Goal: Transaction & Acquisition: Purchase product/service

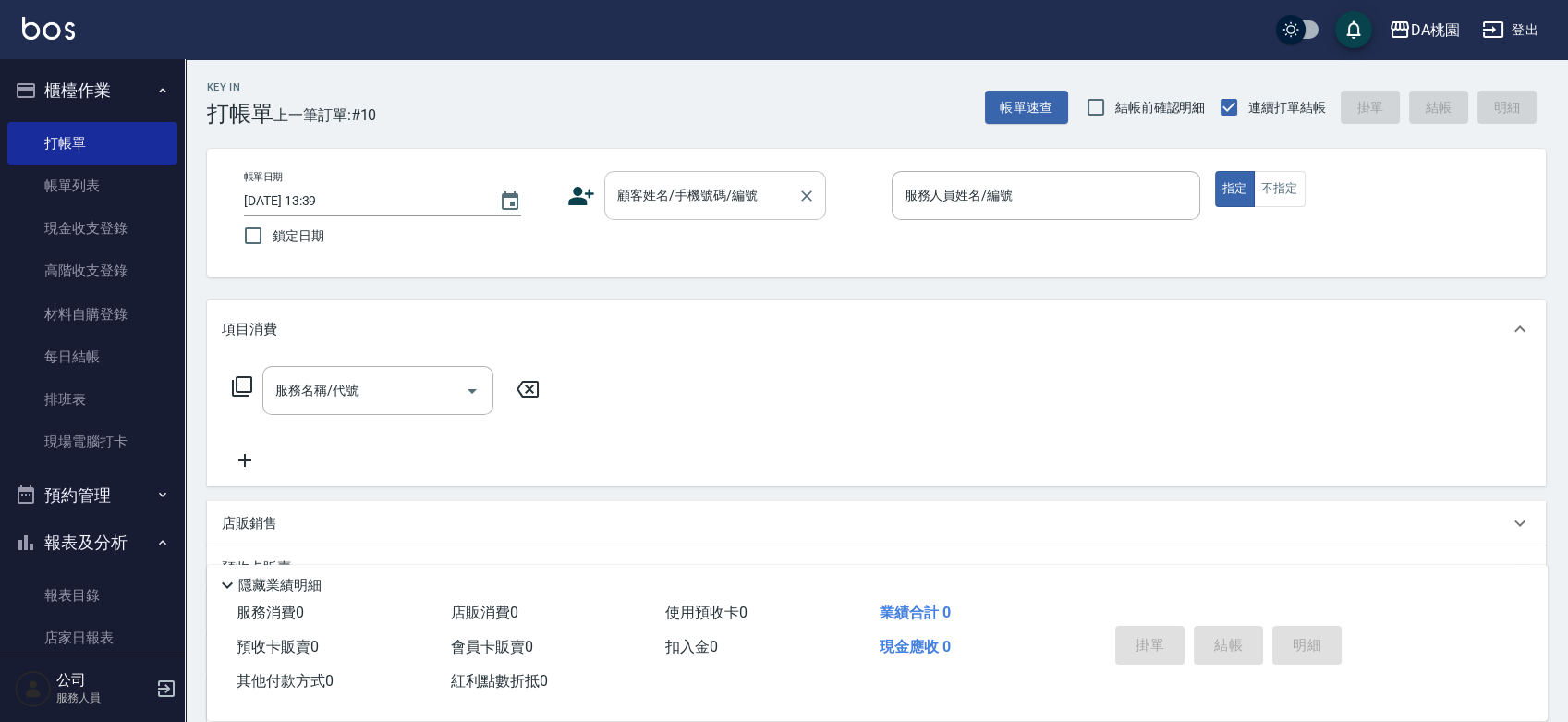
click at [709, 213] on div "顧客姓名/手機號碼/編號" at bounding box center [714, 195] width 221 height 49
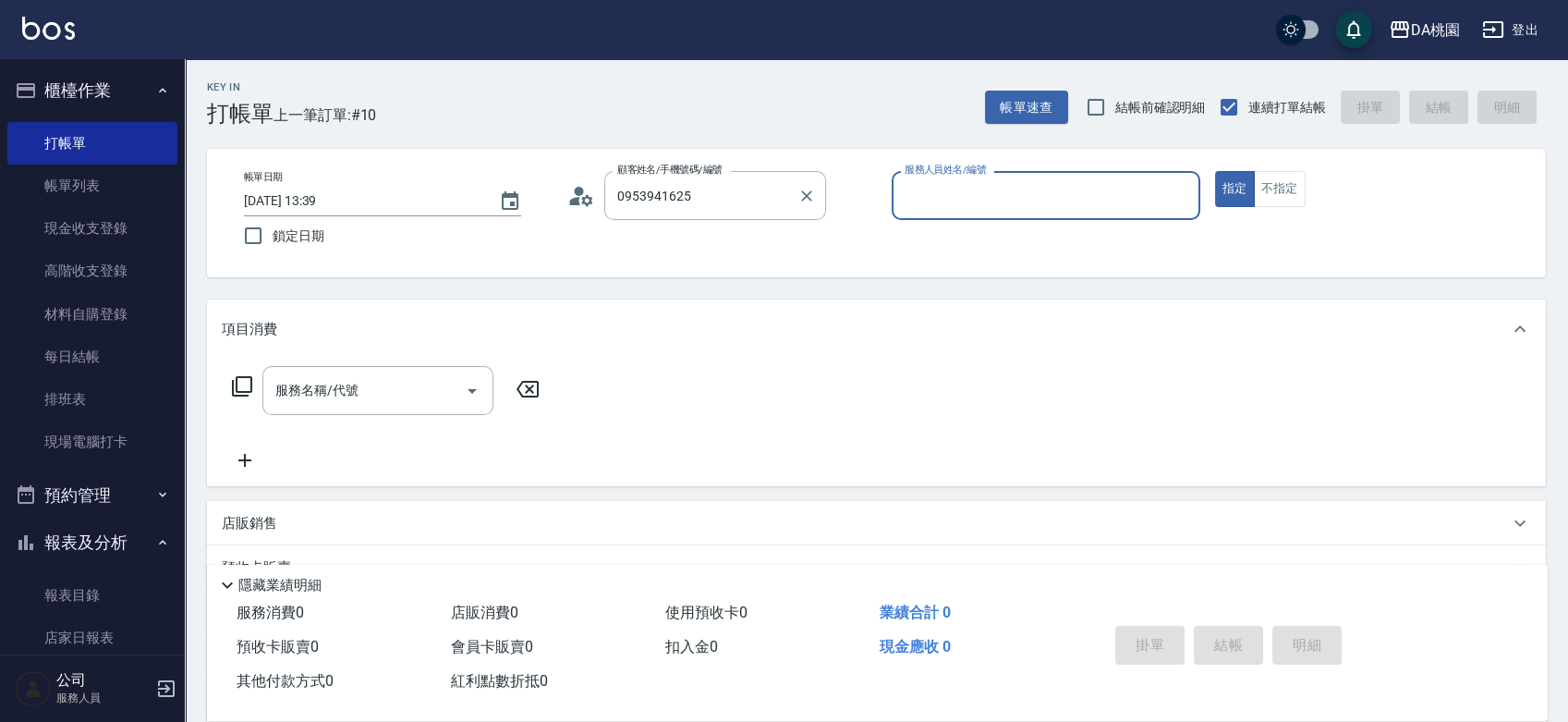
type input "[PERSON_NAME]/0953941625/null"
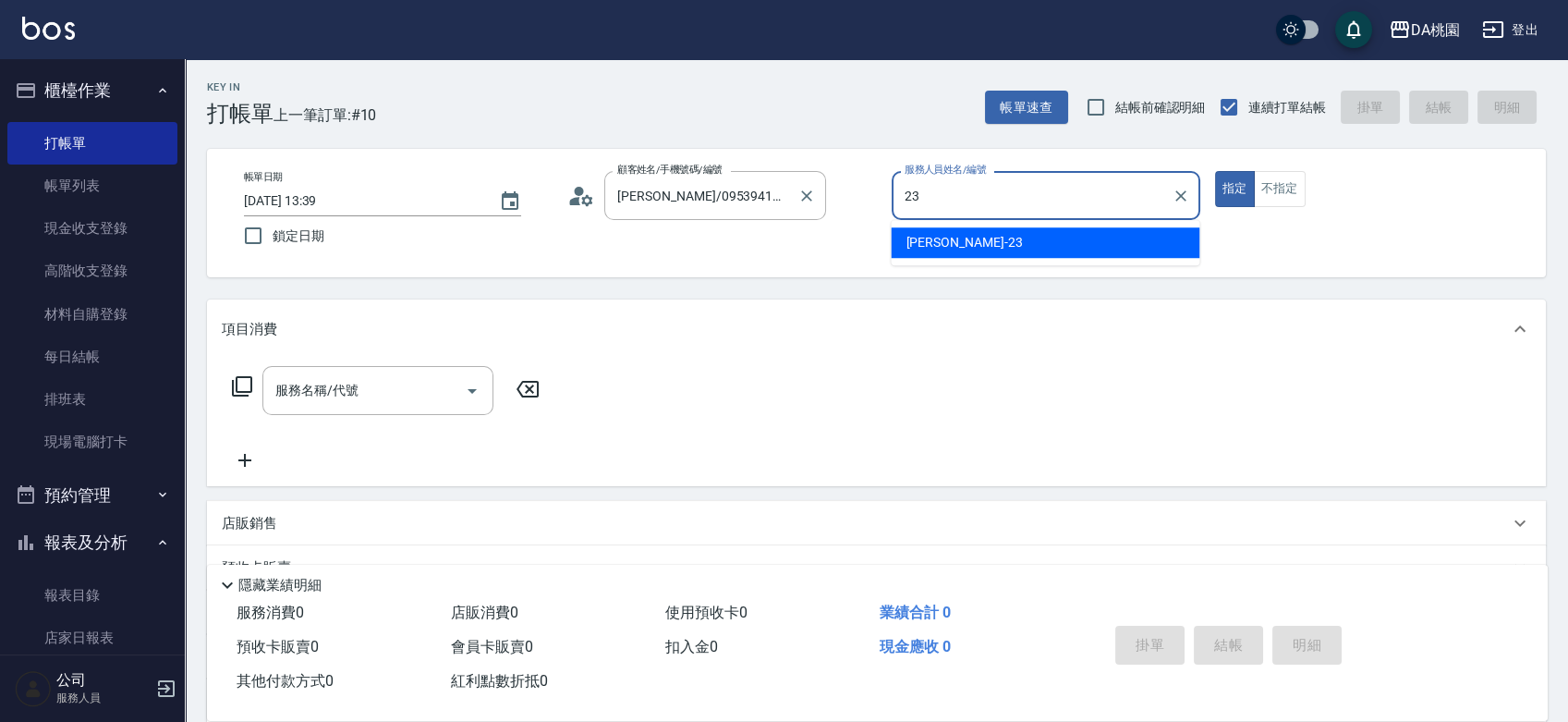
type input "亞瑟 -23"
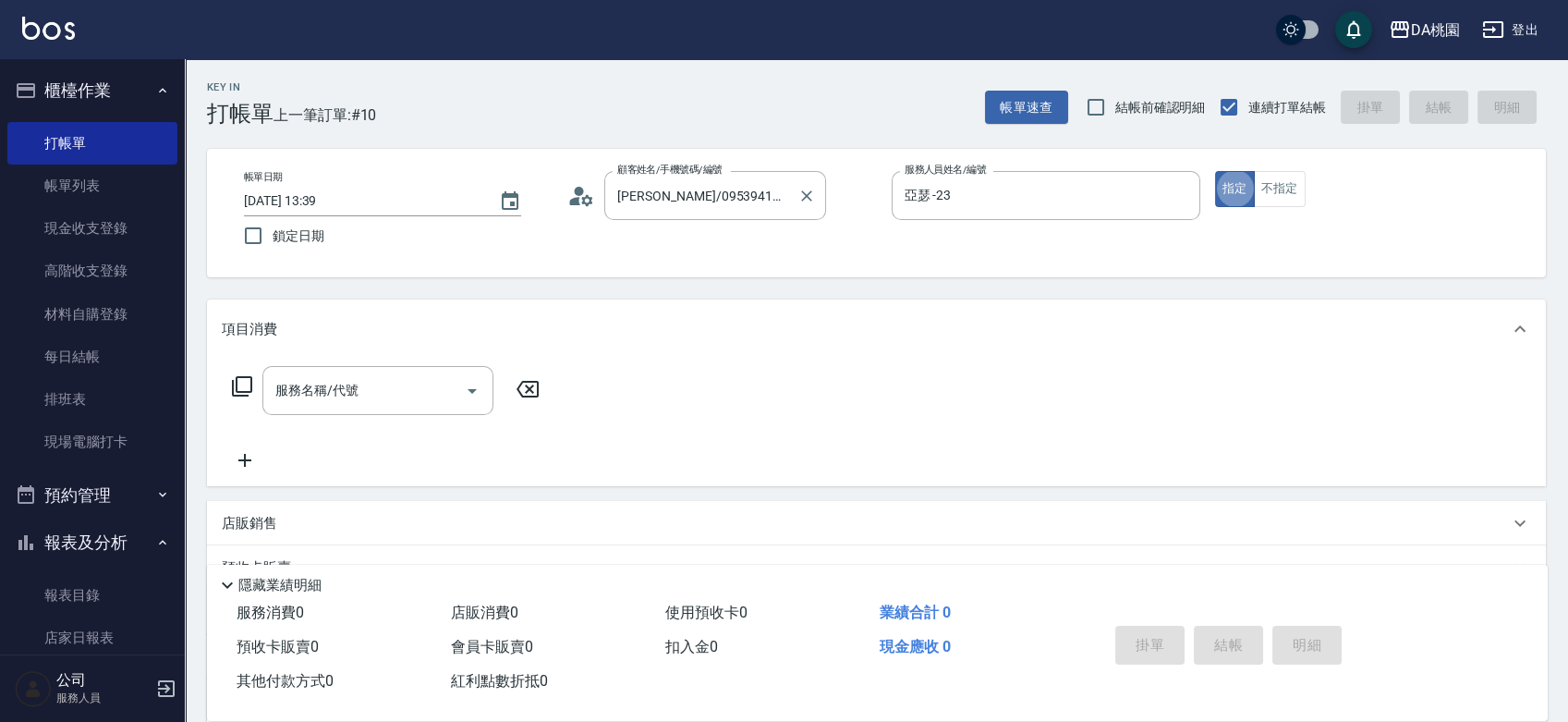
type button "true"
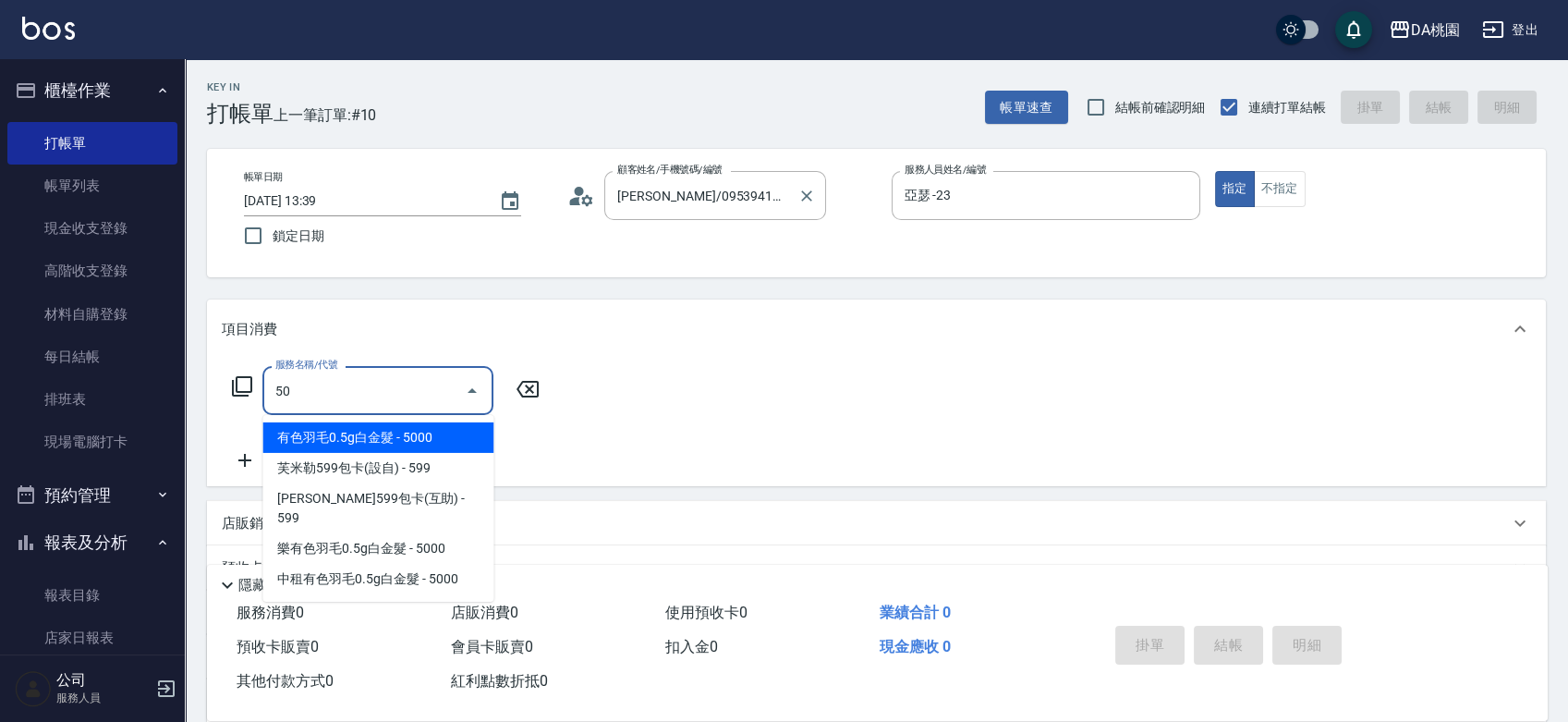
type input "501"
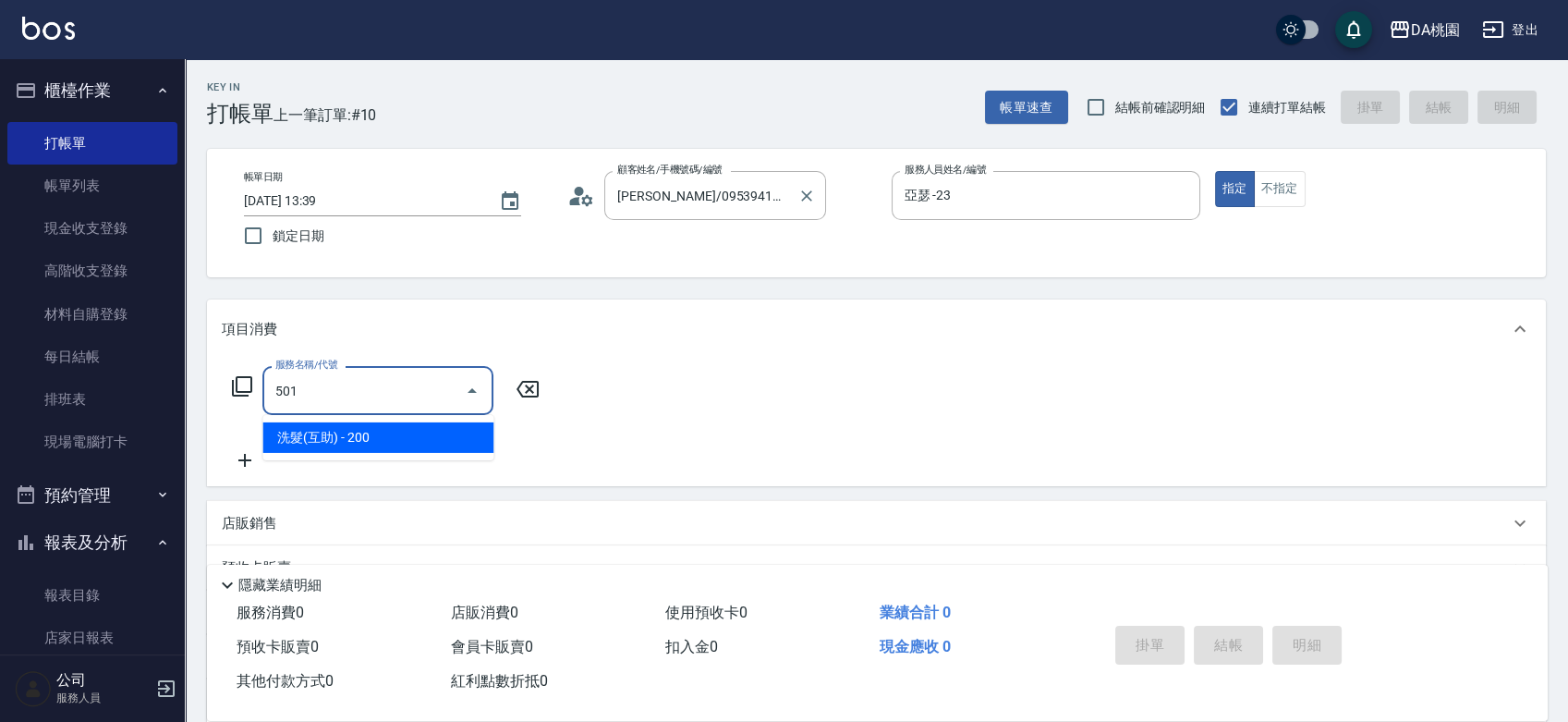
type input "20"
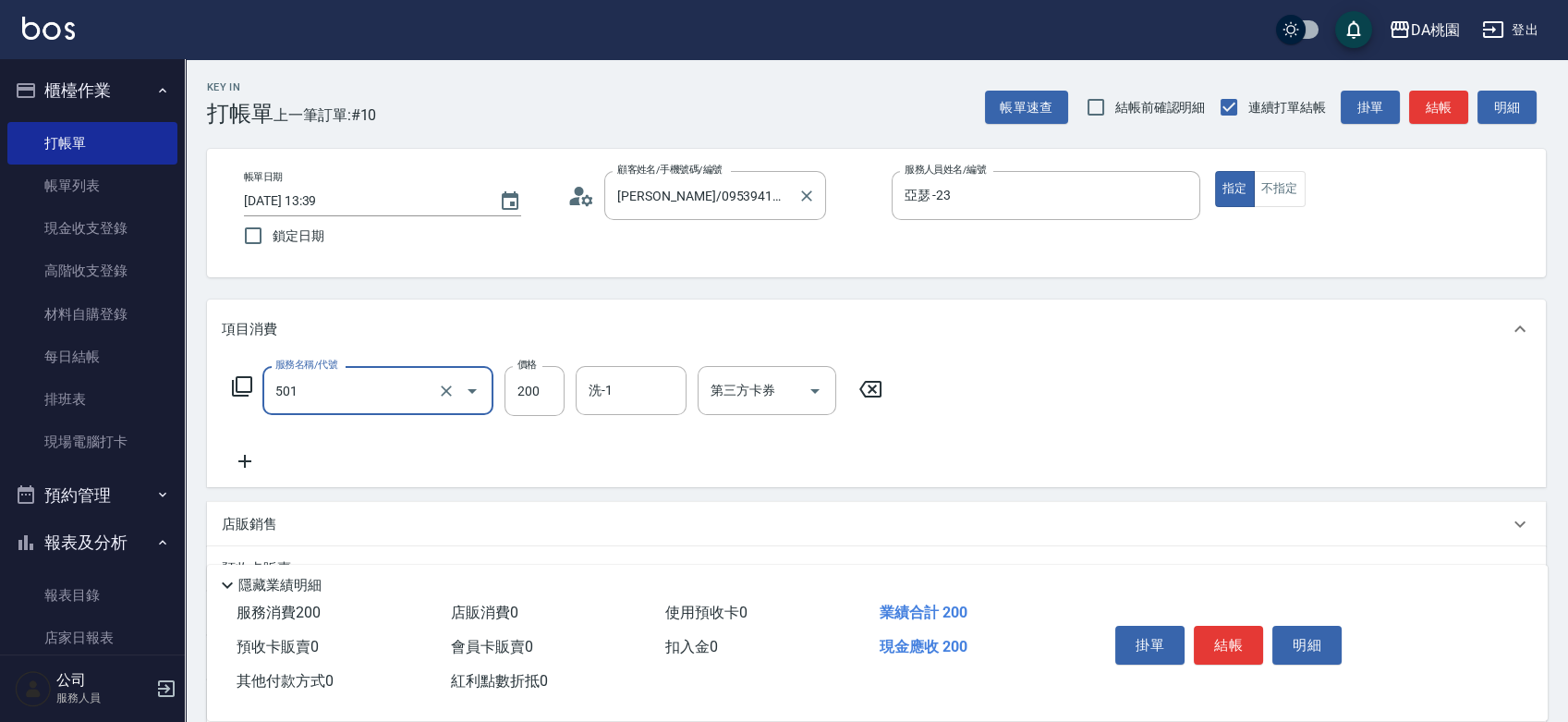
type input "洗髮(互助)(501)"
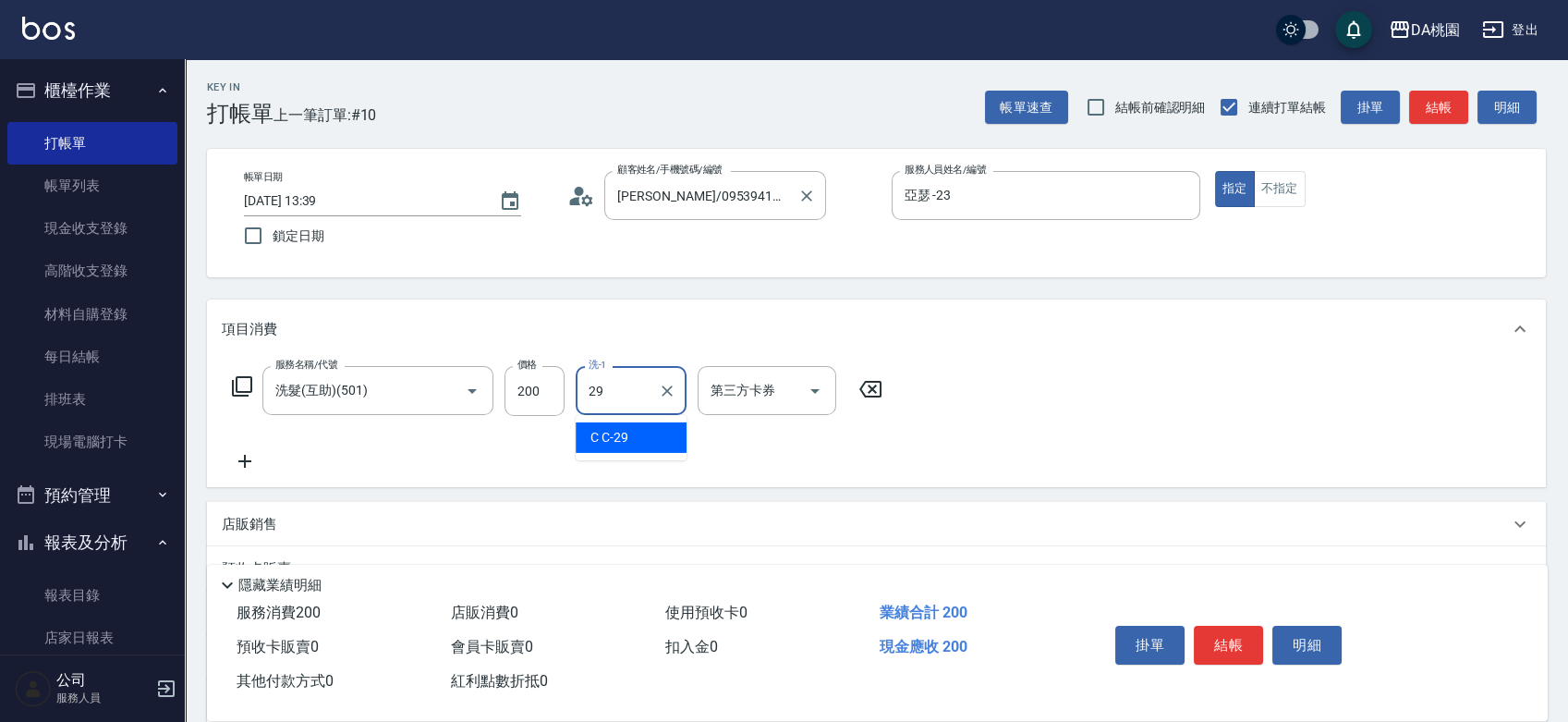
type input "C C-29"
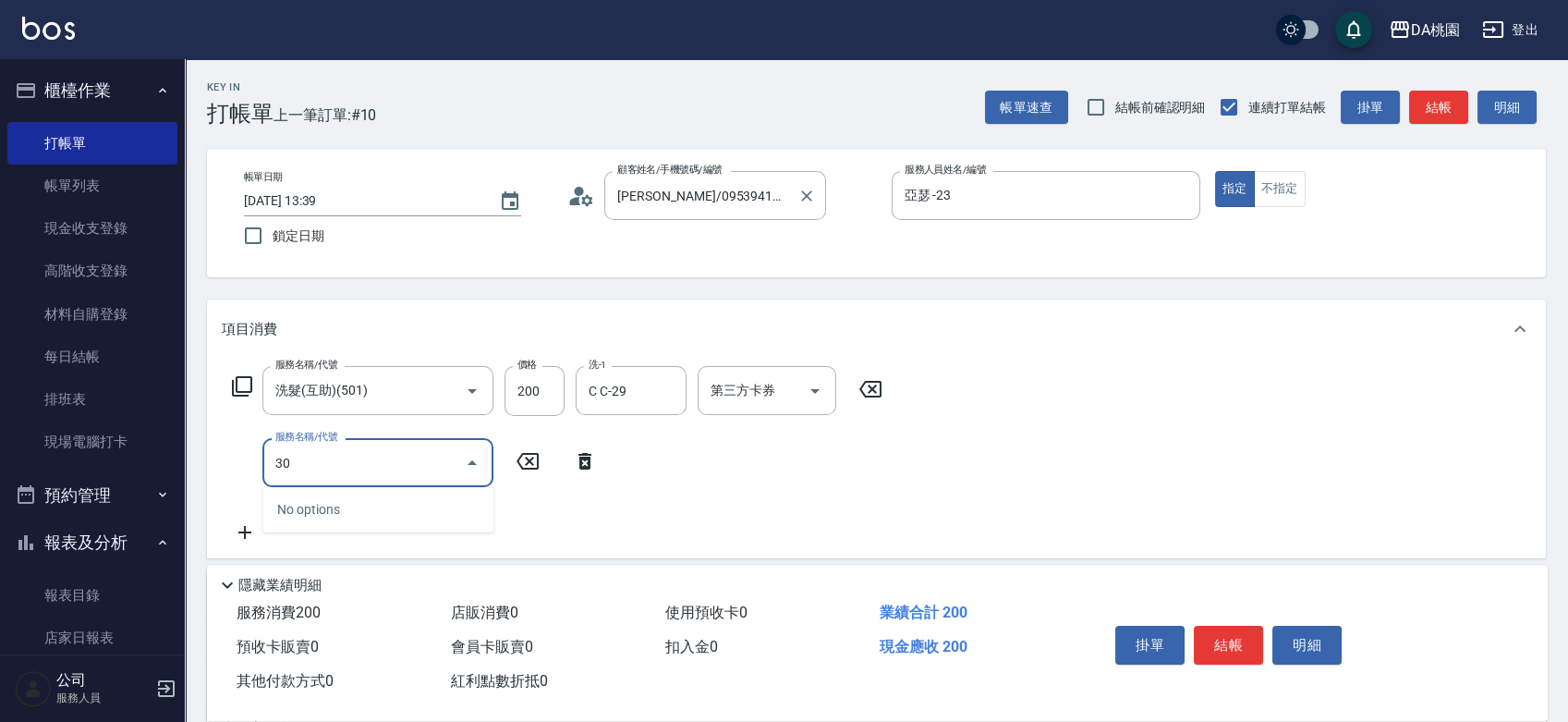
type input "303"
type input "50"
type input "A級剪髮(303)"
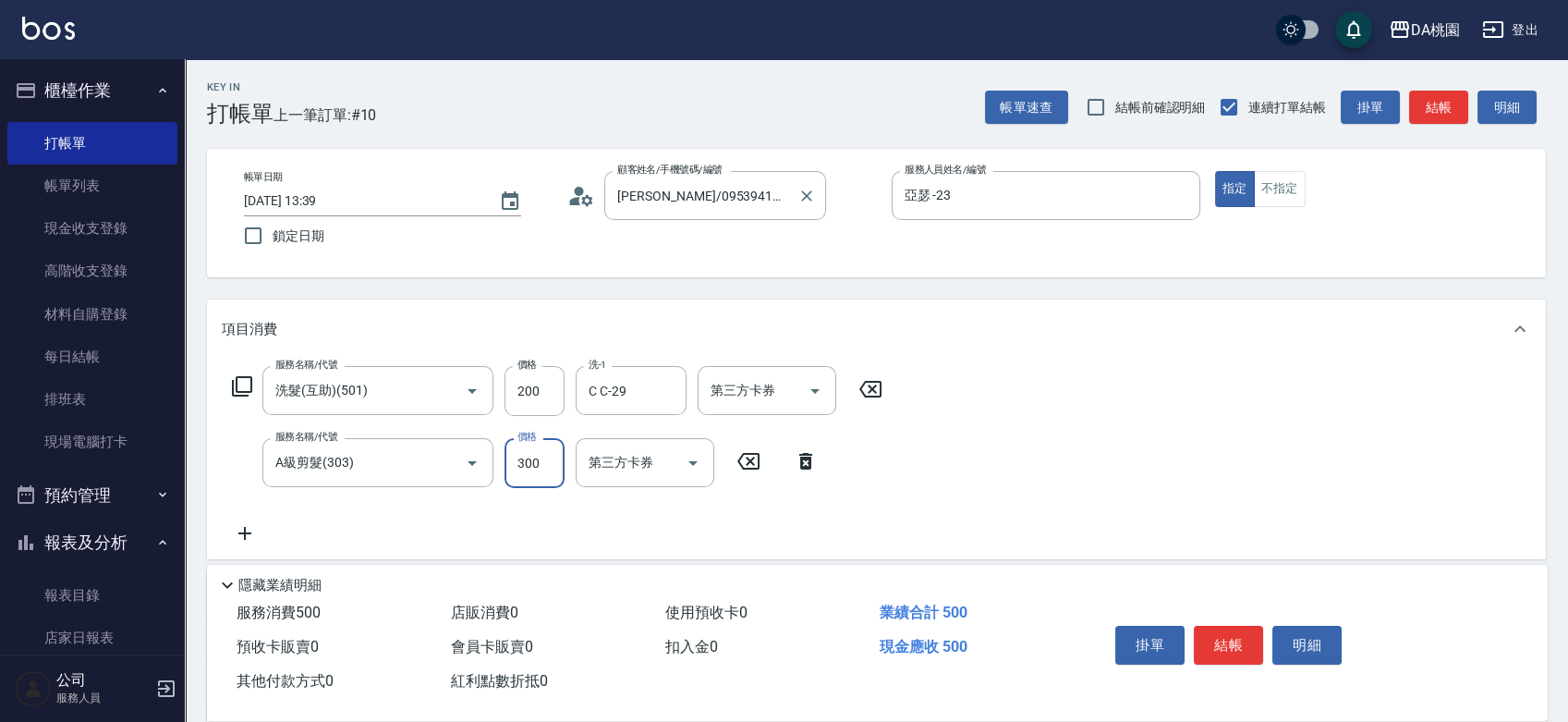
type input "4"
type input "20"
type input "400"
type input "60"
type input "400"
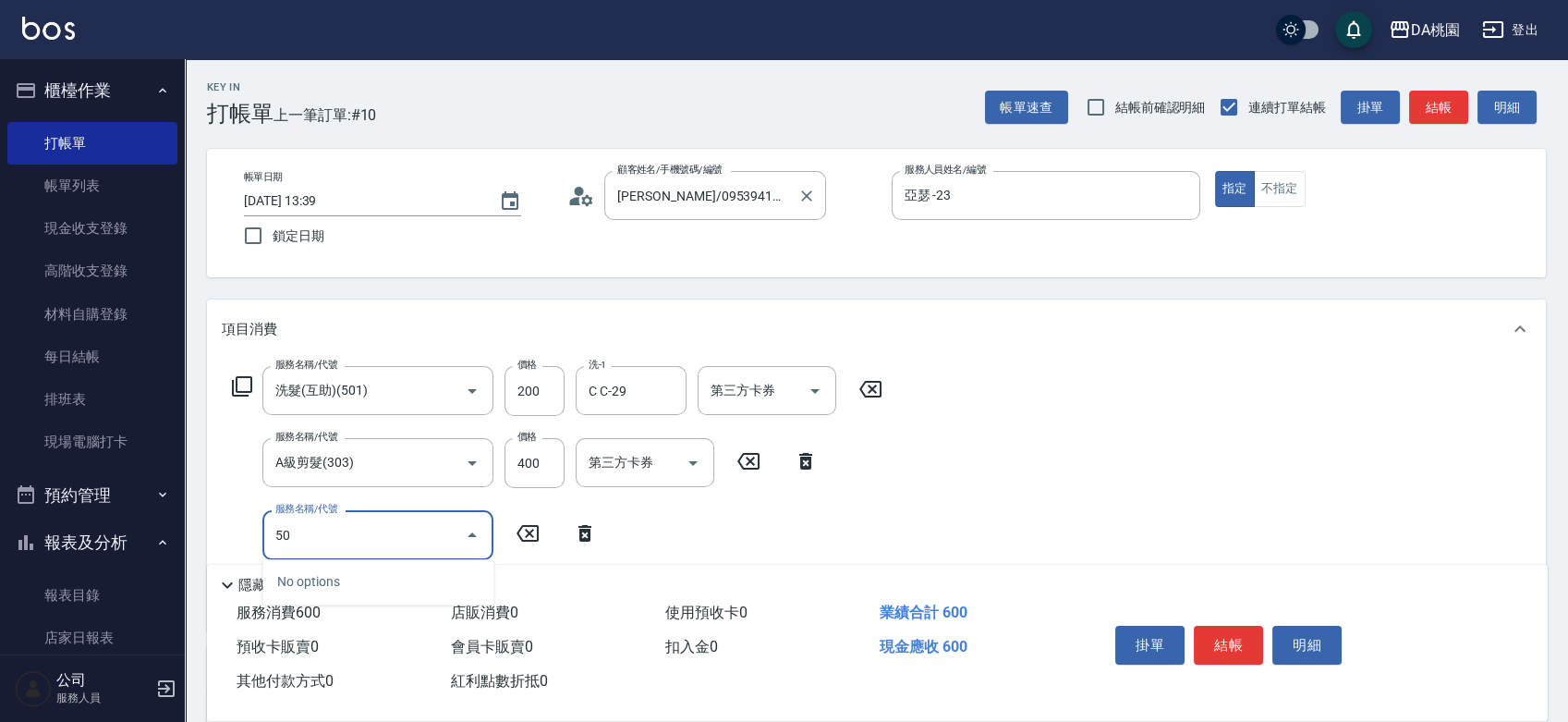
type input "501"
type input "80"
type input "洗髮(互助)(501)"
type input "3"
type input "60"
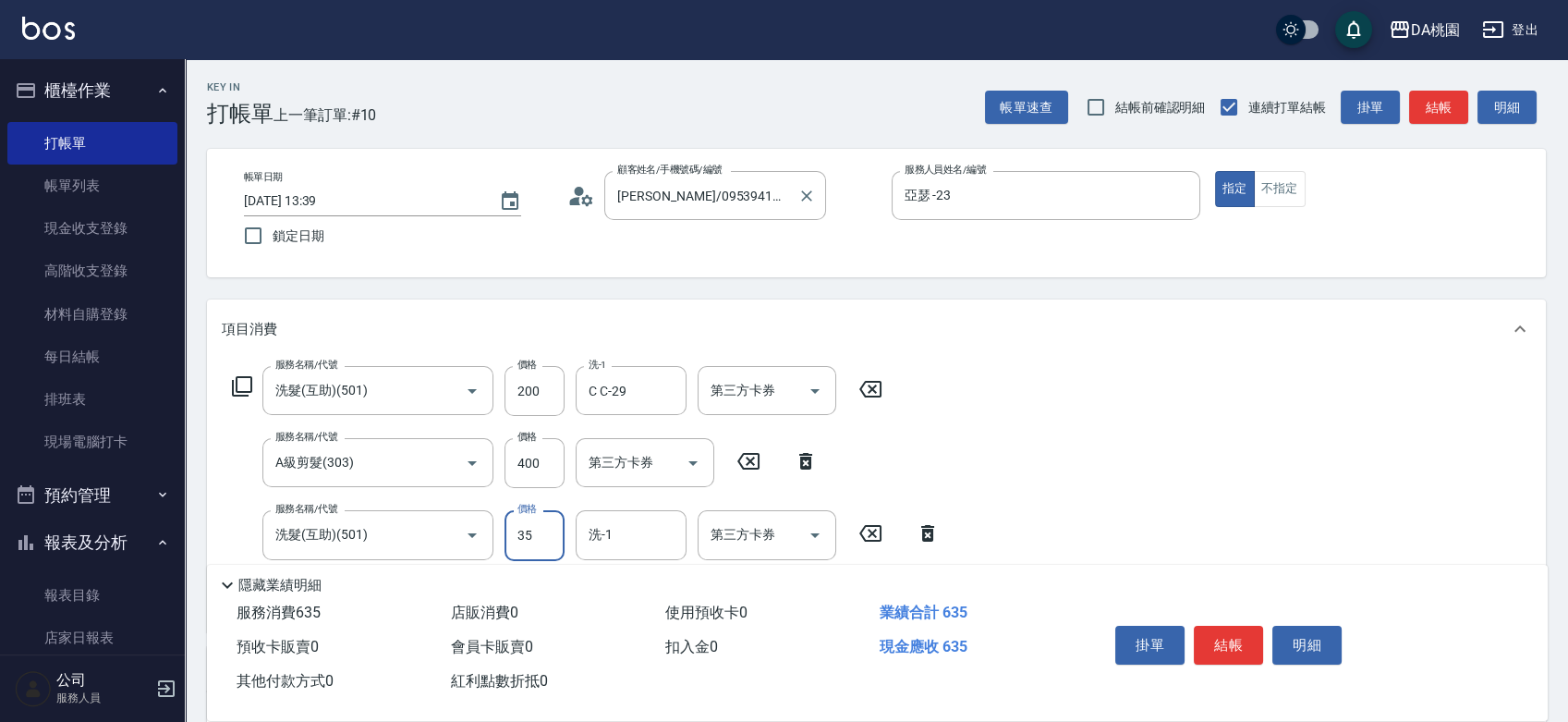
type input "350"
type input "90"
type input "350"
type input "小妤-18"
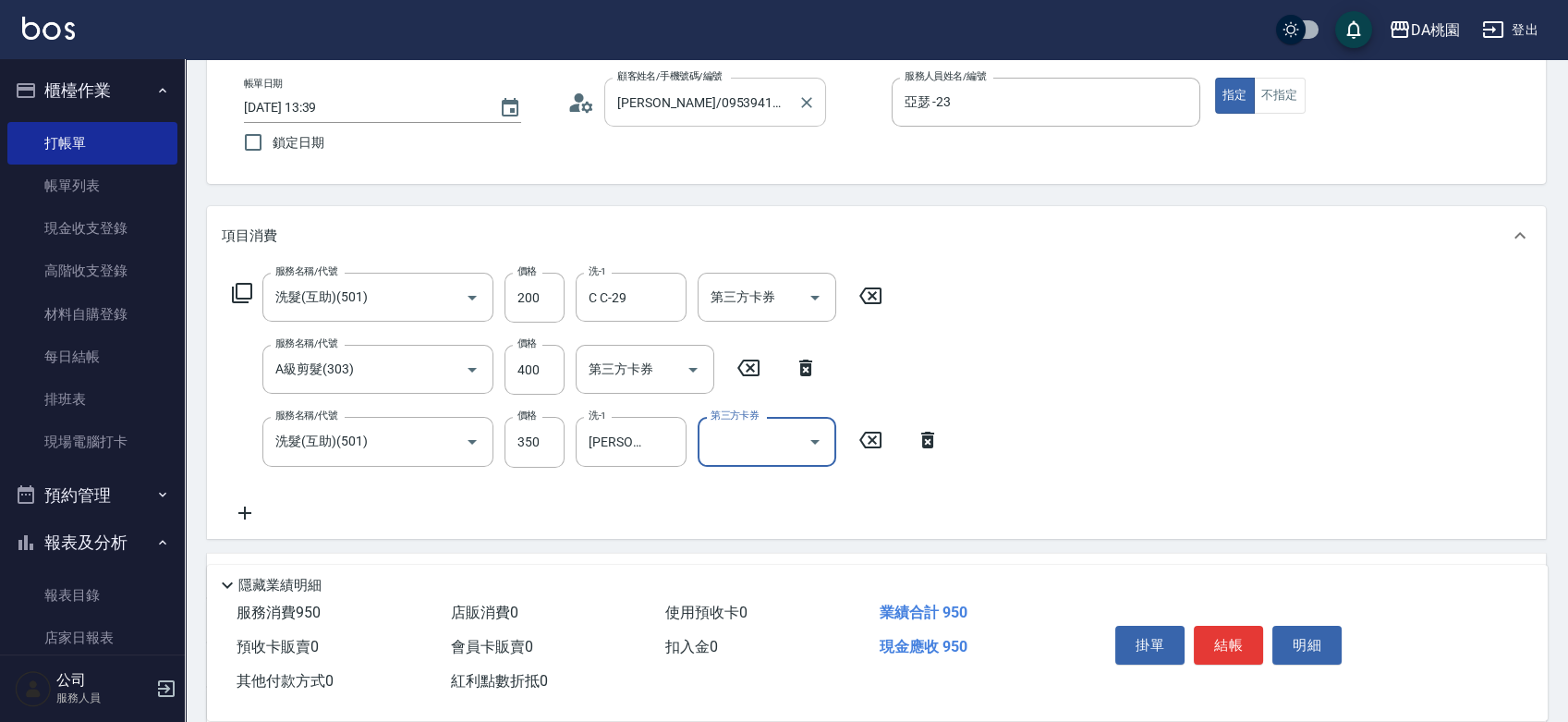
scroll to position [205, 0]
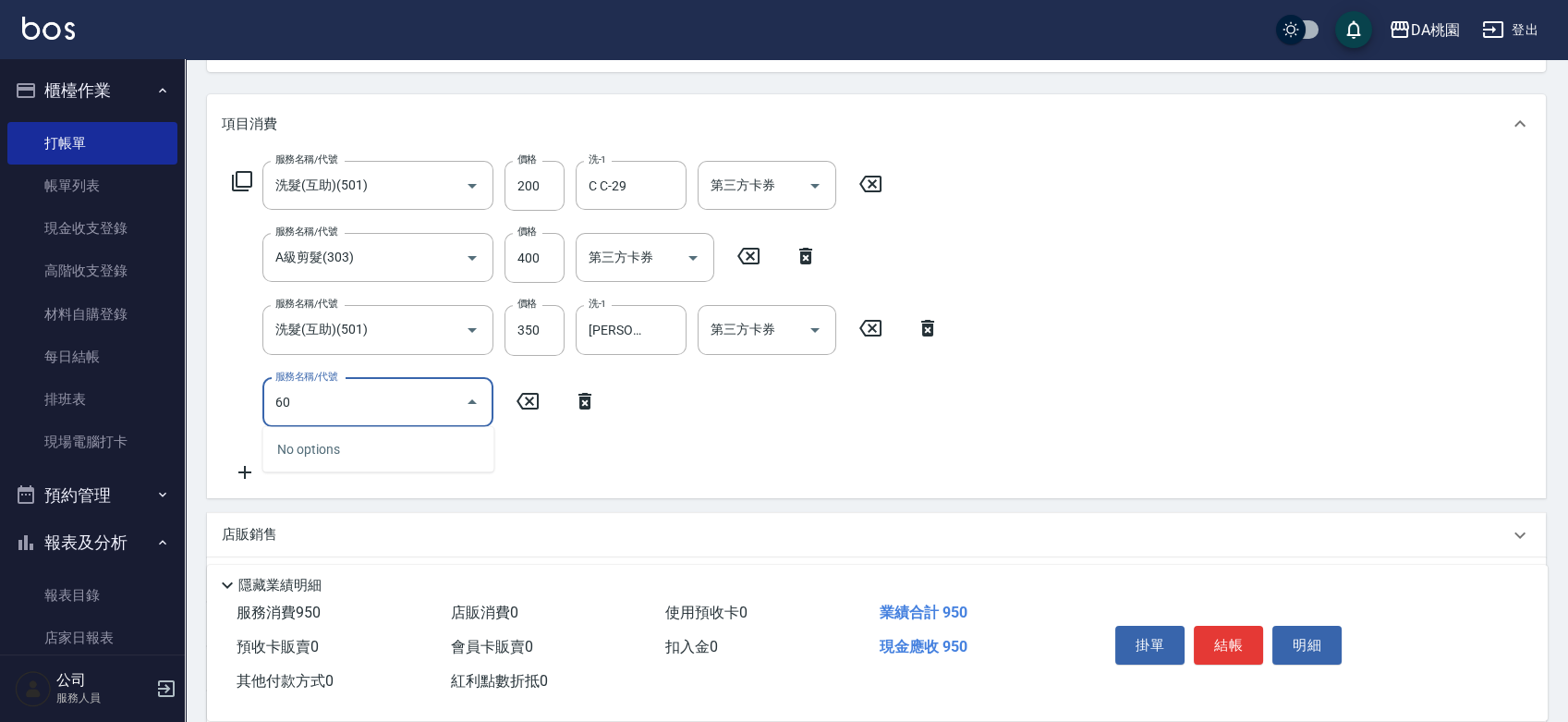
type input "609"
type input "210"
type input "鱗脂質護髮(互助)(609)"
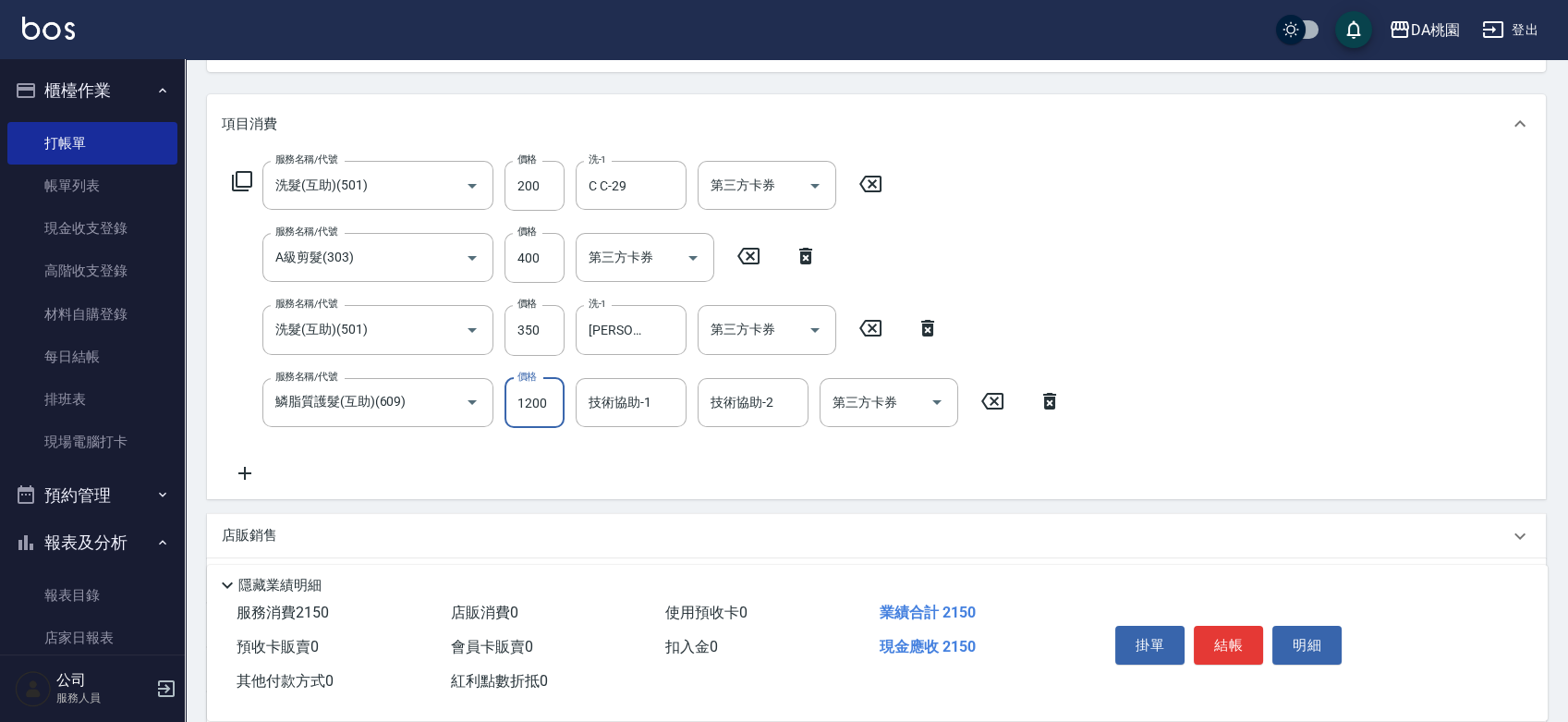
type input "2"
type input "90"
type input "240"
type input "110"
type input "2400"
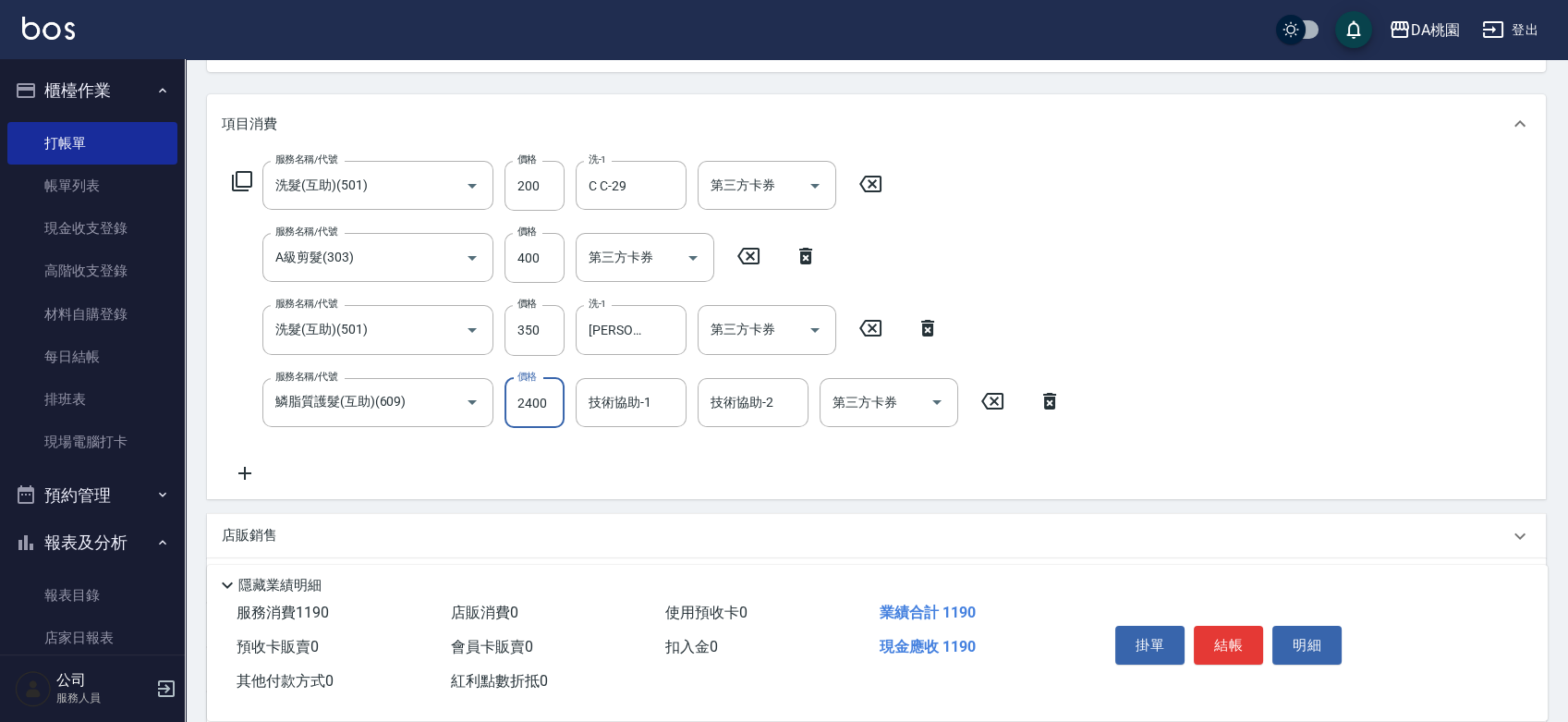
type input "330"
type input "2400"
type input "小妤-18"
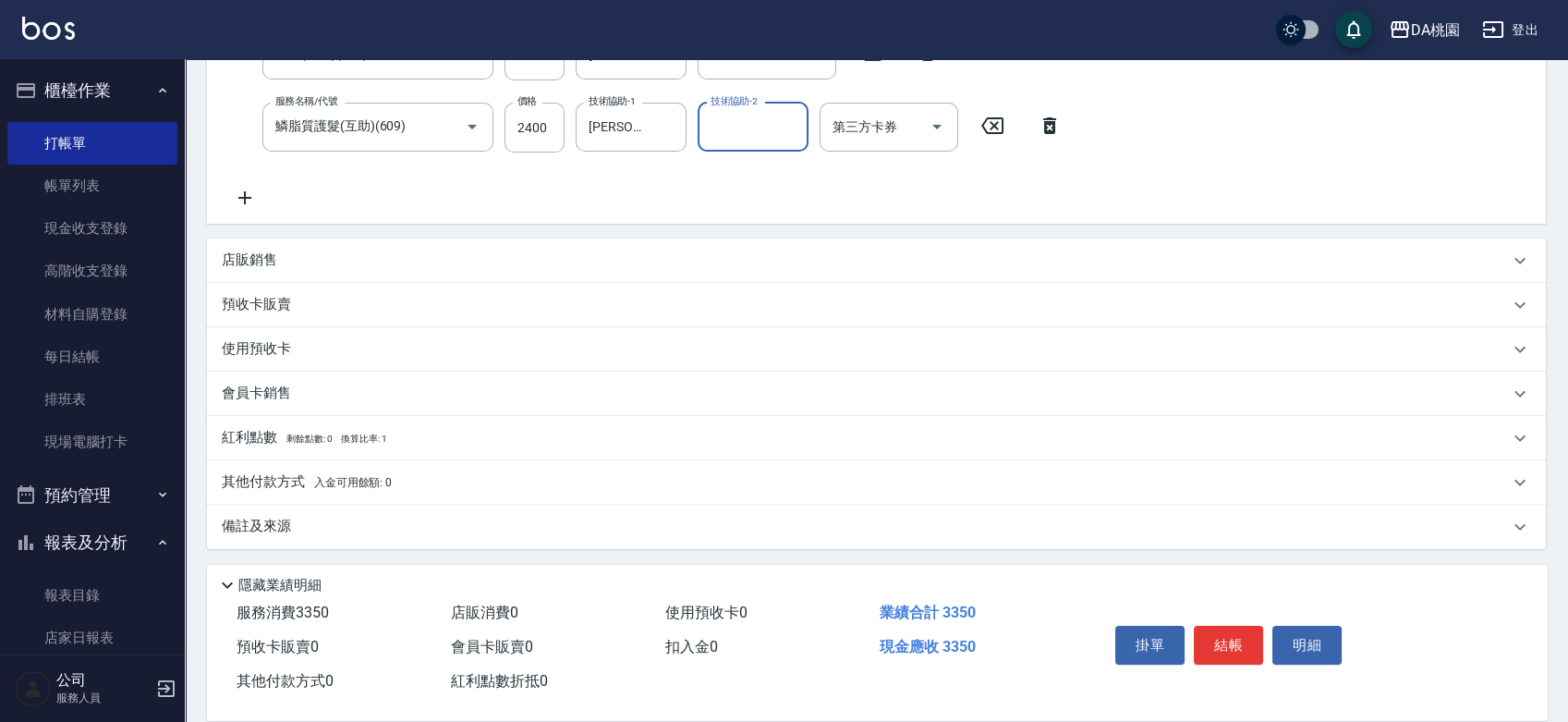
click at [485, 479] on div "其他付款方式 入金可用餘額: 0" at bounding box center [865, 483] width 1287 height 20
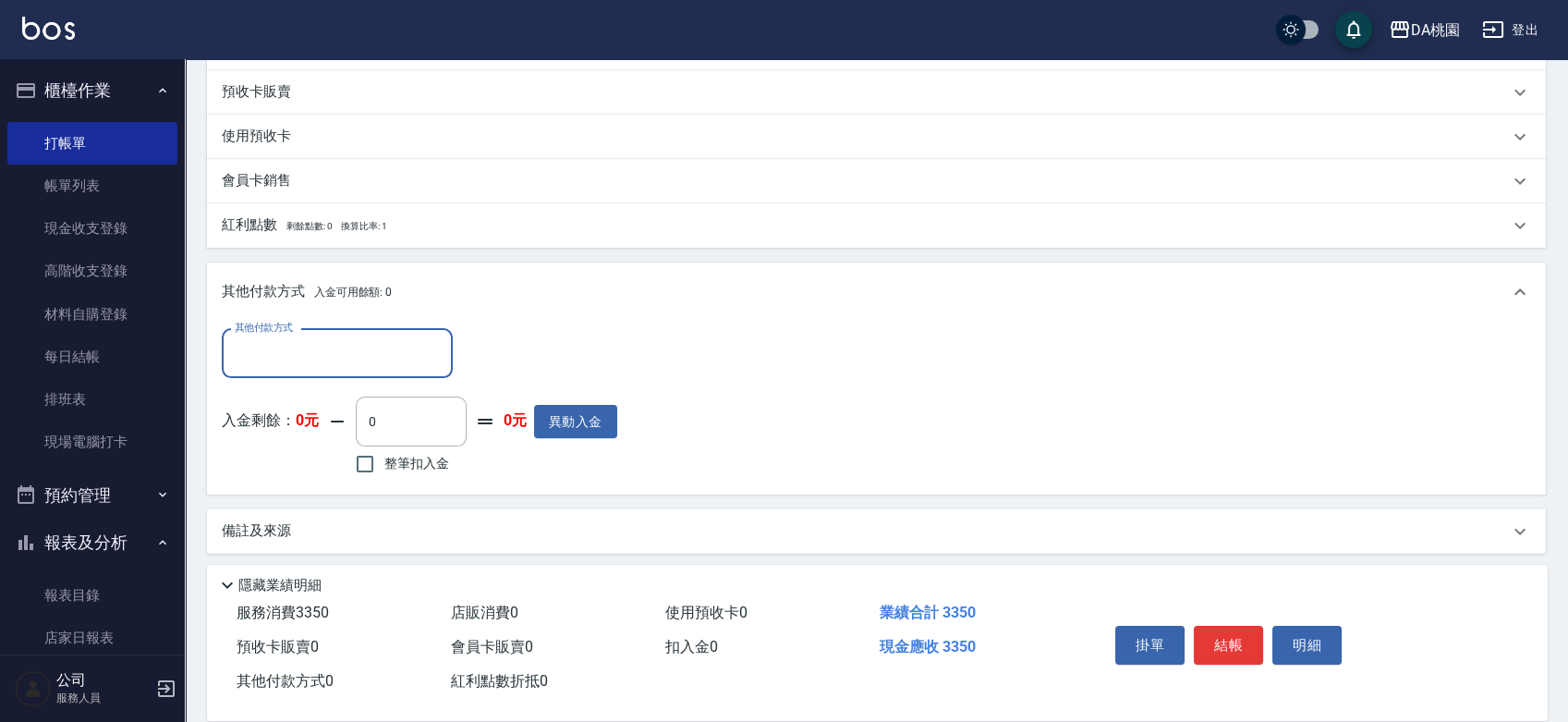
scroll to position [699, 0]
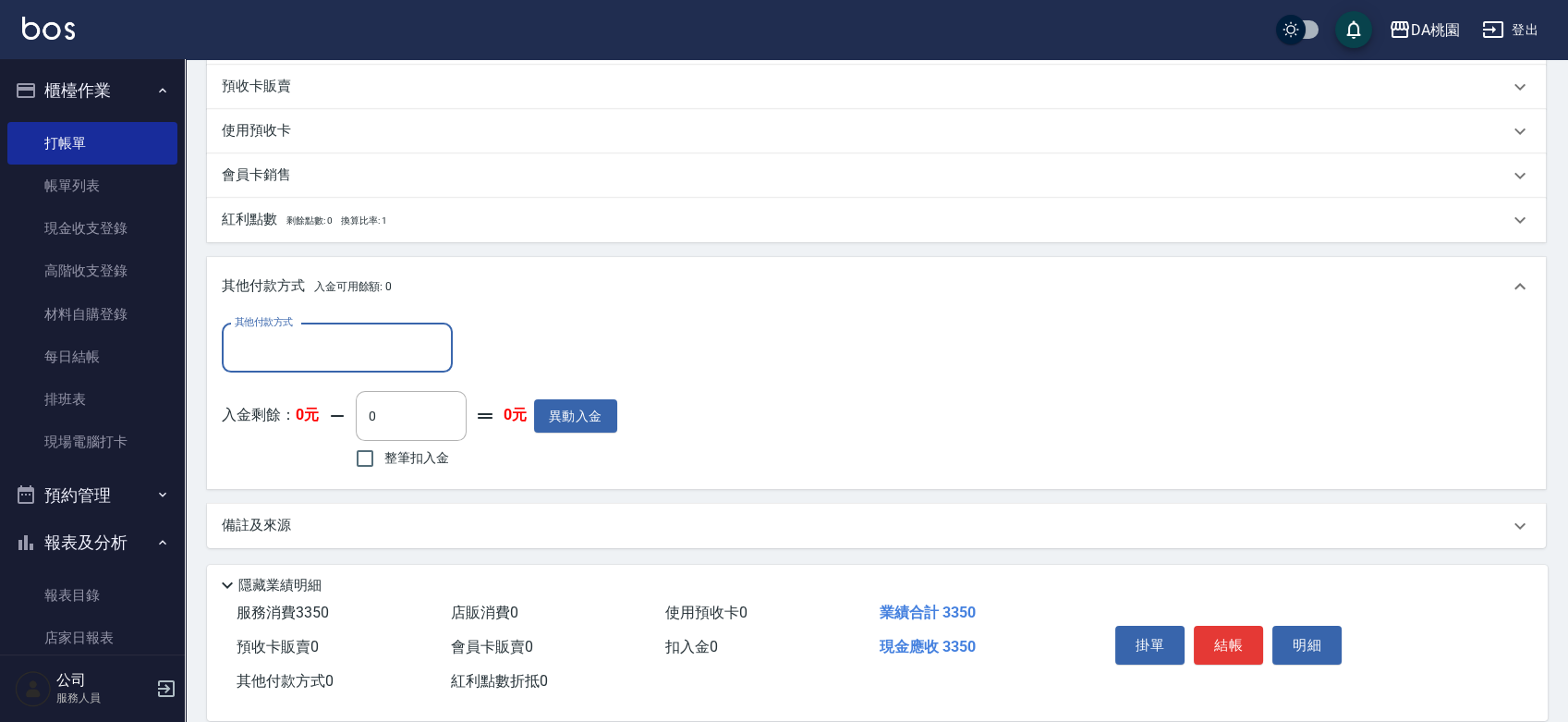
click at [336, 343] on input "其他付款方式" at bounding box center [336, 348] width 214 height 32
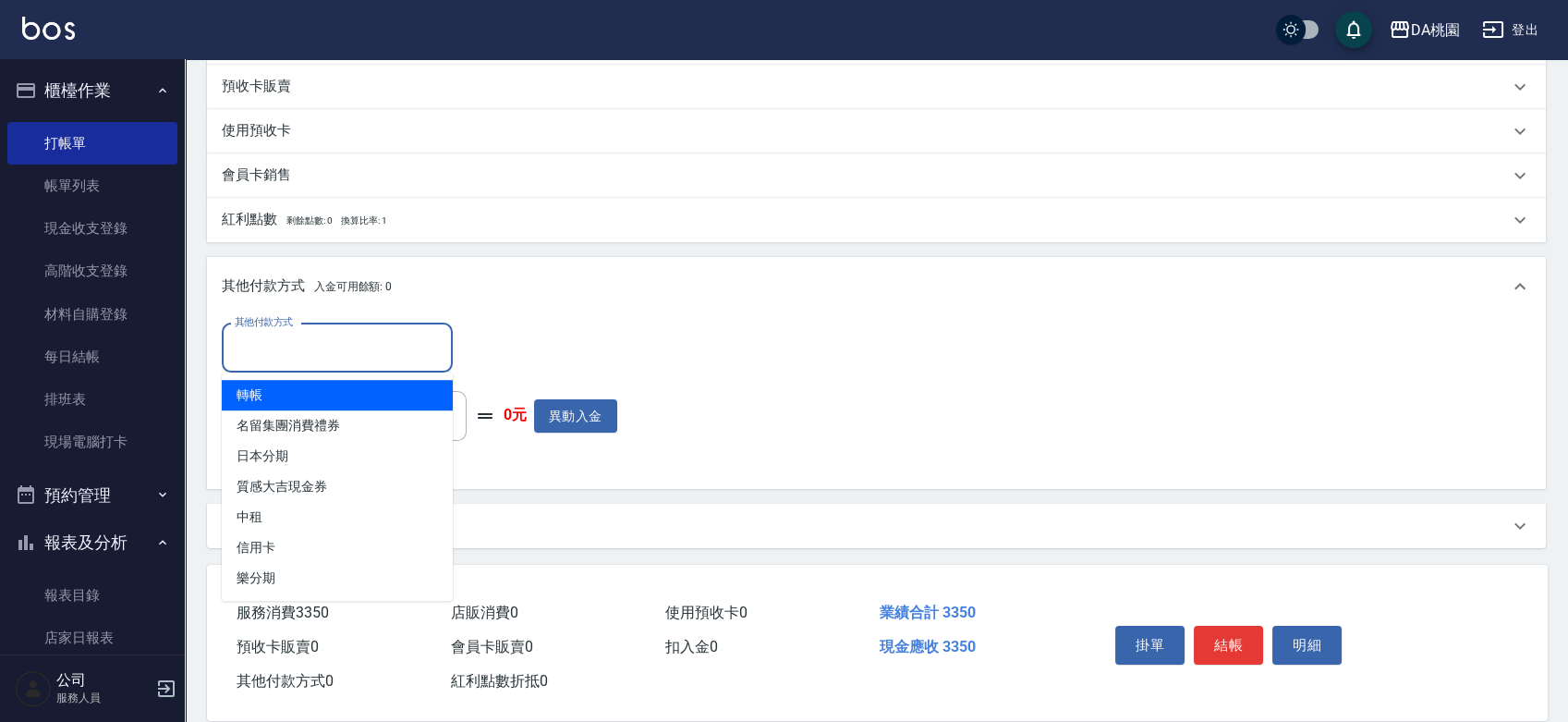
click at [312, 400] on span "轉帳" at bounding box center [336, 395] width 231 height 31
type input "轉帳"
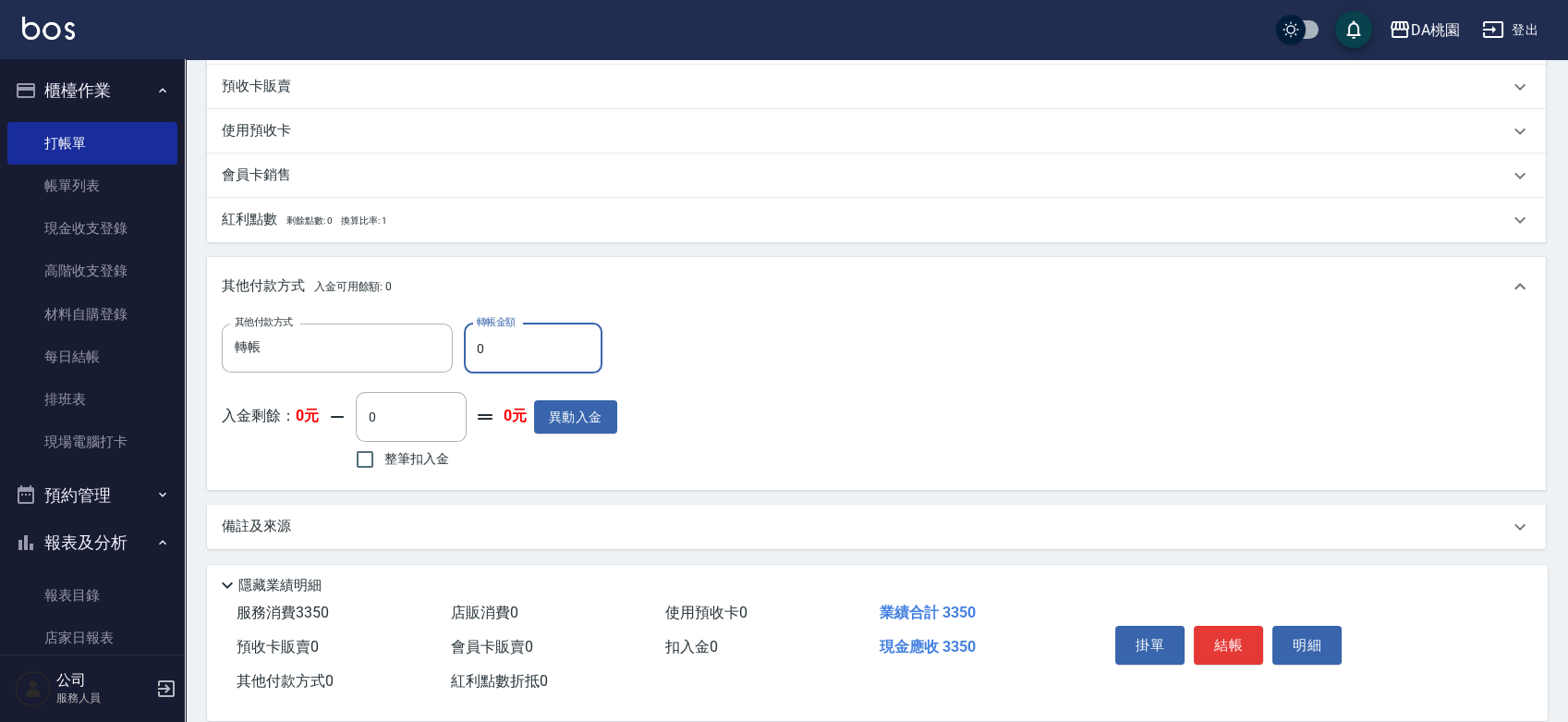
click at [473, 346] on input "0" at bounding box center [534, 348] width 139 height 50
type input "330"
type input "300"
type input "3350"
type input "0"
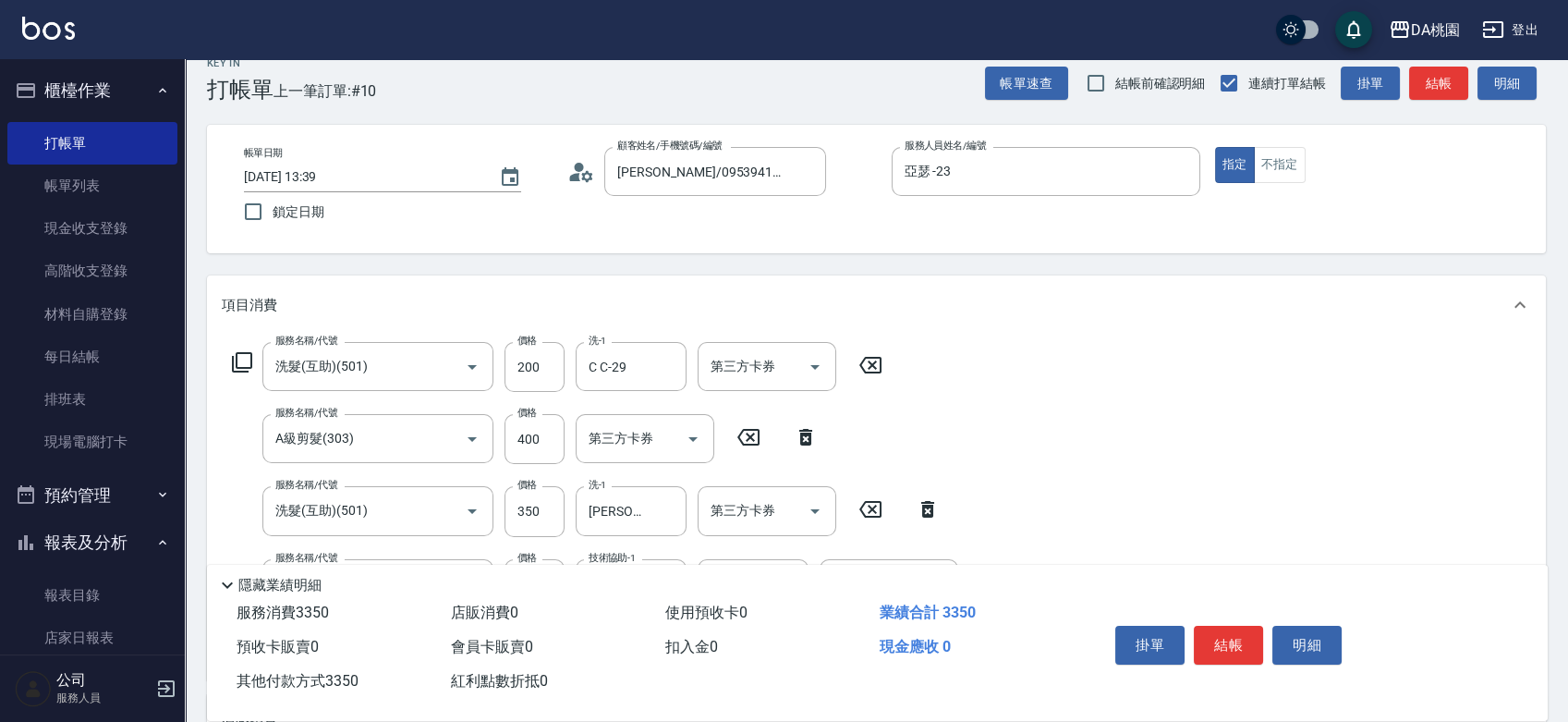
scroll to position [0, 0]
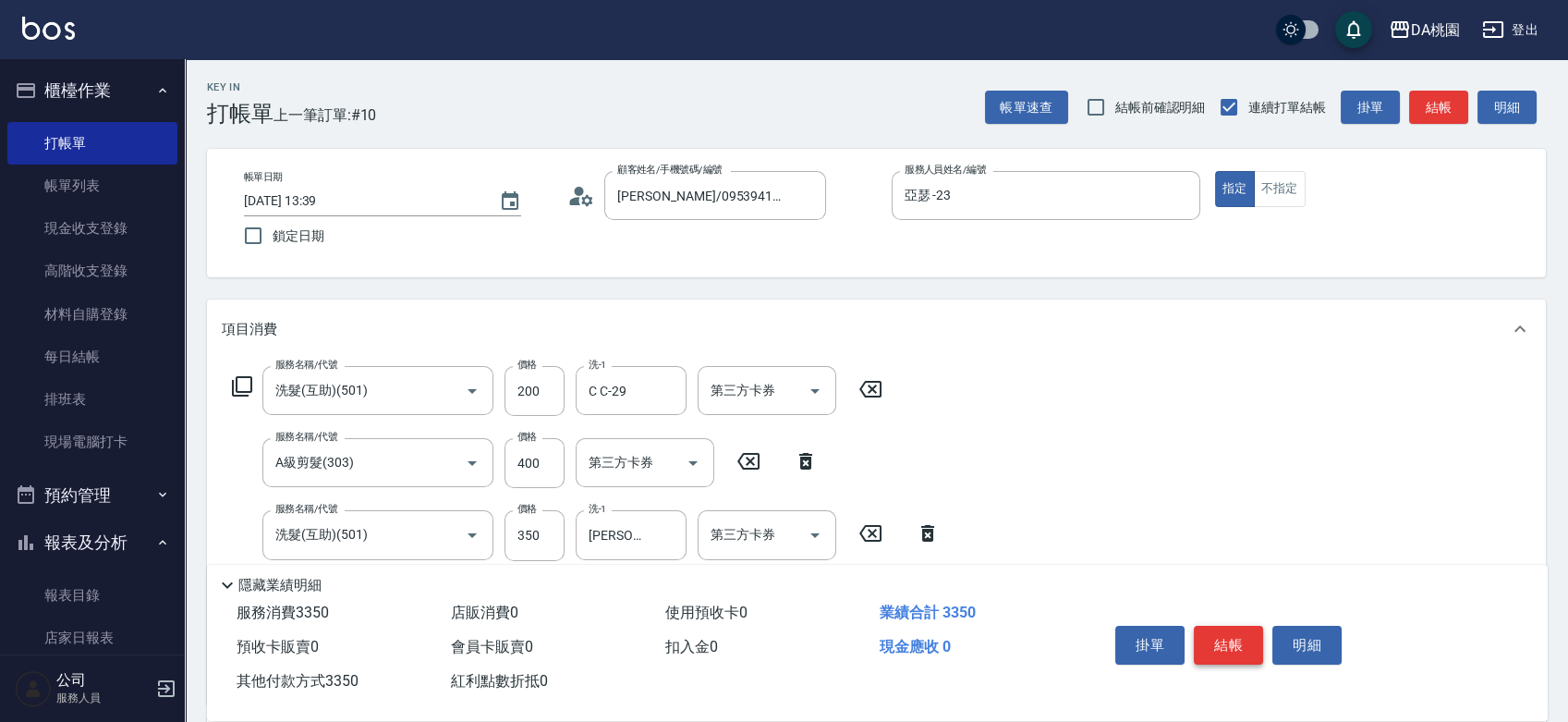
type input "3350"
click at [1217, 635] on button "結帳" at bounding box center [1228, 645] width 70 height 39
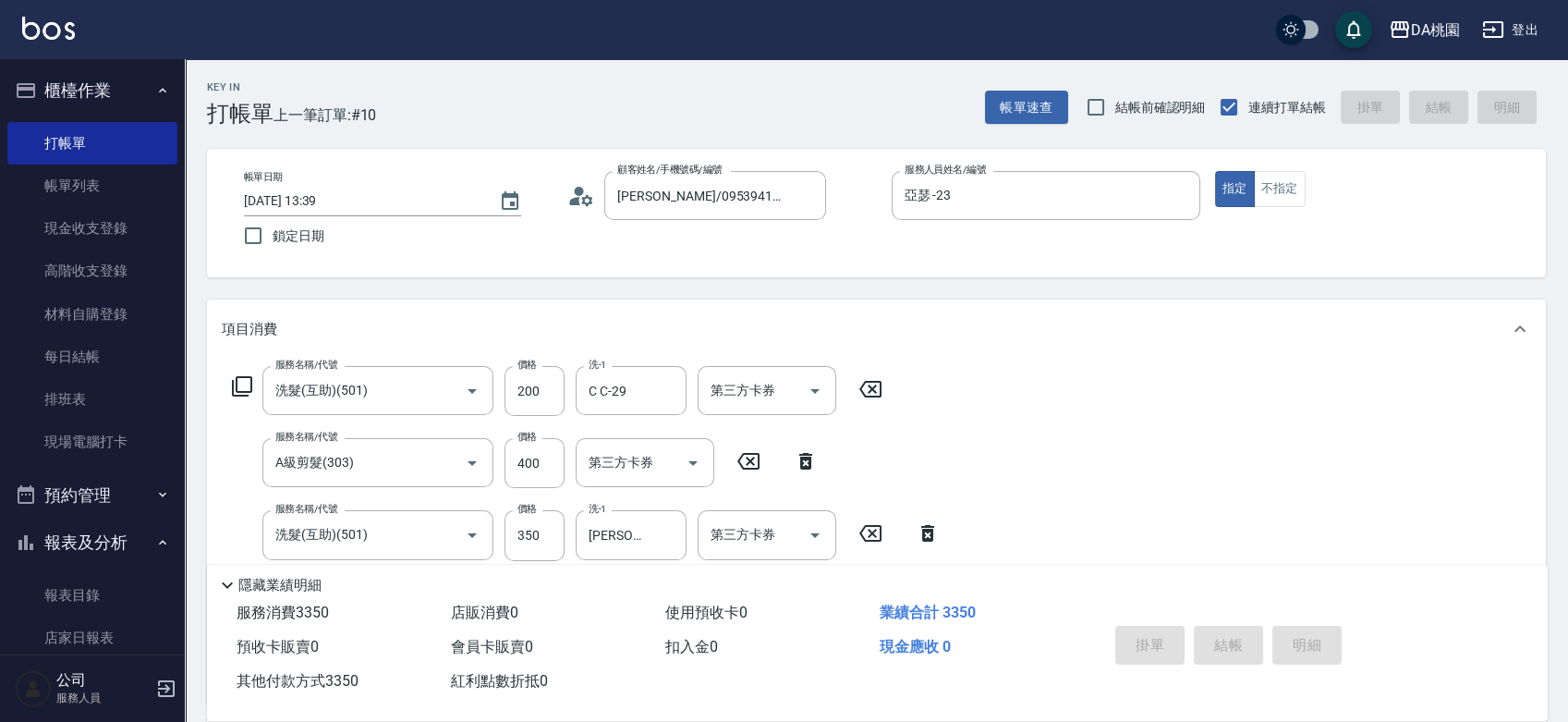
type input "2025/09/14 14:39"
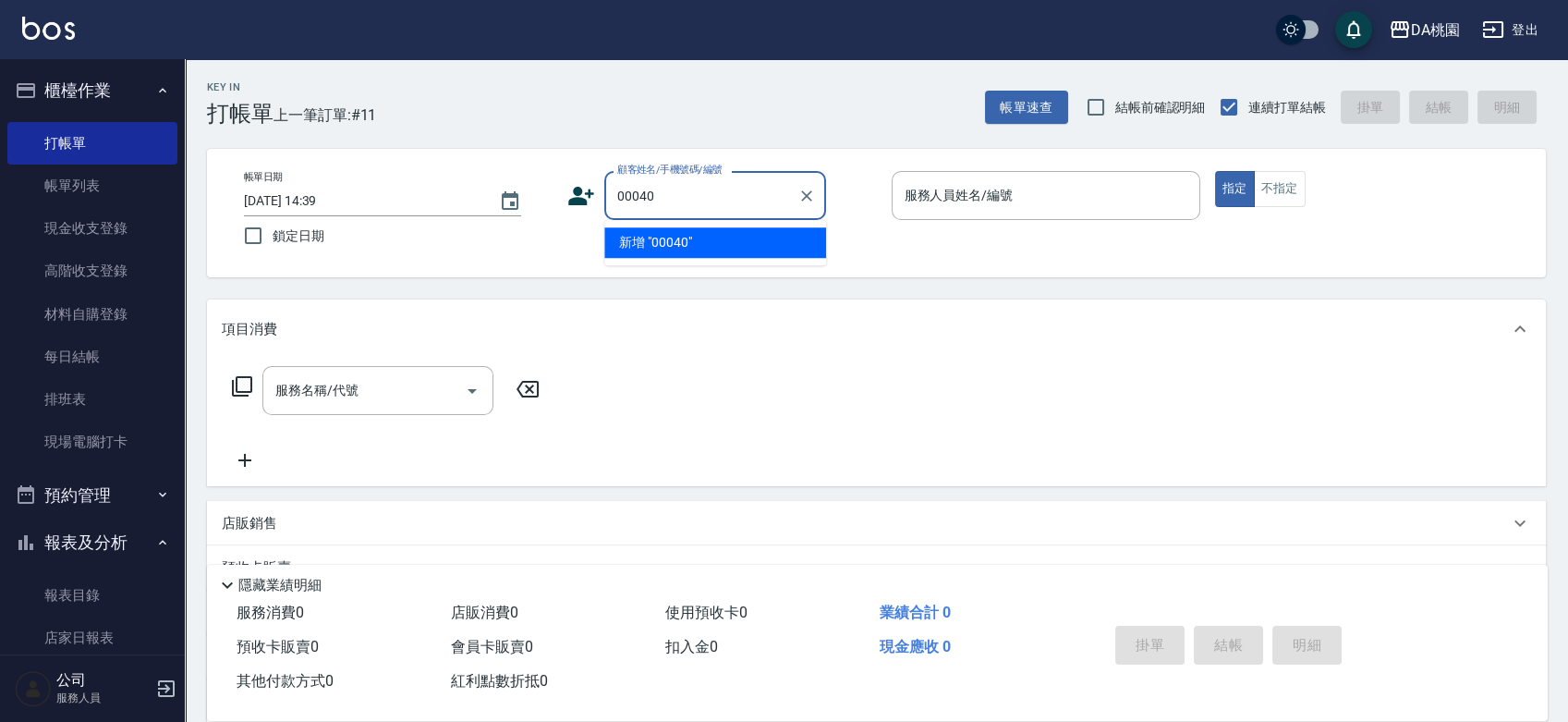
type input "00040"
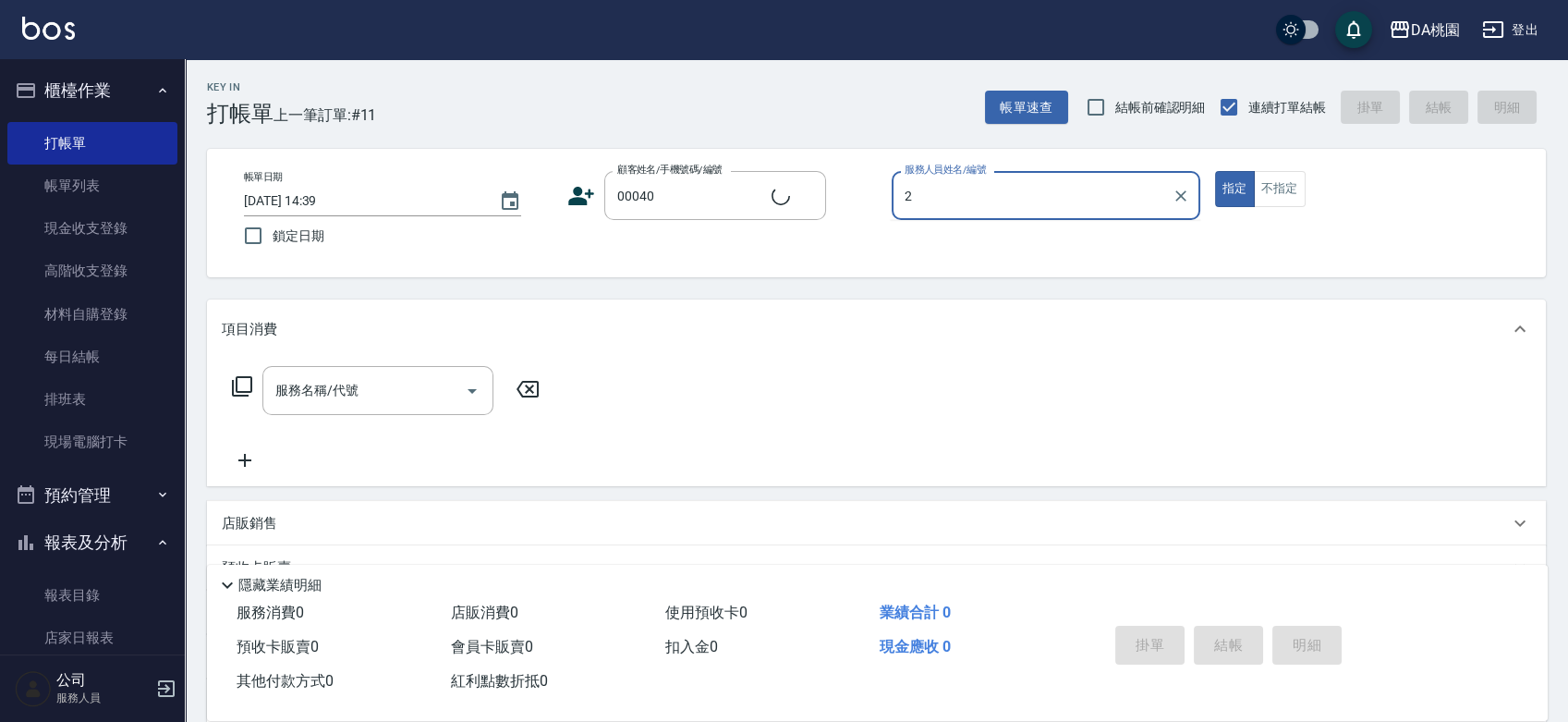
type input "23"
type input "公司/公司00040/00040"
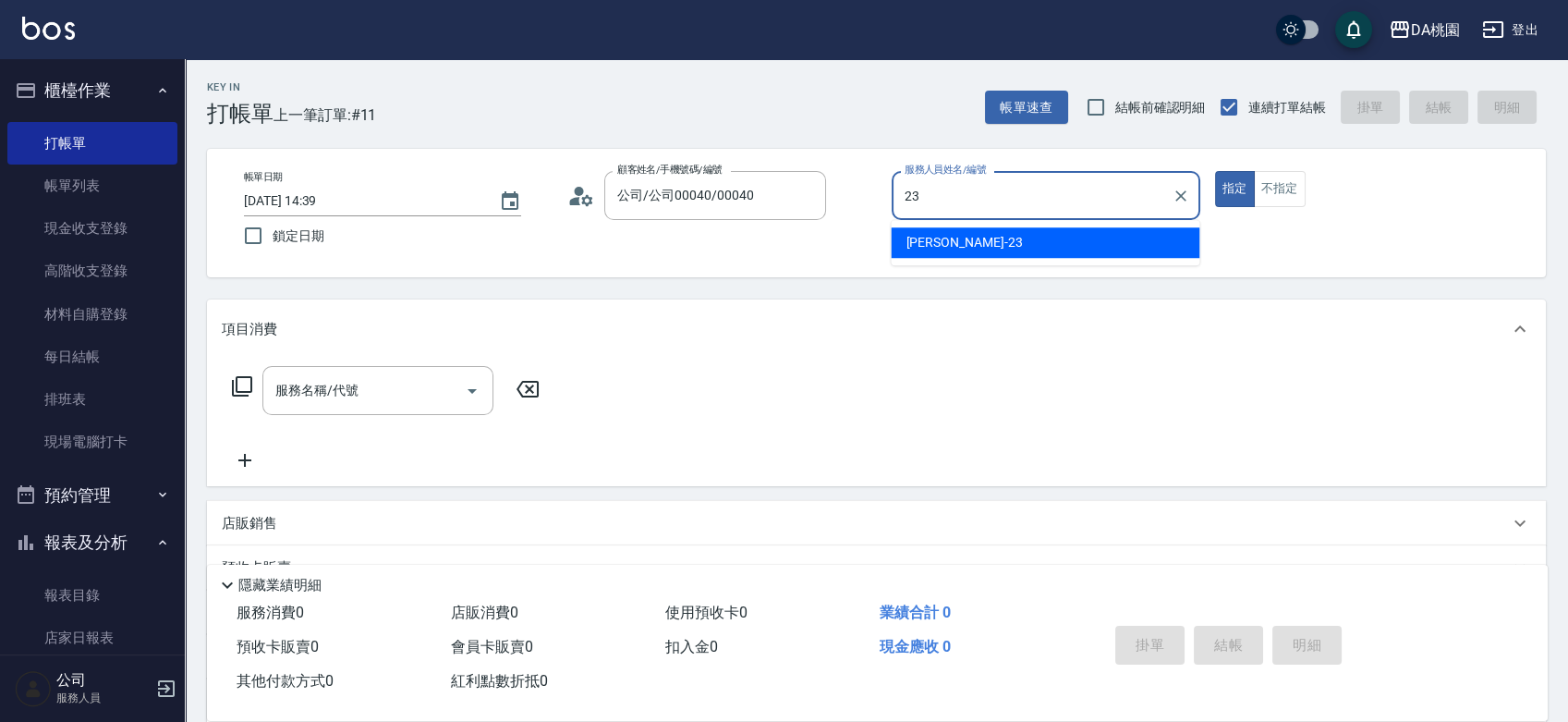
type input "亞瑟 -23"
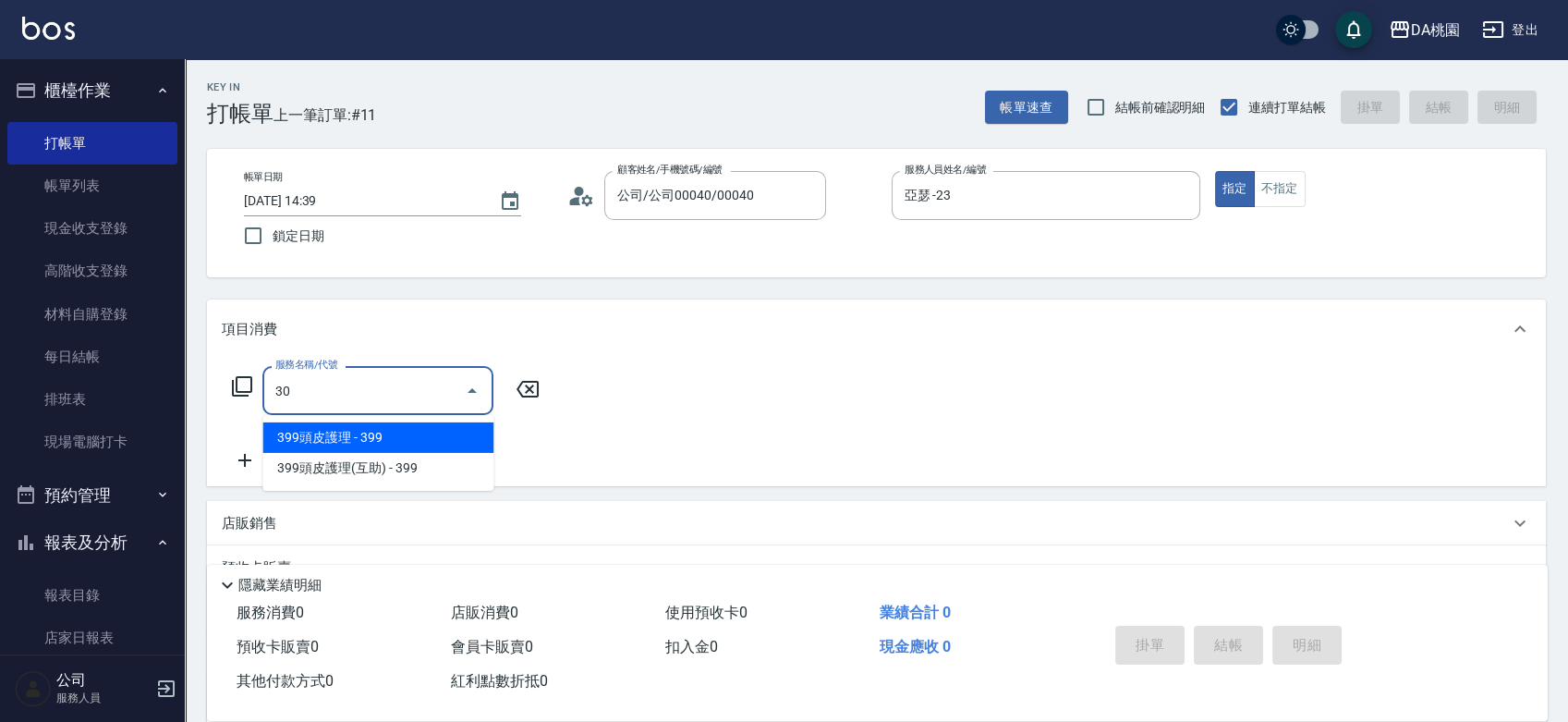
type input "303"
type input "30"
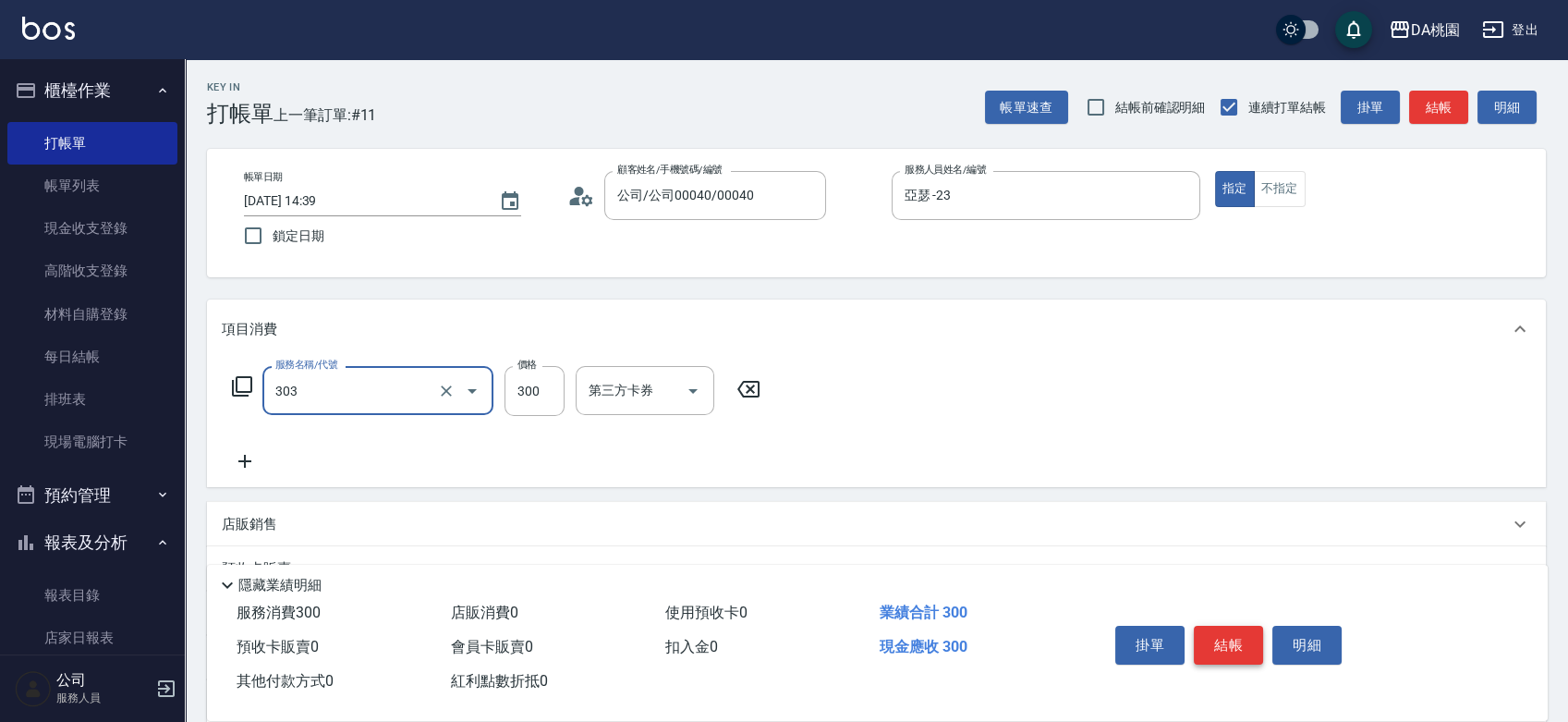
type input "A級剪髮(303)"
click at [1217, 635] on button "結帳" at bounding box center [1228, 645] width 70 height 39
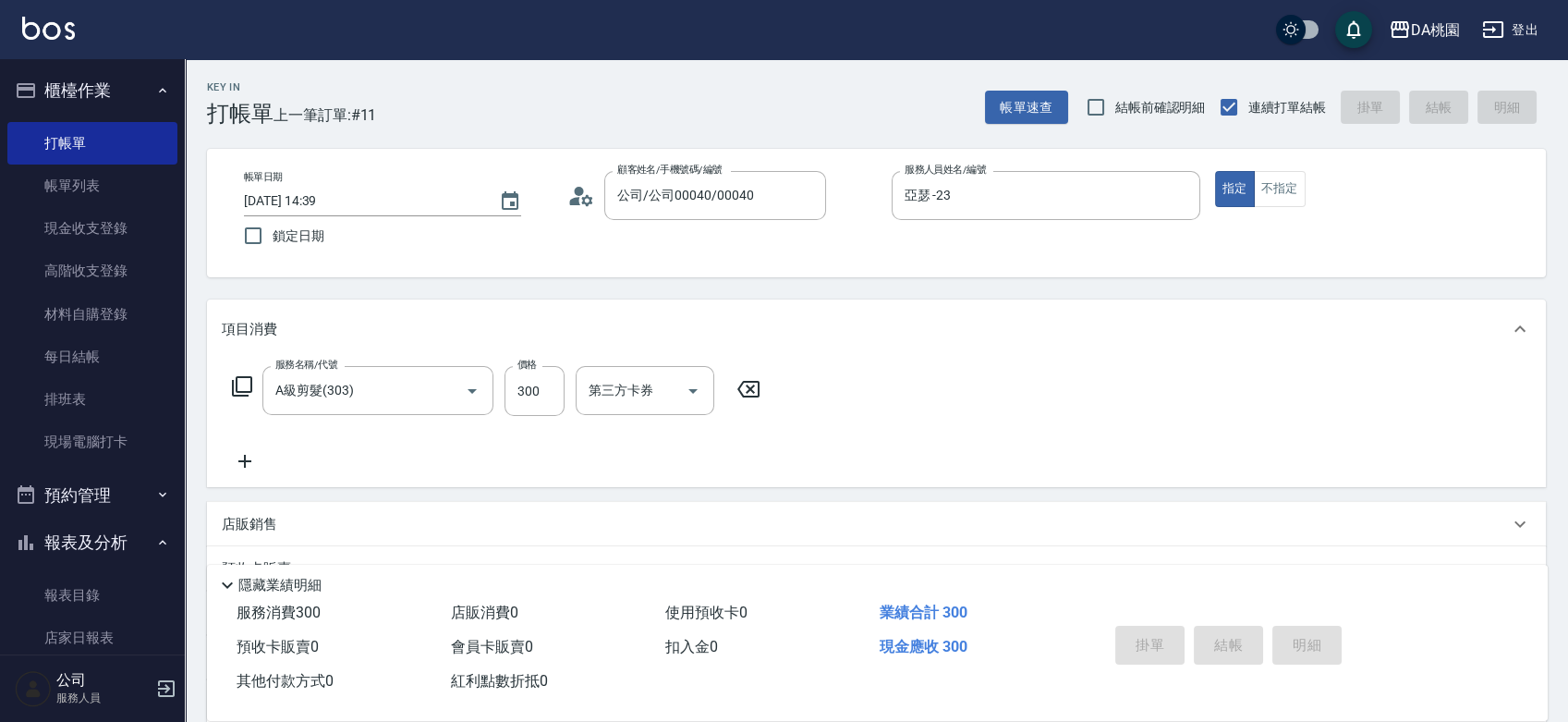
type input "0"
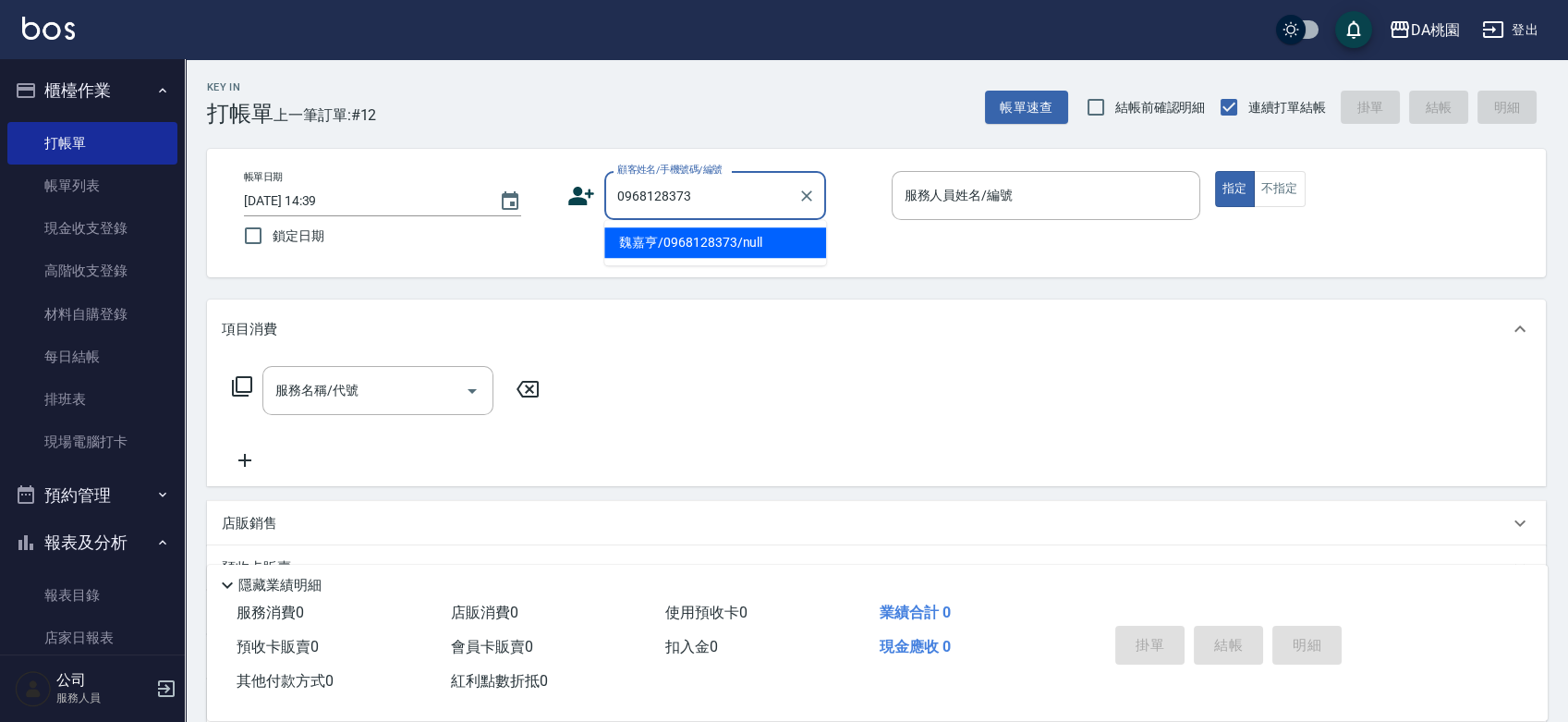
type input "魏嘉亨/0968128373/null"
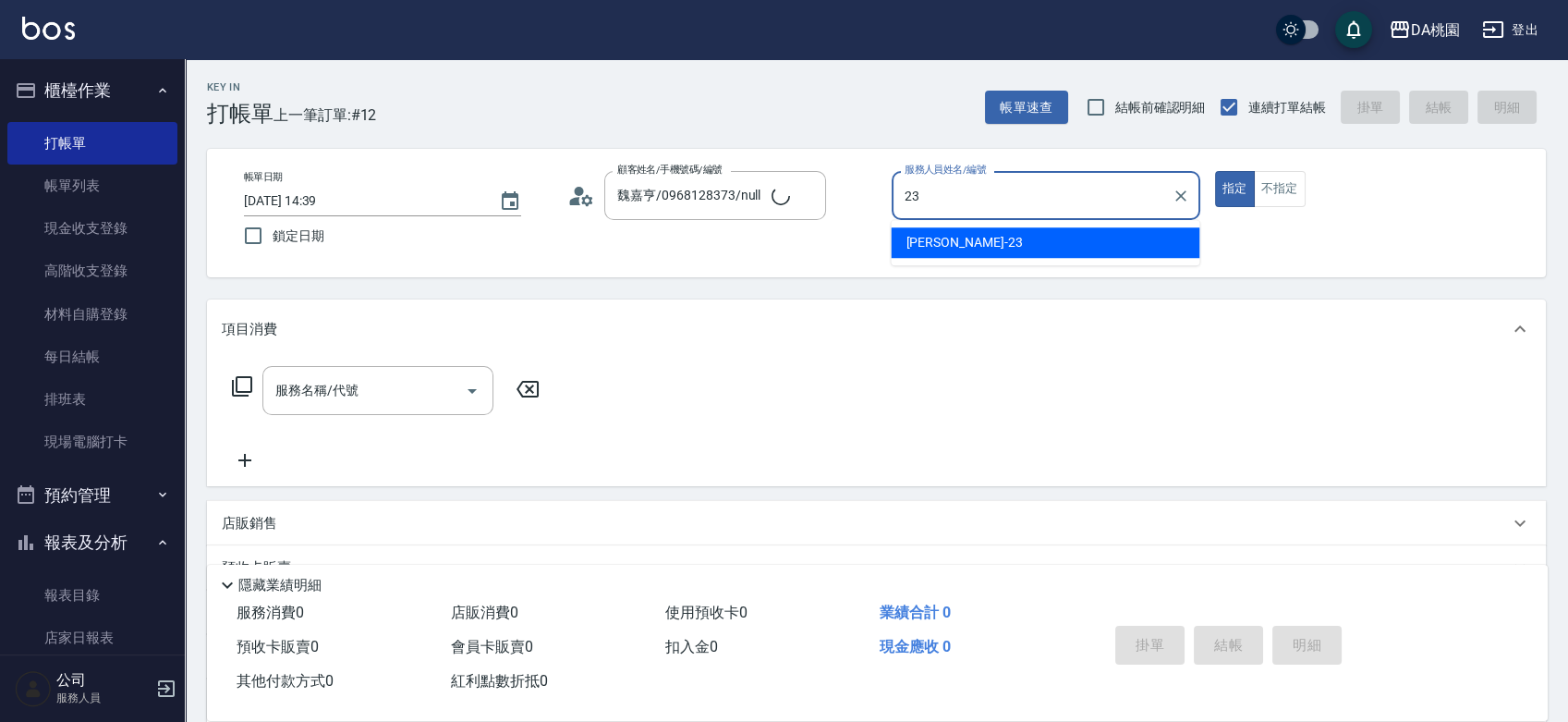
type input "亞瑟 -23"
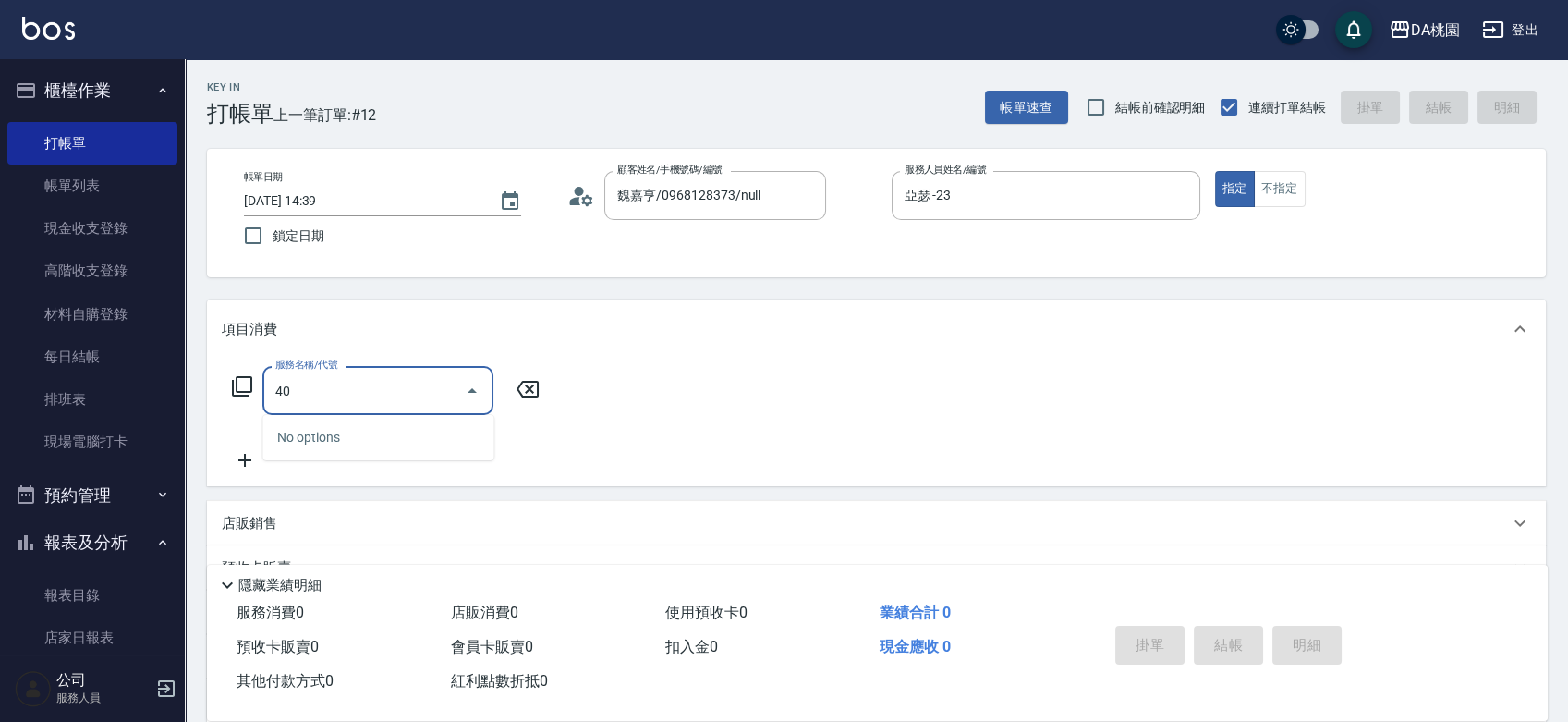
type input "401"
type input "150"
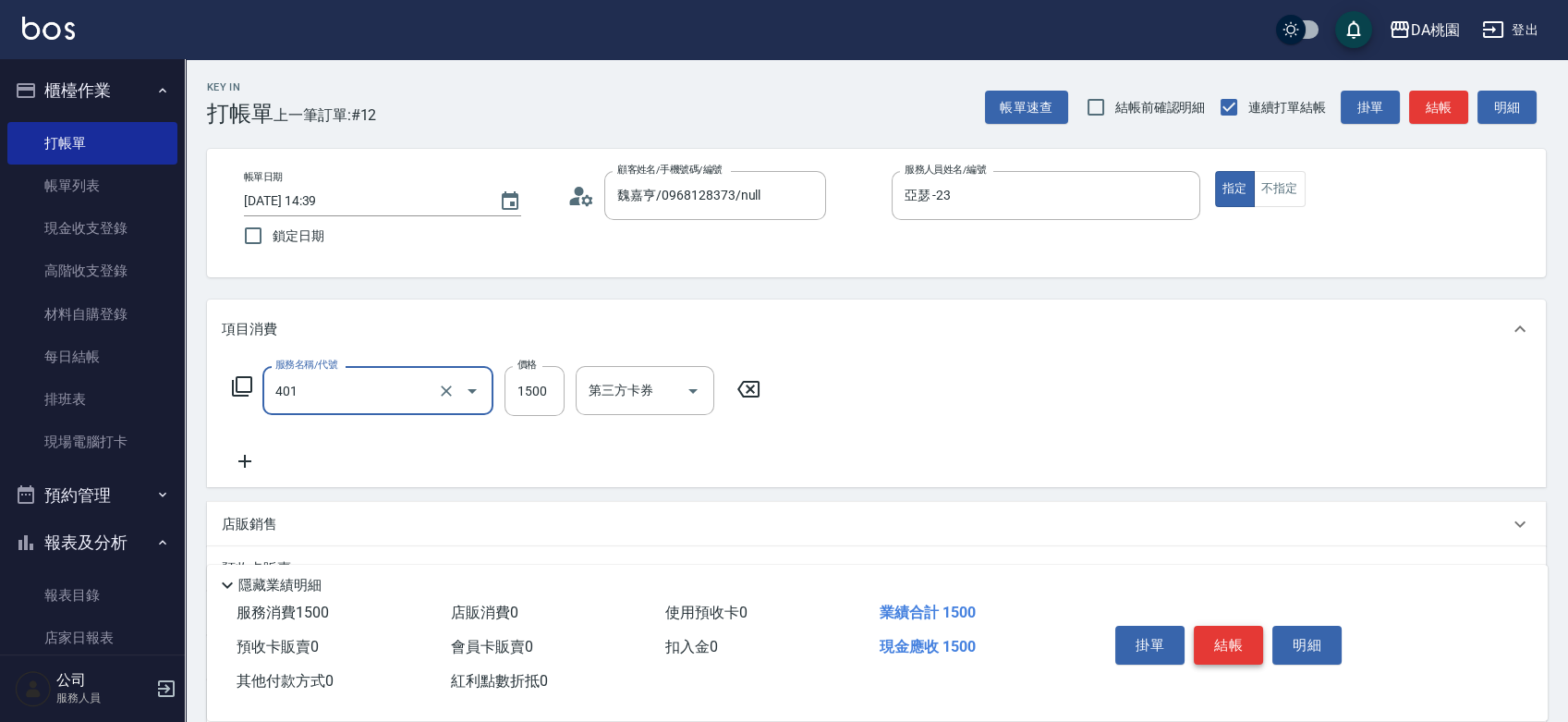
type input "染髮(互助)(401)"
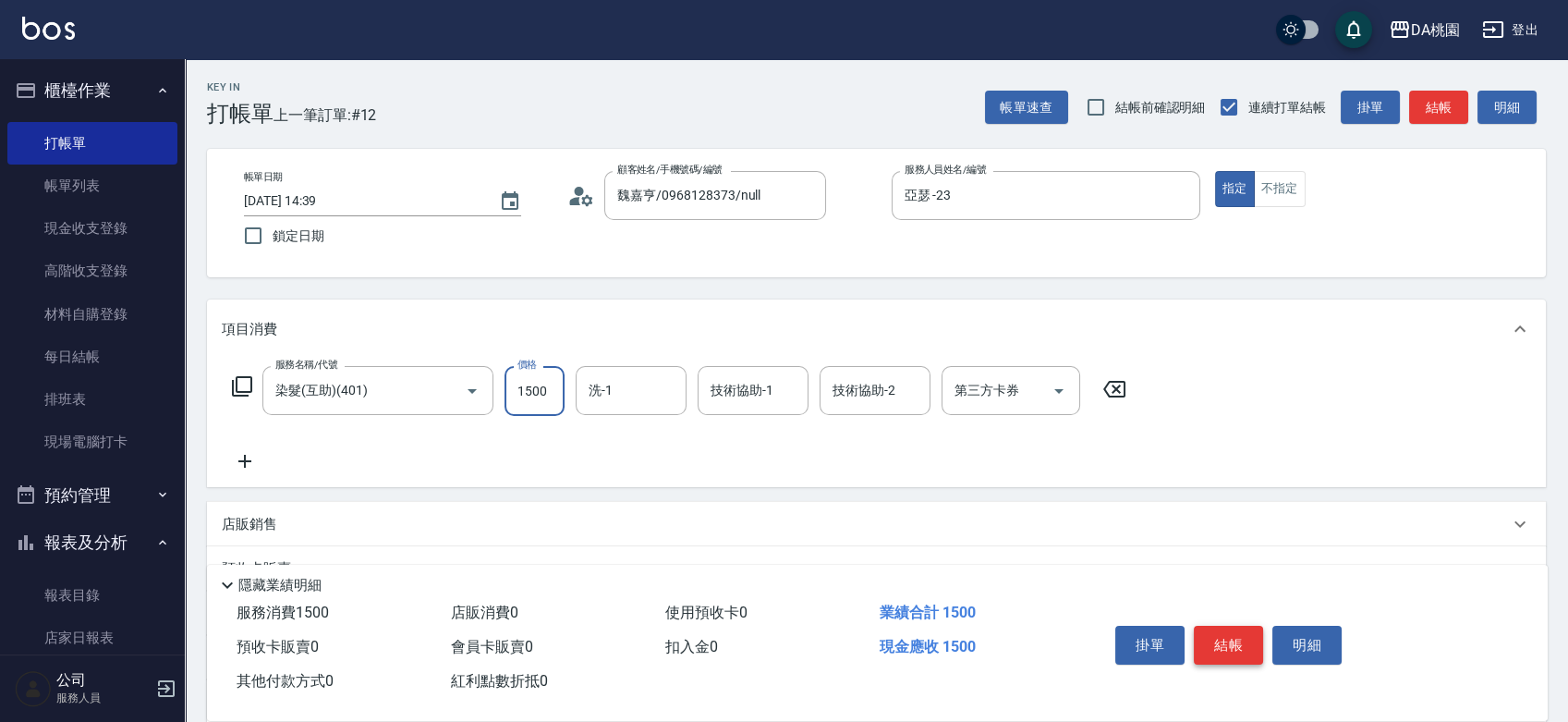
type input "0"
type input "120"
type input "10"
type input "1200"
type input "120"
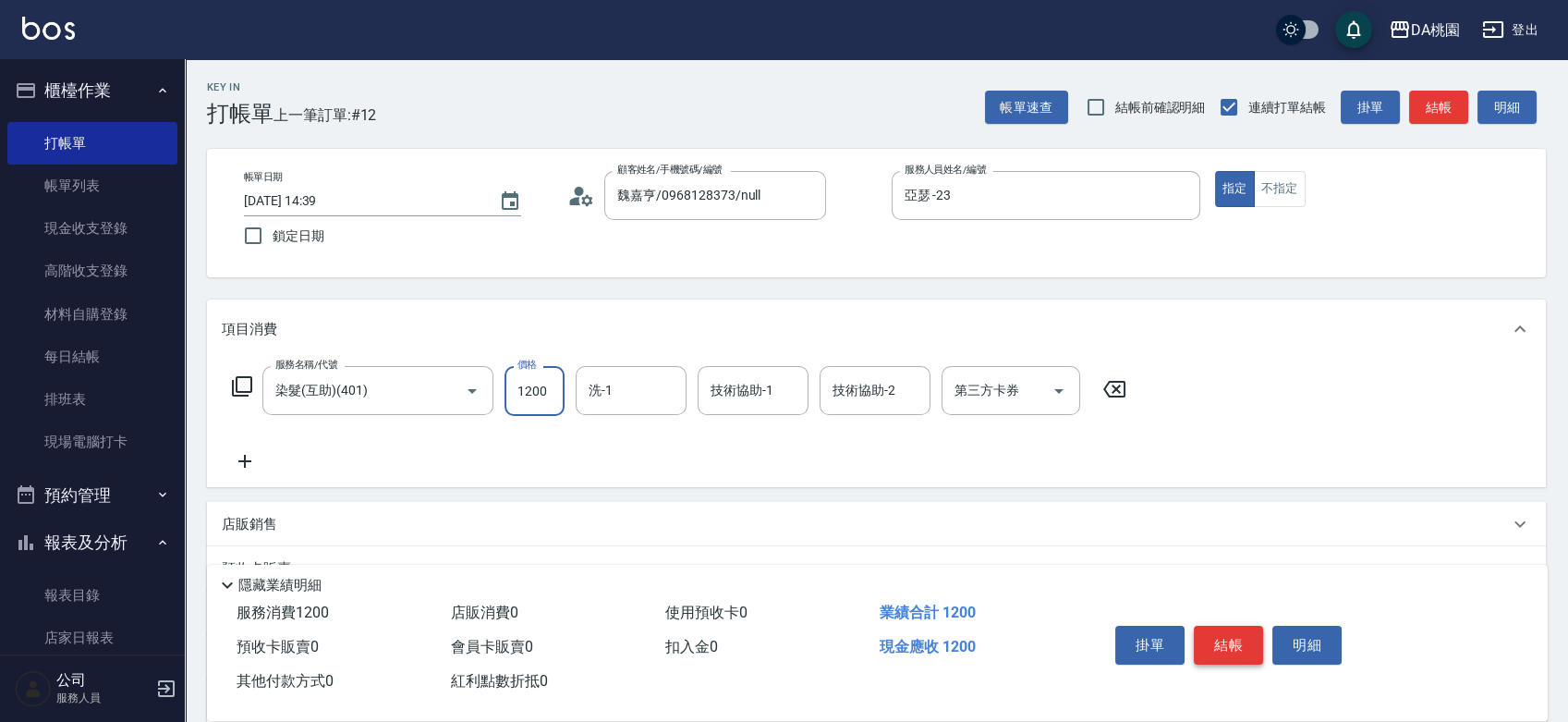
type input "1200"
type input "小妤-18"
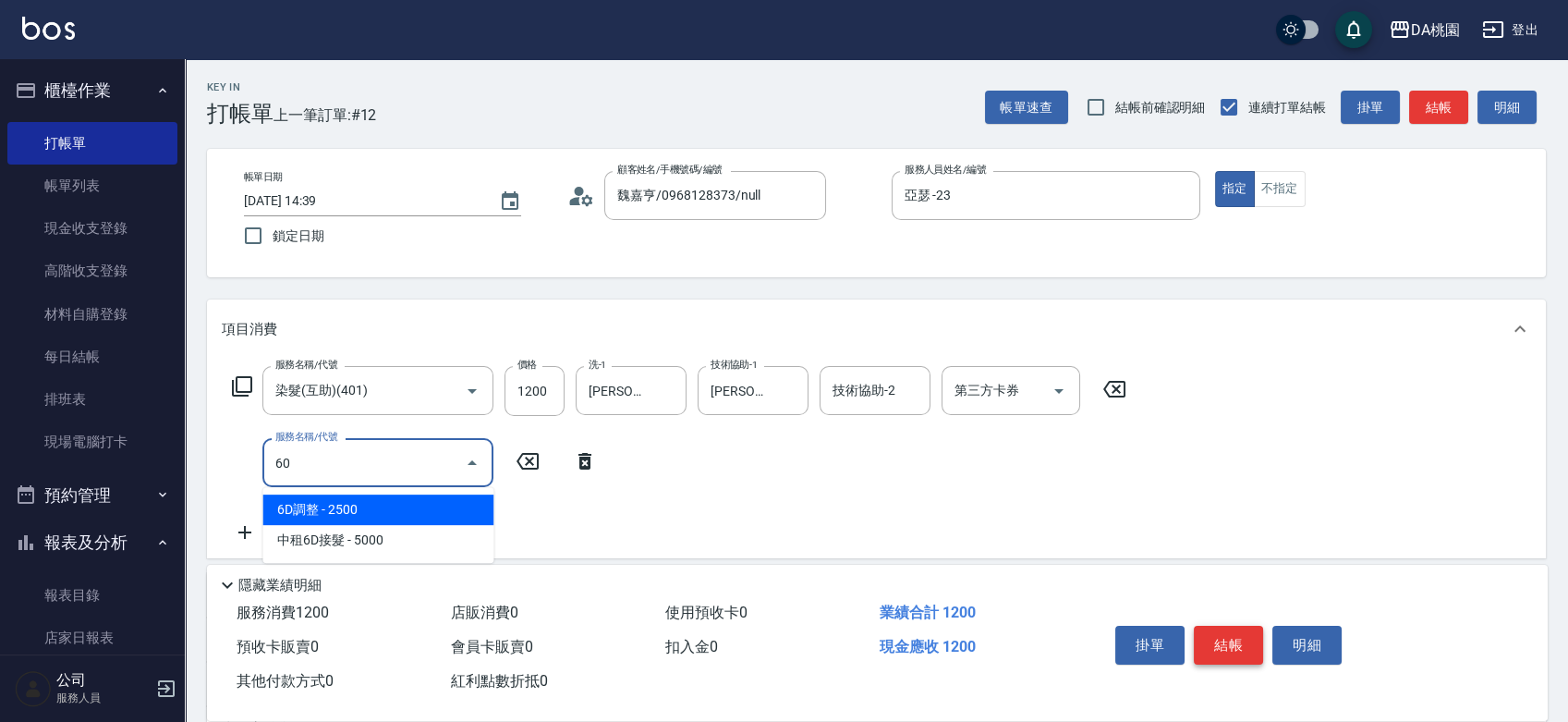
type input "601"
type input "160"
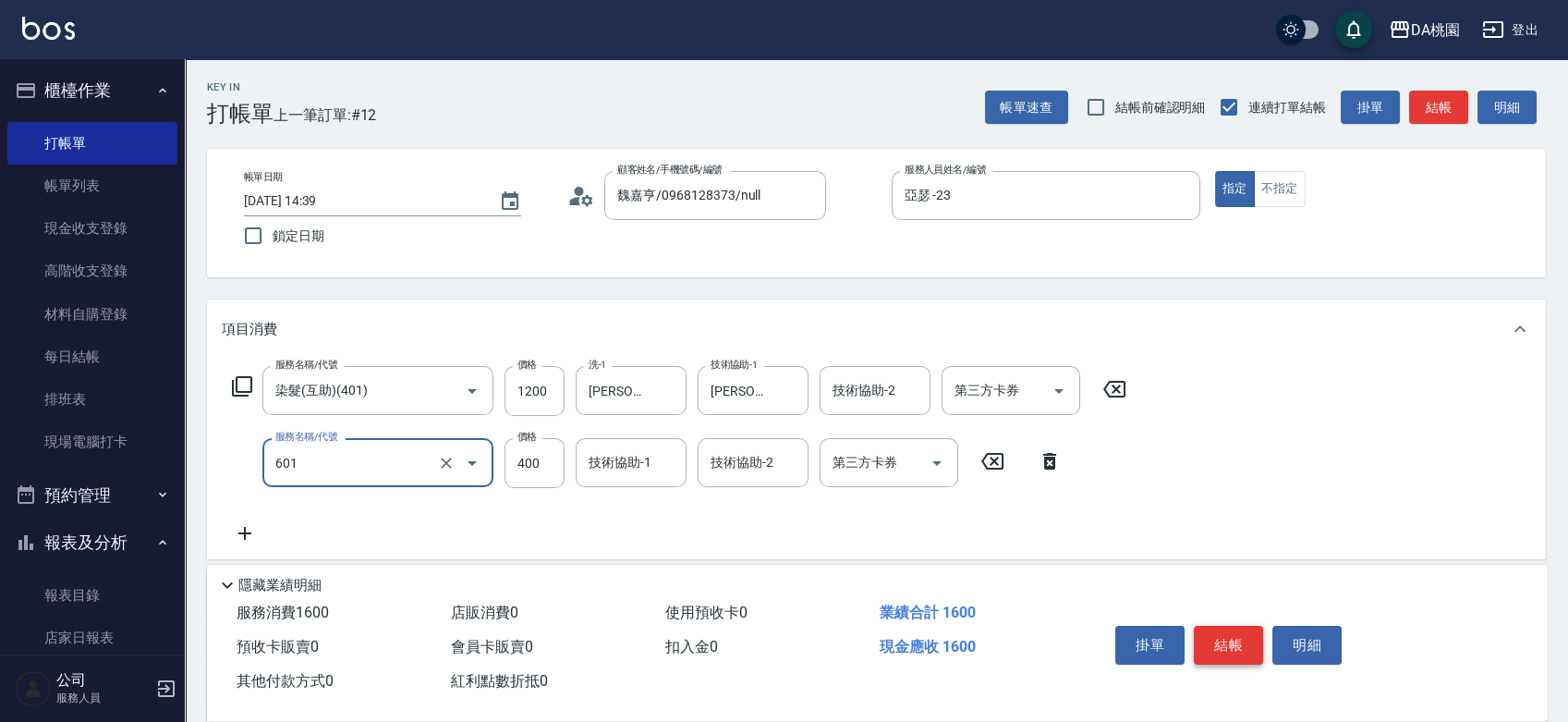
type input "基礎護髮(互助)(601)"
type input "5"
type input "120"
type input "500"
type input "170"
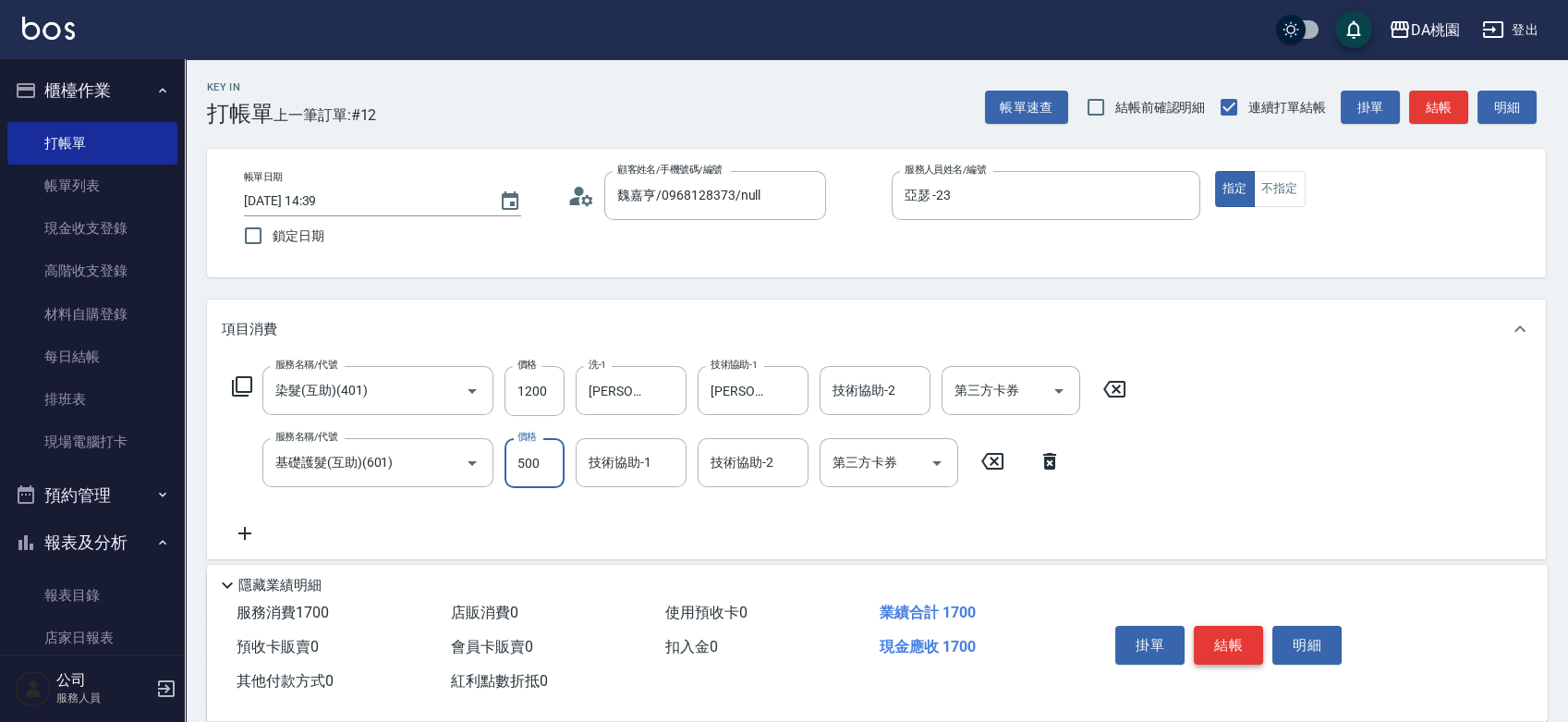
type input "500"
type input "小妤-18"
type input "201"
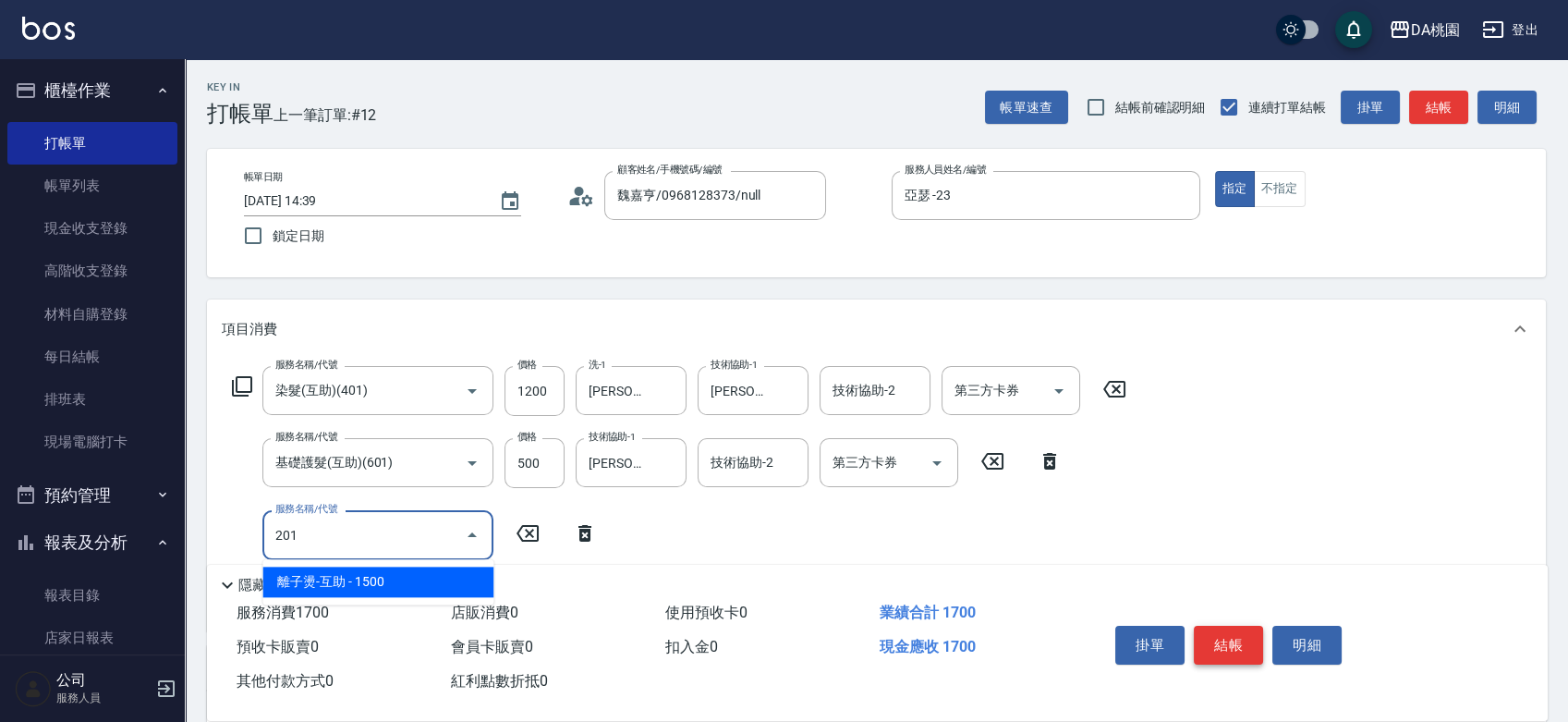
type input "320"
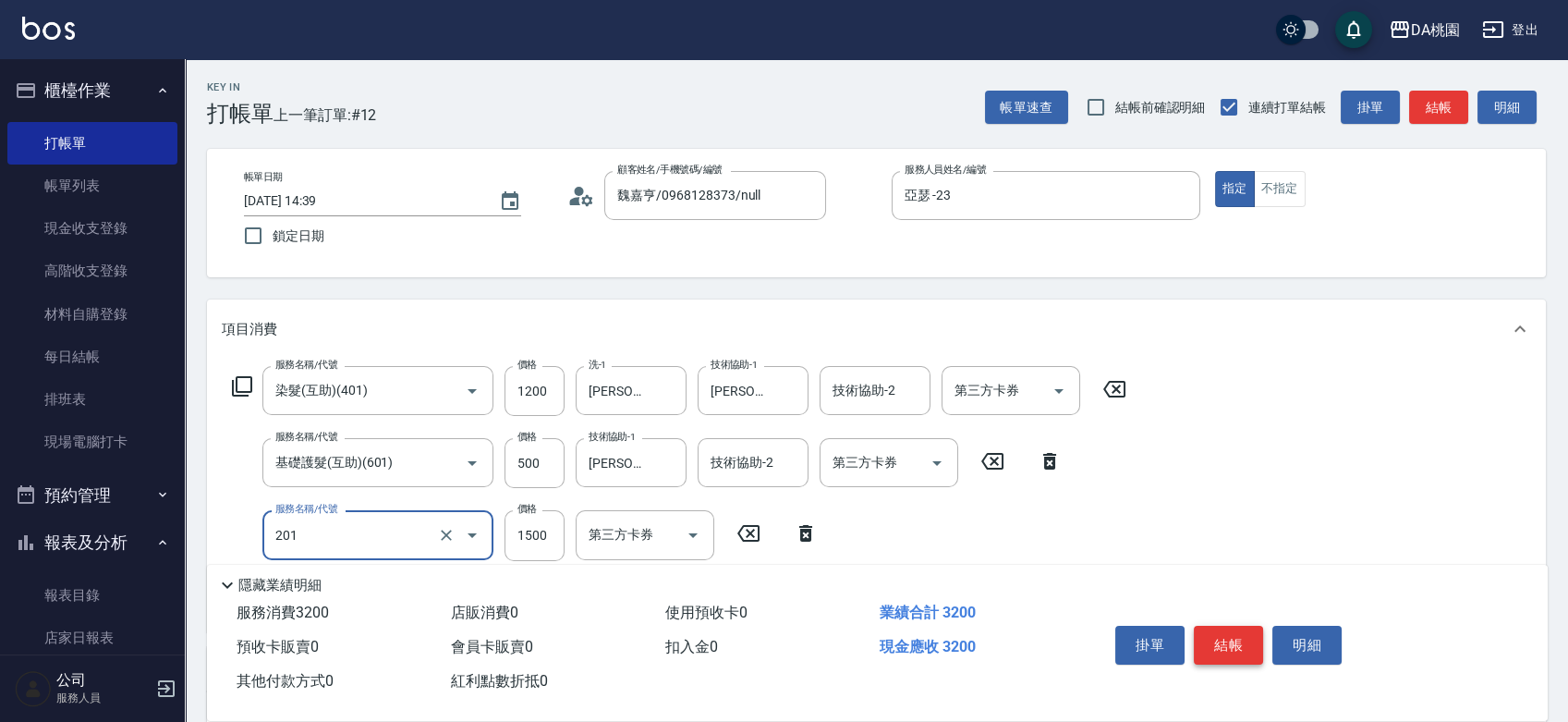
type input "離子燙-互助(201)"
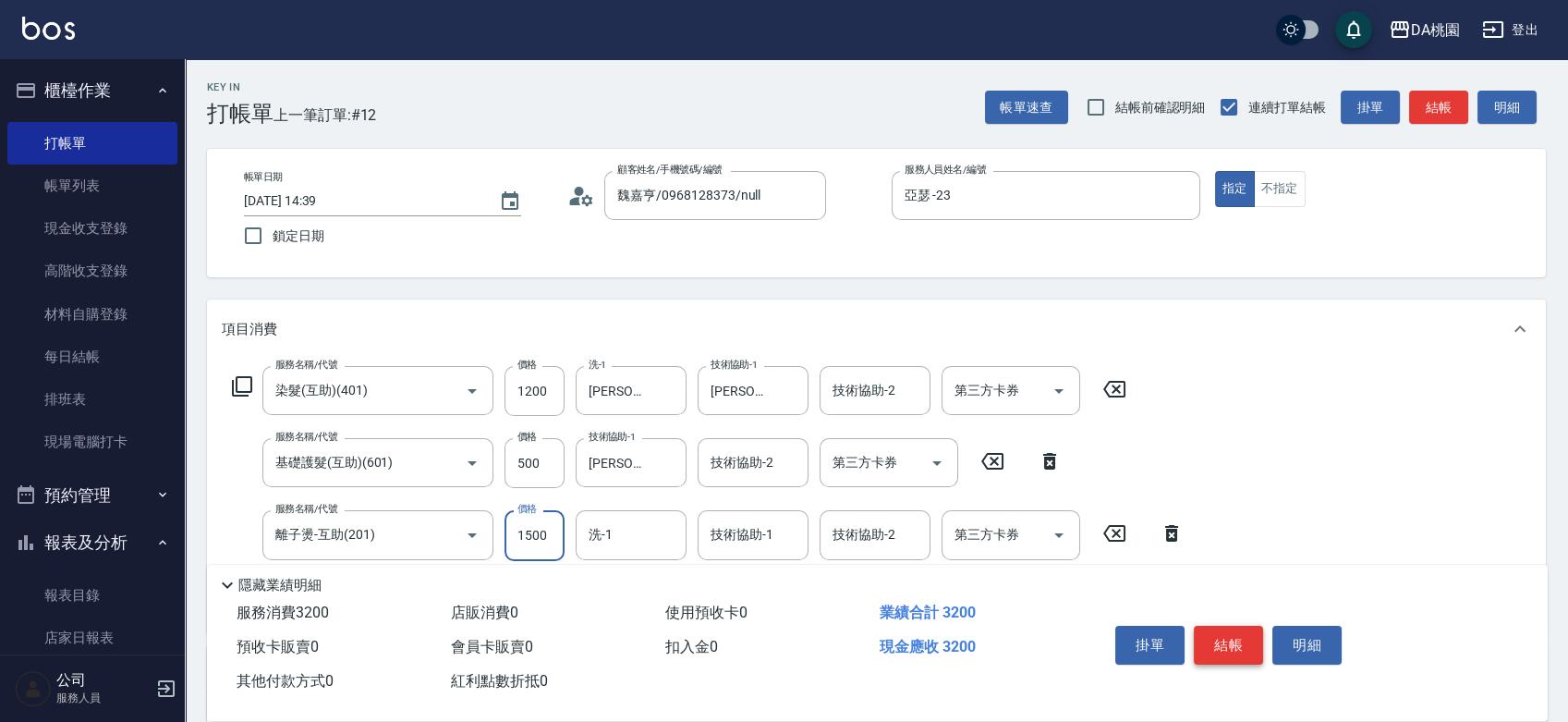
type input "1"
type input "170"
type input "180"
type input "1800"
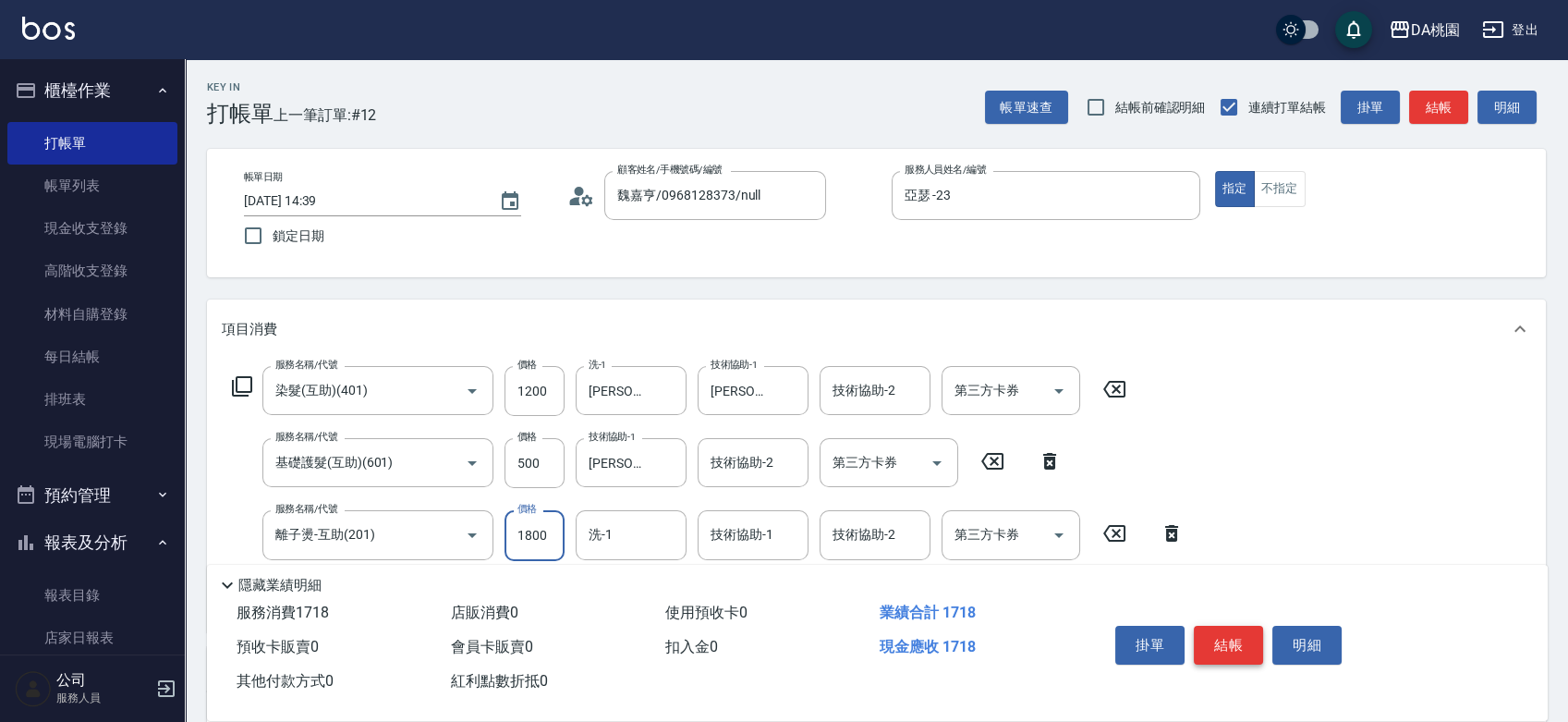
type input "350"
type input "1800"
type input "小妤-18"
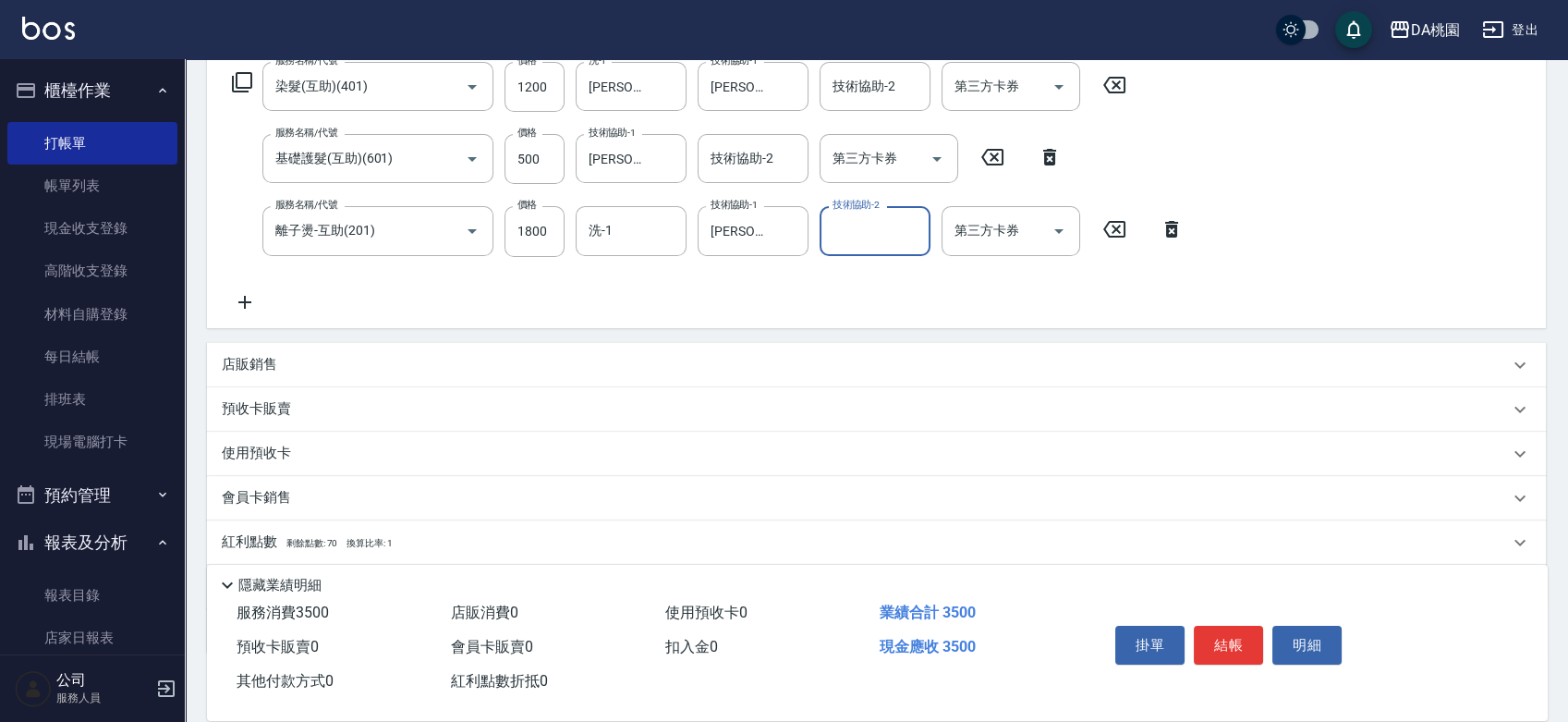
scroll to position [308, 0]
click at [332, 363] on div "店販銷售" at bounding box center [865, 361] width 1287 height 19
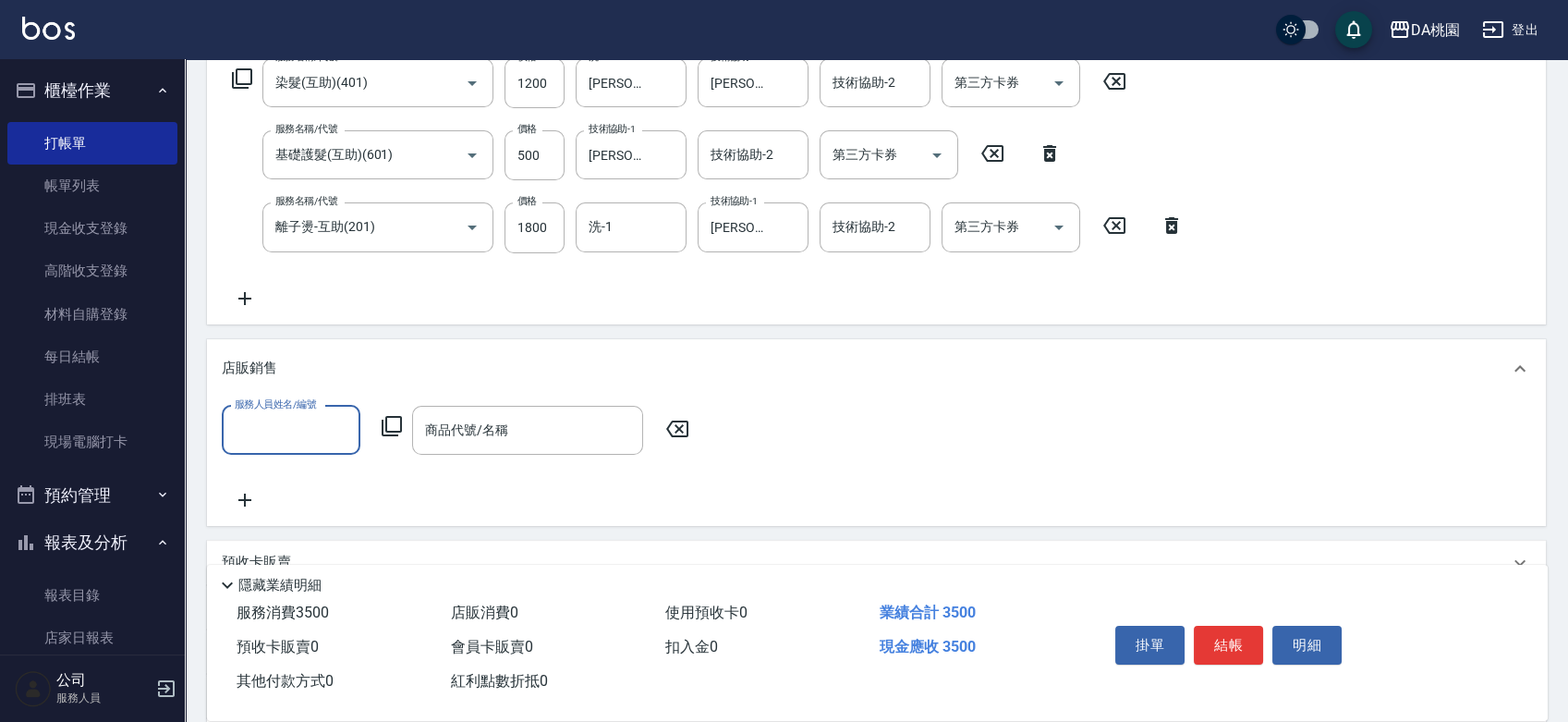
scroll to position [0, 0]
type input "亞瑟 -23"
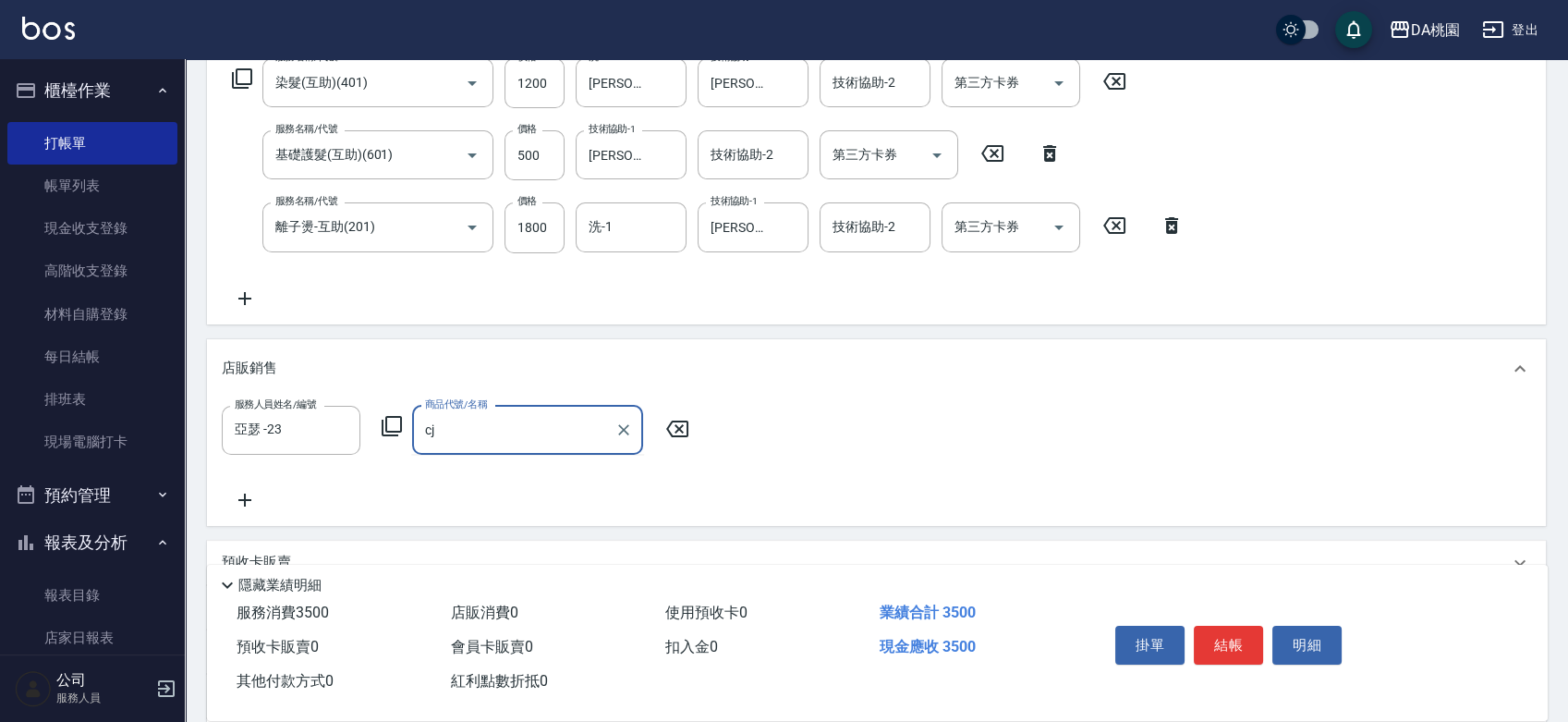
type input "c"
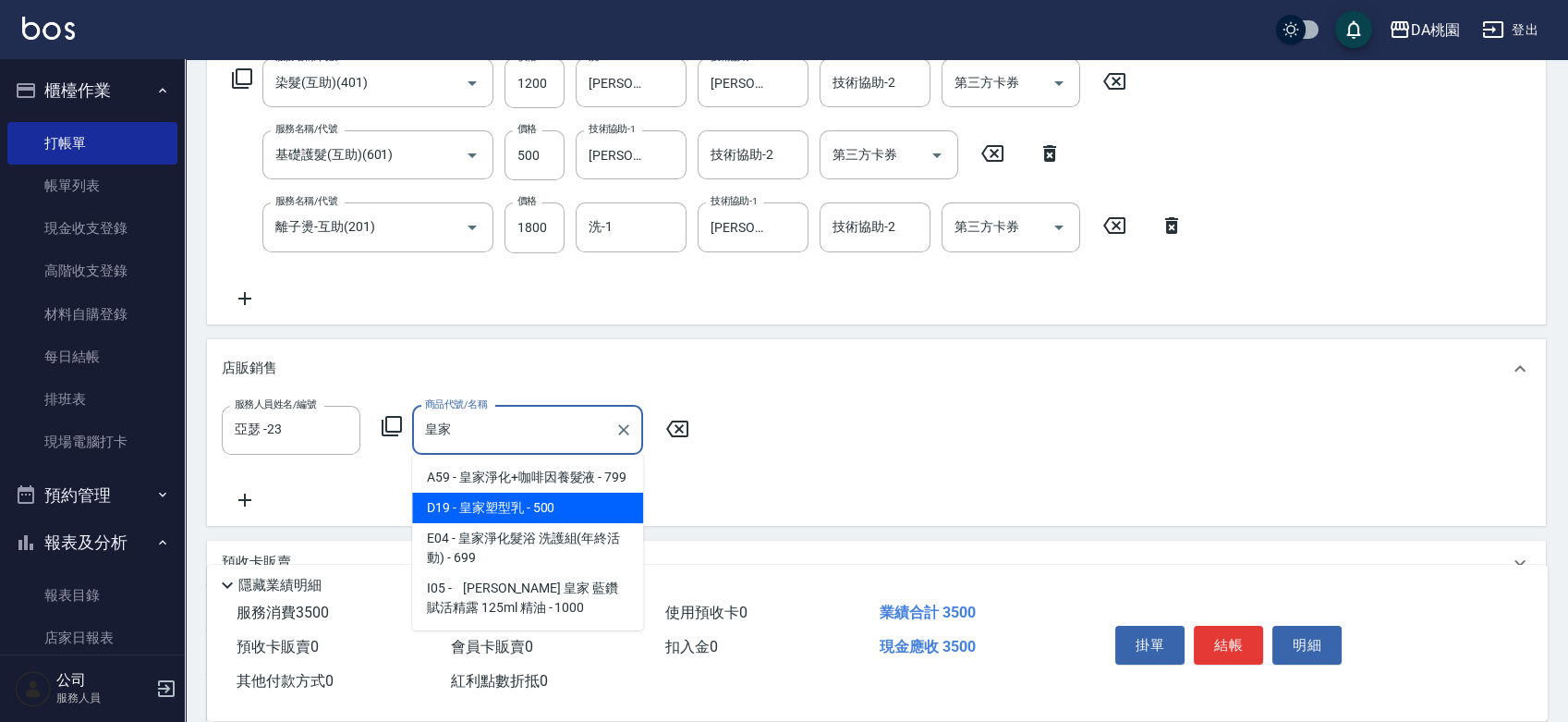
type input "皇家塑型乳"
type input "400"
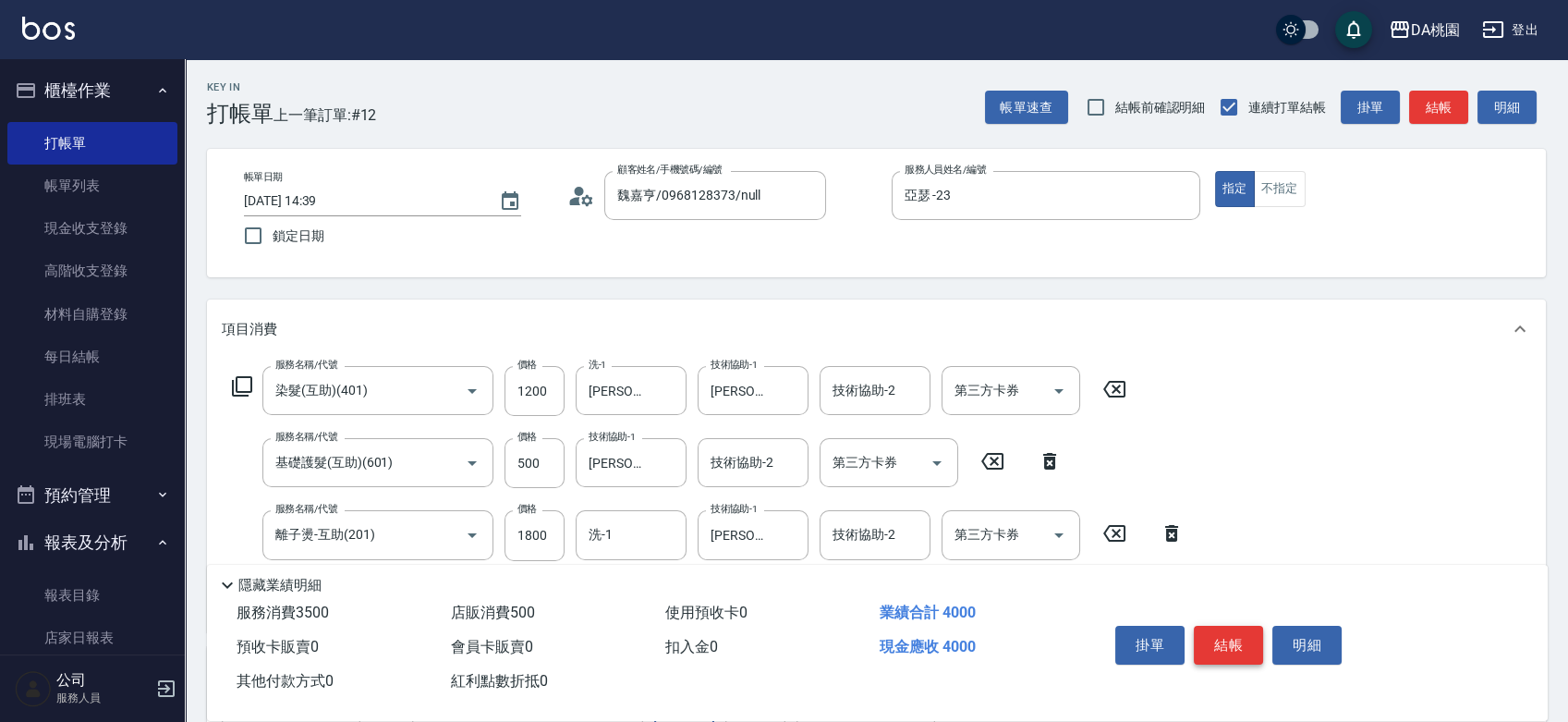
click at [1232, 626] on button "結帳" at bounding box center [1228, 645] width 70 height 39
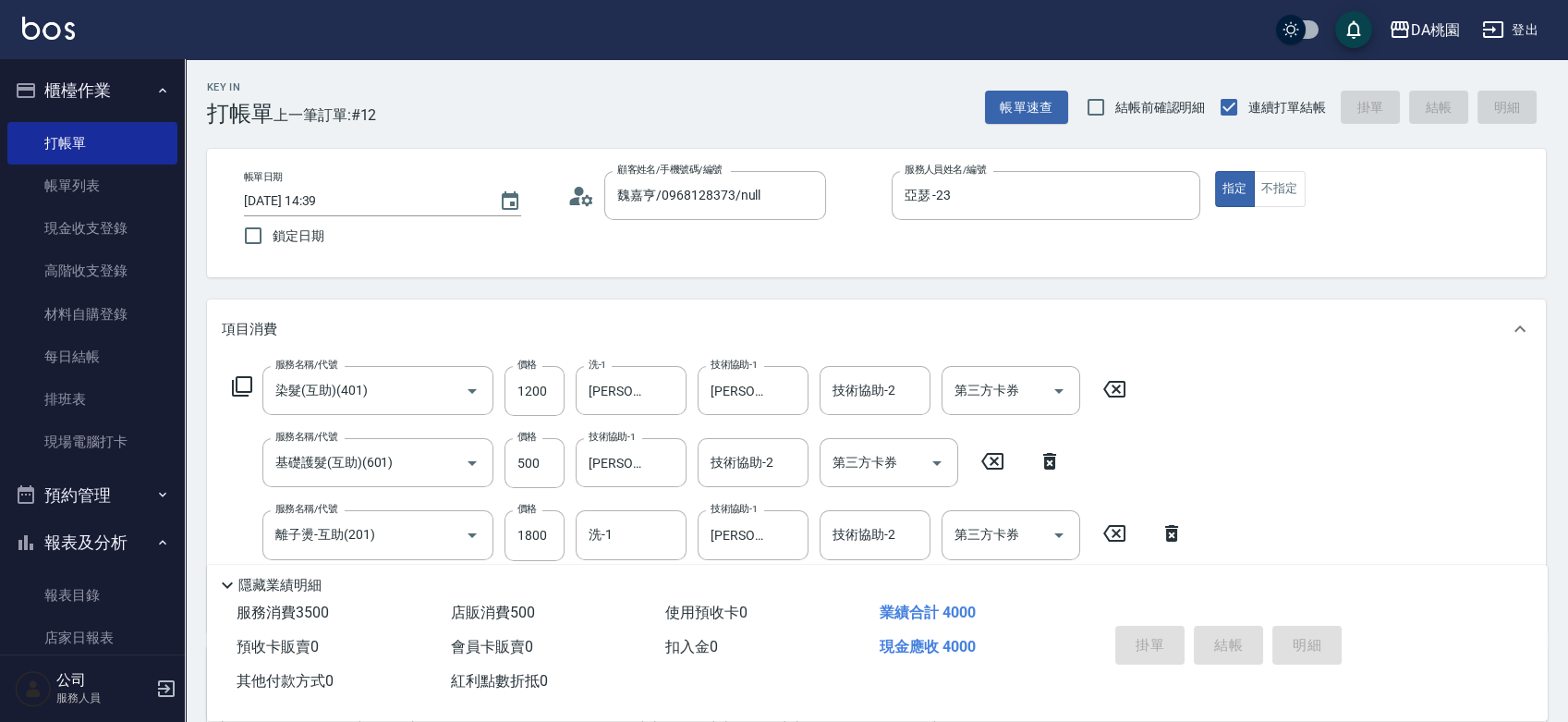
type input "2025/09/14 14:40"
type input "0"
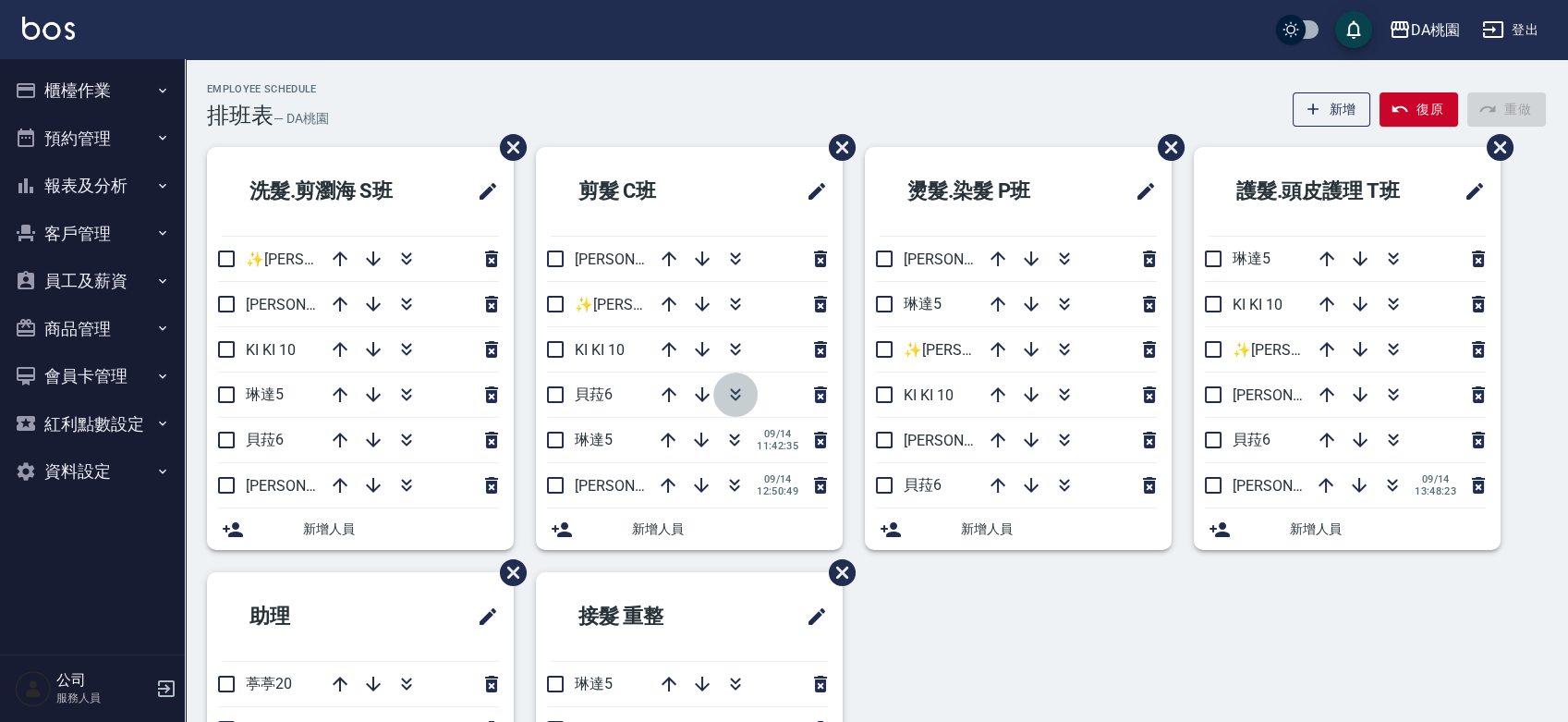
click at [736, 387] on icon "button" at bounding box center [736, 395] width 22 height 22
click at [701, 488] on icon "button" at bounding box center [702, 486] width 15 height 15
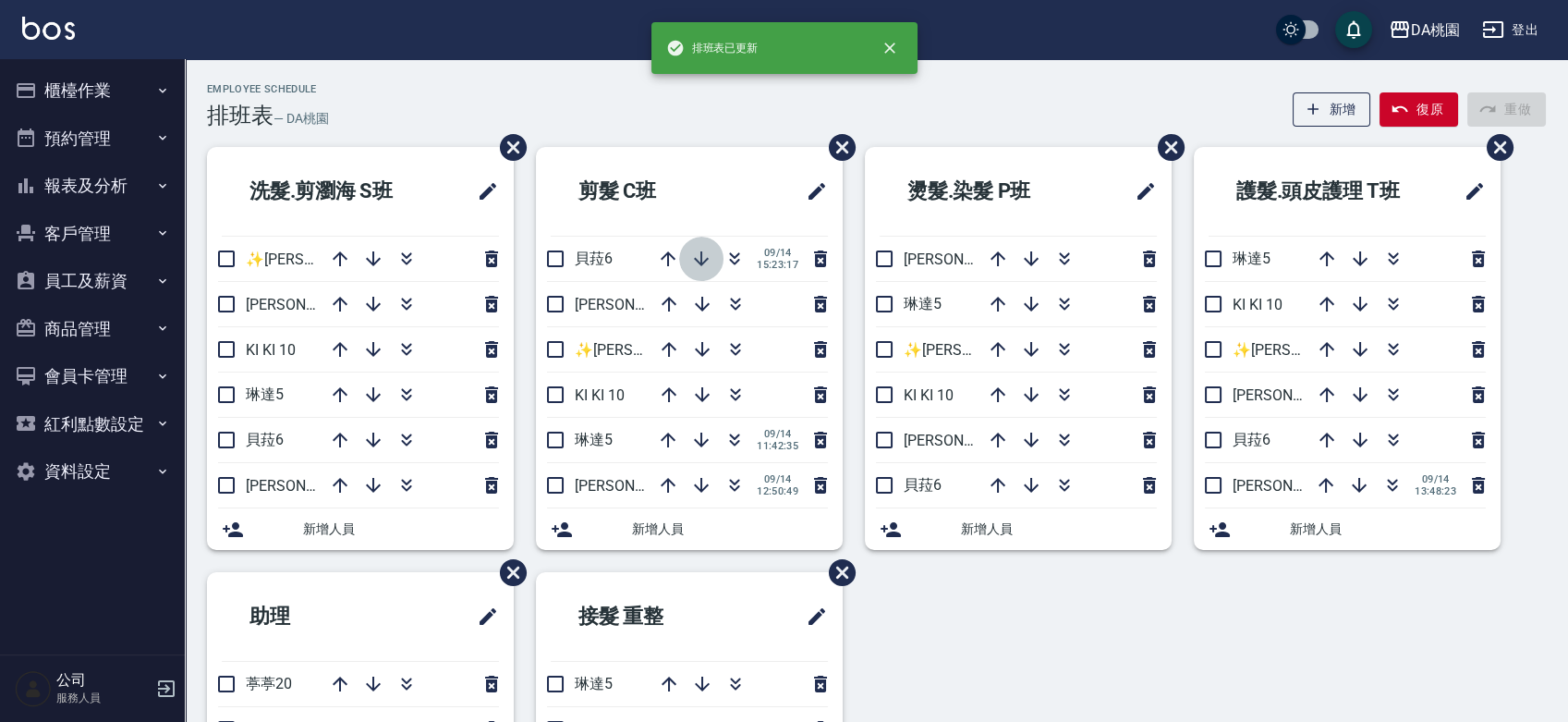
click at [701, 257] on icon "button" at bounding box center [702, 259] width 15 height 15
click at [703, 294] on icon "button" at bounding box center [702, 304] width 22 height 22
click at [699, 343] on icon "button" at bounding box center [702, 349] width 22 height 22
click at [547, 397] on input "checkbox" at bounding box center [555, 395] width 39 height 39
click at [549, 397] on input "checkbox" at bounding box center [555, 395] width 39 height 39
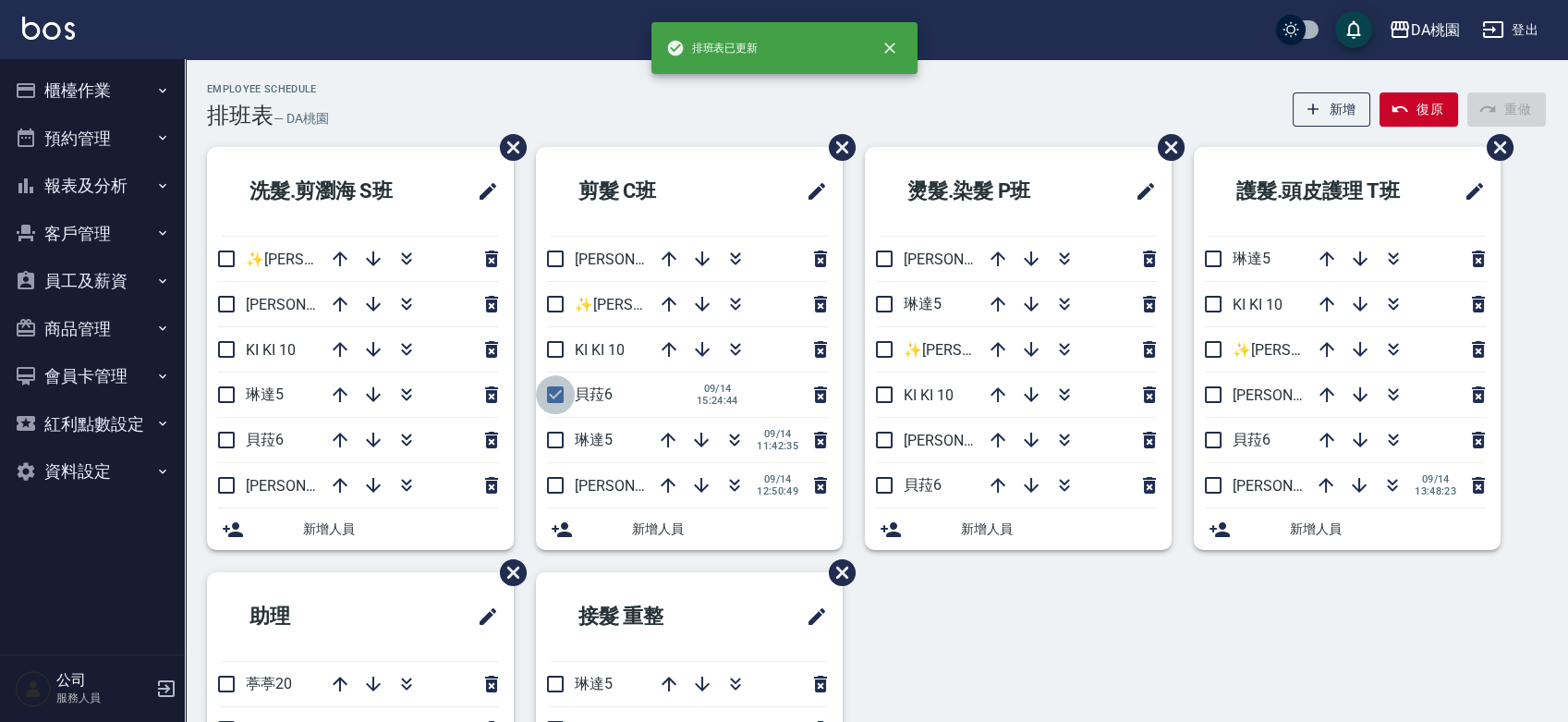
checkbox input "false"
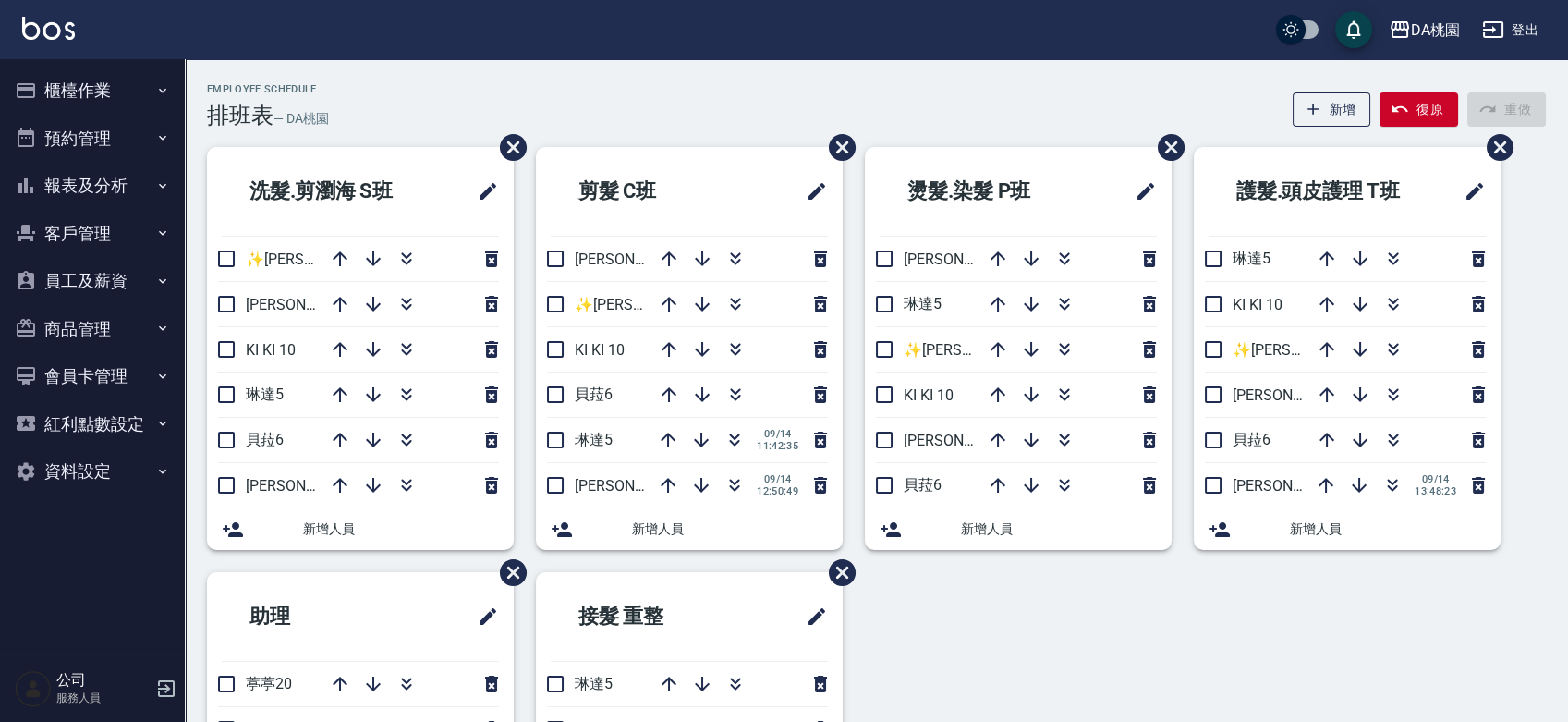
click at [1012, 617] on div "洗髮.剪瀏海 S[PERSON_NAME]✨[PERSON_NAME][PERSON_NAME] ✨16 [PERSON_NAME]3 KI KI 10 [P…" at bounding box center [865, 572] width 1361 height 850
click at [570, 109] on div "Employee Schedule 排班表 — DA桃園 新增 復原 重做" at bounding box center [876, 106] width 1339 height 45
click at [627, 88] on div "Employee Schedule 排班表 — DA桃園 新增 復原 重做" at bounding box center [876, 106] width 1339 height 45
click at [731, 438] on icon "button" at bounding box center [735, 440] width 22 height 22
click at [740, 444] on icon "button" at bounding box center [735, 440] width 22 height 22
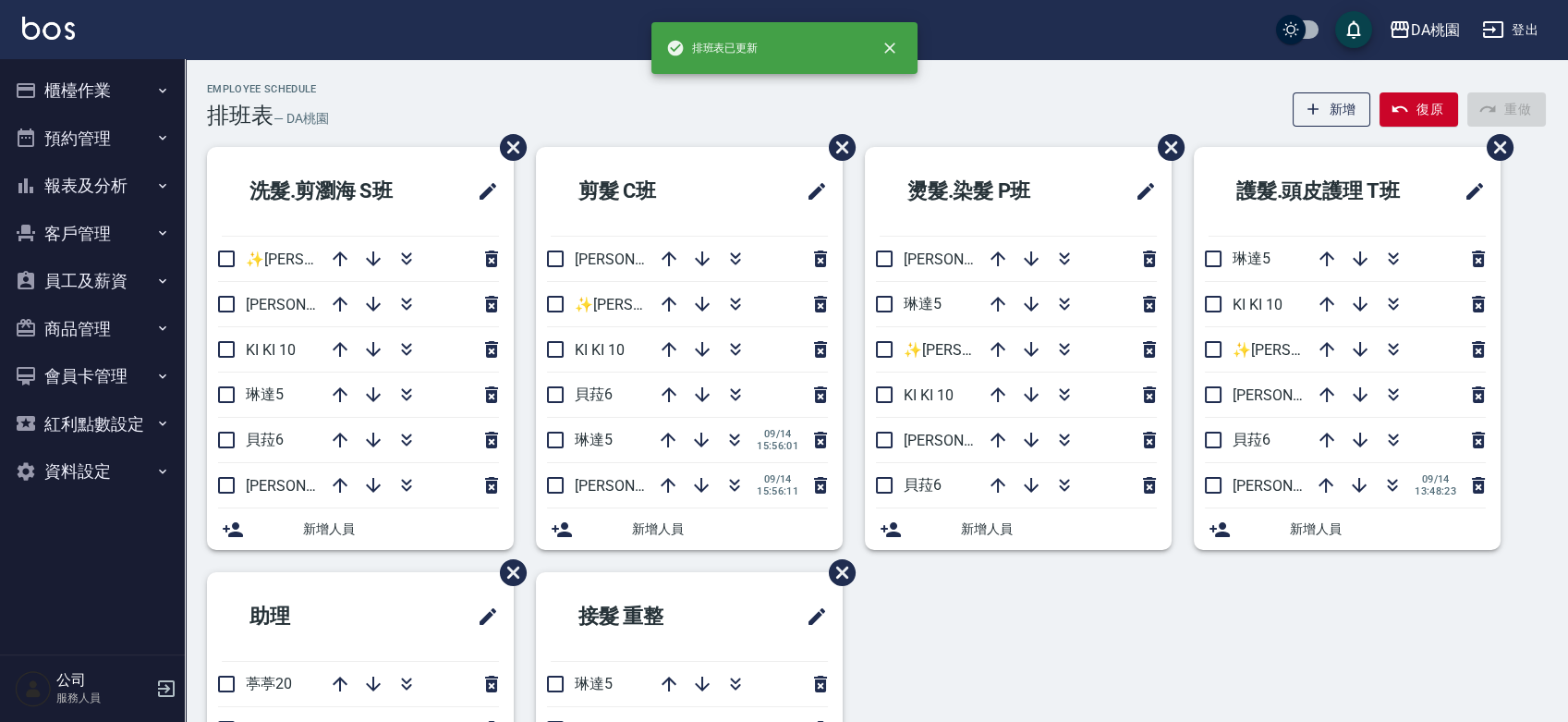
click at [998, 105] on div "Employee Schedule 排班表 — DA桃園 新增 復原 重做" at bounding box center [876, 106] width 1339 height 45
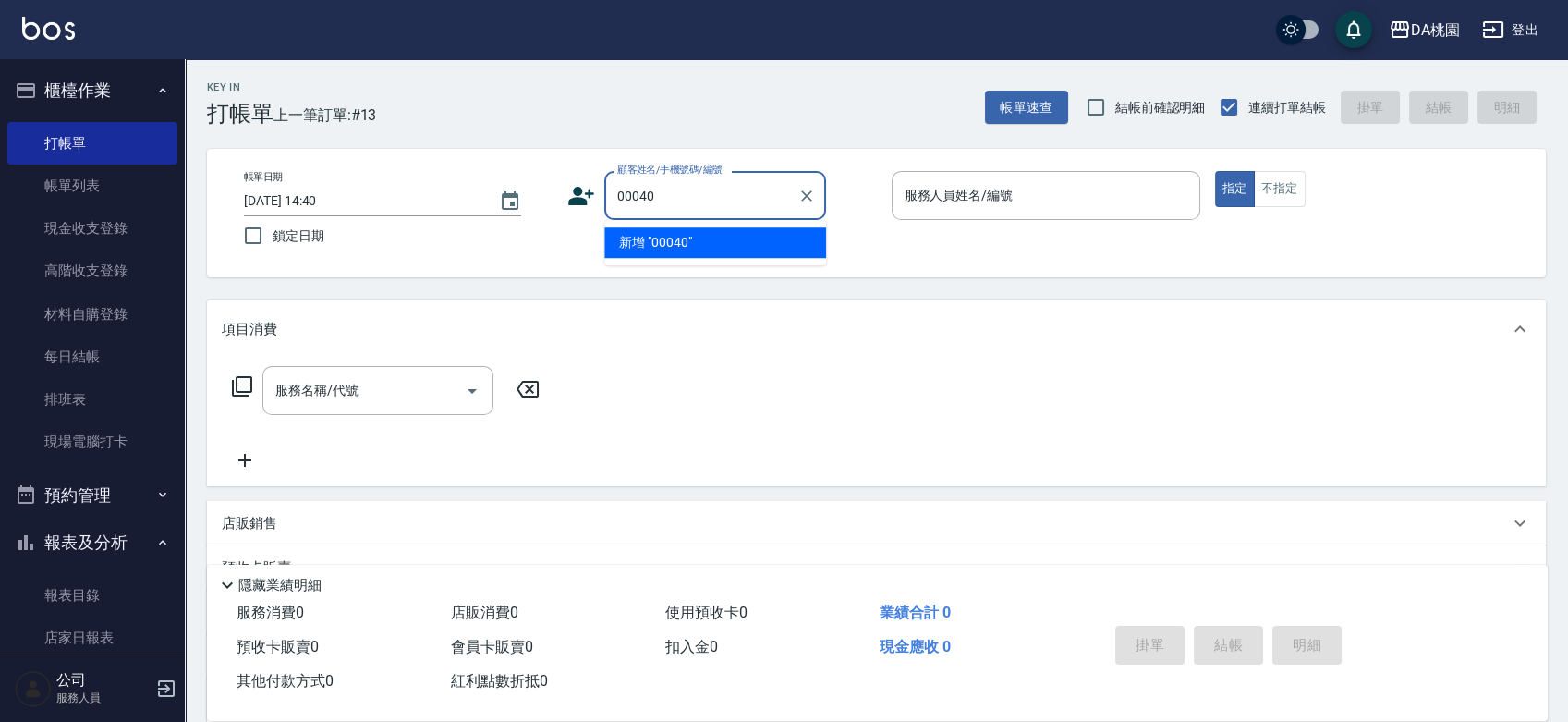
type input "00040"
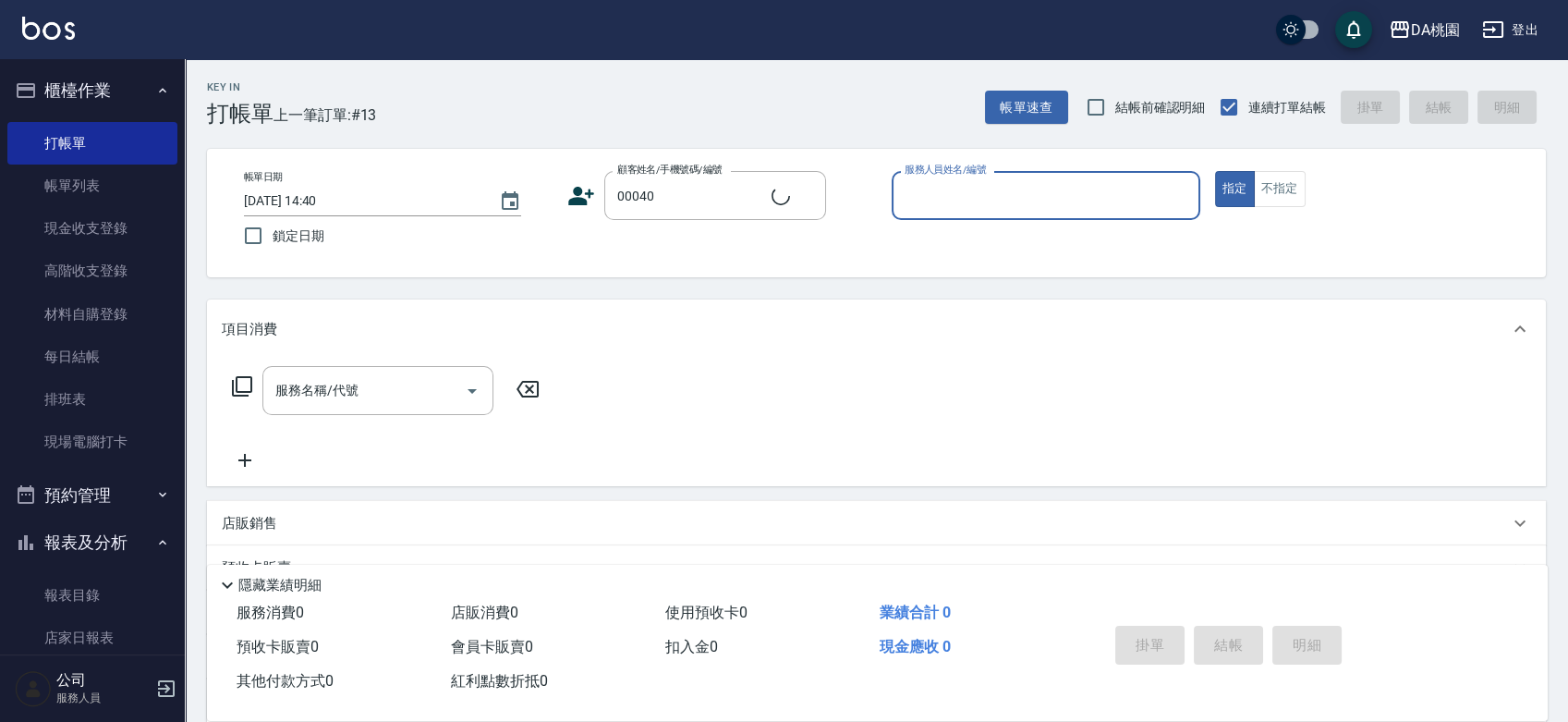
type input "5"
type input "公司/公司00040/00040"
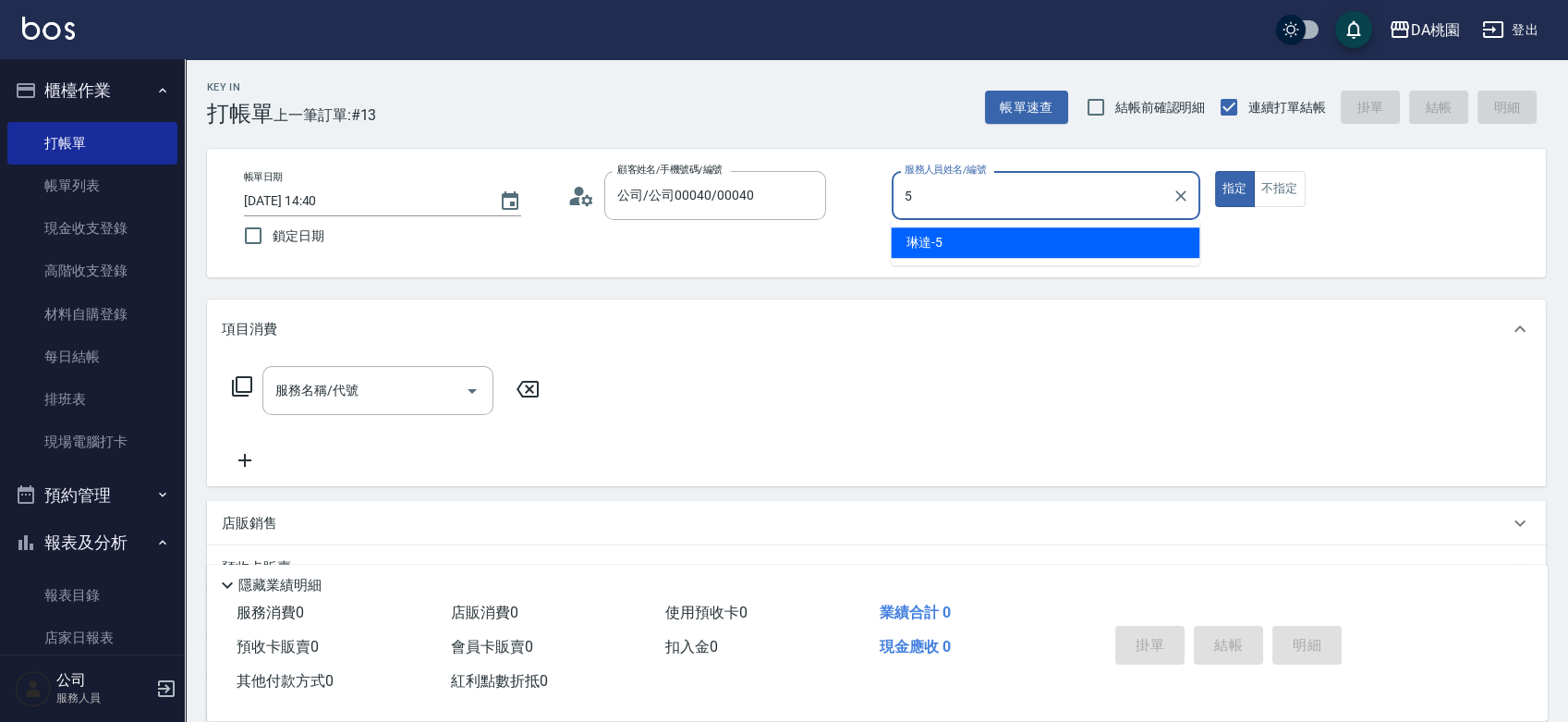
type input "5"
type button "true"
type input "琳達-5"
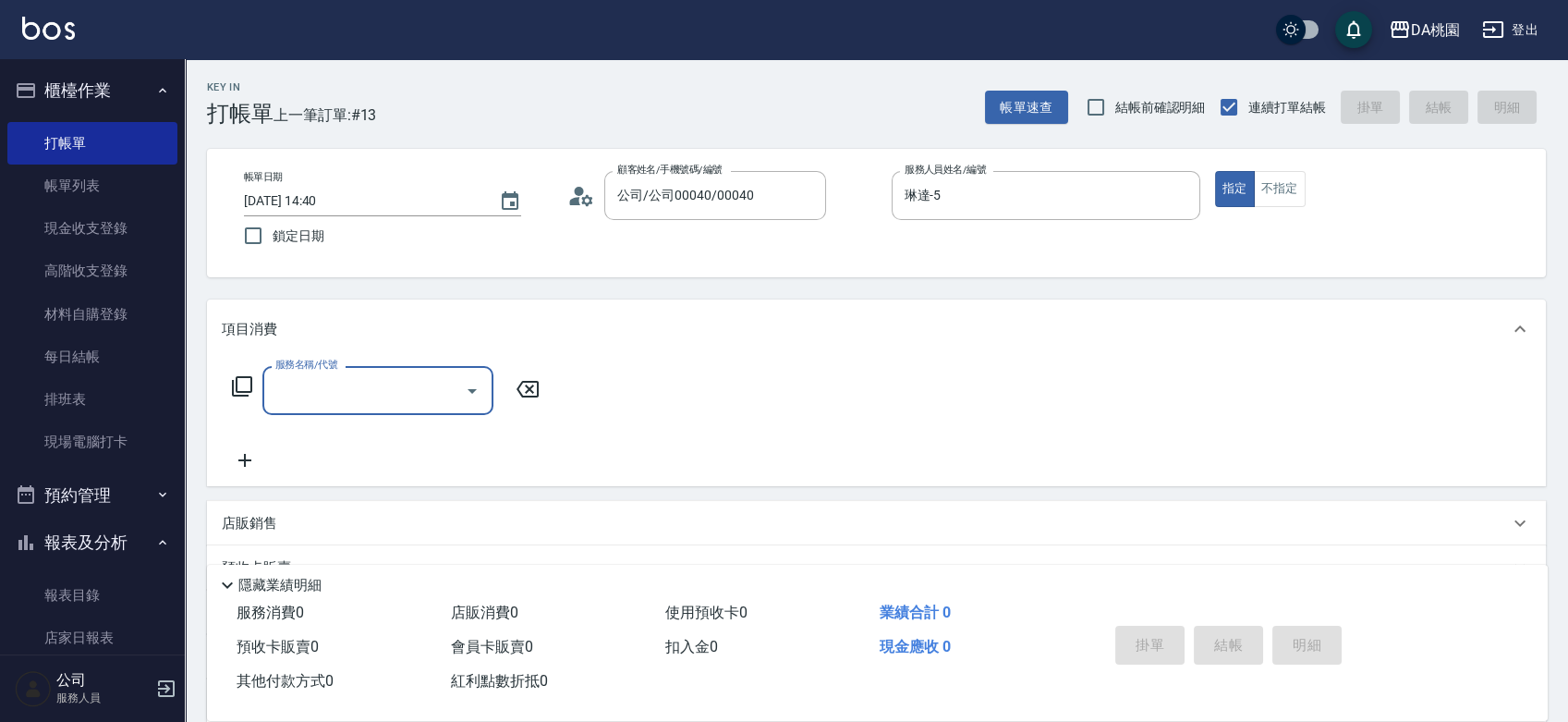
click at [797, 204] on button "Clear" at bounding box center [807, 196] width 26 height 26
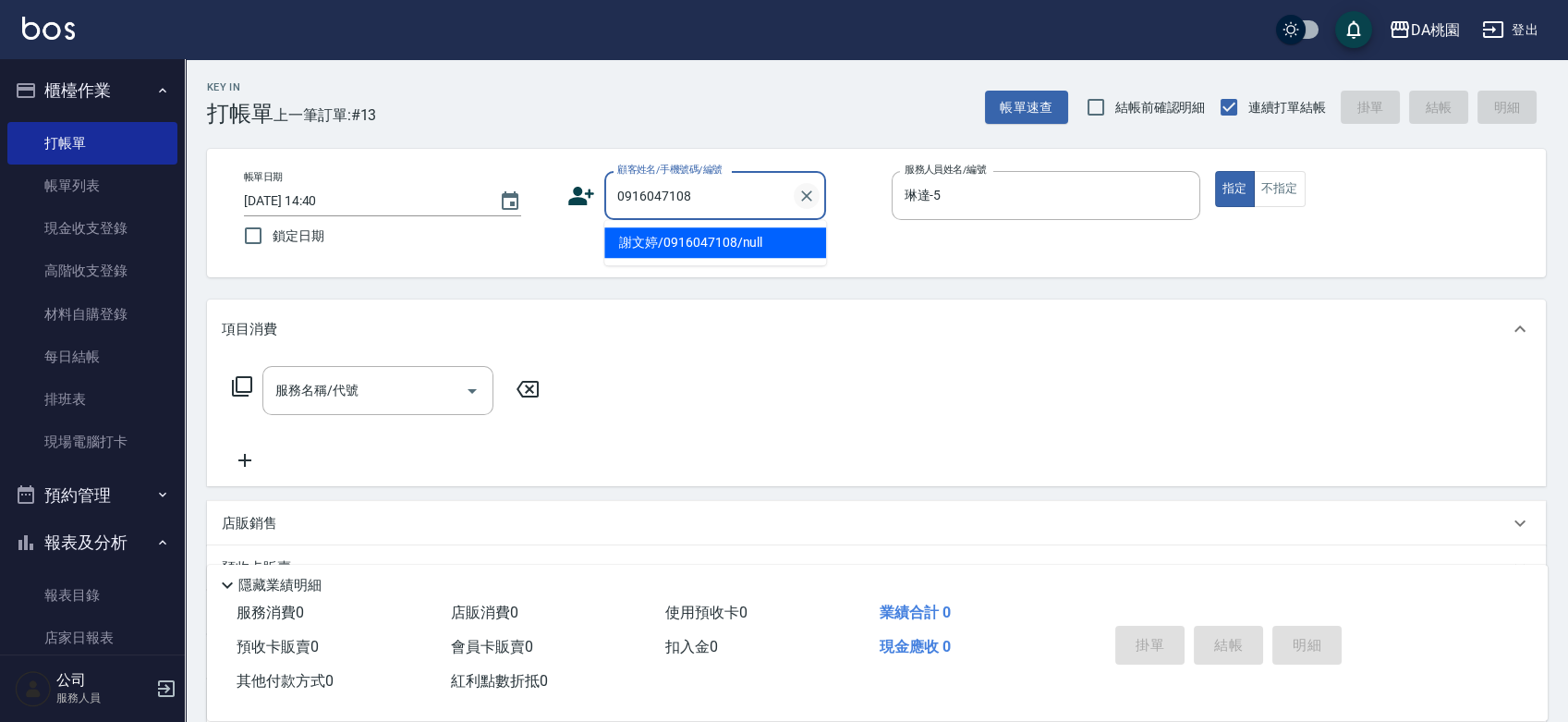
type input "謝文婷/0916047108/null"
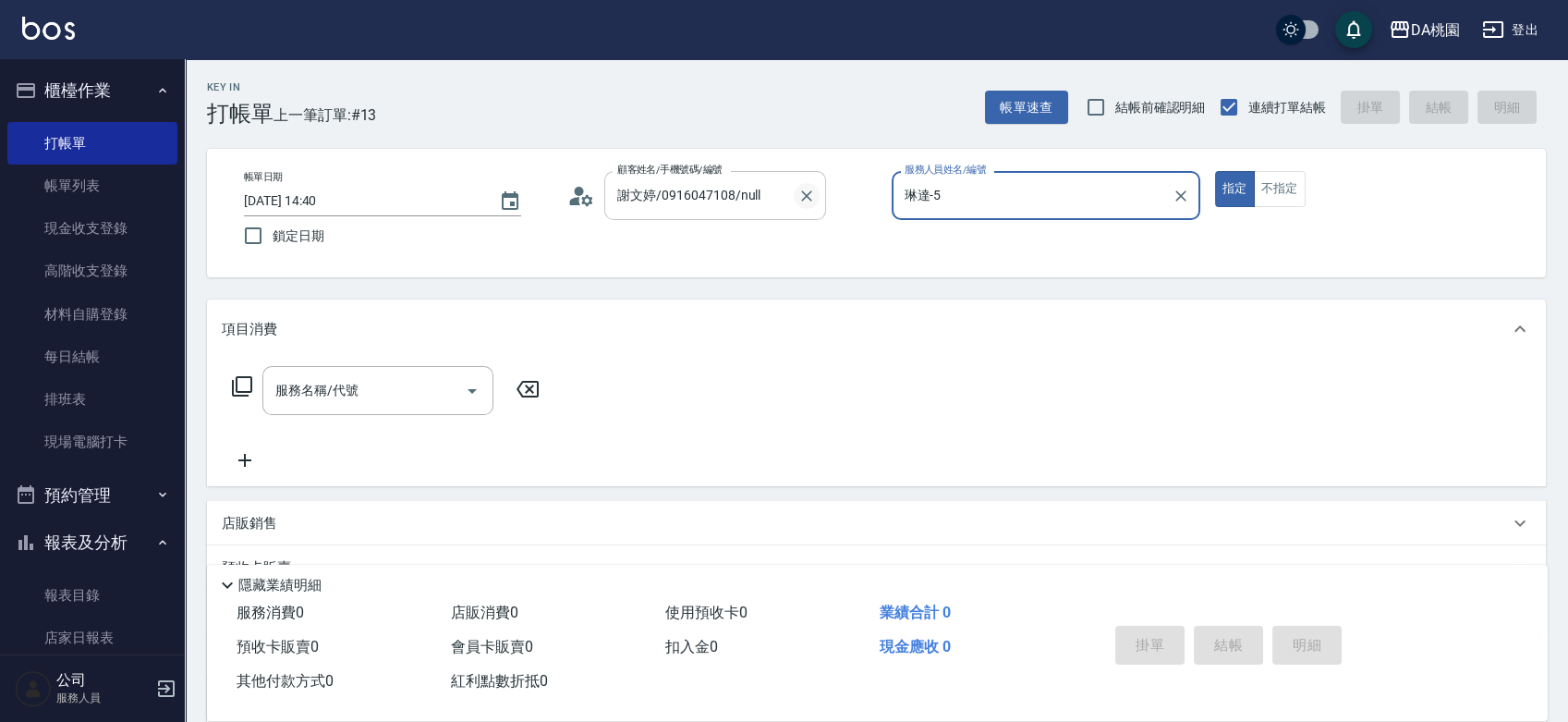
click at [1215, 171] on button "指定" at bounding box center [1234, 188] width 40 height 36
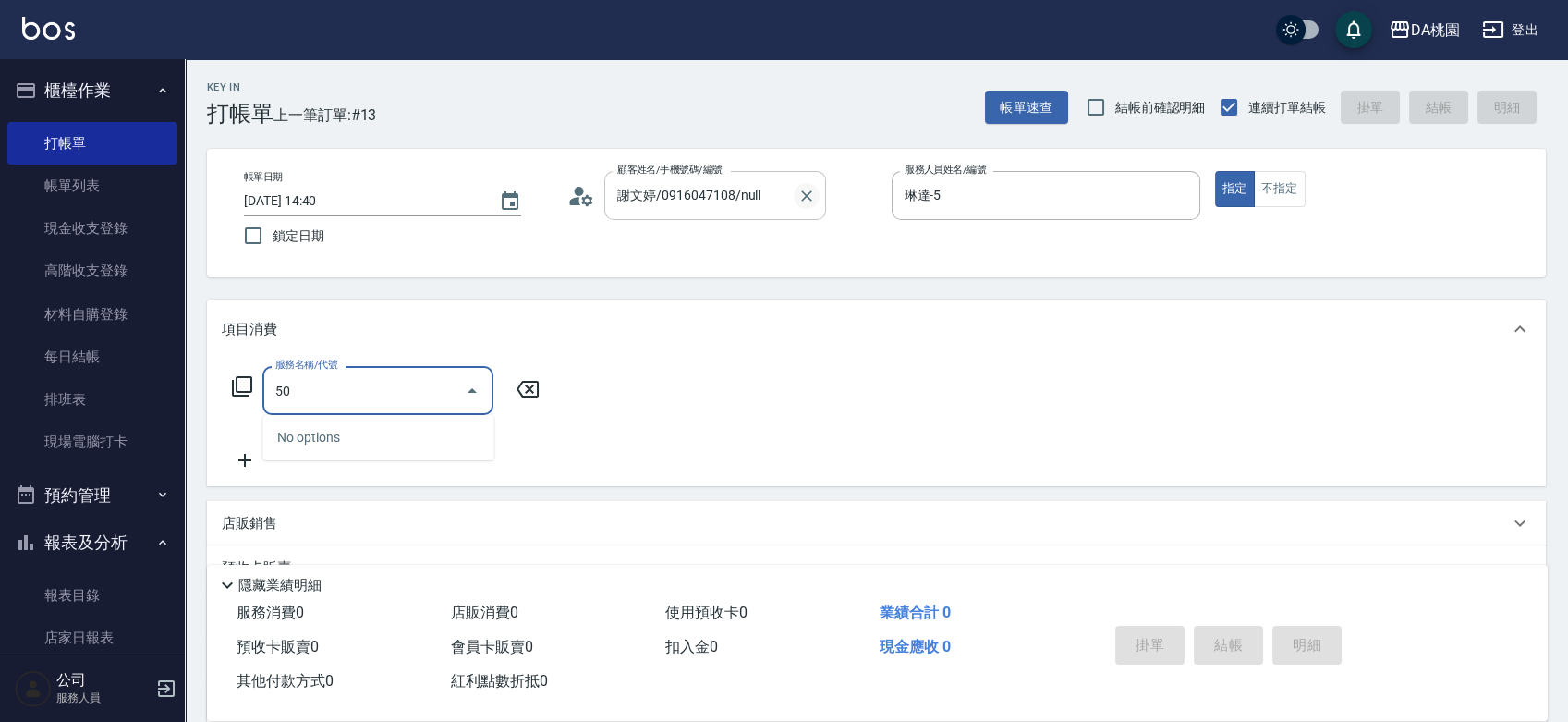
type input "501"
type input "20"
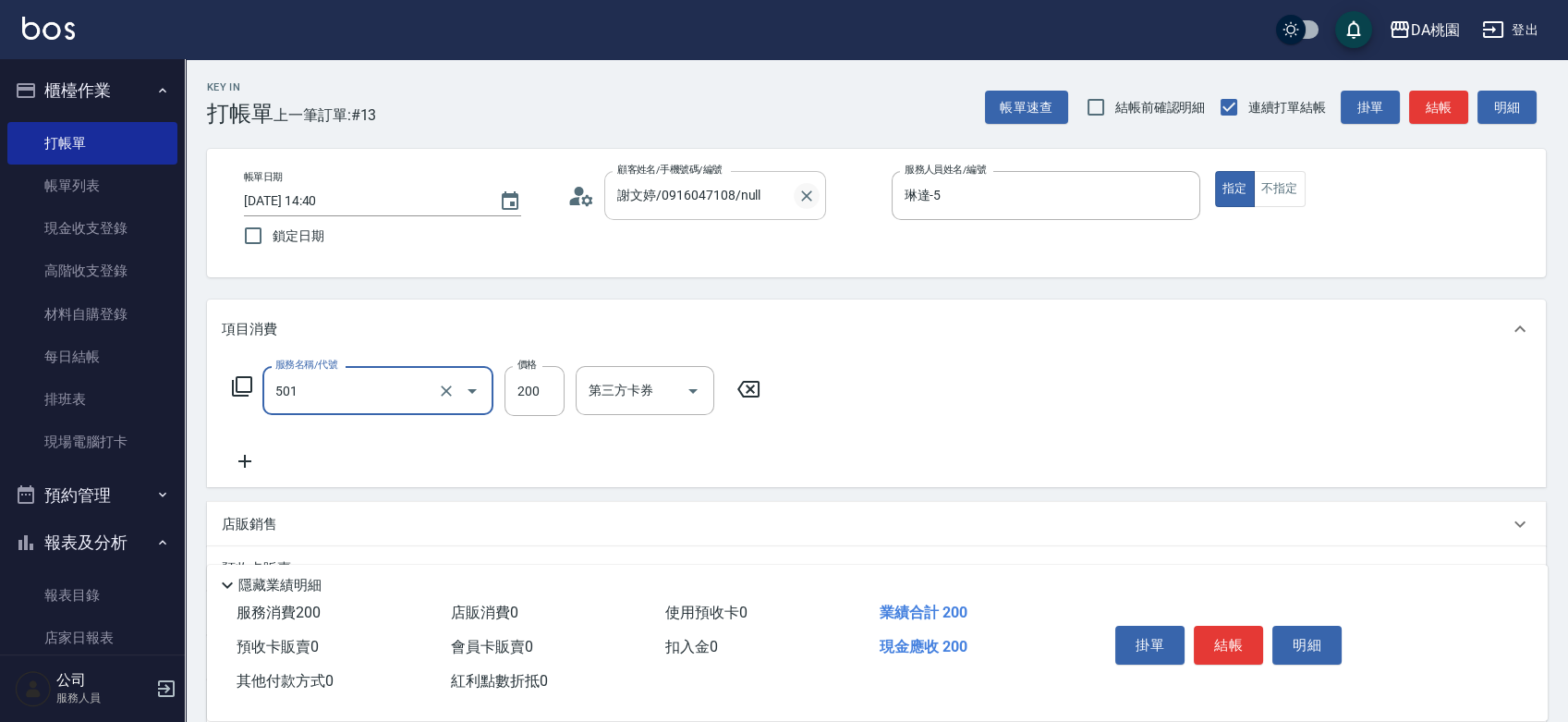
type input "洗髮(互助)(501)"
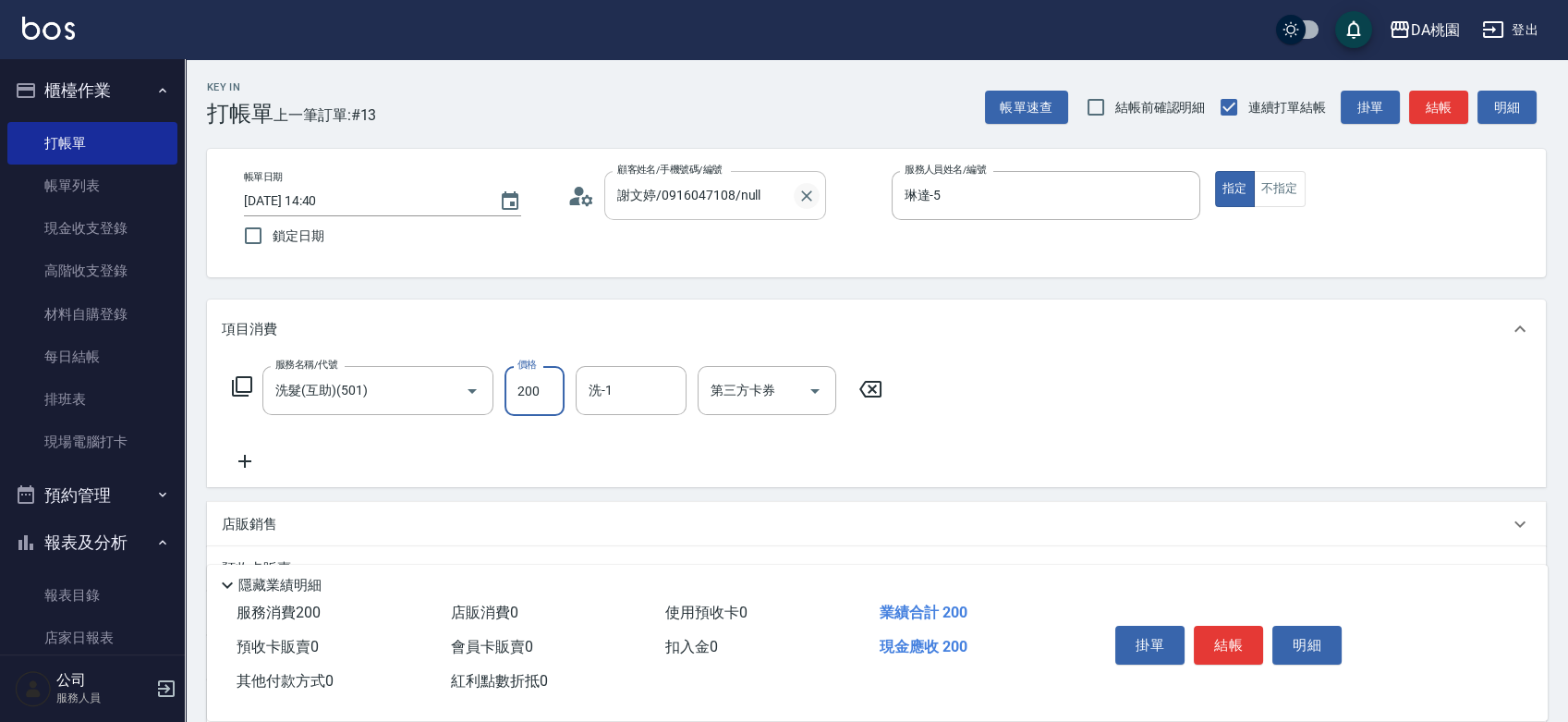
type input "2"
type input "0"
type input "250"
type input "20"
type input "C C-29"
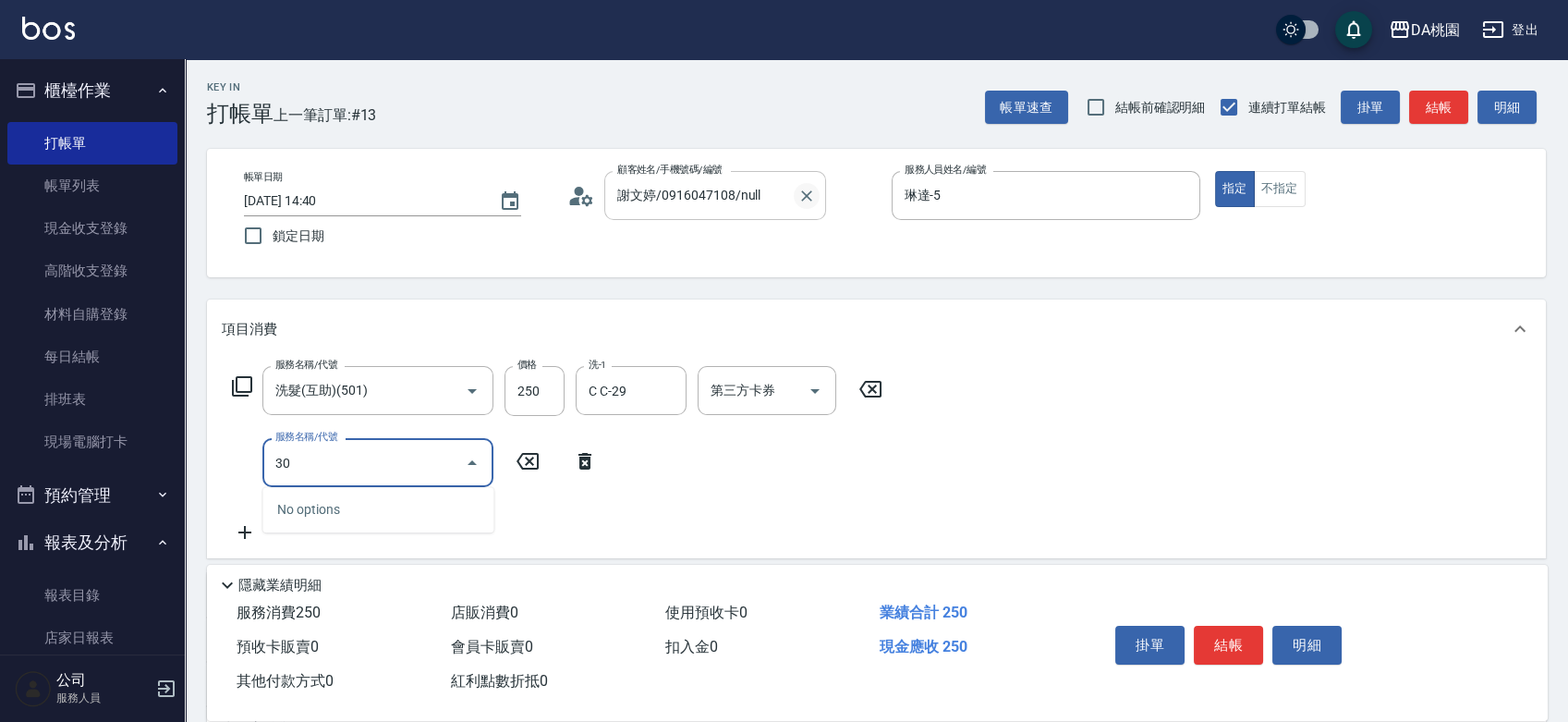
type input "303"
type input "50"
type input "A級剪髮(303)"
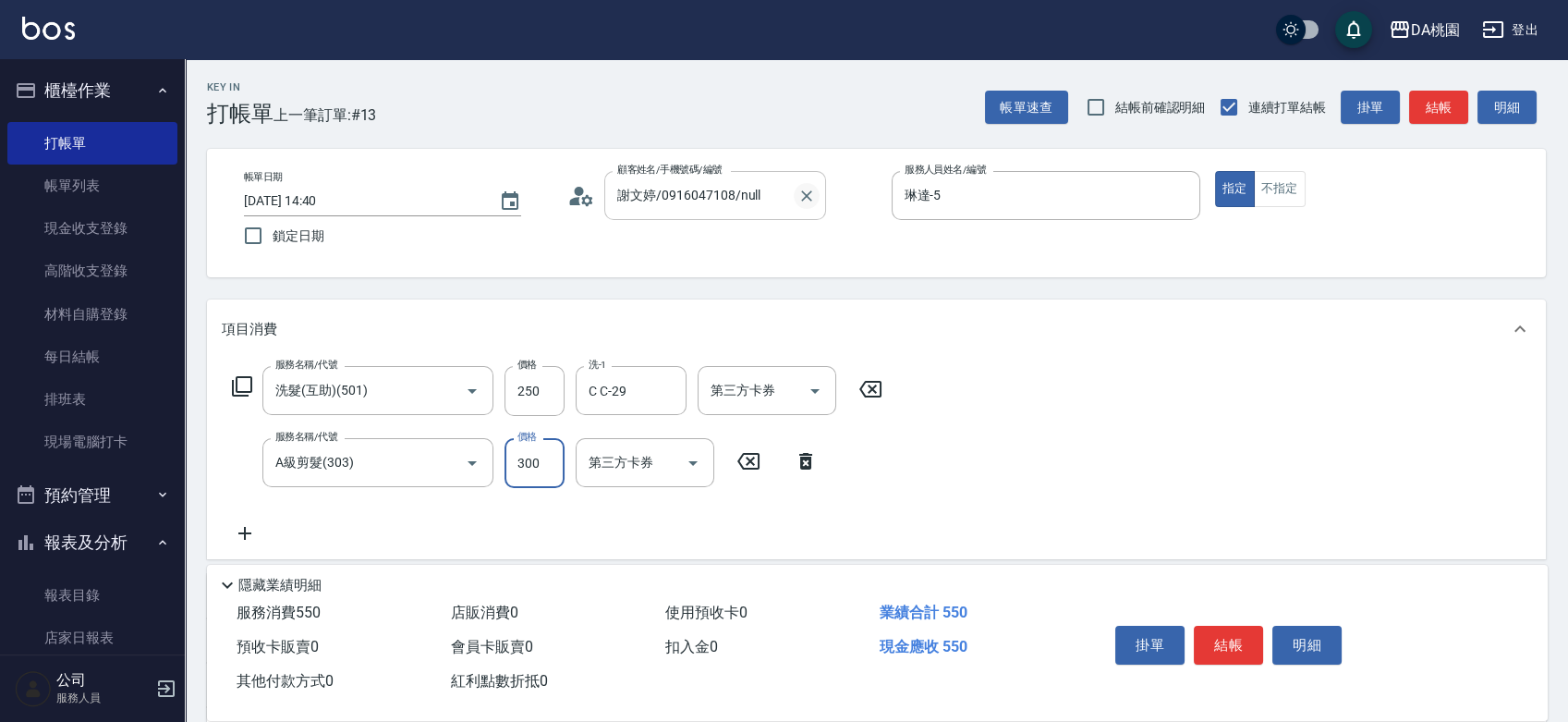
type input "20"
type input "350"
type input "60"
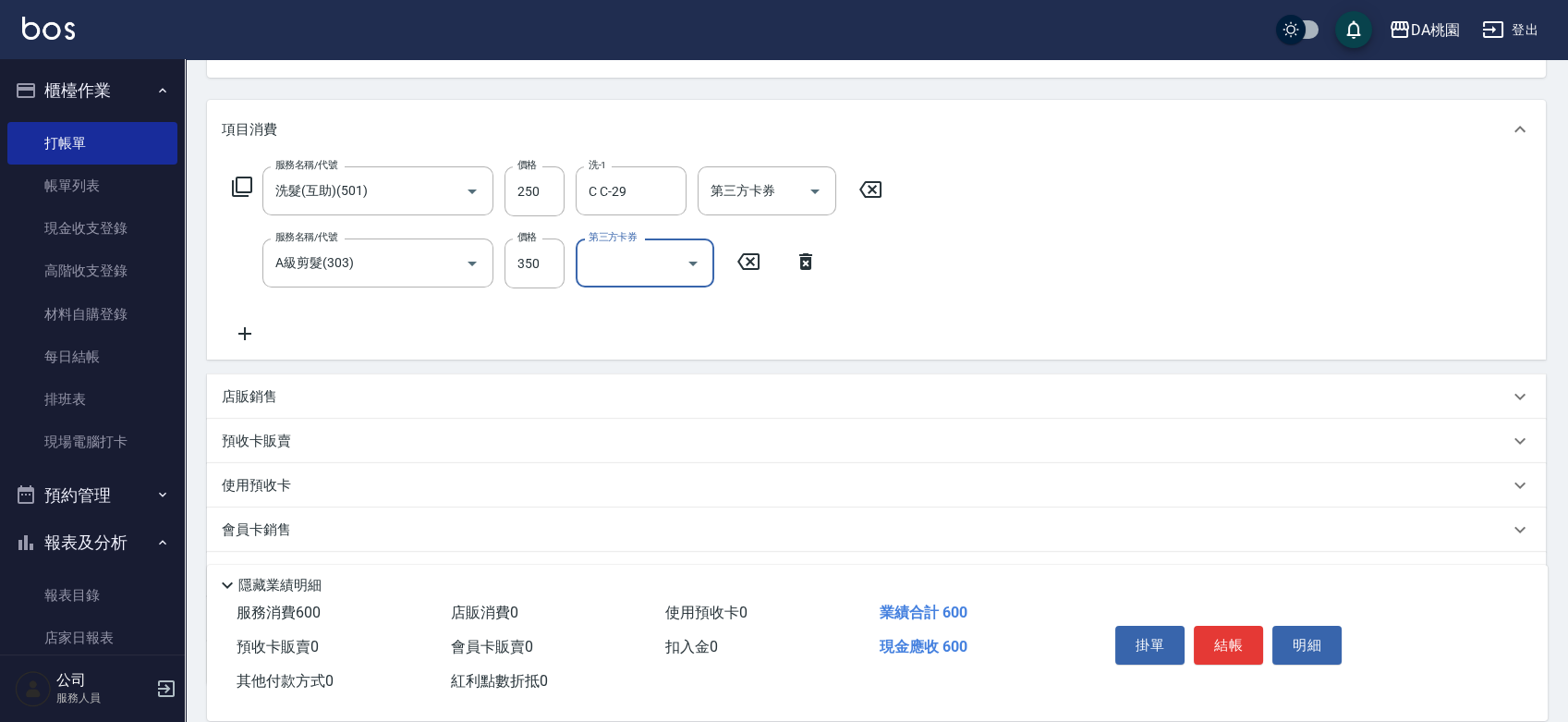
scroll to position [205, 0]
click at [961, 393] on div "店販銷售" at bounding box center [865, 391] width 1287 height 19
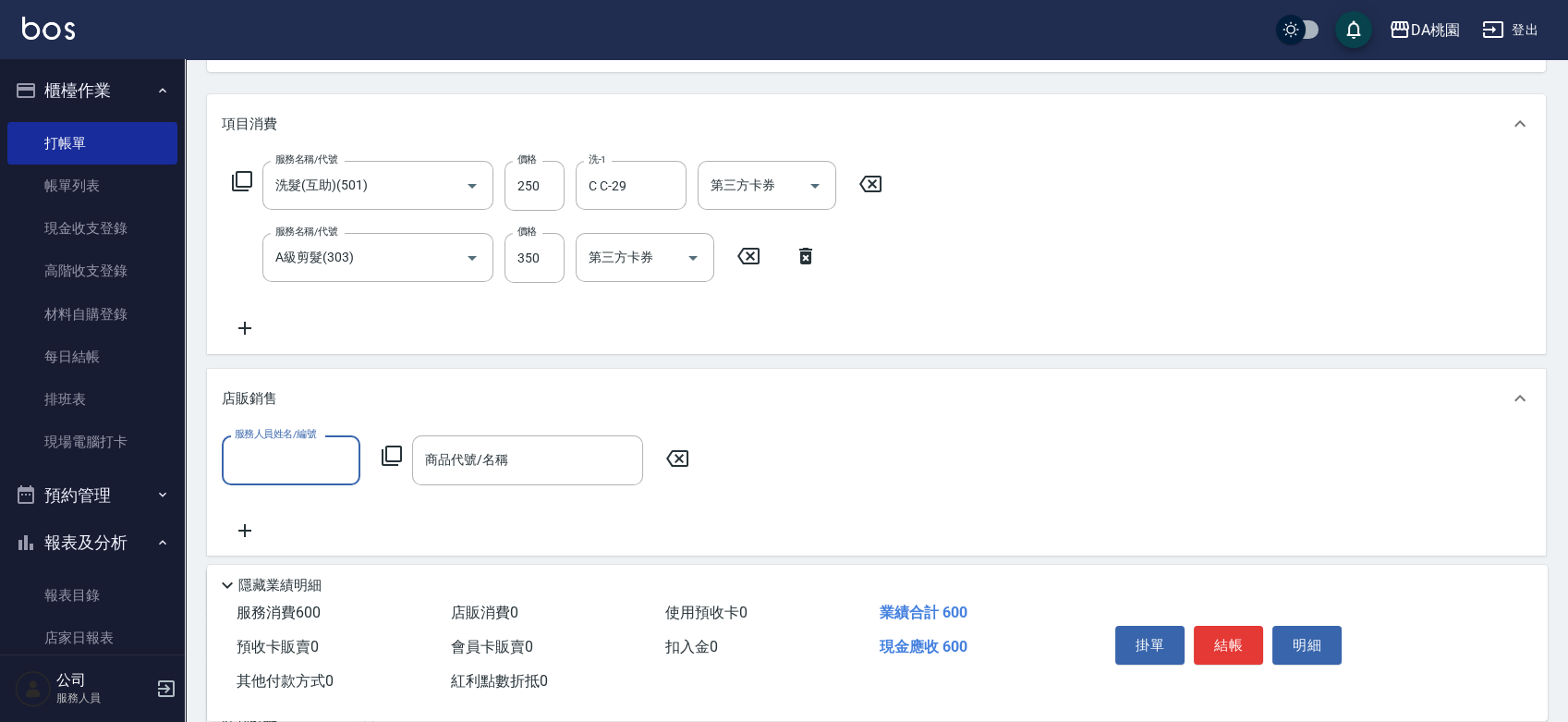
scroll to position [0, 0]
type input "琳達-5"
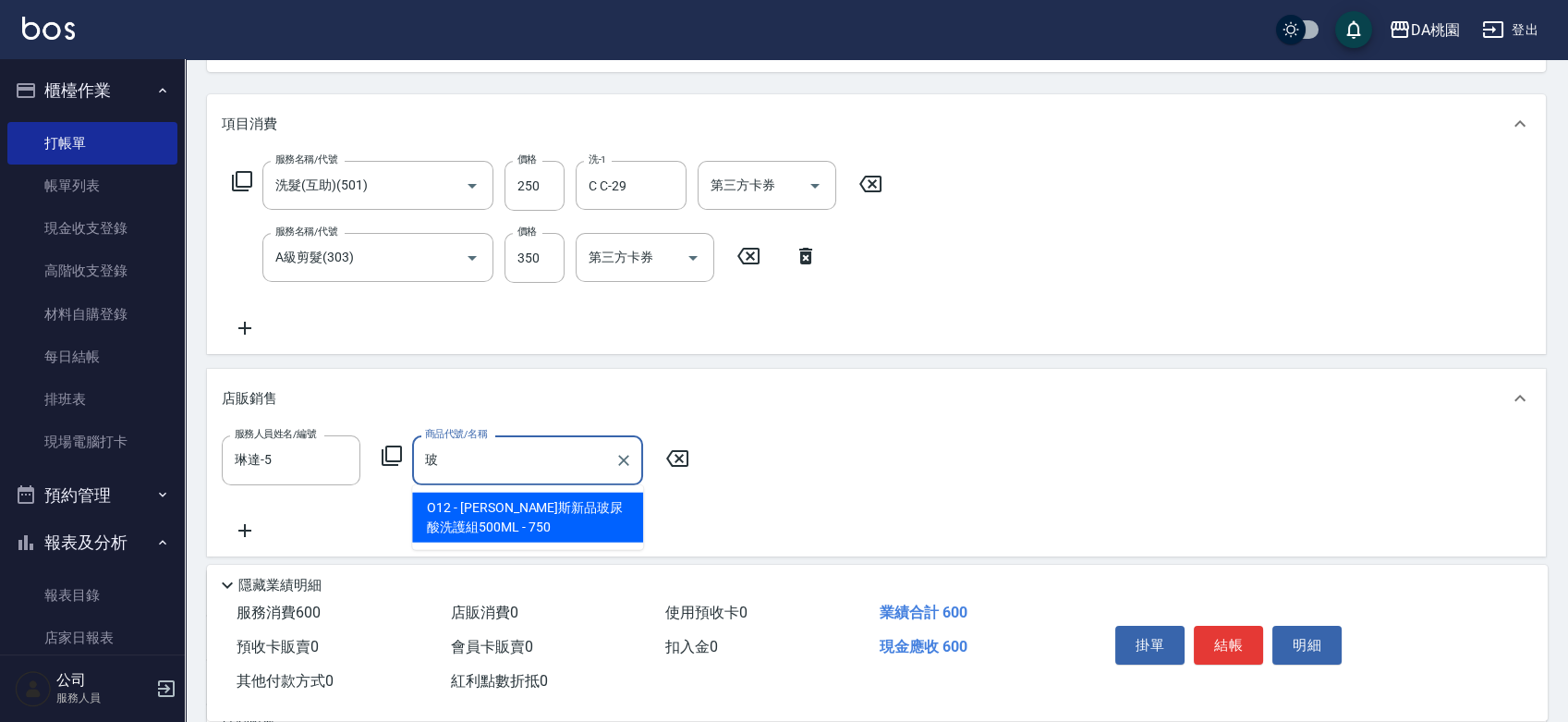
type input "喬娜斯新品玻尿酸洗護組500ML"
type input "130"
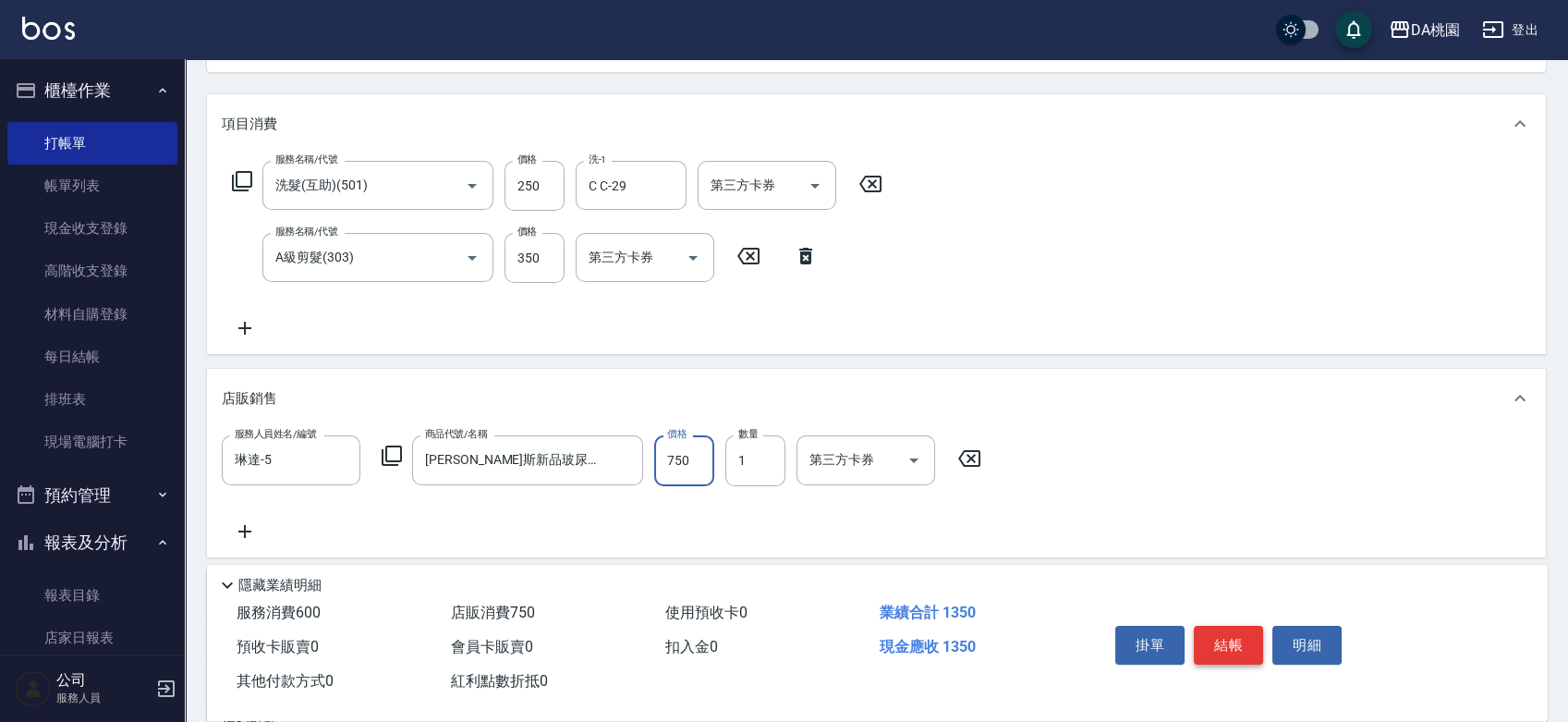
click at [1247, 637] on button "結帳" at bounding box center [1228, 645] width 70 height 39
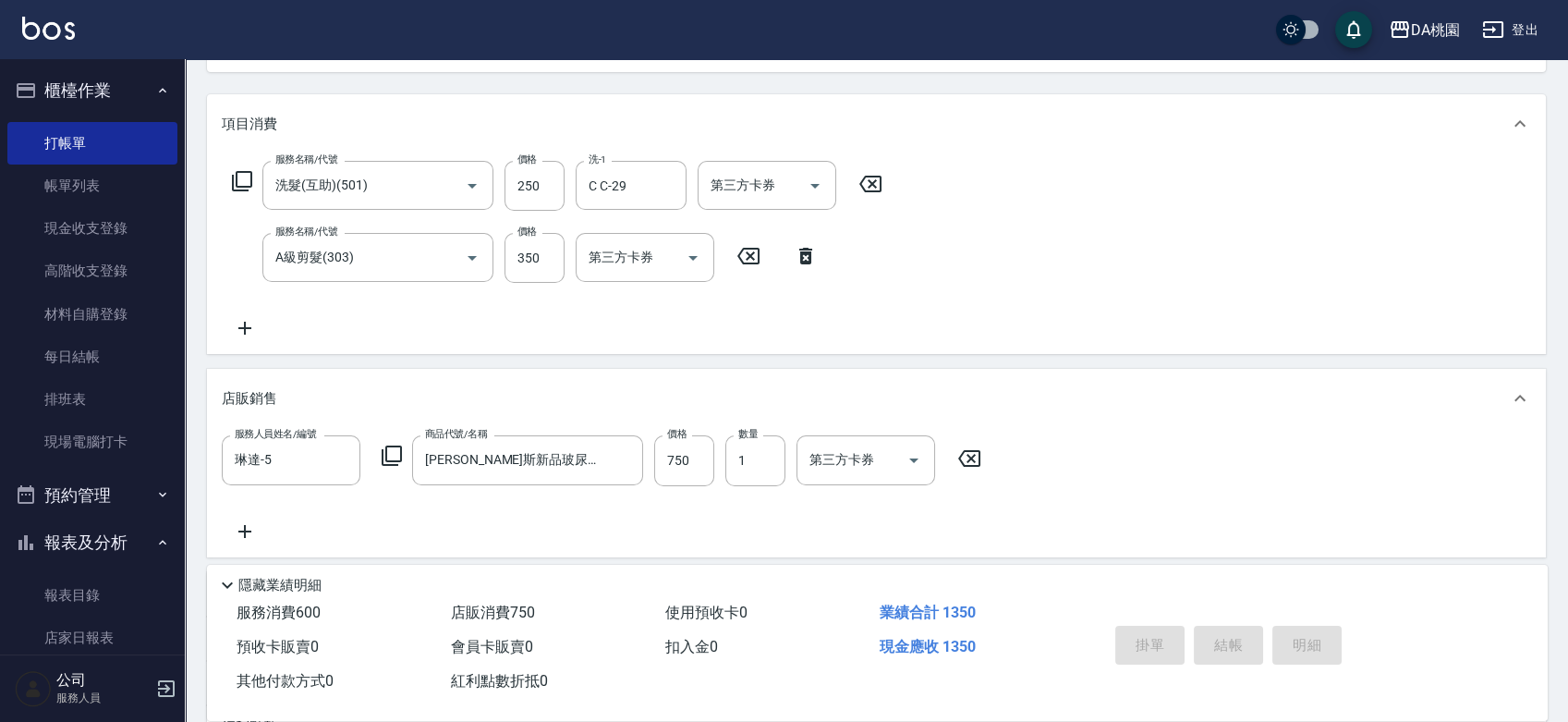
type input "2025/09/14 15:43"
type input "0"
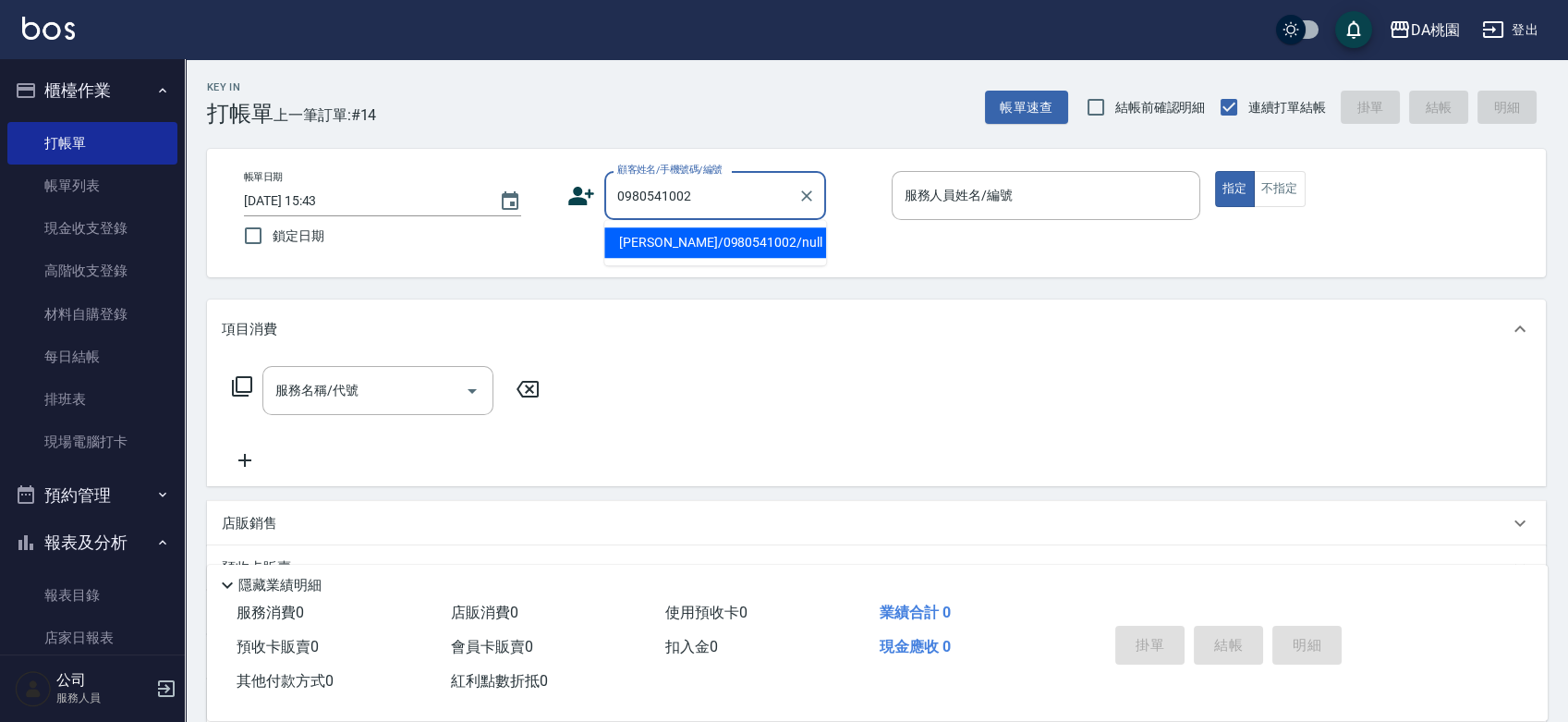
type input "謝文惠/0980541002/null"
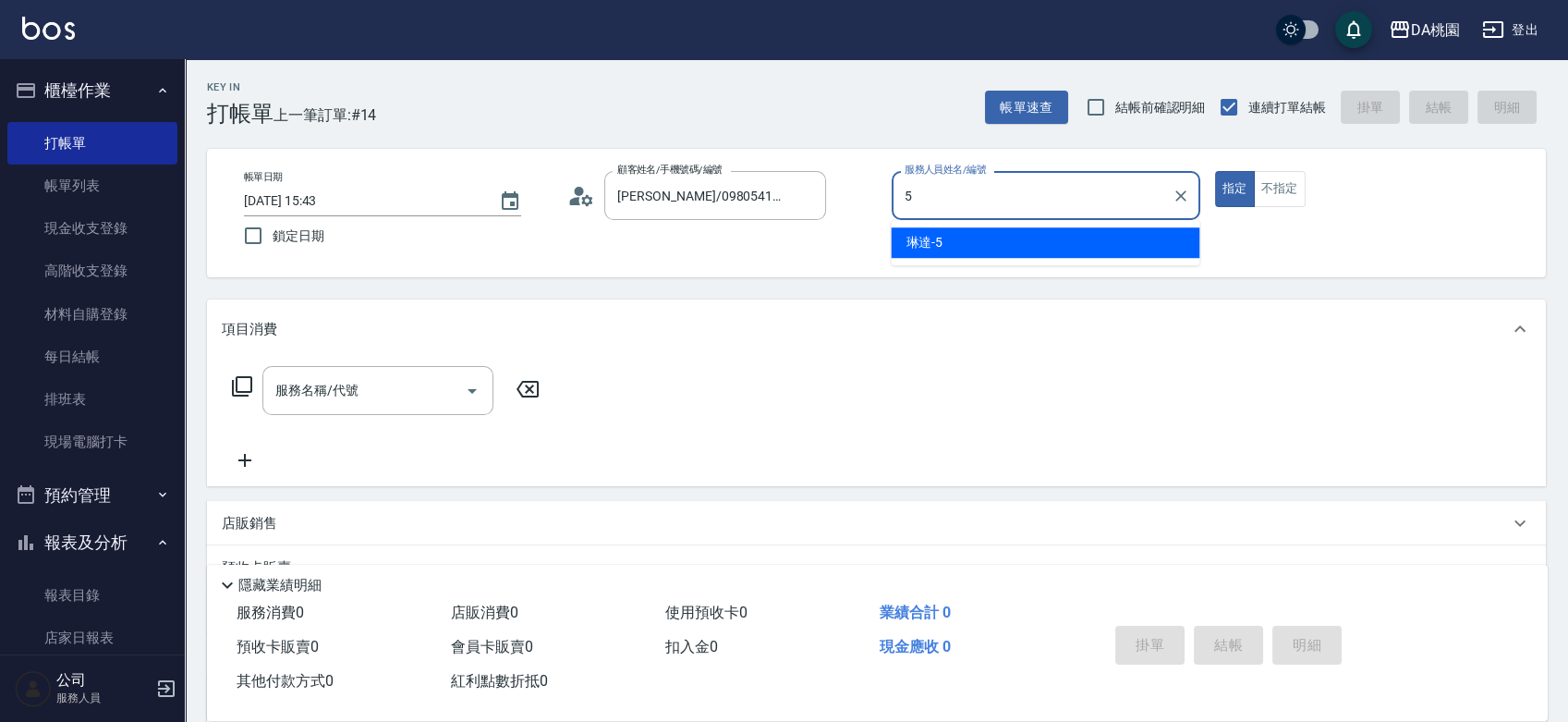
type input "琳達-5"
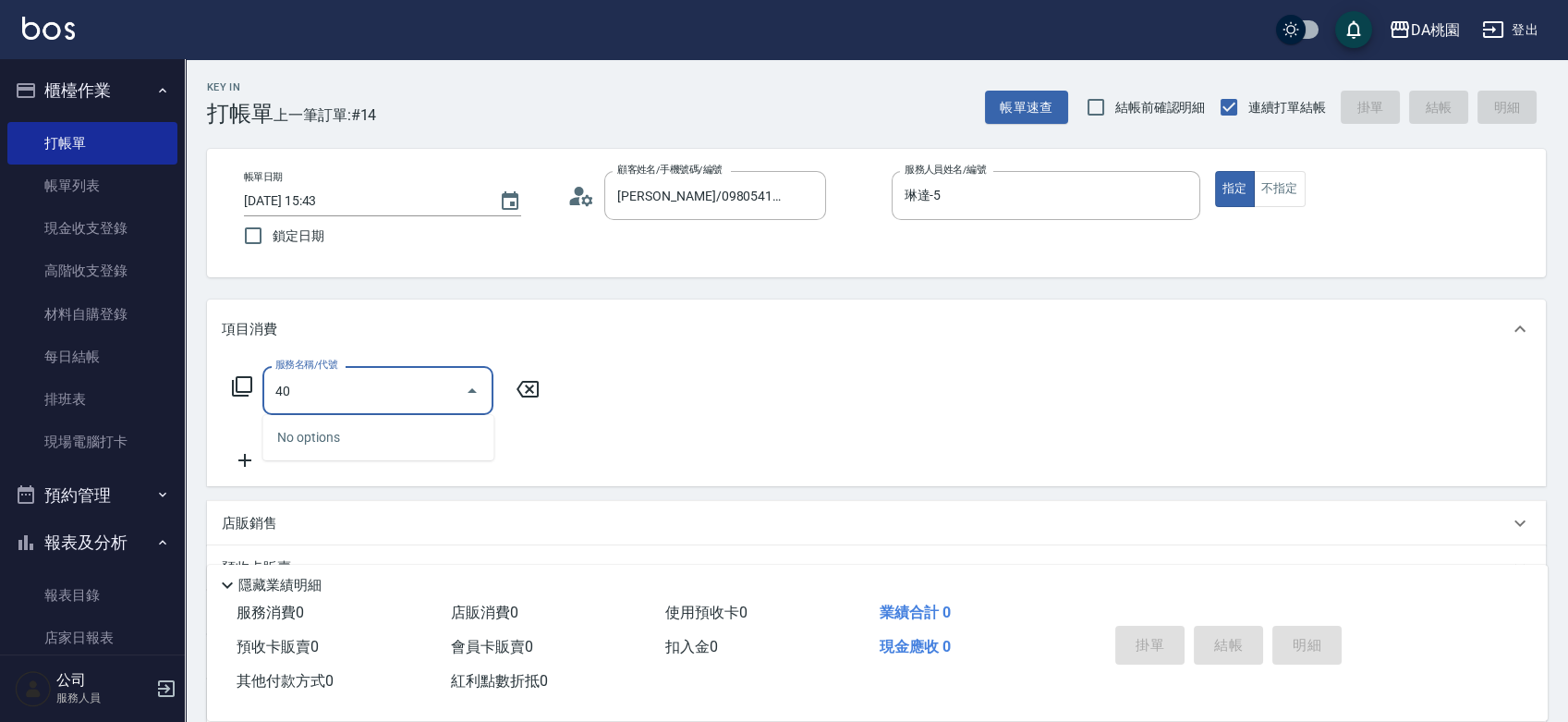
type input "400"
type input "150"
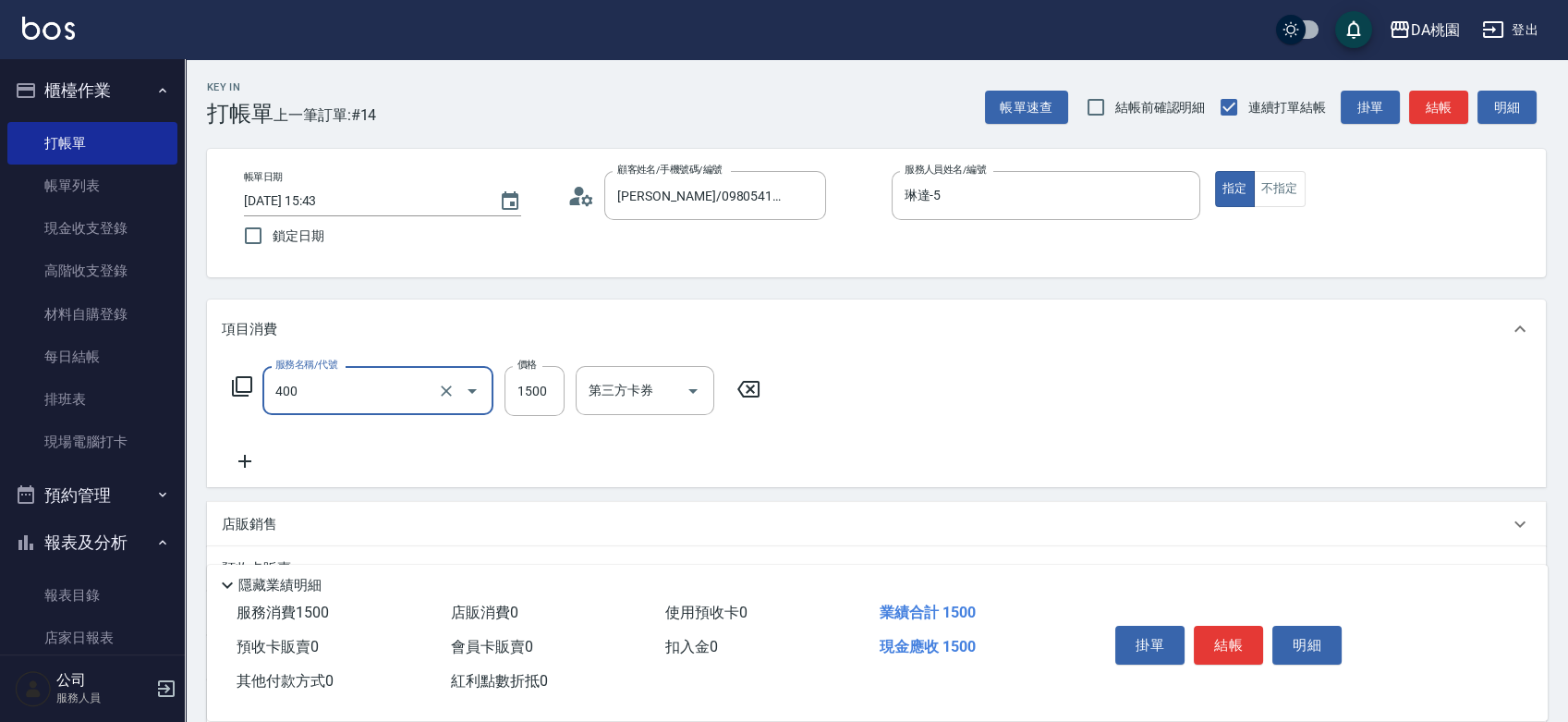
type input "染髮(400)"
type input "1"
type input "0"
type input "148"
type input "10"
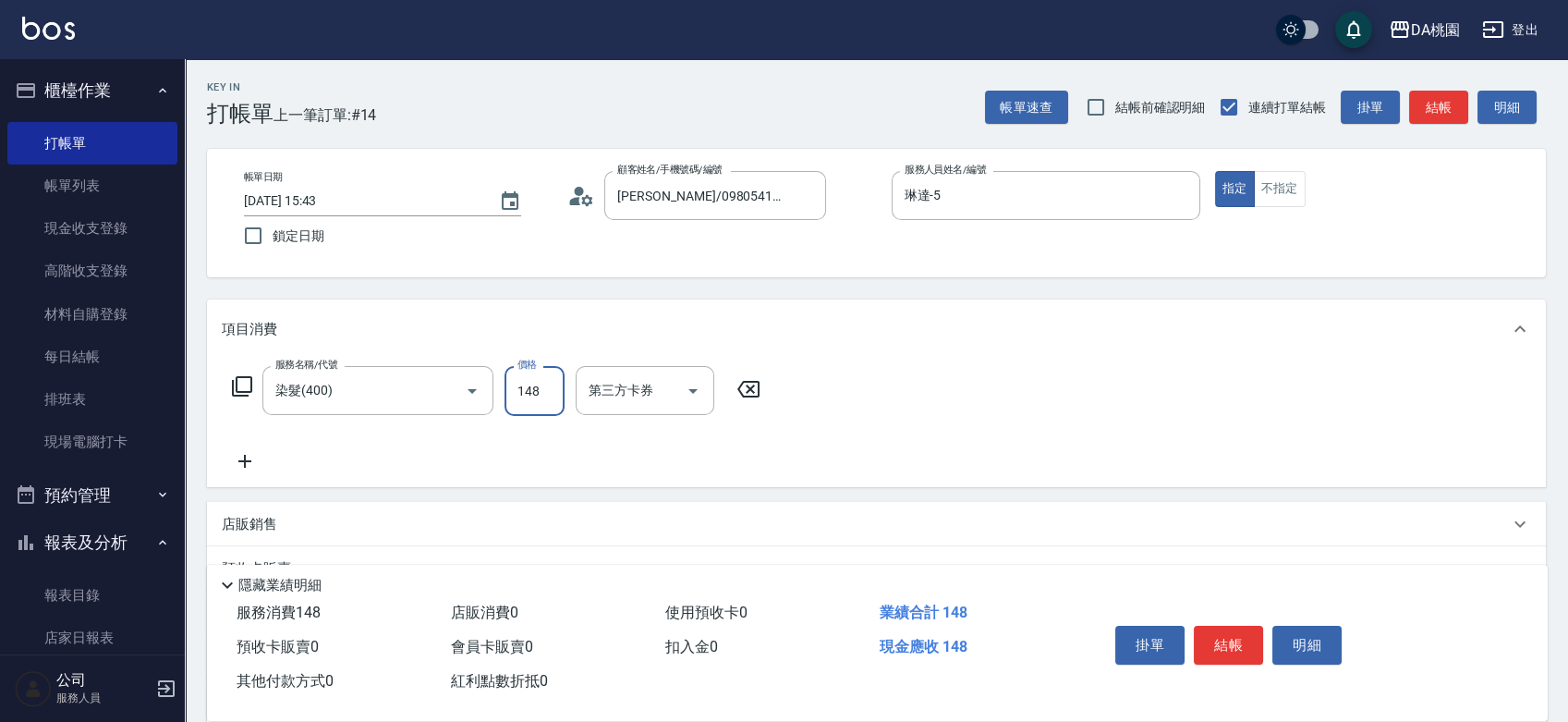
type input "1488"
type input "140"
type input "1488"
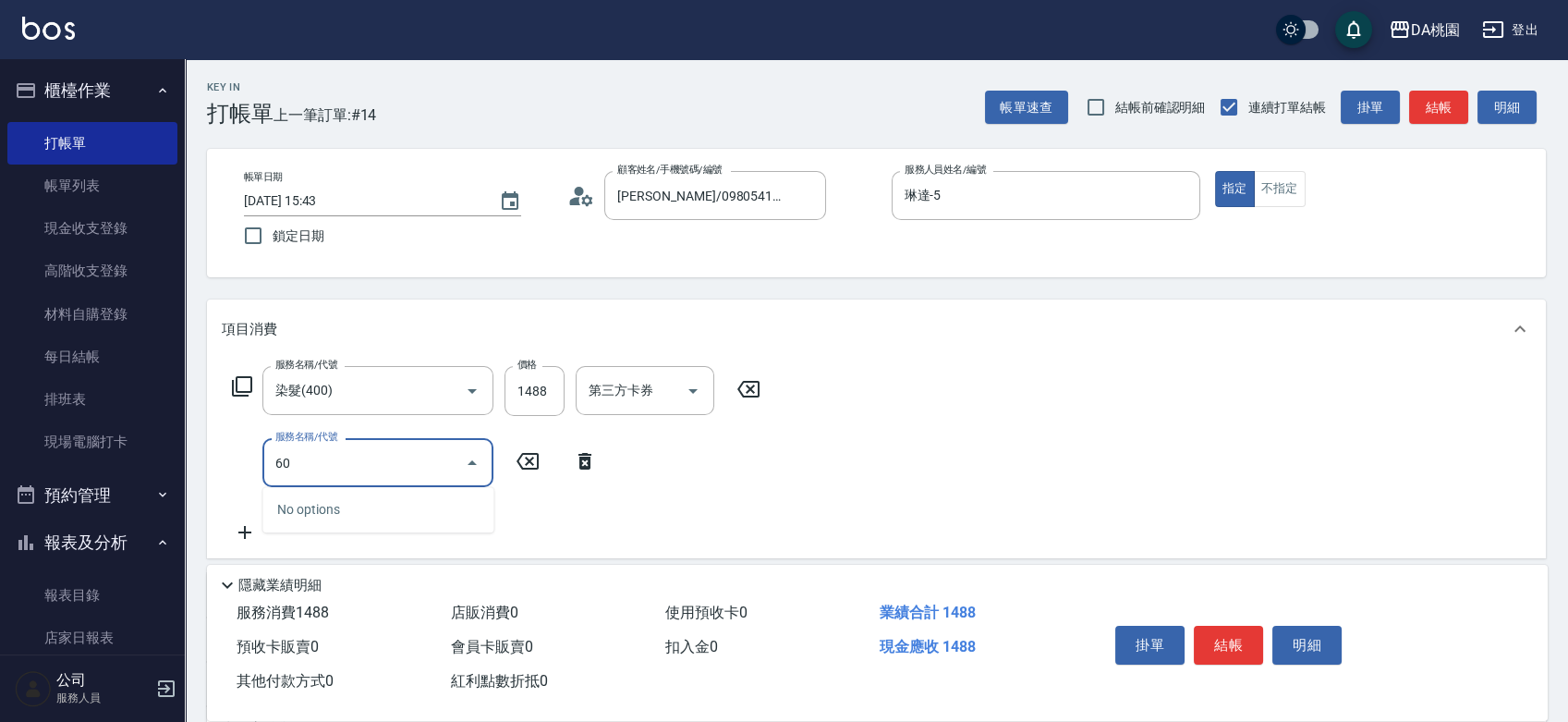
type input "608"
type input "260"
type input "鱗脂質護髮(608)"
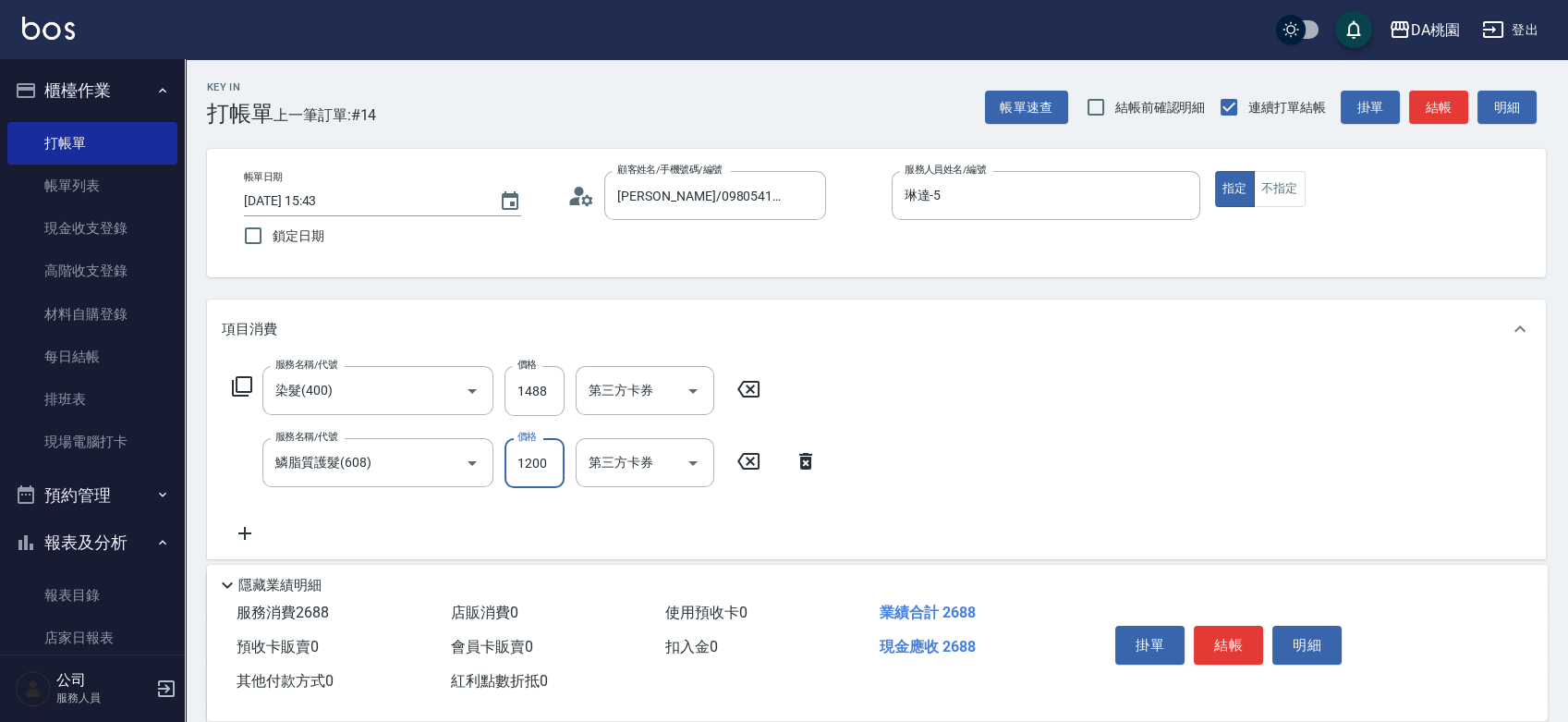
type input "1"
type input "140"
type input "15"
type input "150"
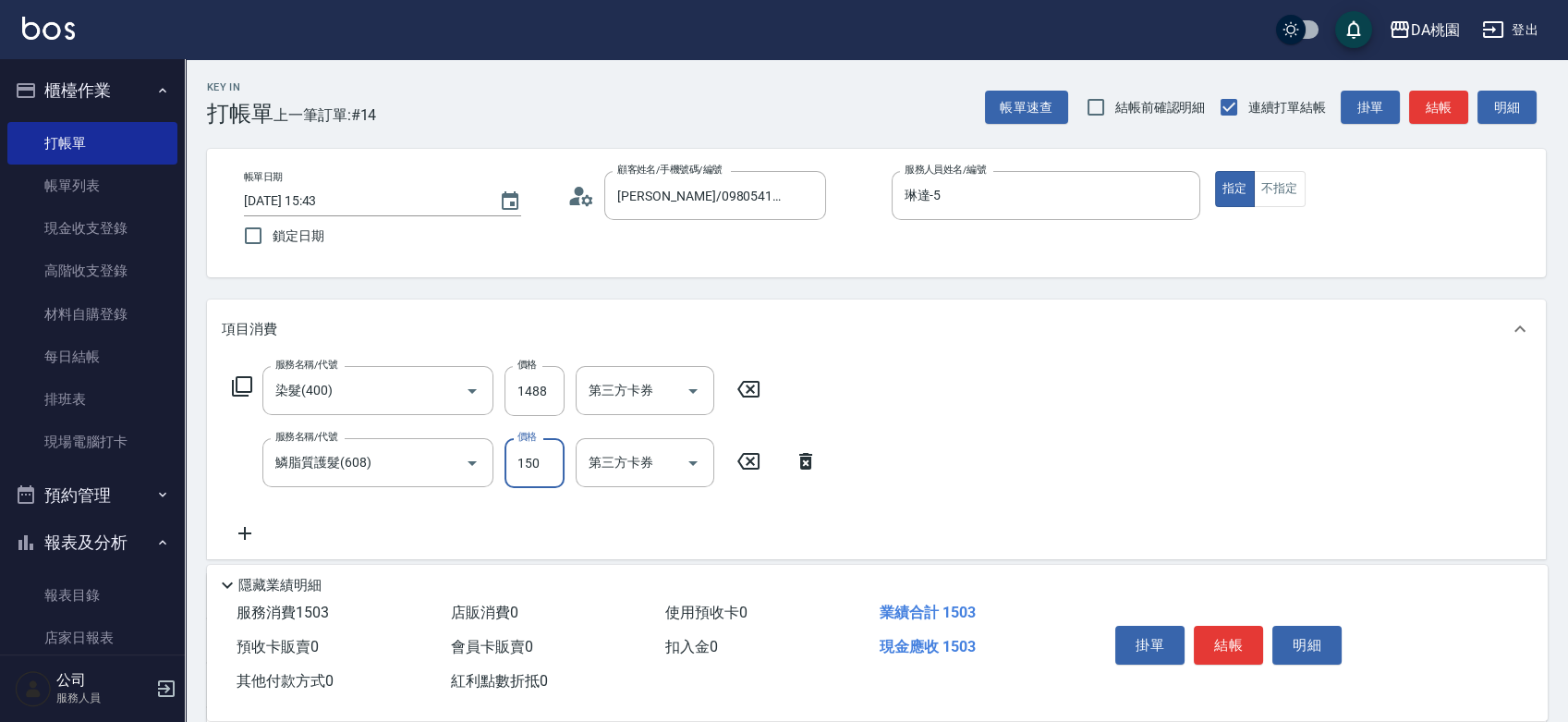
type input "160"
type input "1500"
type input "290"
type input "1500"
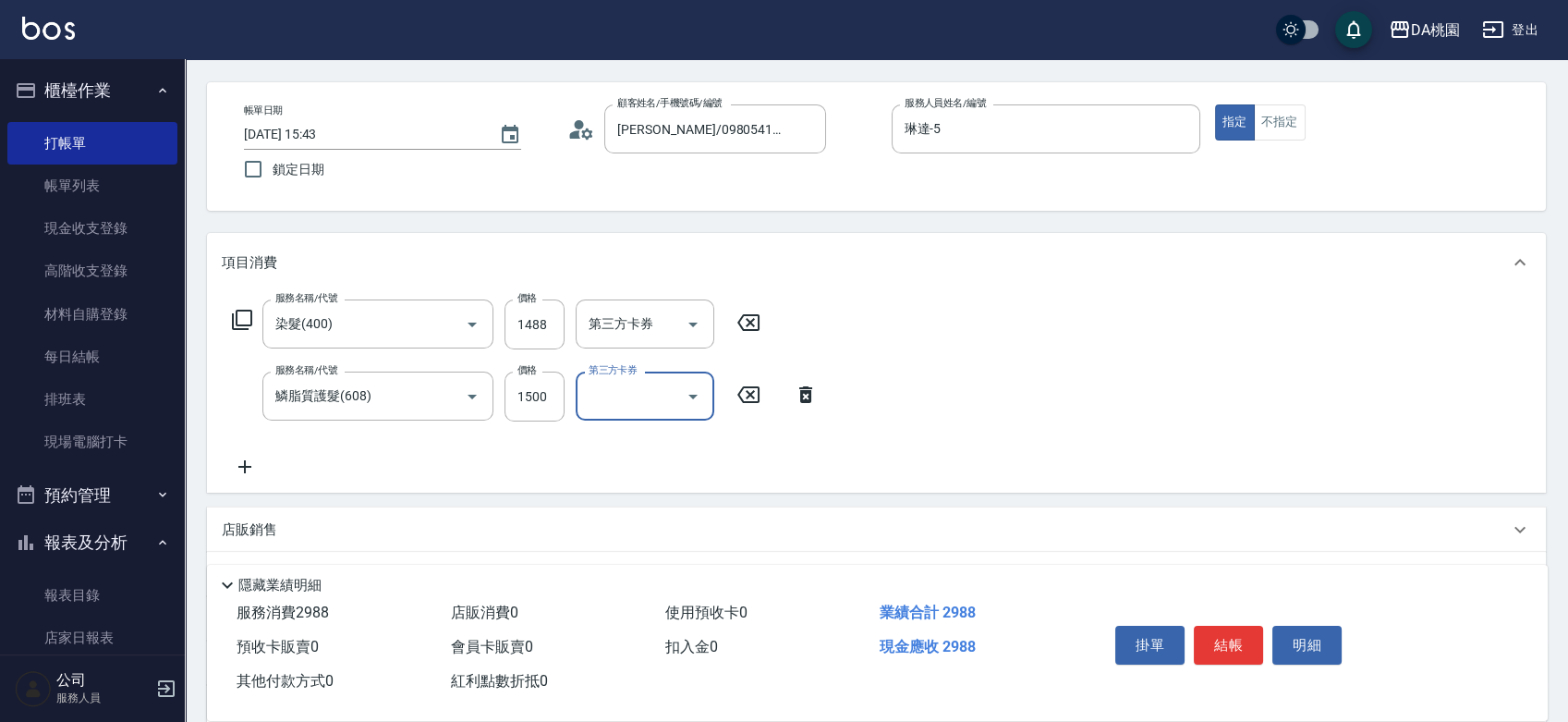
scroll to position [103, 0]
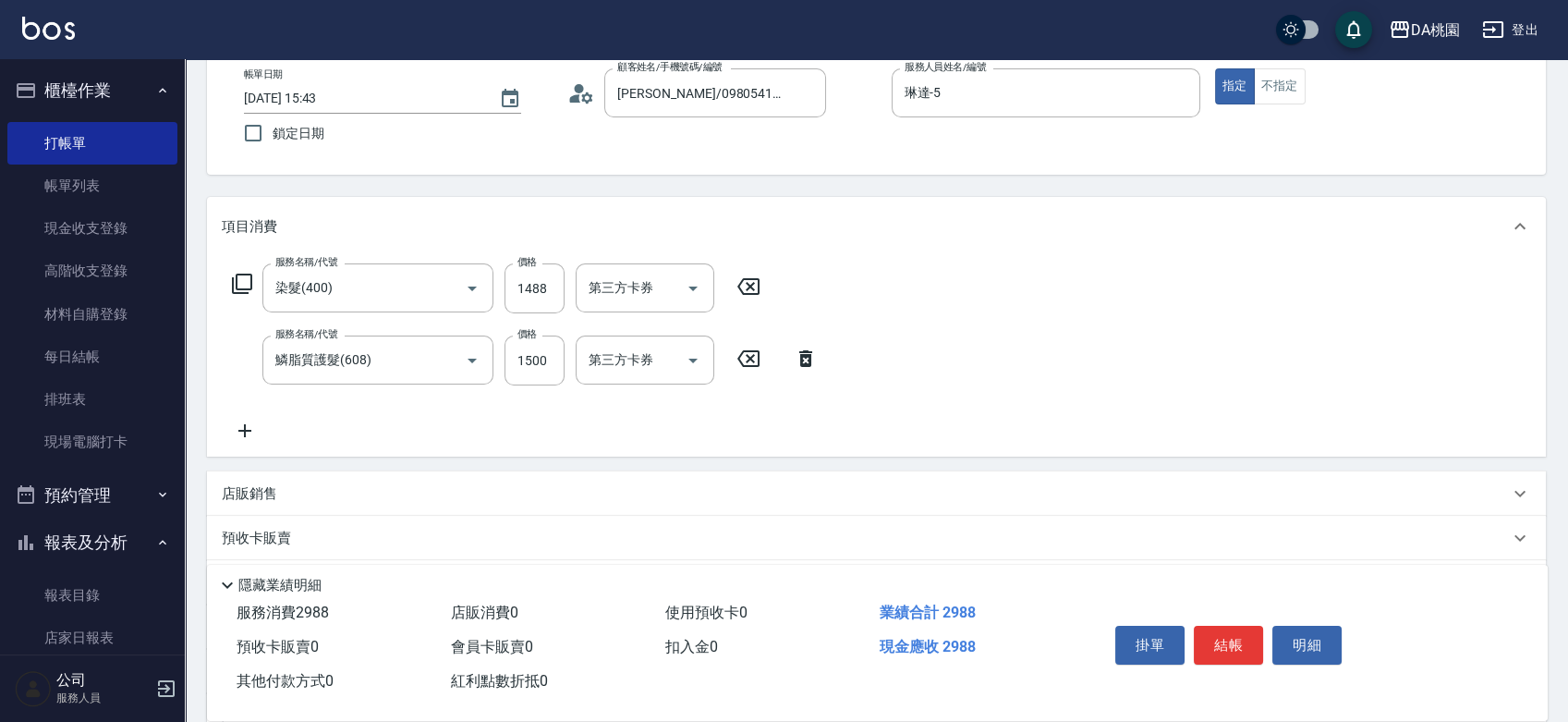
click at [1099, 500] on div "店販銷售" at bounding box center [865, 494] width 1287 height 19
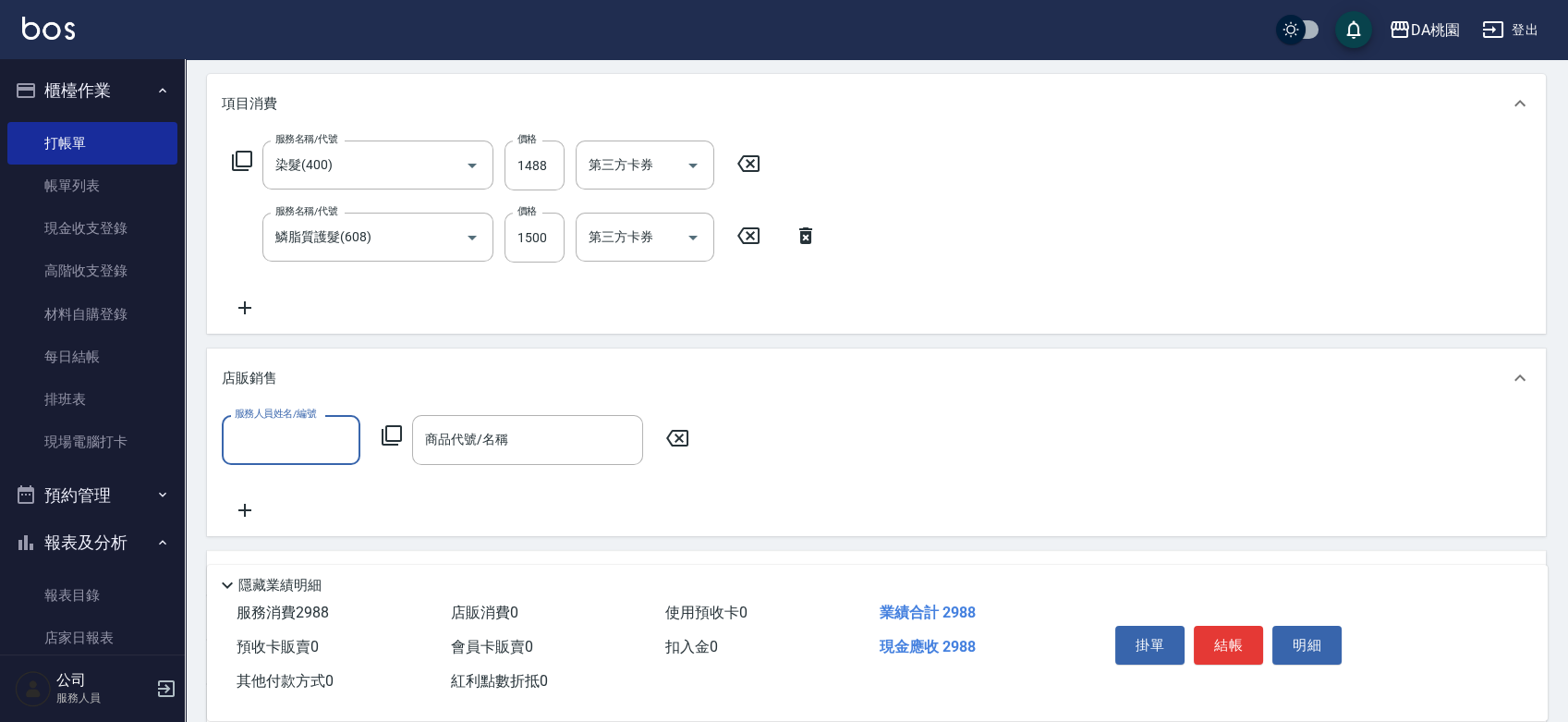
scroll to position [308, 0]
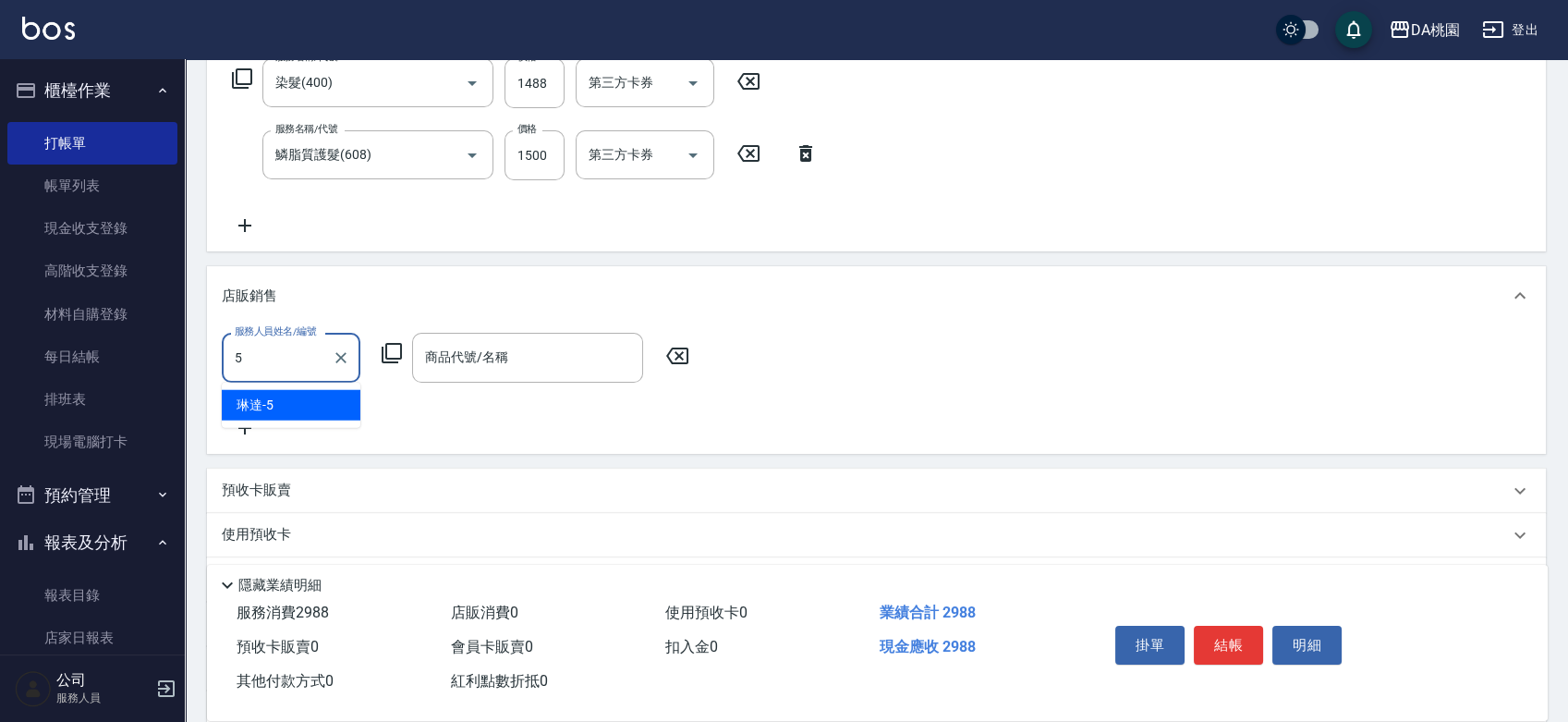
type input "琳達-5"
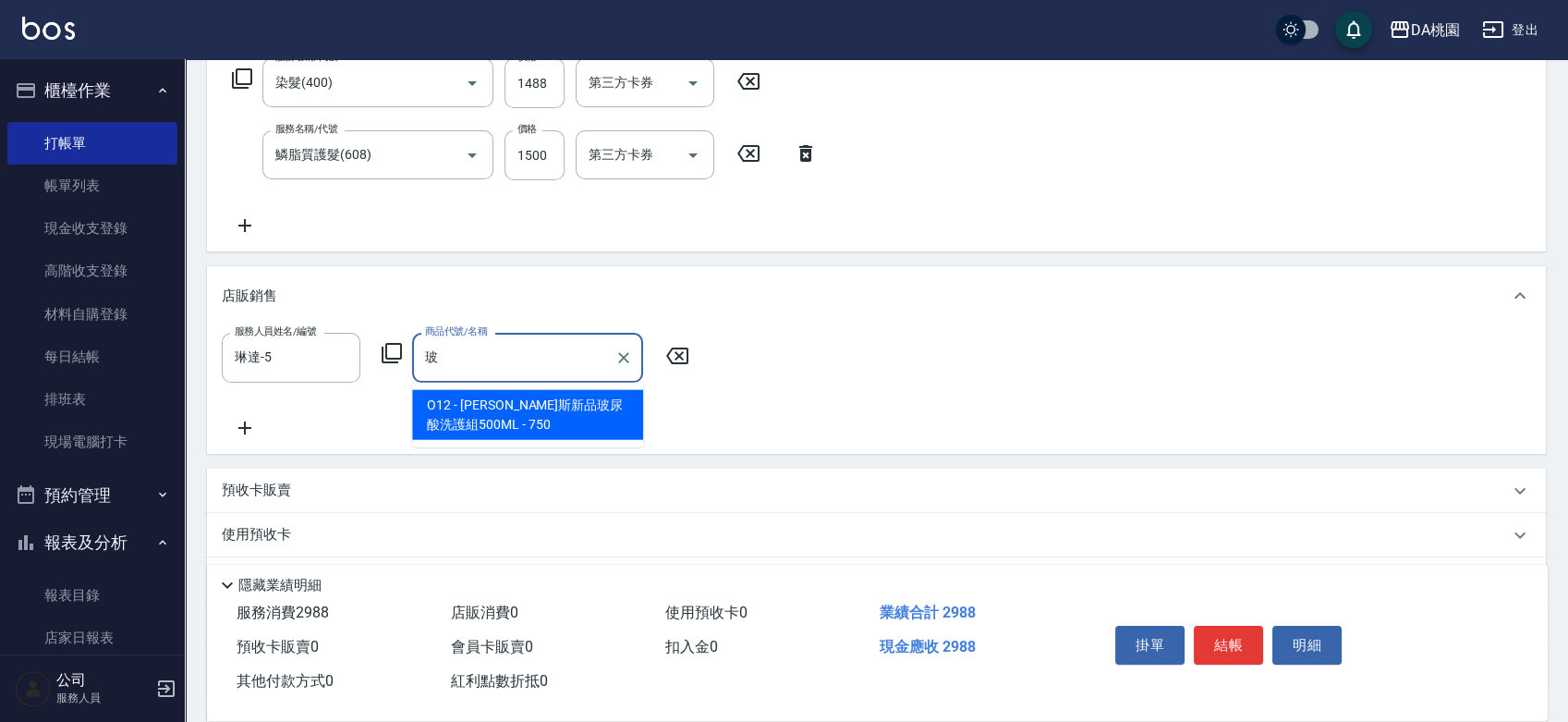
type input "喬娜斯新品玻尿酸洗護組500ML"
type input "370"
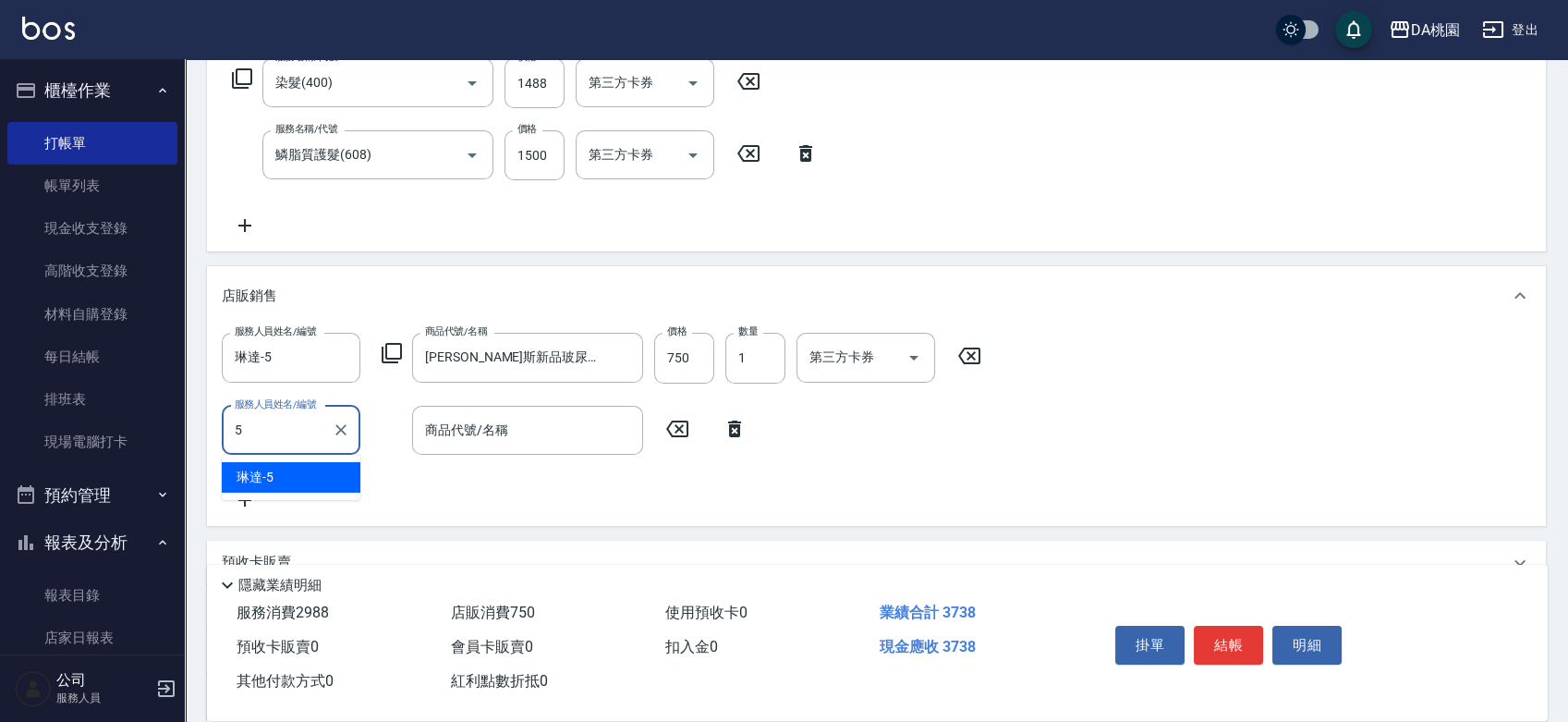
type input "琳達-5"
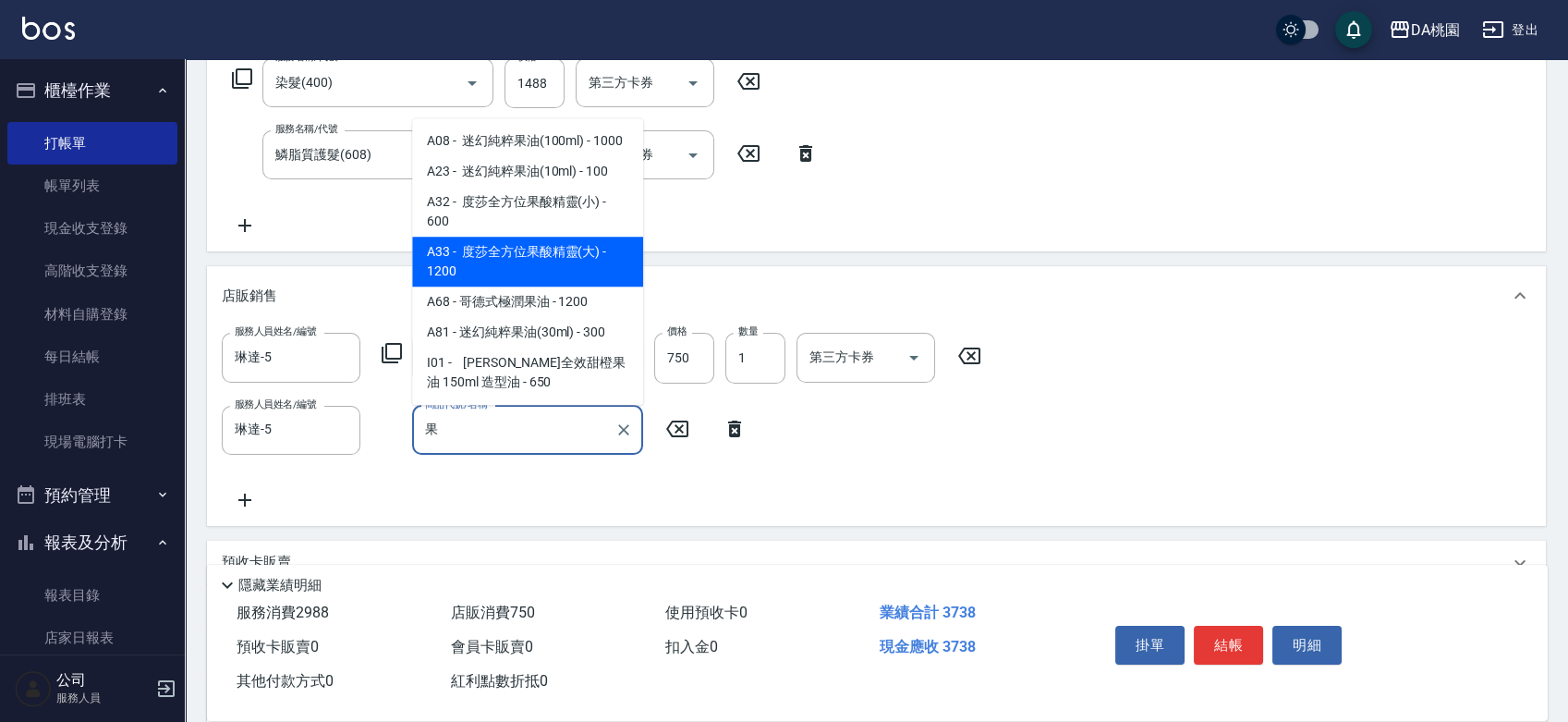
type input "度莎全方位果酸精靈(大)"
type input "490"
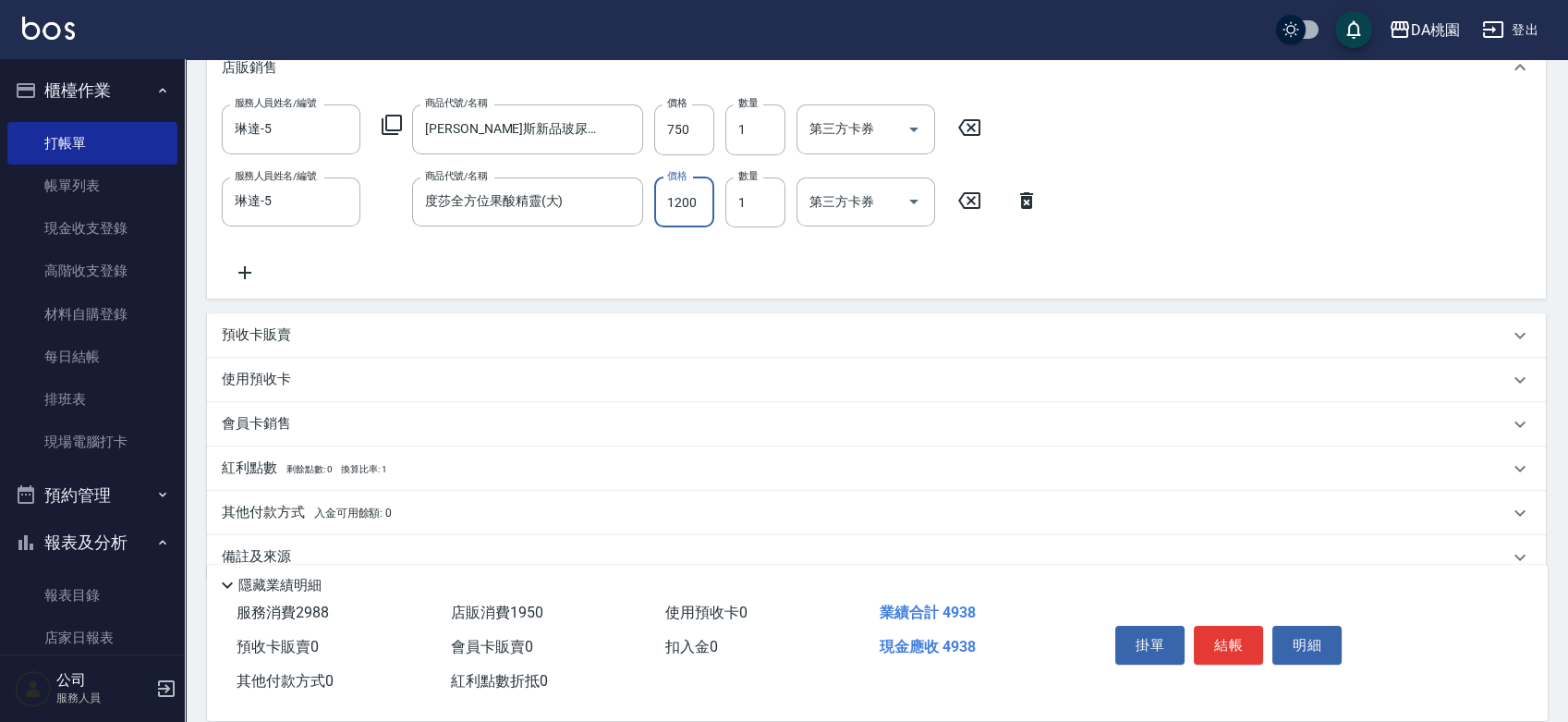
scroll to position [567, 0]
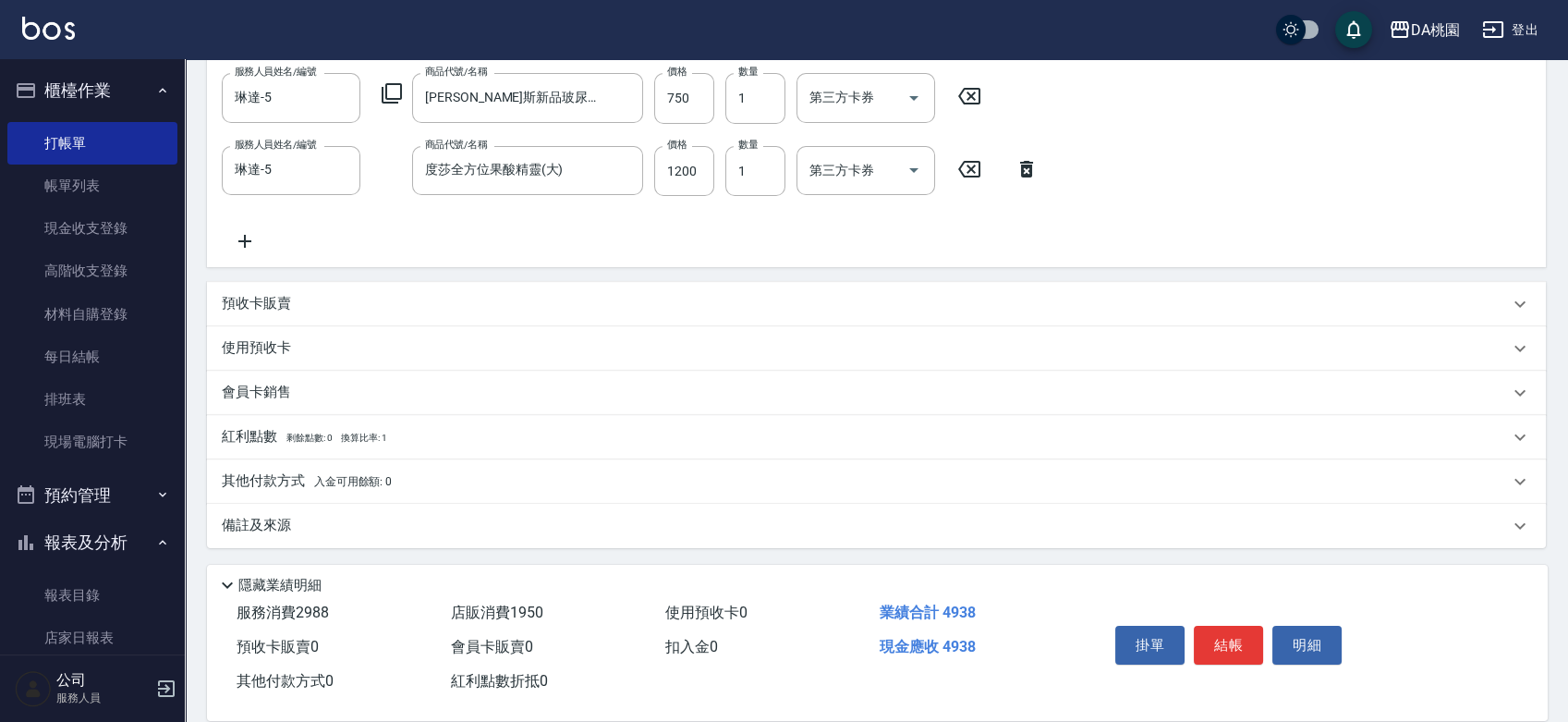
click at [577, 479] on div "其他付款方式 入金可用餘額: 0" at bounding box center [865, 482] width 1287 height 20
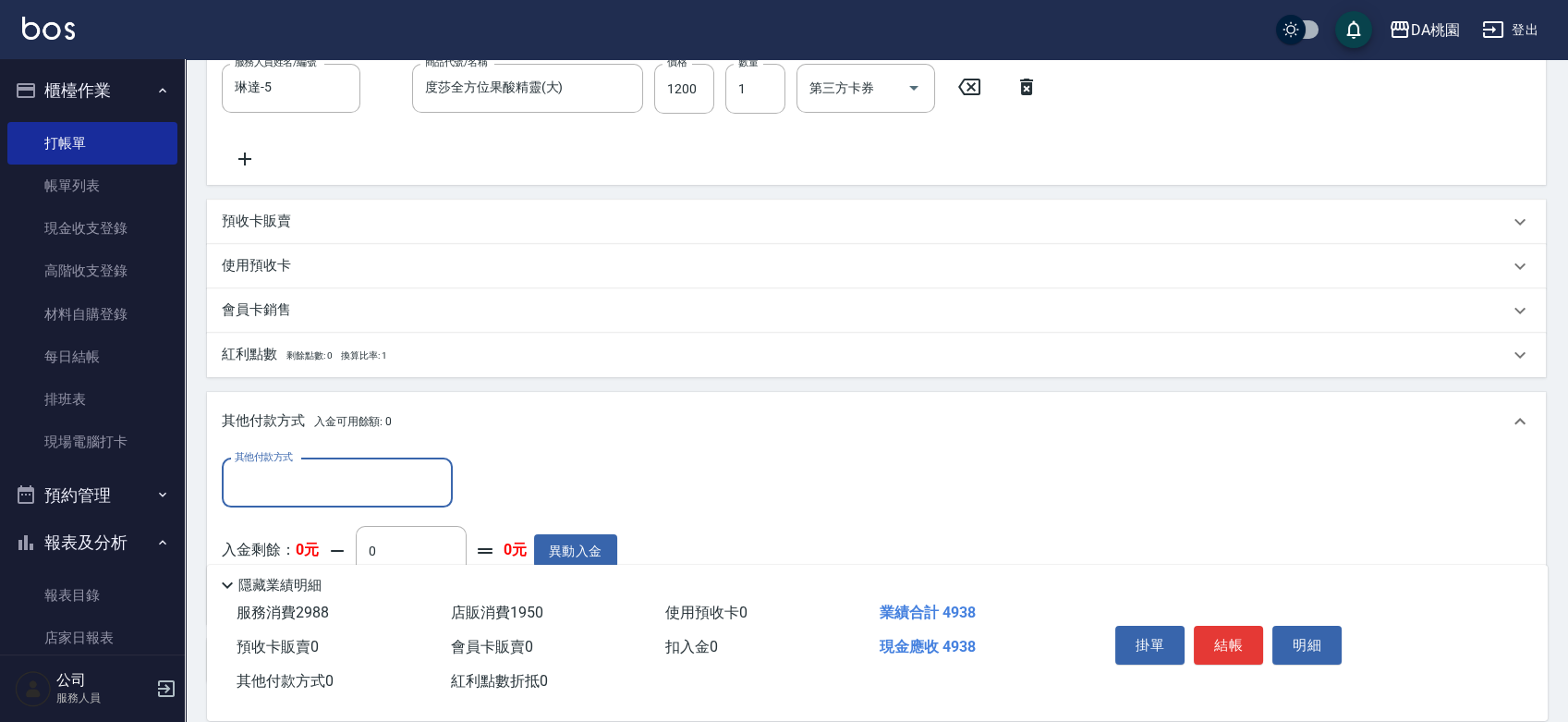
scroll to position [773, 0]
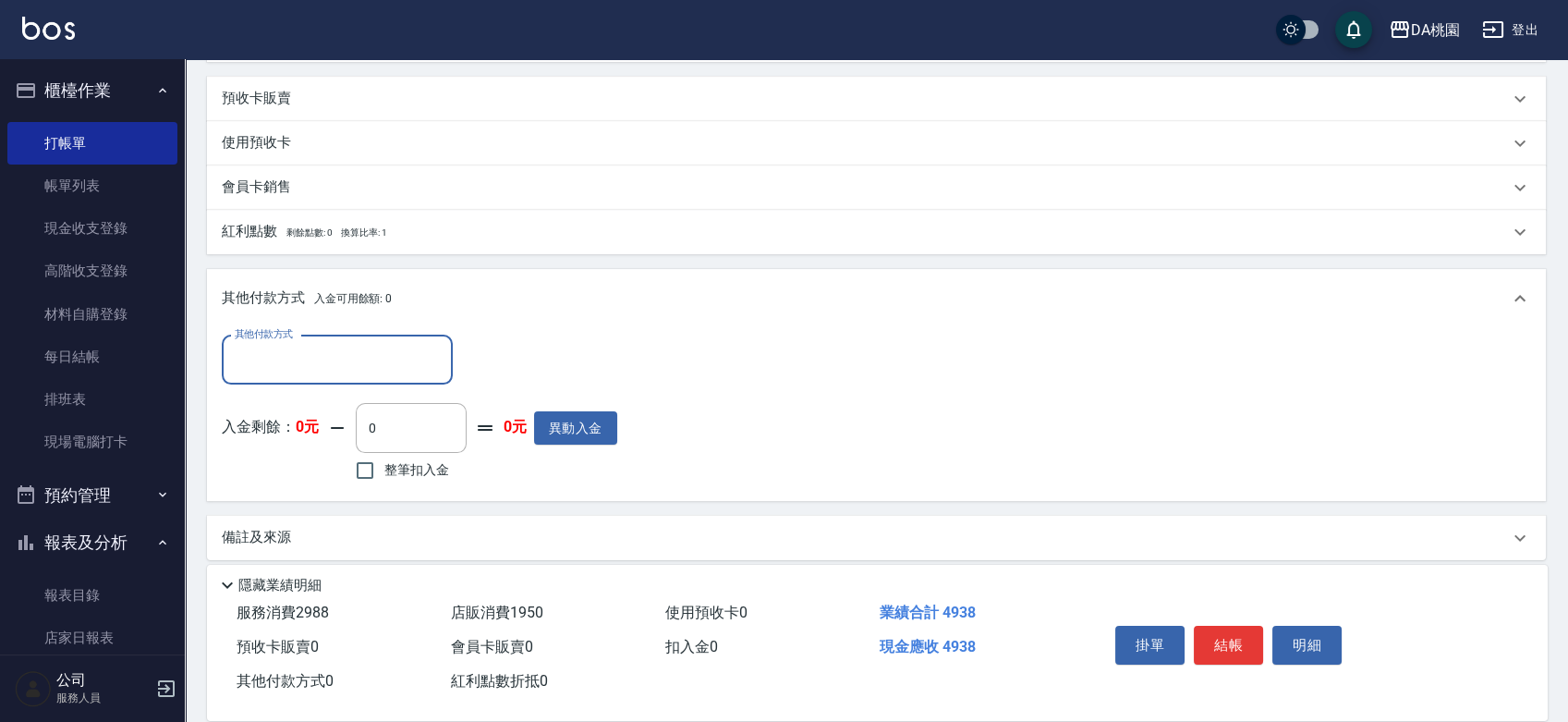
click at [301, 359] on input "其他付款方式" at bounding box center [336, 360] width 214 height 32
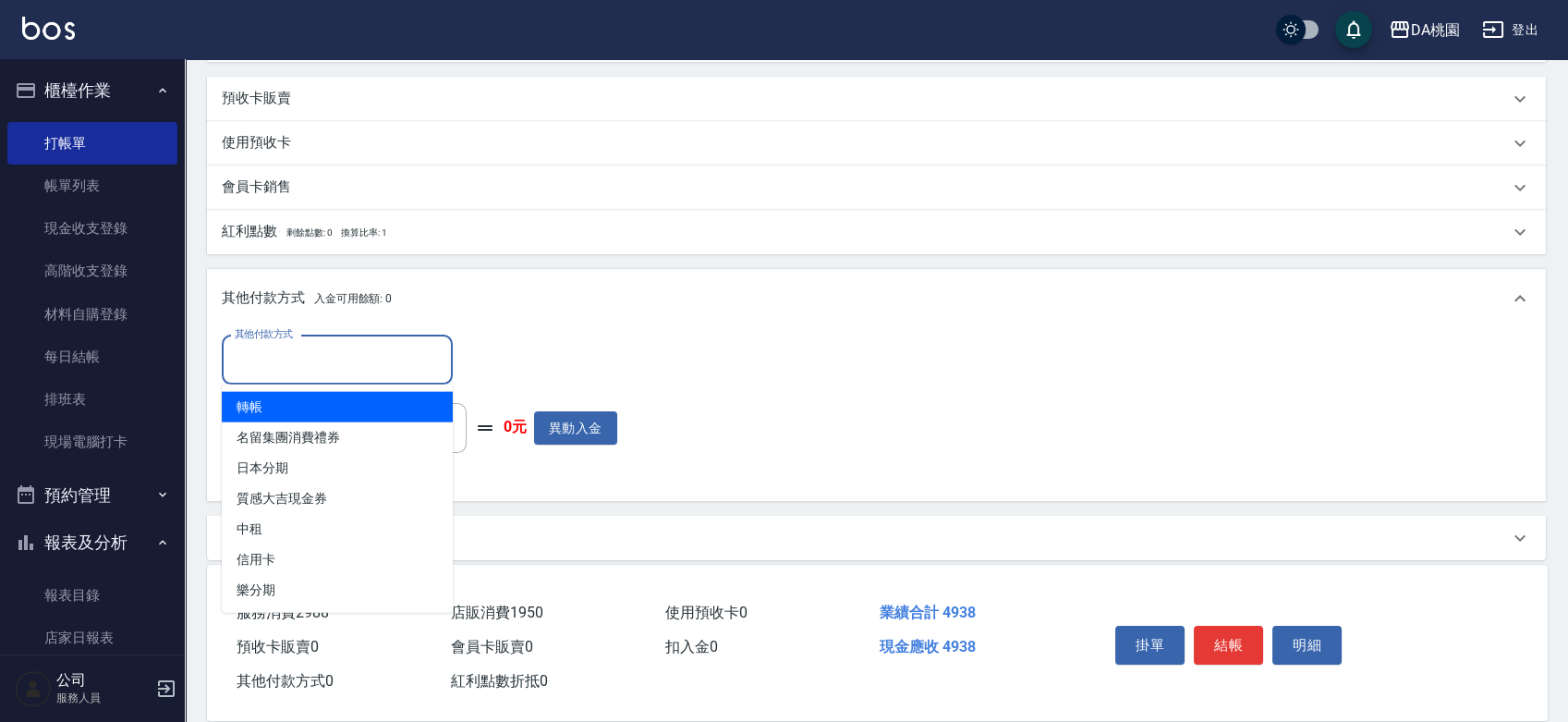
click at [282, 405] on span "轉帳" at bounding box center [336, 407] width 231 height 31
type input "轉帳"
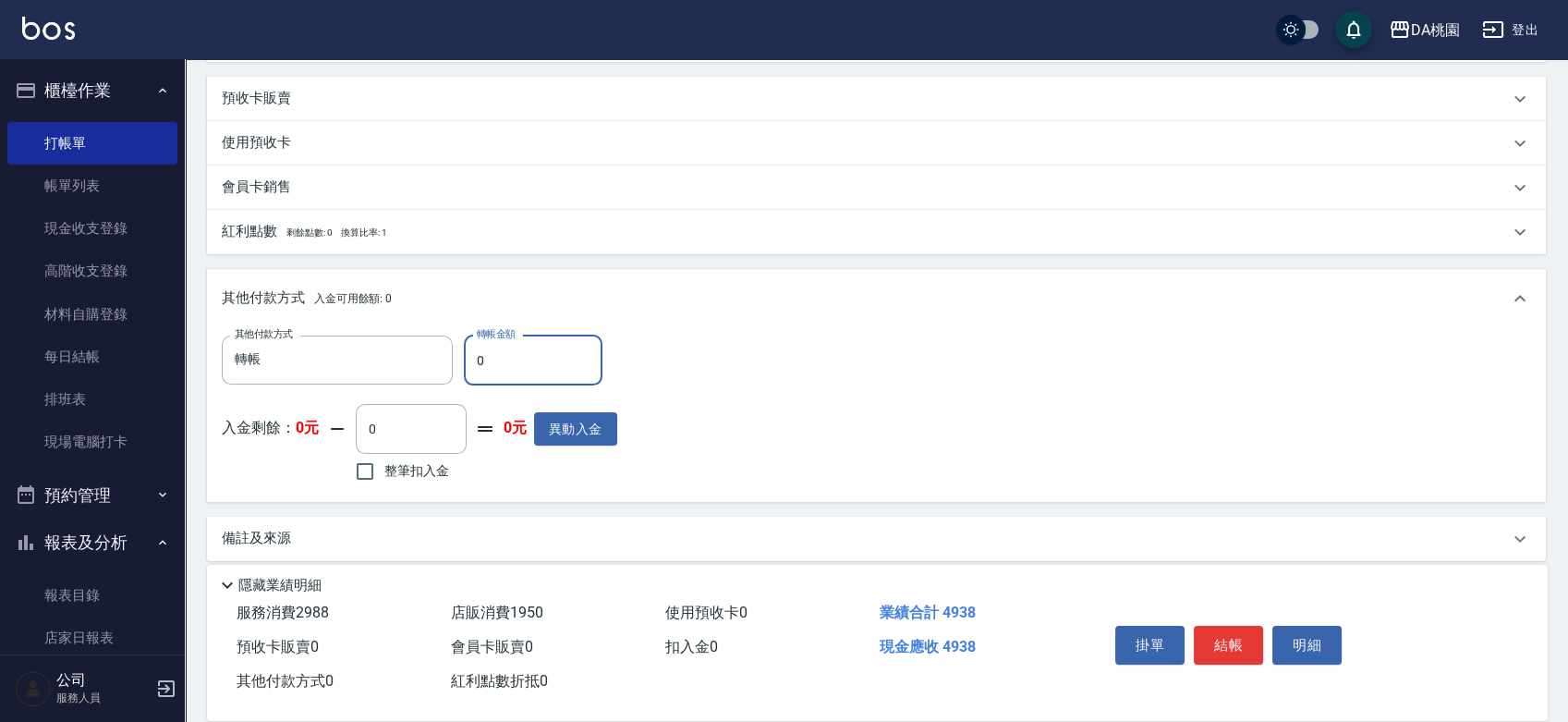
click at [469, 370] on input "0" at bounding box center [534, 361] width 139 height 50
type input "40"
type input "480"
type input "430"
type input "450"
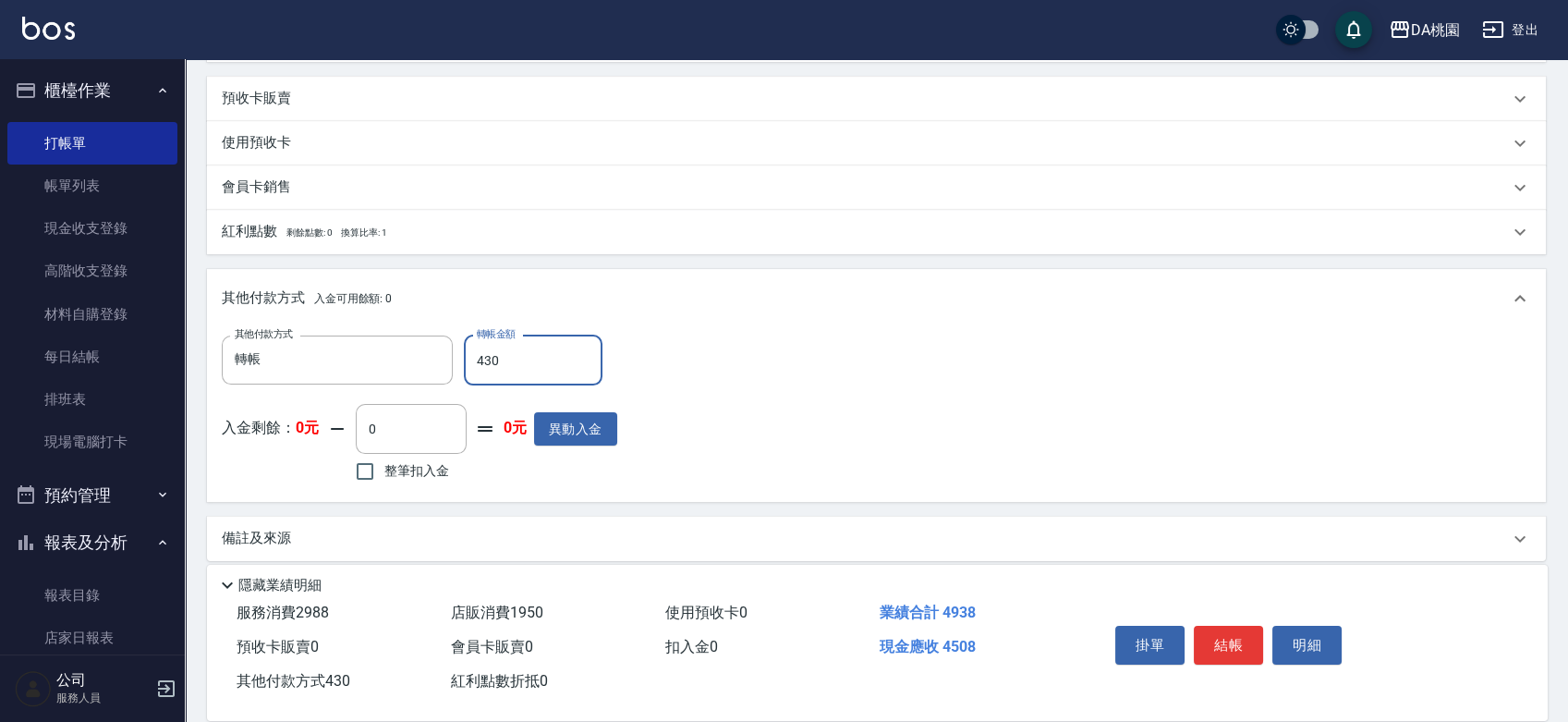
type input "4330"
type input "60"
type input "433"
type input "450"
type input "4338"
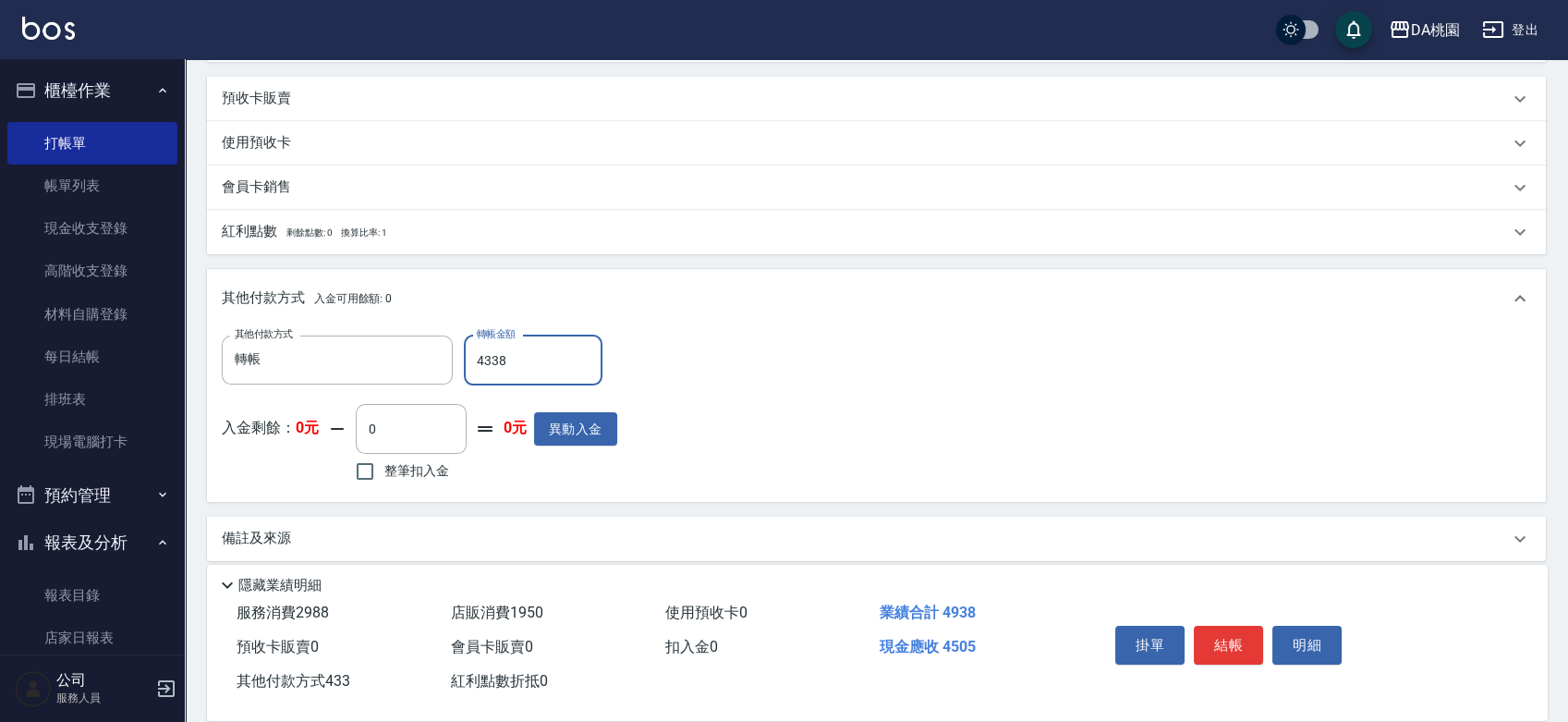
type input "60"
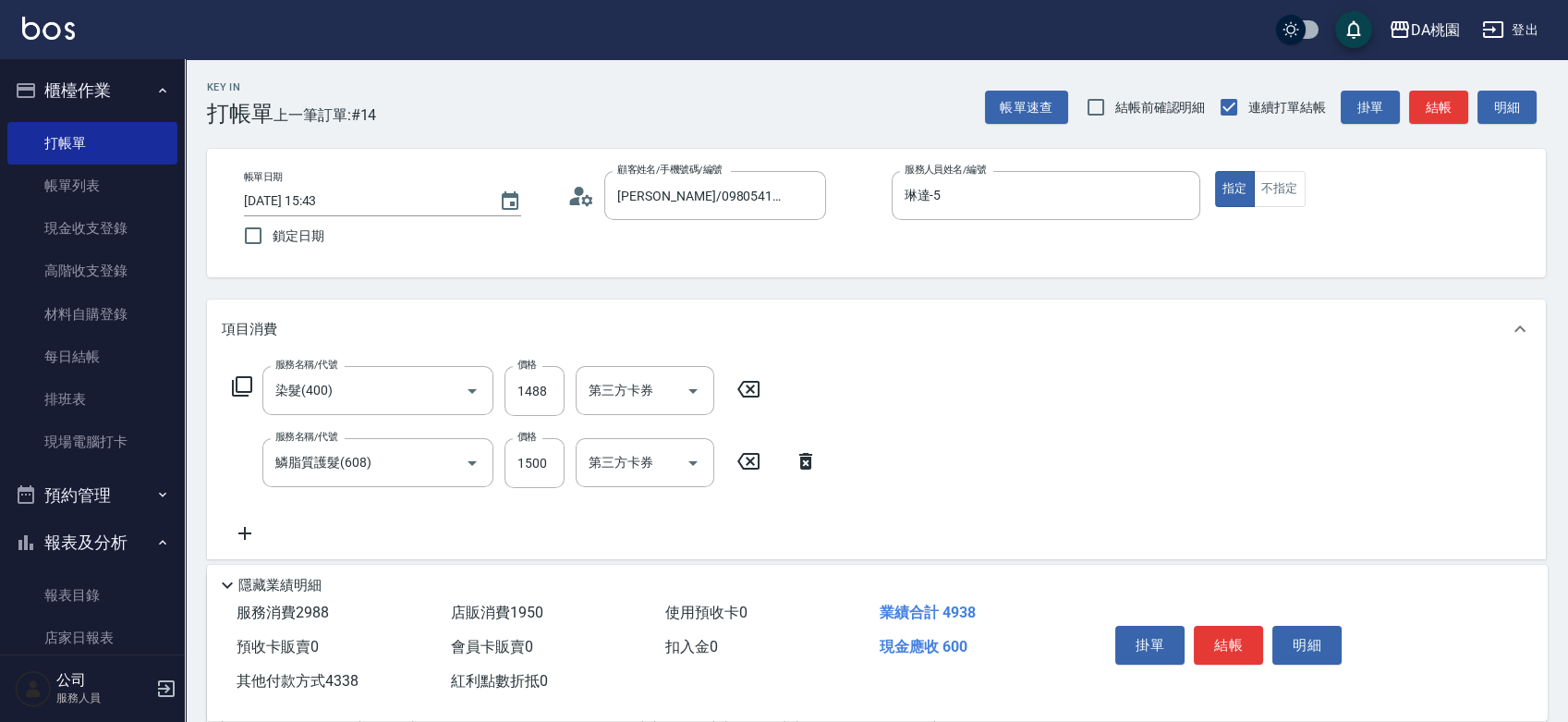
scroll to position [0, 0]
type input "4338"
click at [1236, 633] on button "結帳" at bounding box center [1228, 645] width 70 height 39
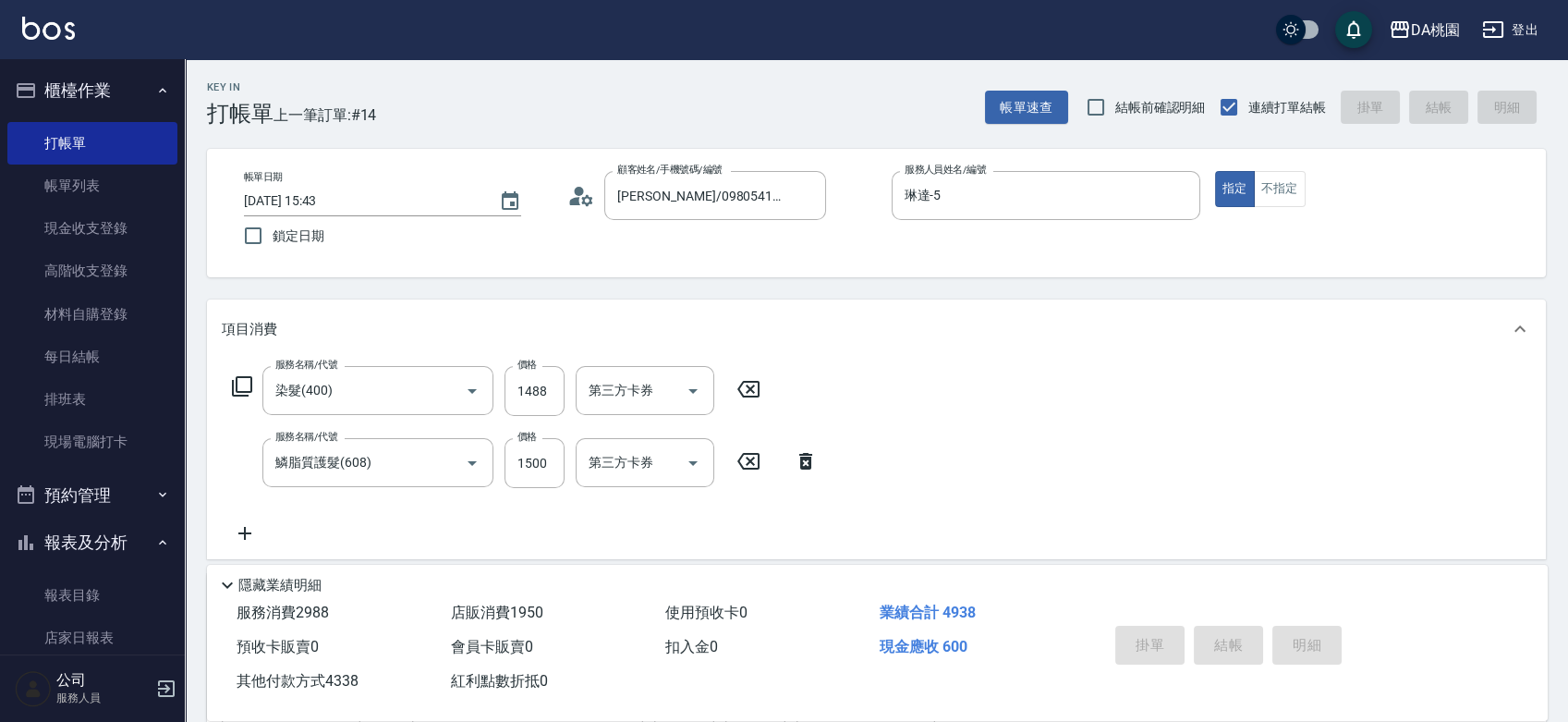
type input "2025/09/14 15:44"
type input "0"
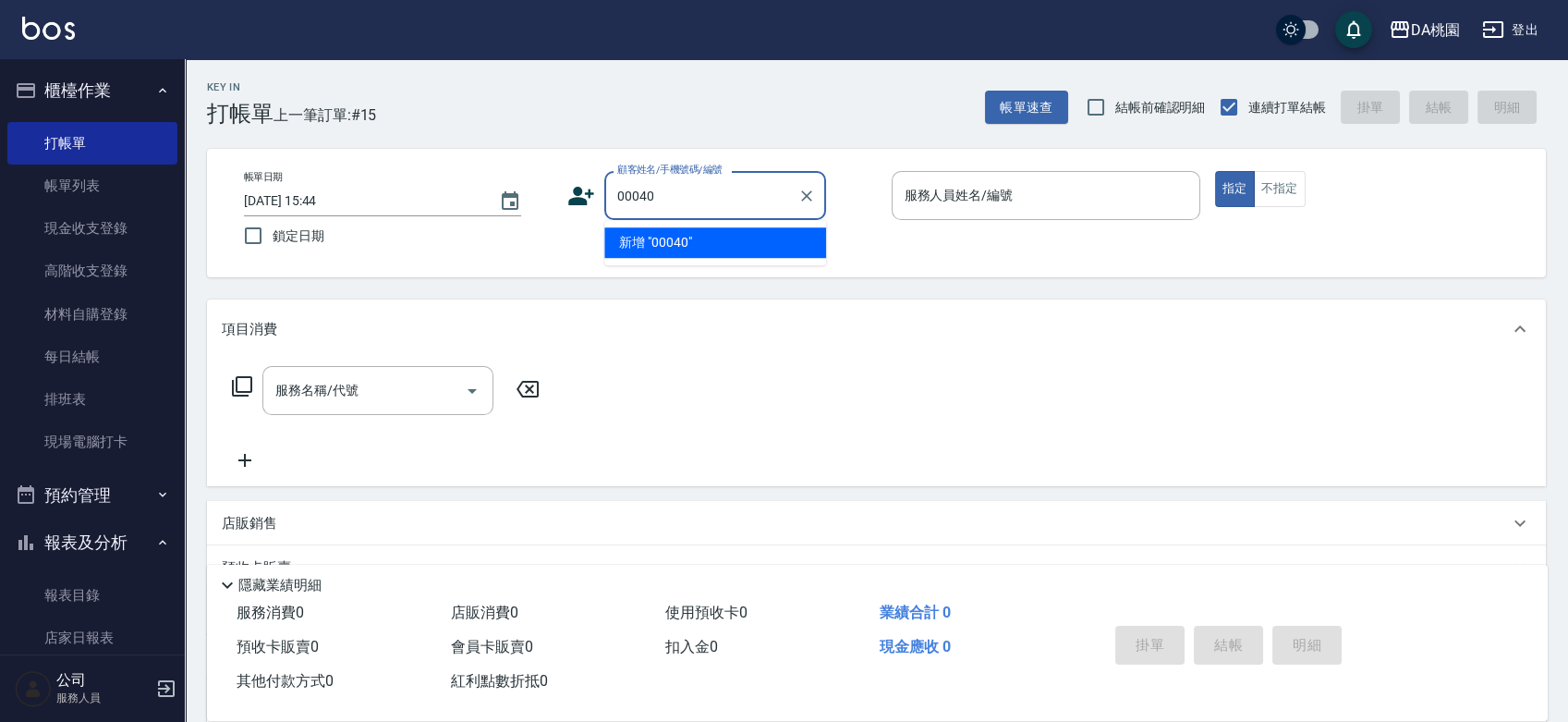
type input "00040"
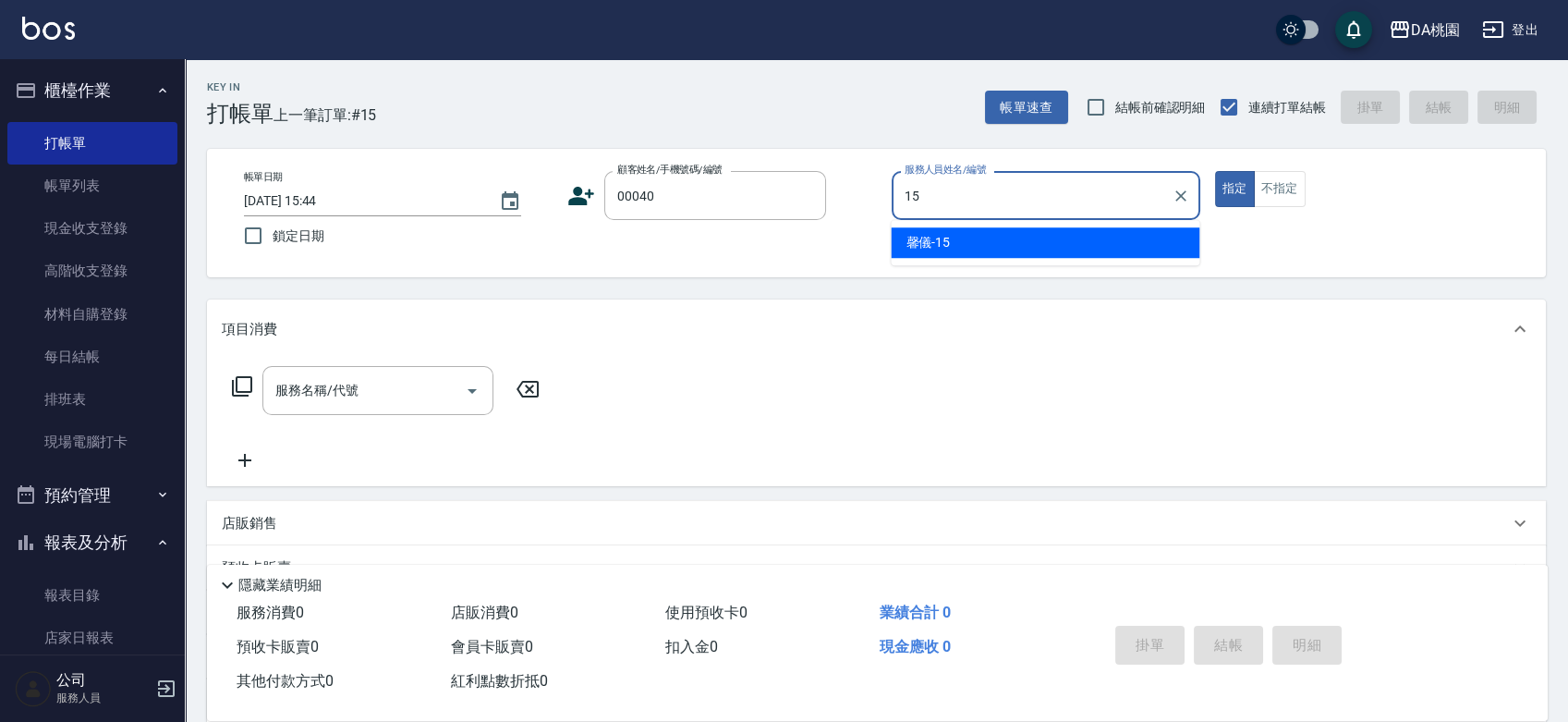
type input "馨儀-15"
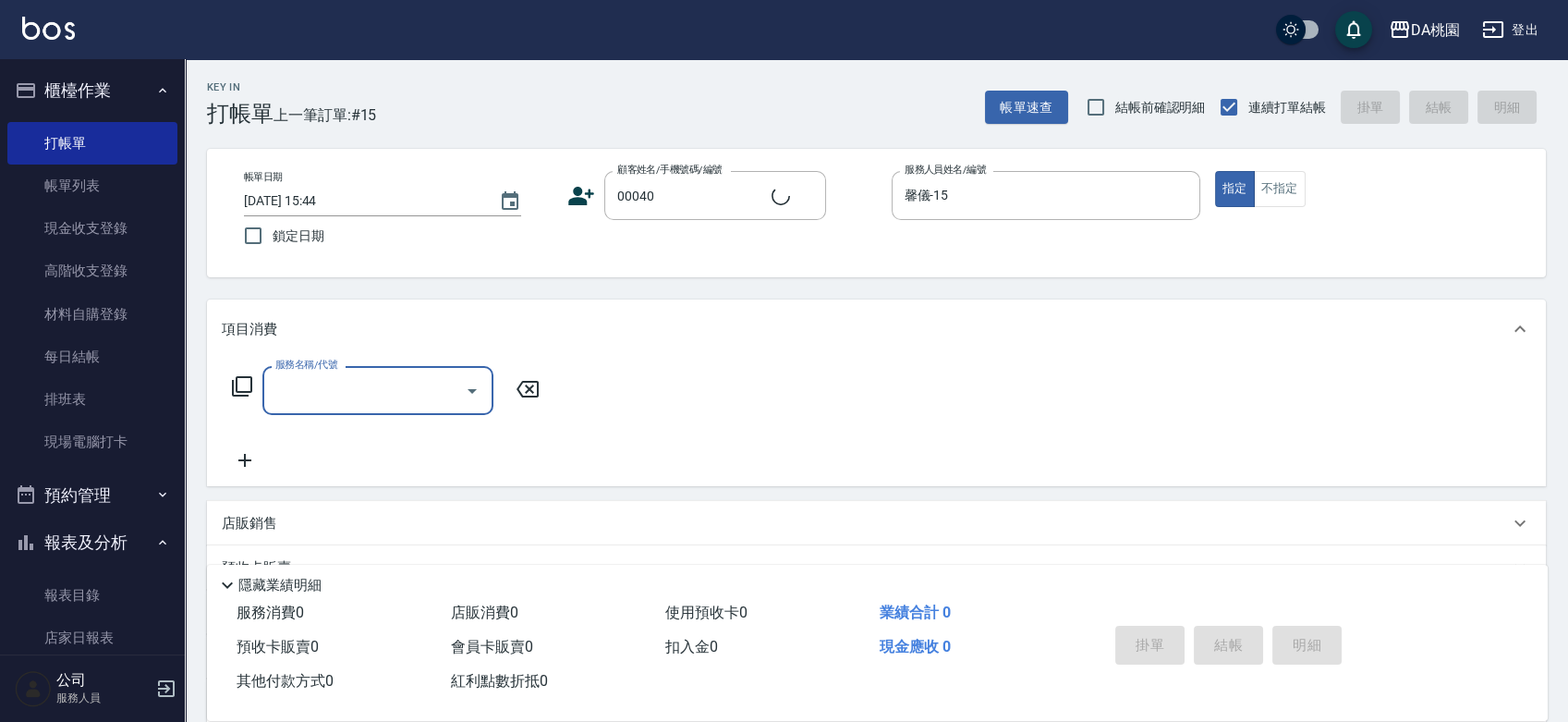
type input "公司/公司00040/00040"
type input "400"
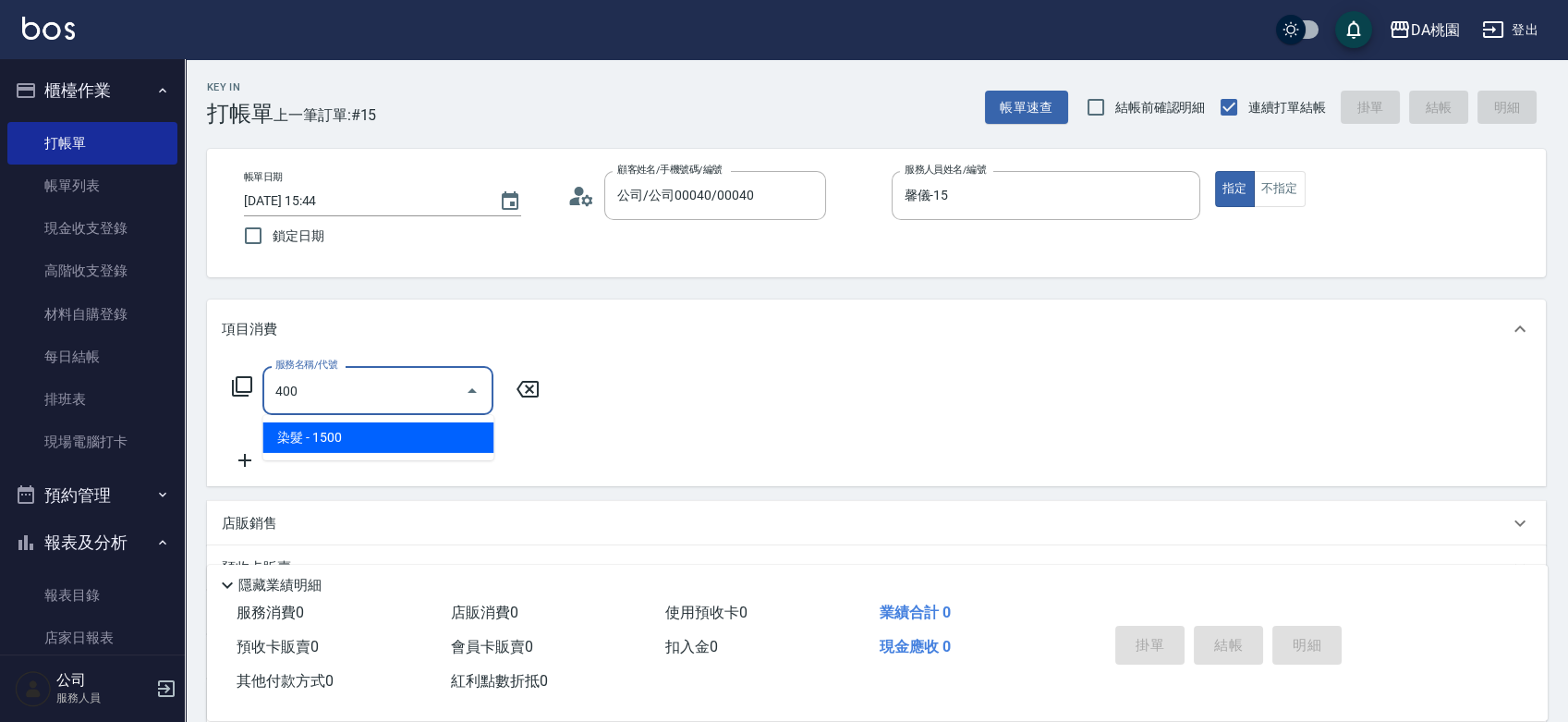
type input "150"
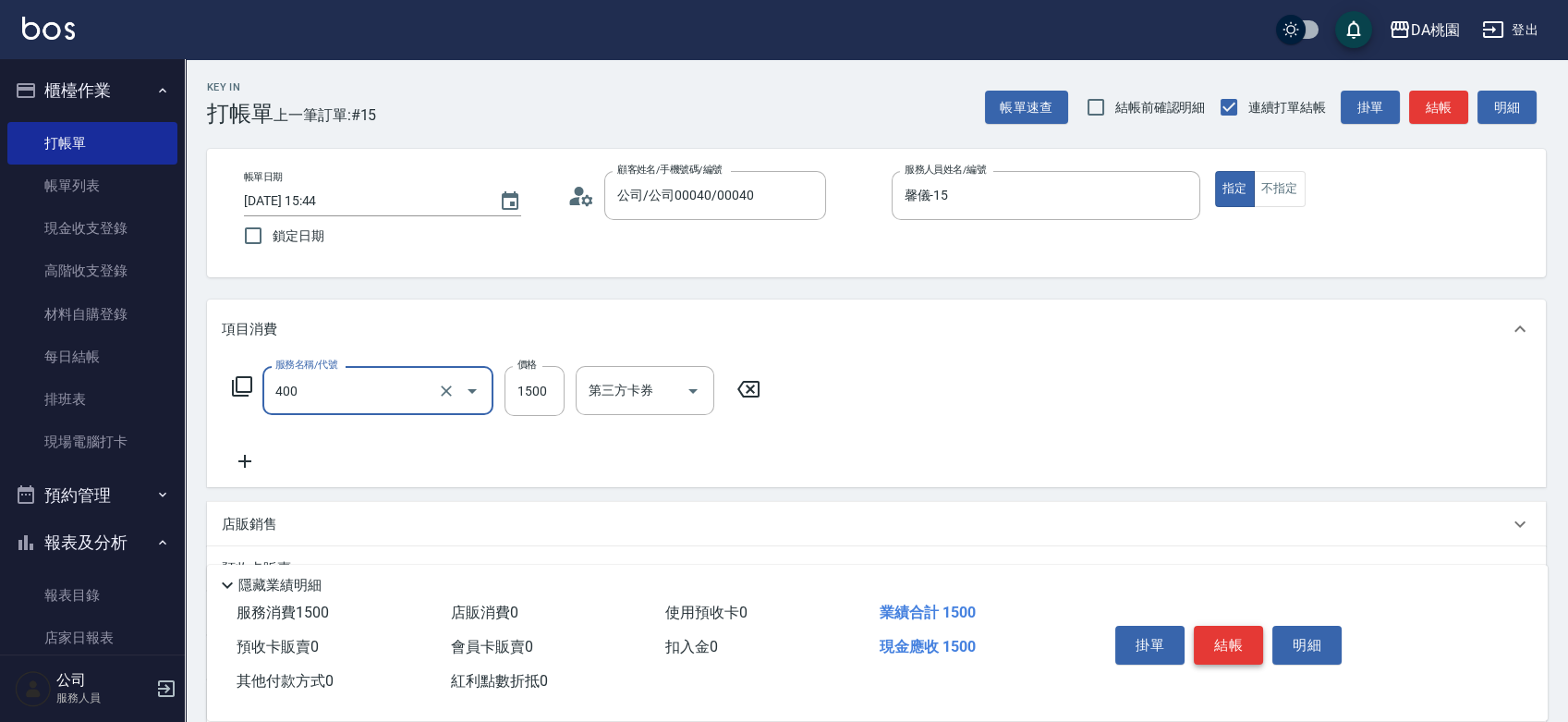
type input "染髮(400)"
click at [1233, 632] on button "結帳" at bounding box center [1228, 645] width 70 height 39
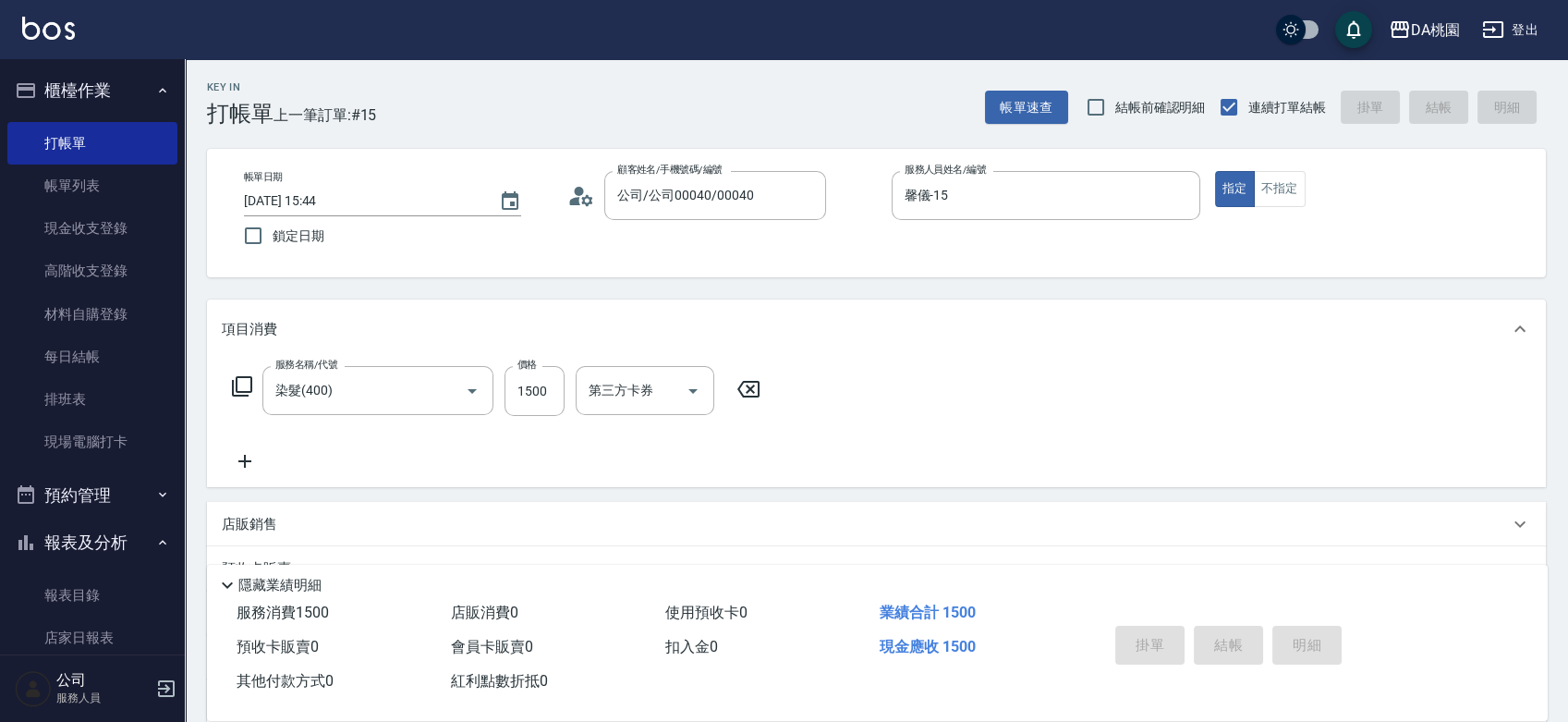
type input "0"
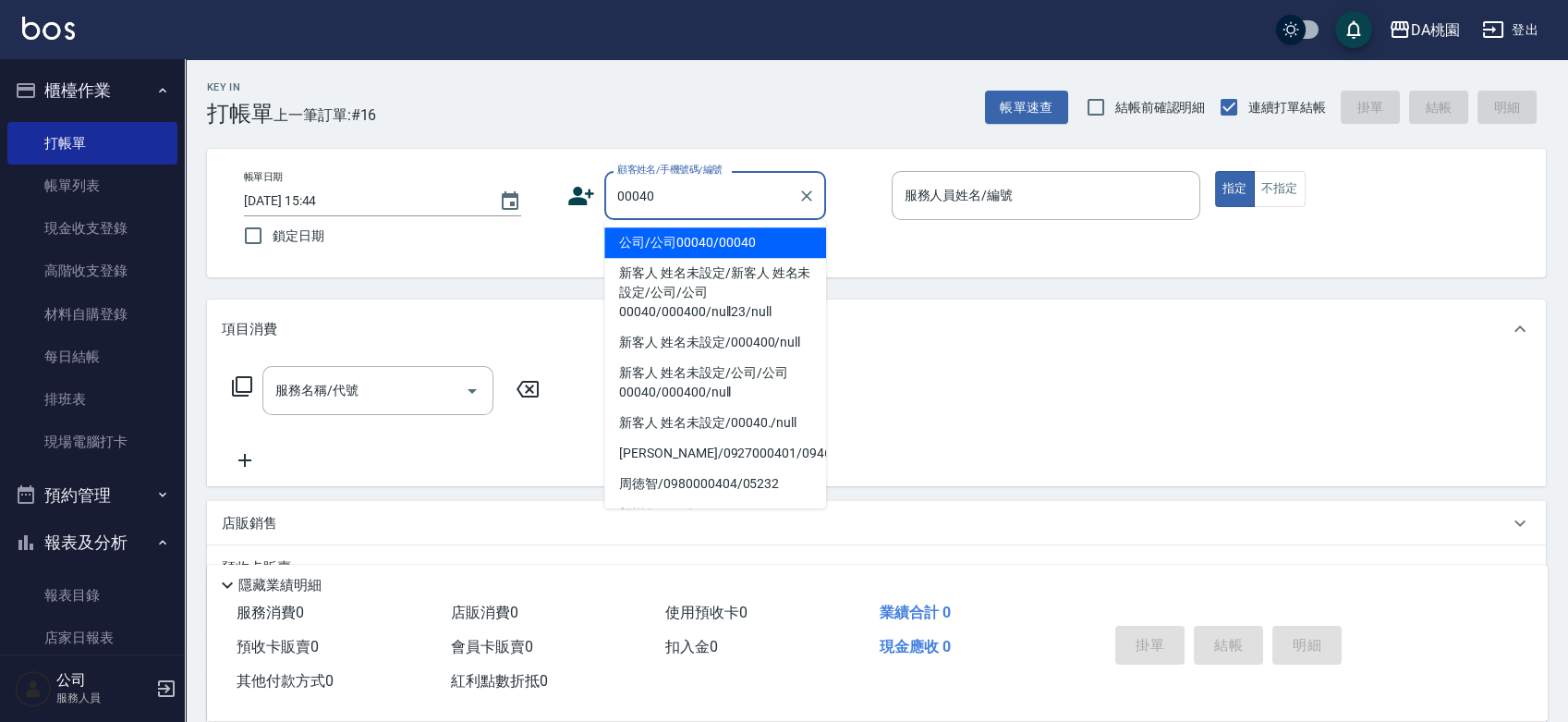
type input "公司/公司00040/00040"
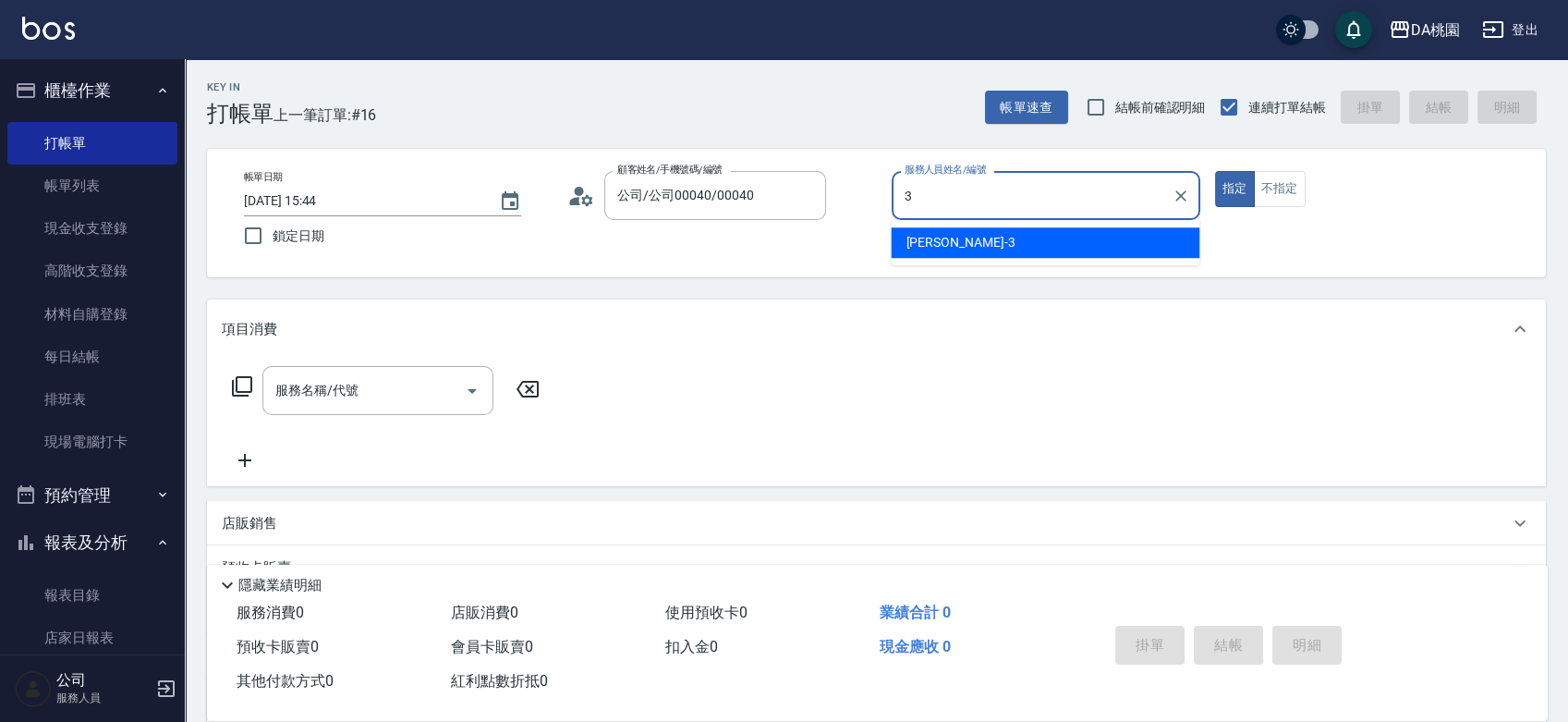
type input "愛莉絲-3"
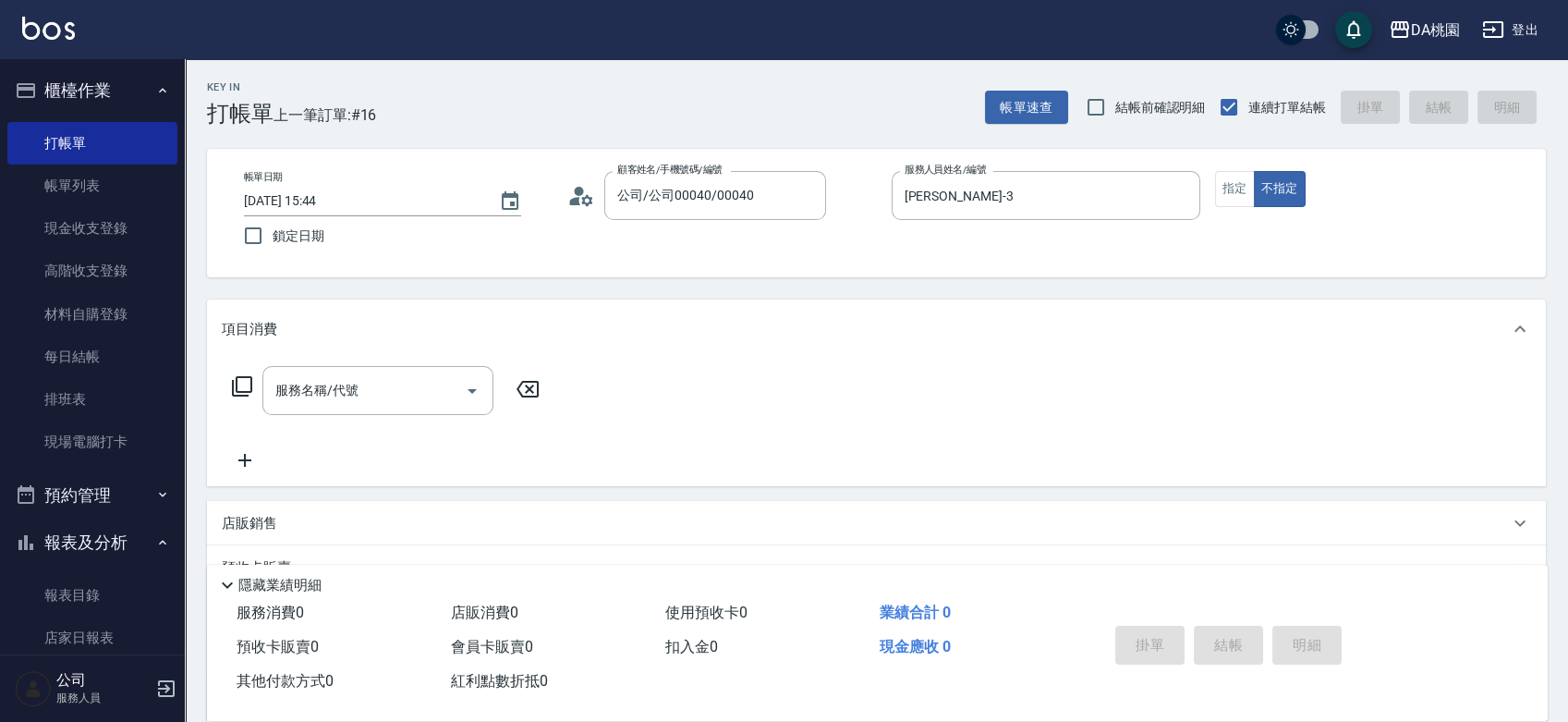
click at [235, 380] on icon at bounding box center [242, 386] width 20 height 20
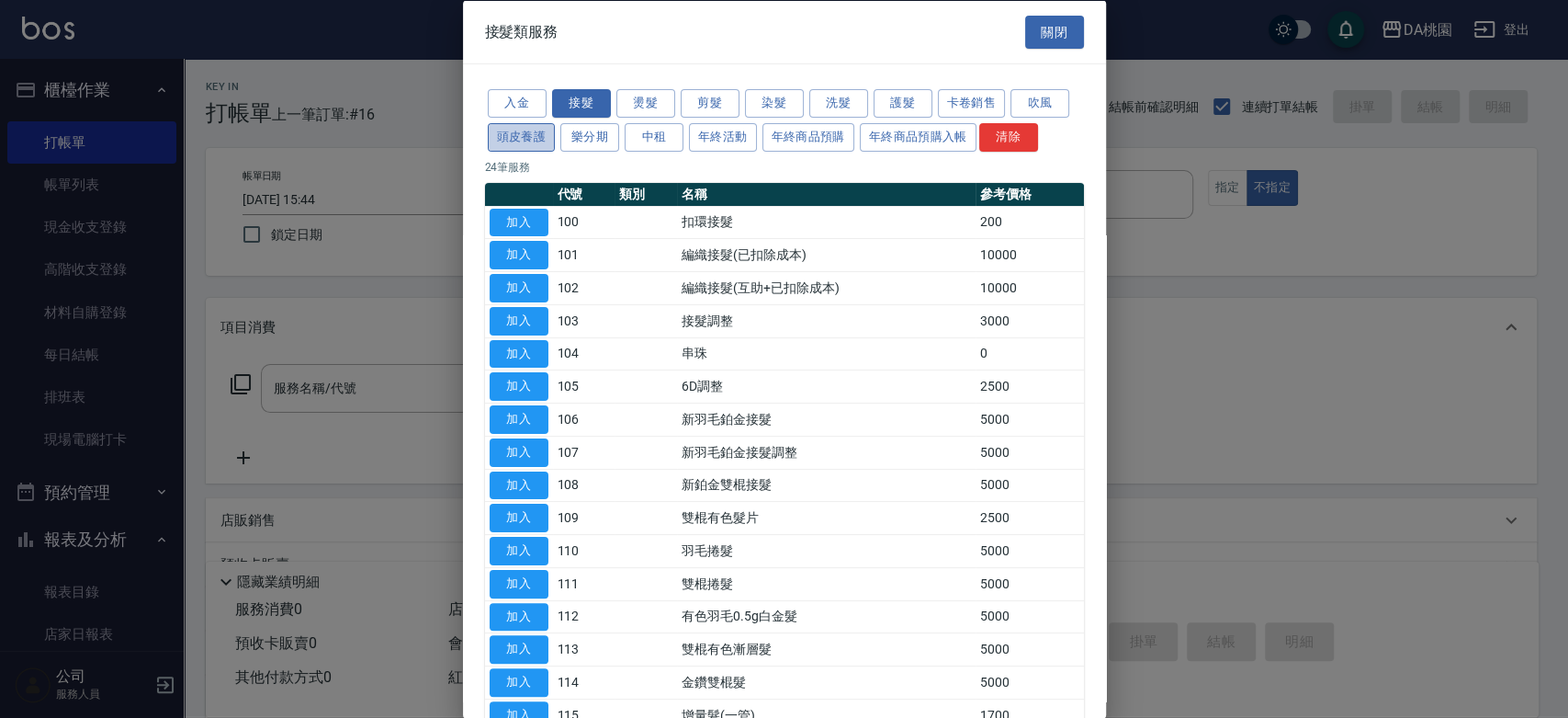
click at [505, 142] on button "頭皮養護" at bounding box center [522, 136] width 68 height 29
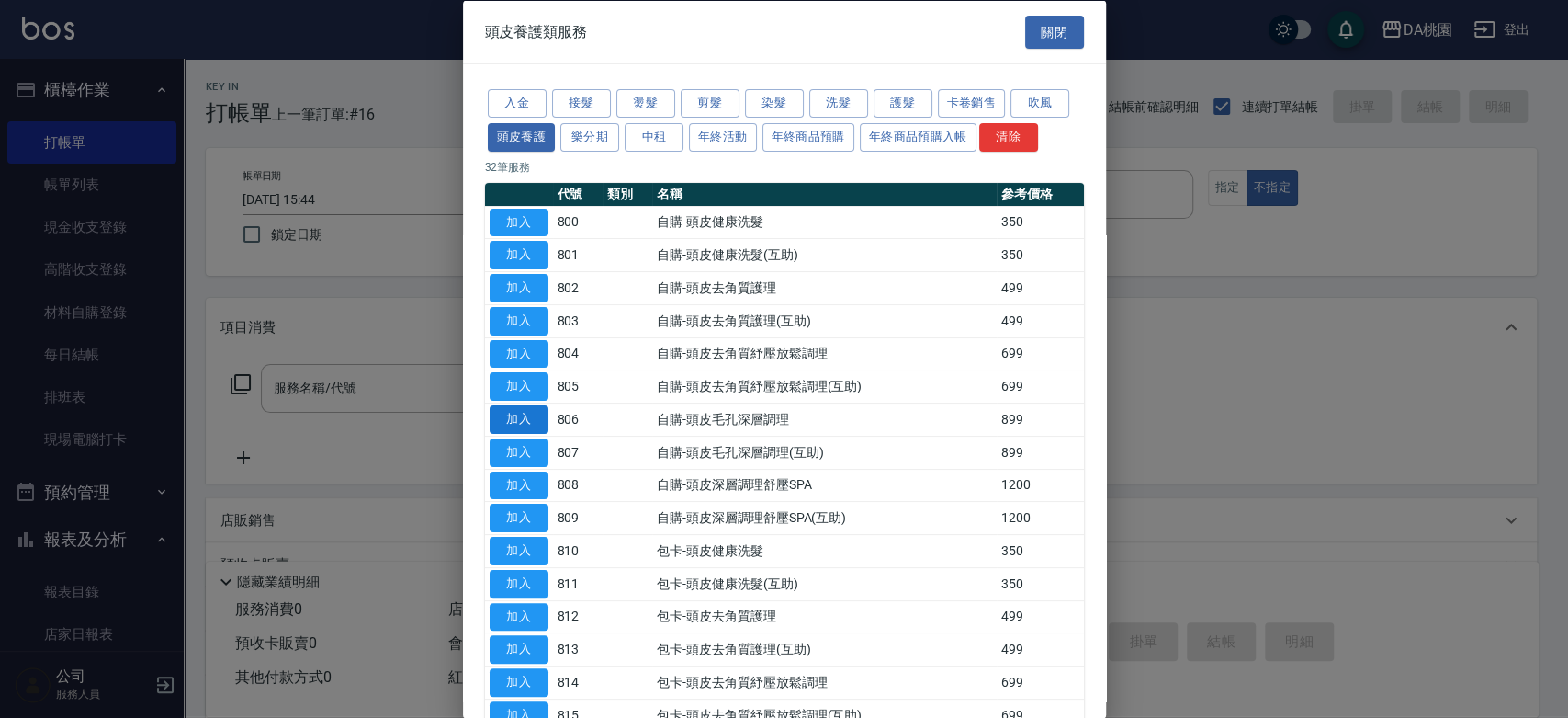
click at [512, 416] on button "加入" at bounding box center [520, 419] width 59 height 29
type input "自購-頭皮毛孔深層調理(806)"
type input "80"
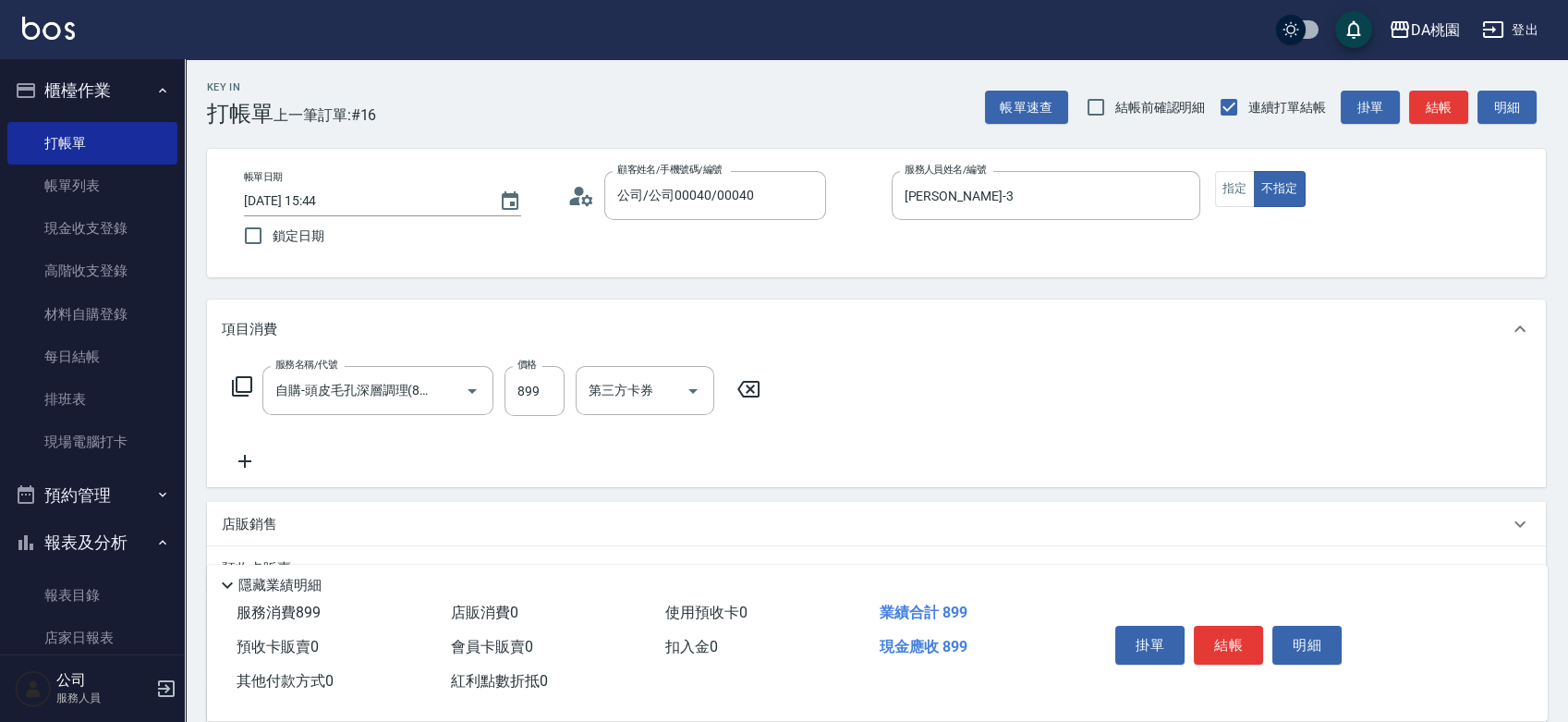
click at [243, 453] on icon at bounding box center [245, 462] width 46 height 22
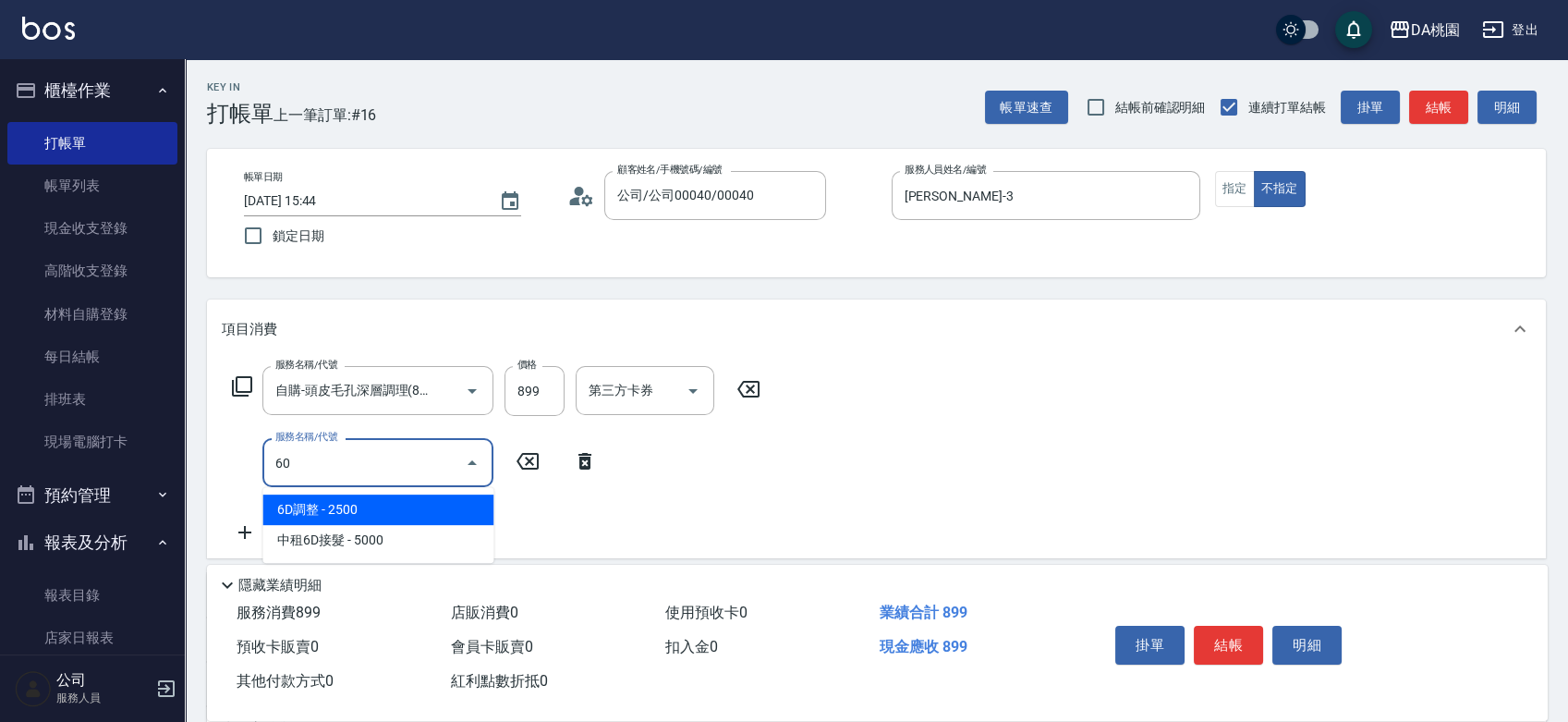
type input "600"
type input "120"
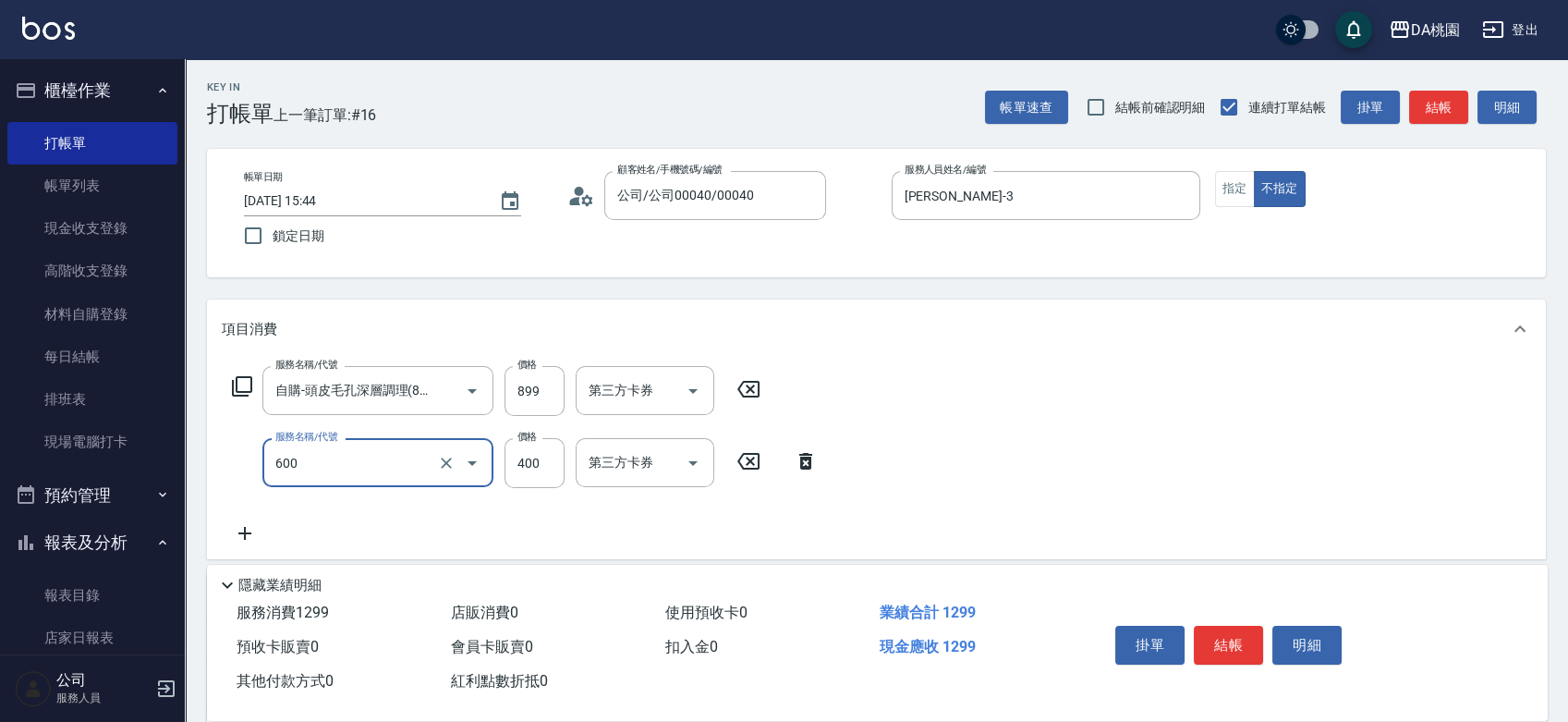
type input "基礎護髮(600)"
type input "3"
type input "90"
type input "300"
type input "110"
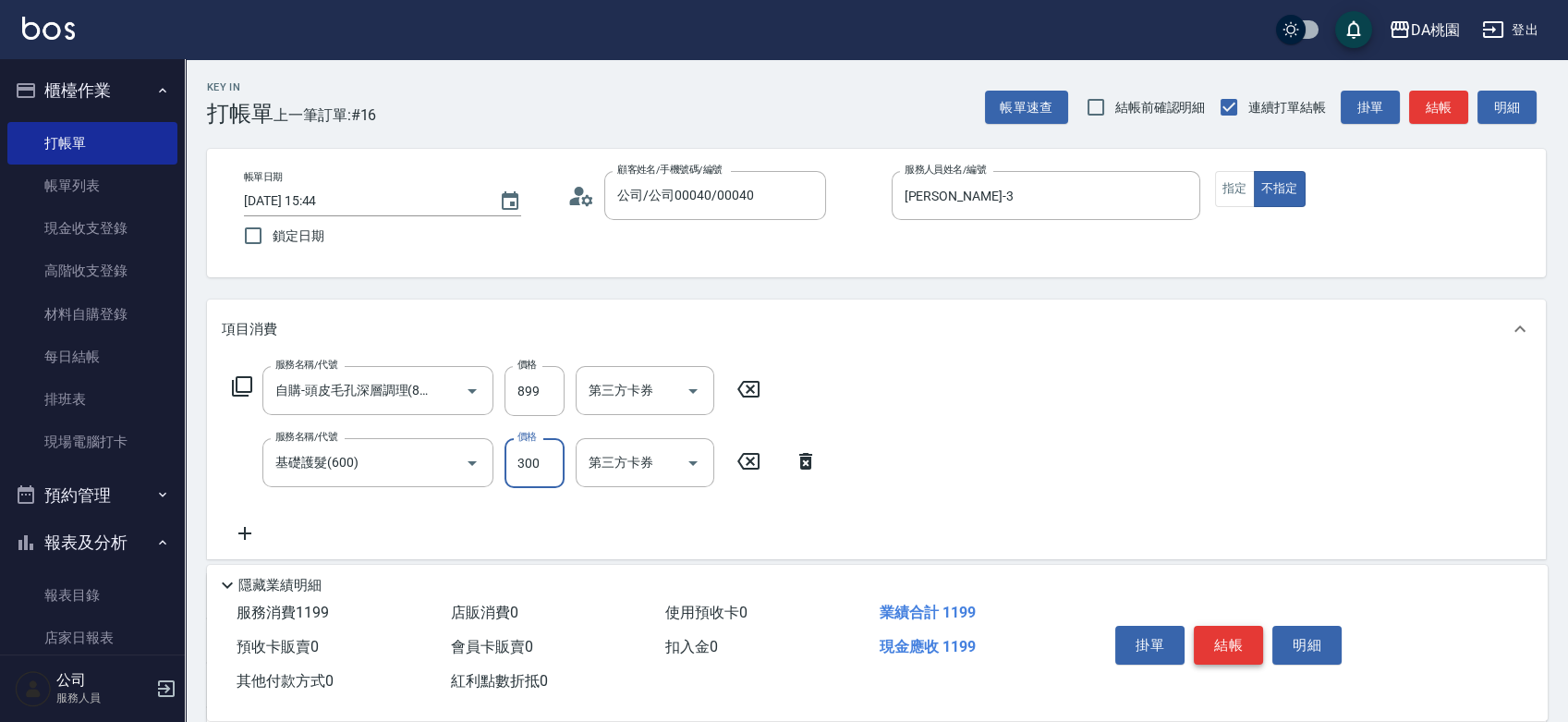
type input "300"
click at [1207, 633] on button "結帳" at bounding box center [1228, 645] width 70 height 39
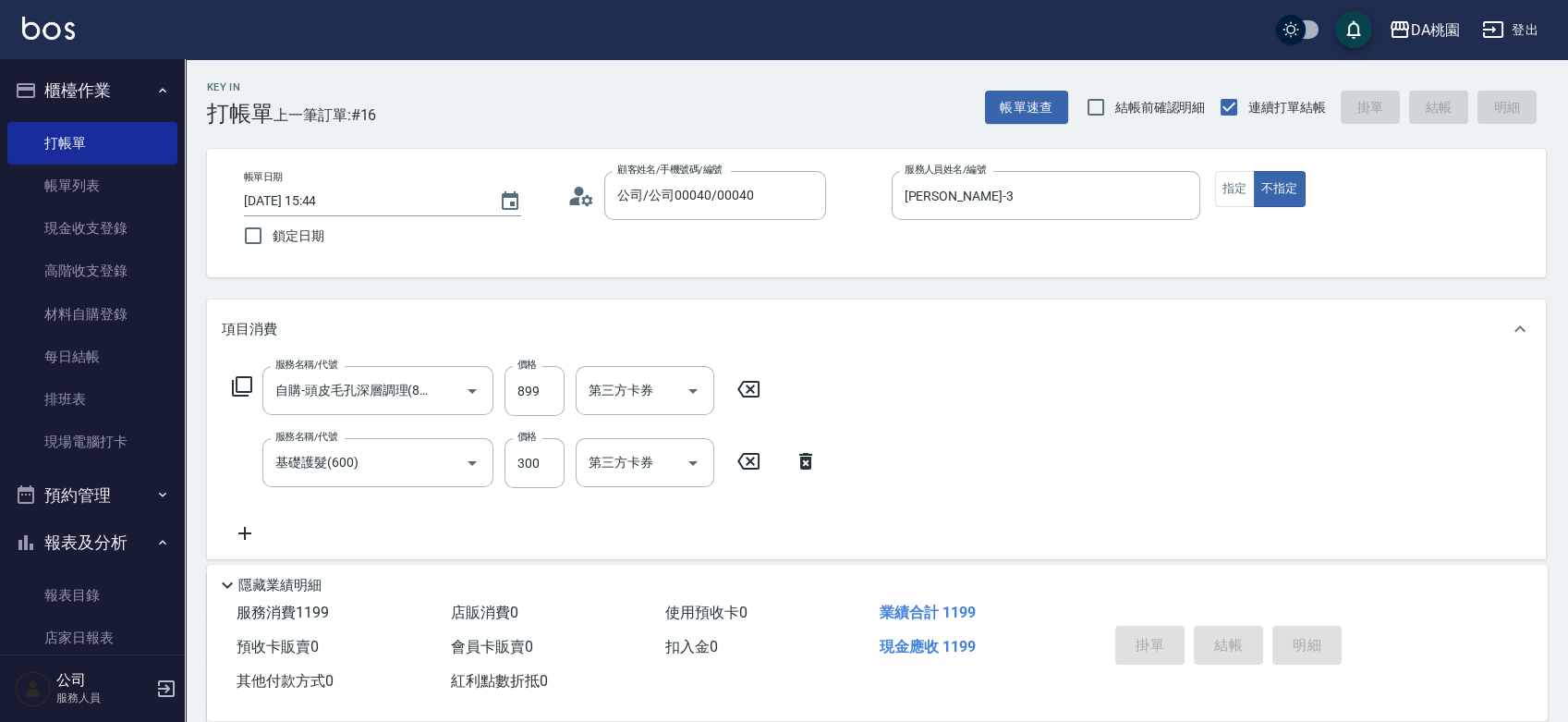
type input "0"
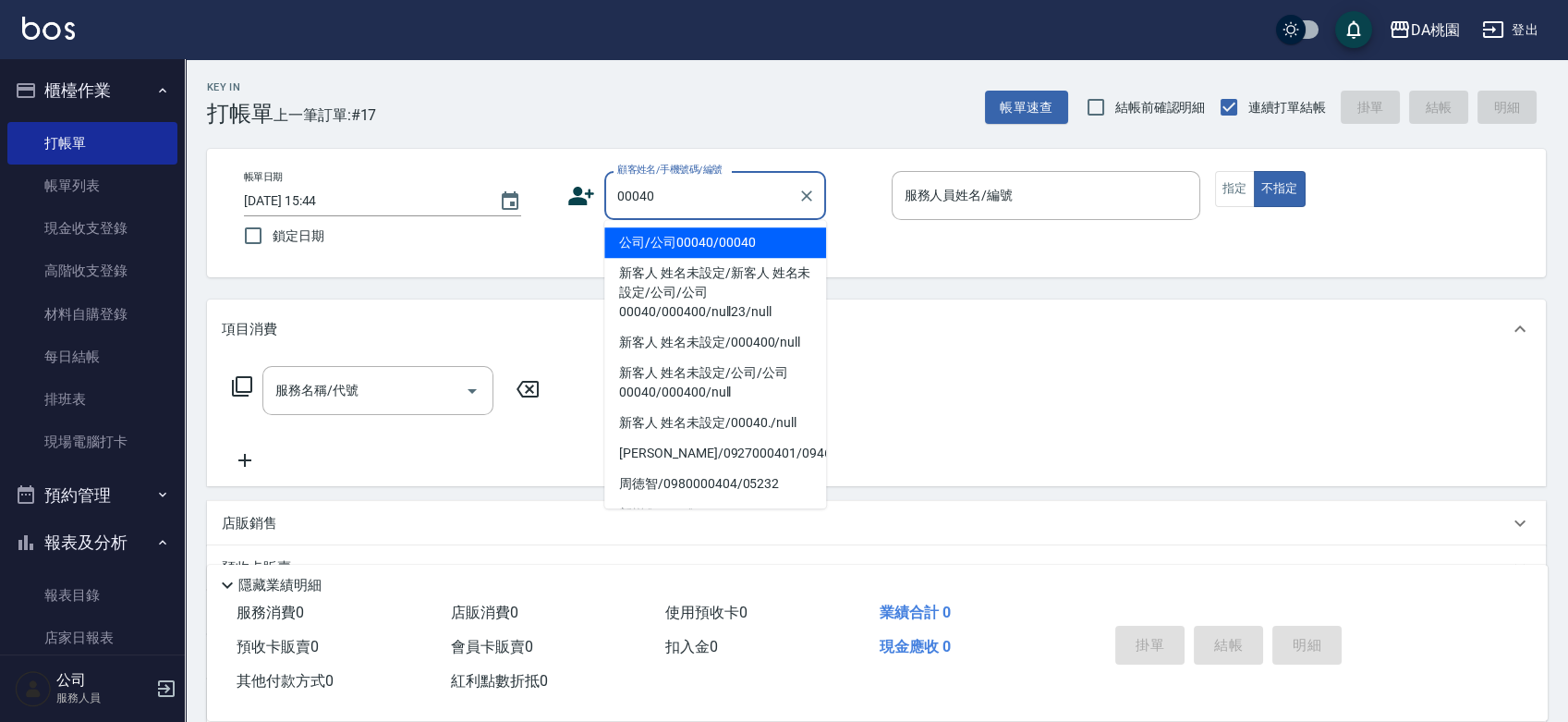
type input "公司/公司00040/00040"
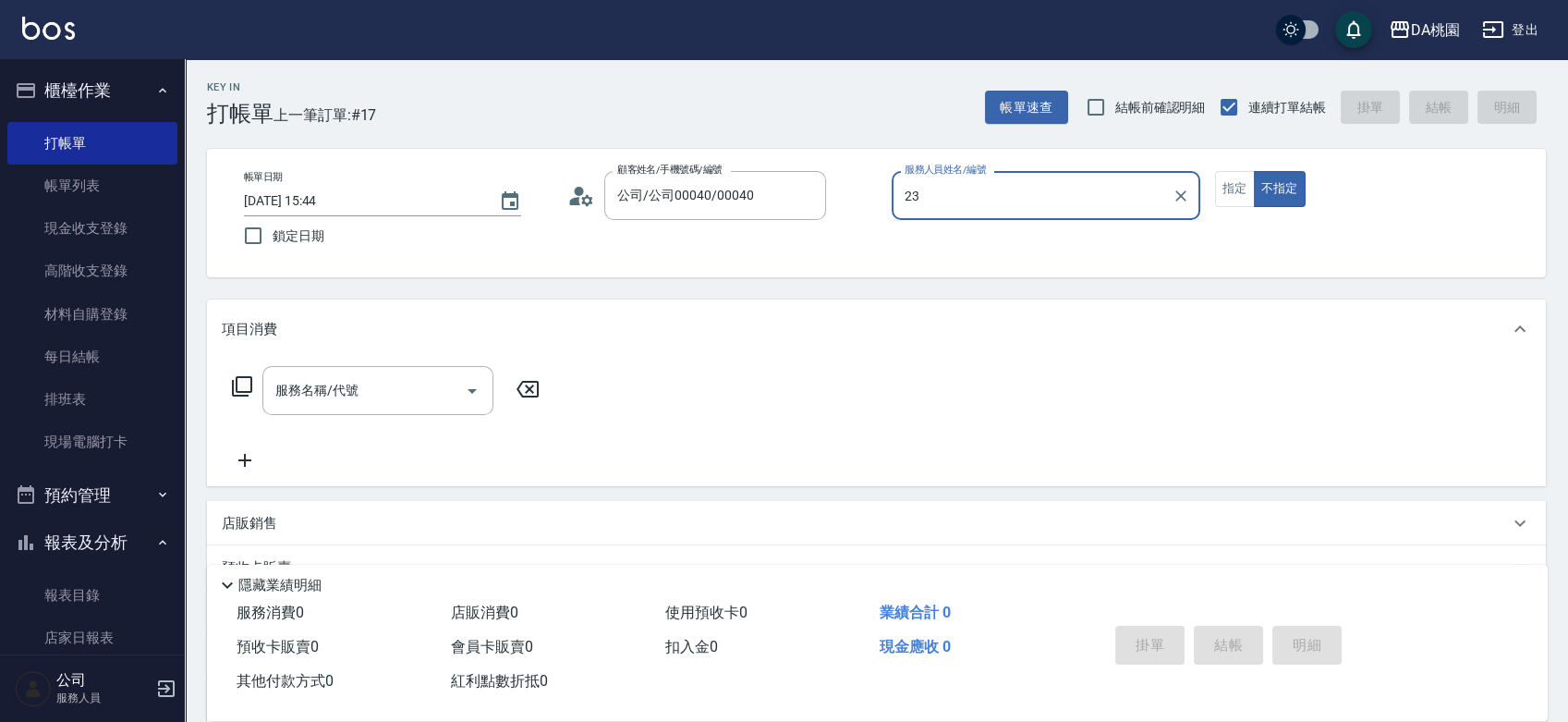
type input "亞瑟 -23"
type button "false"
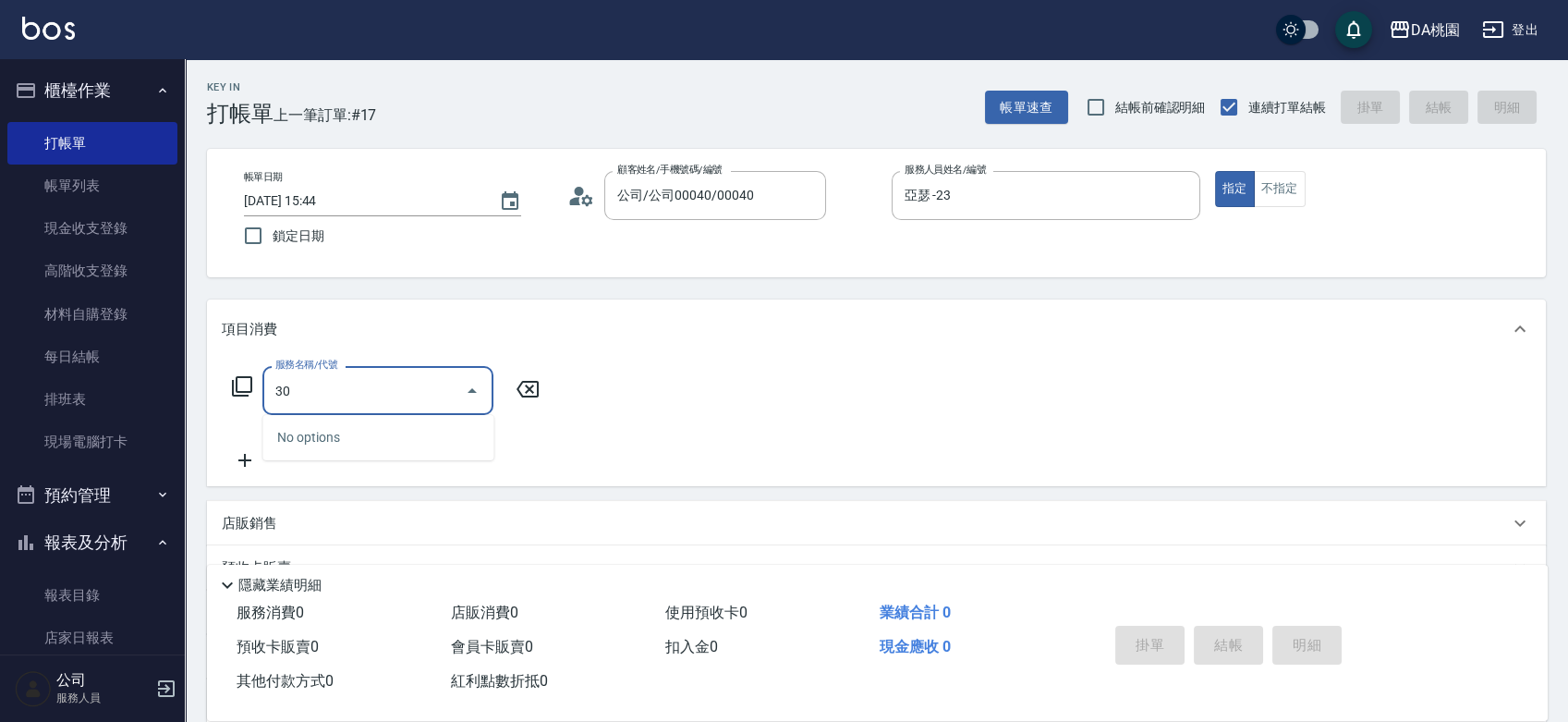
type input "303"
type input "30"
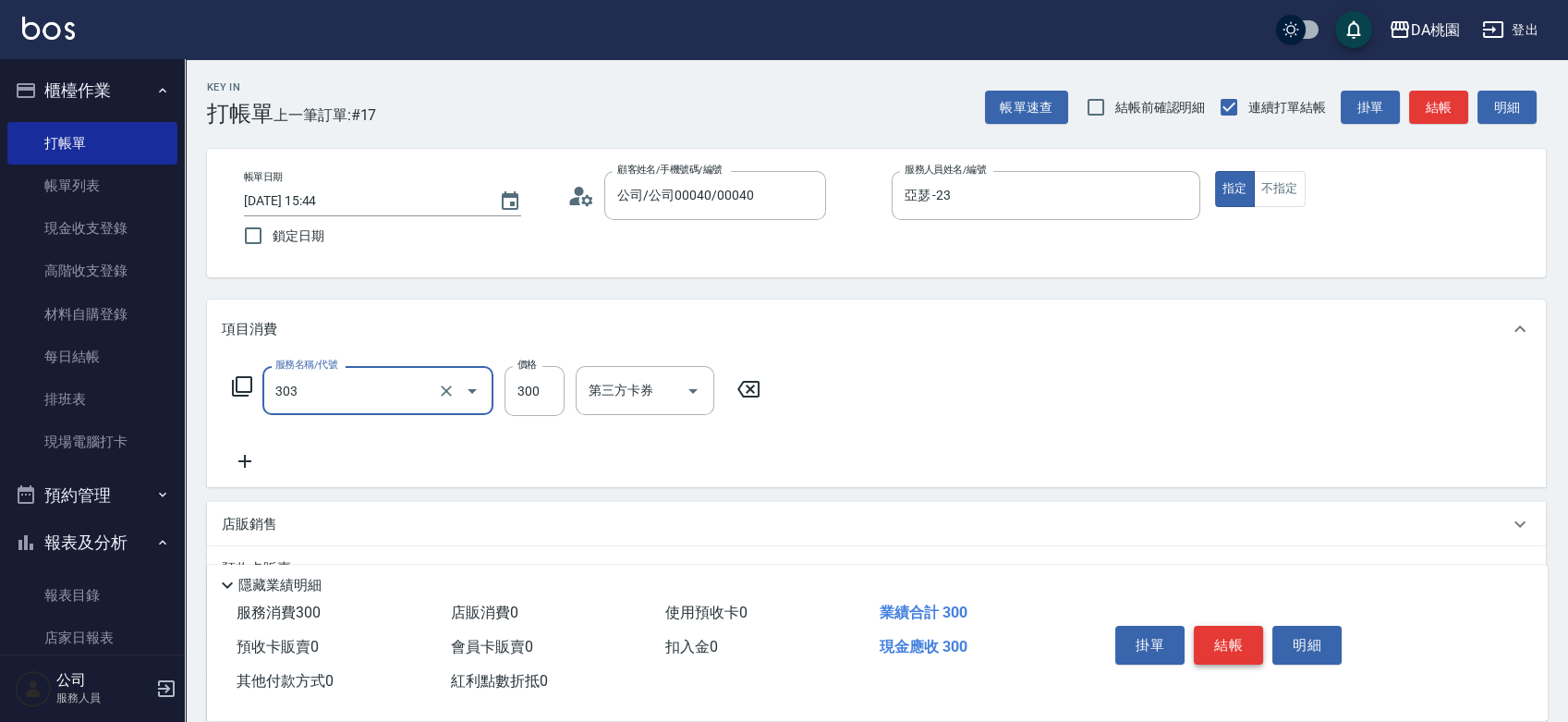
type input "A級剪髮(303)"
type input "5"
type input "0"
type input "50"
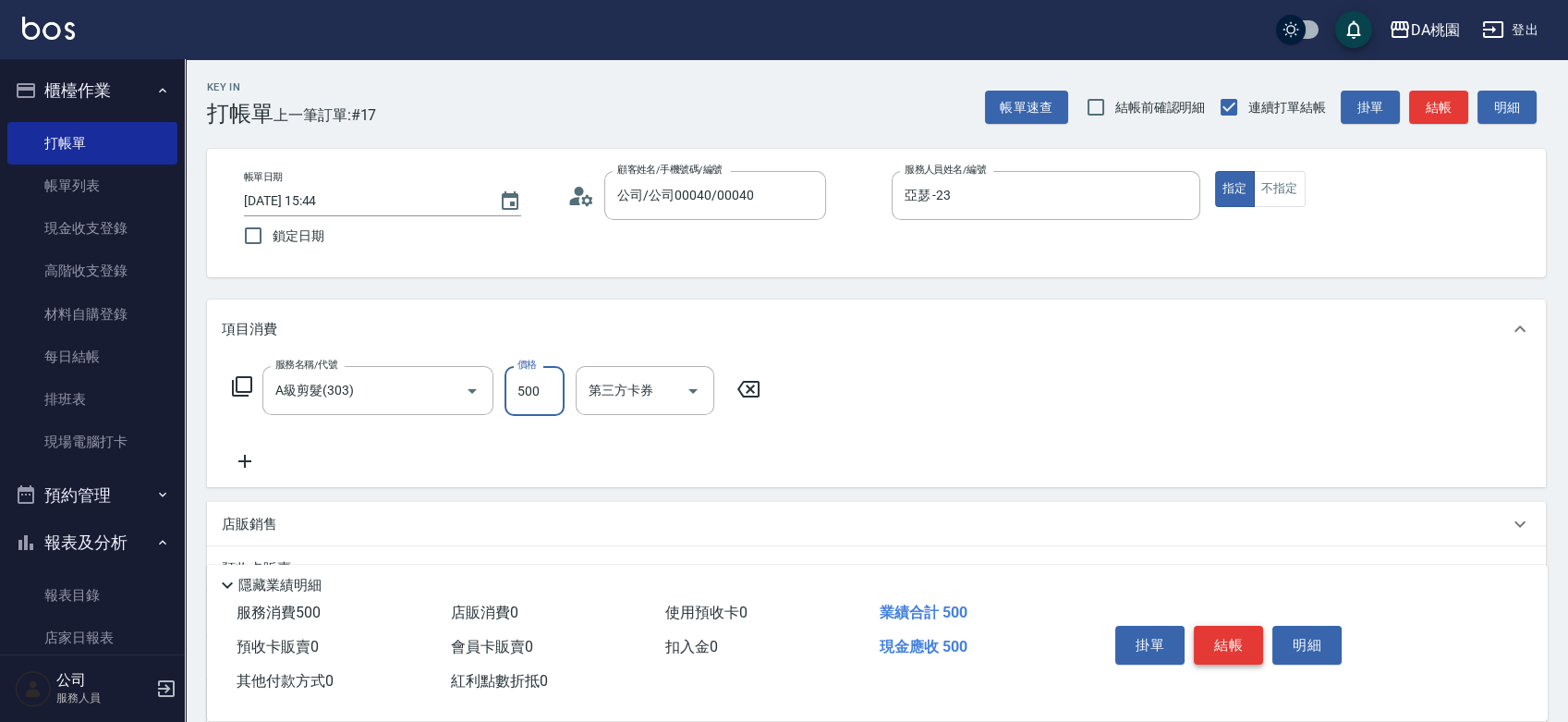
type input "500"
click at [1206, 633] on button "結帳" at bounding box center [1228, 645] width 70 height 39
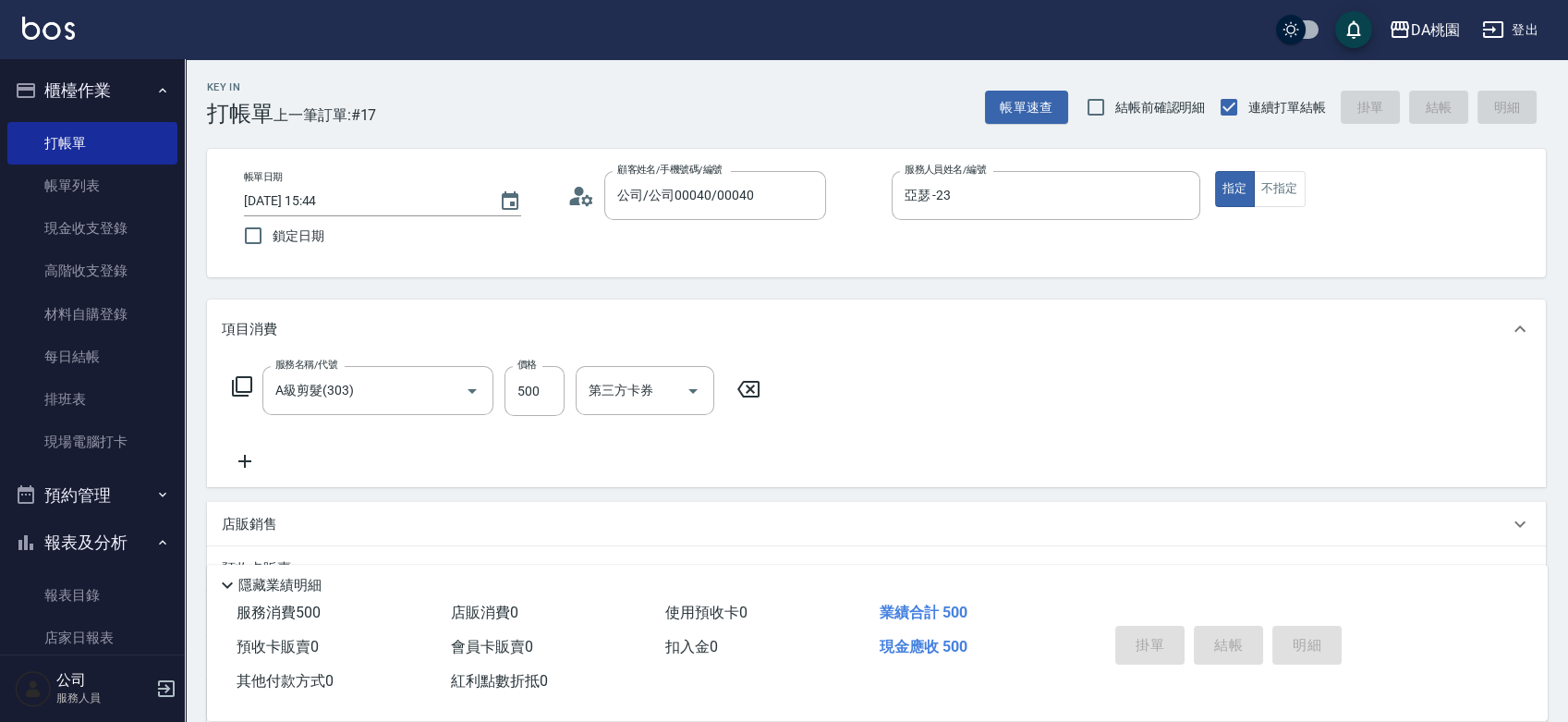
type input "2025/09/14 15:45"
type input "0"
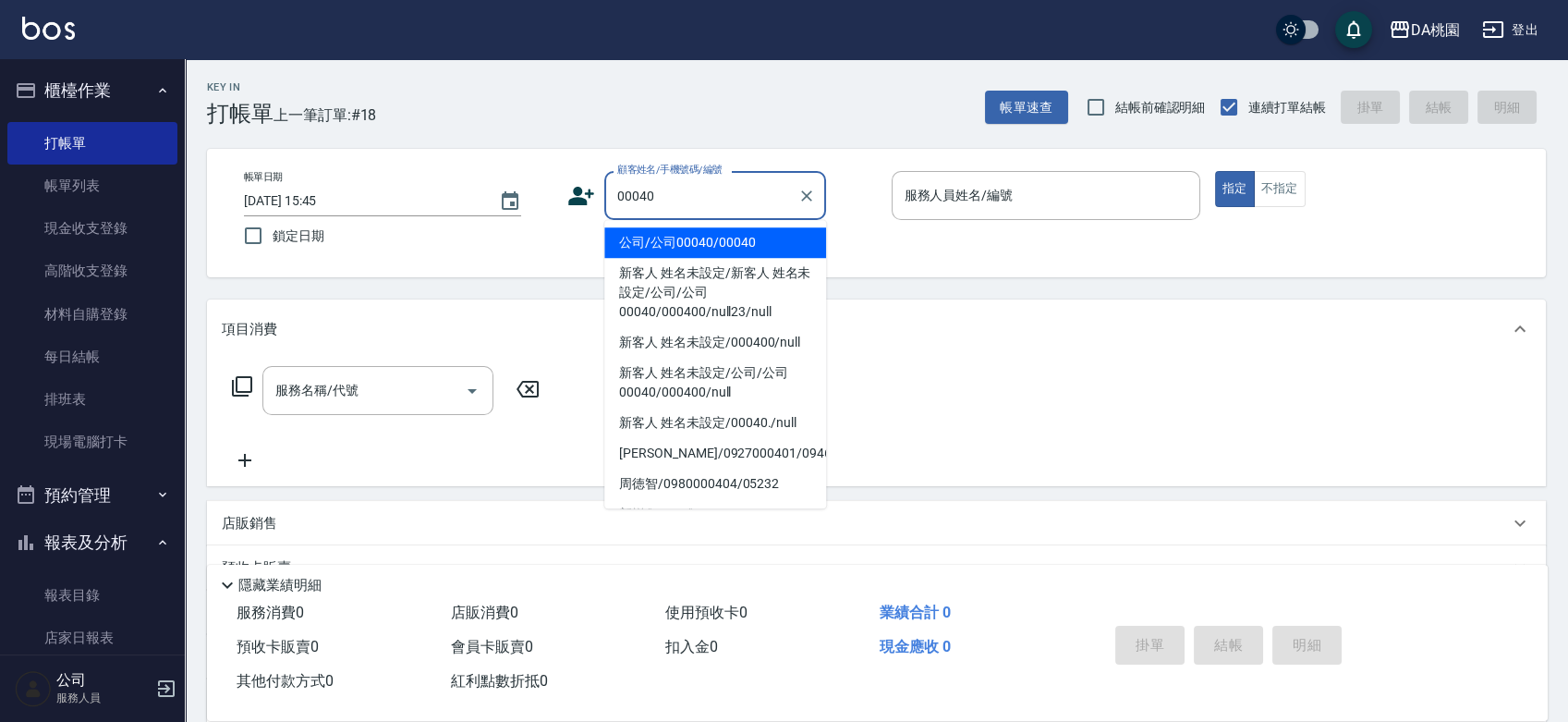
type input "公司/公司00040/00040"
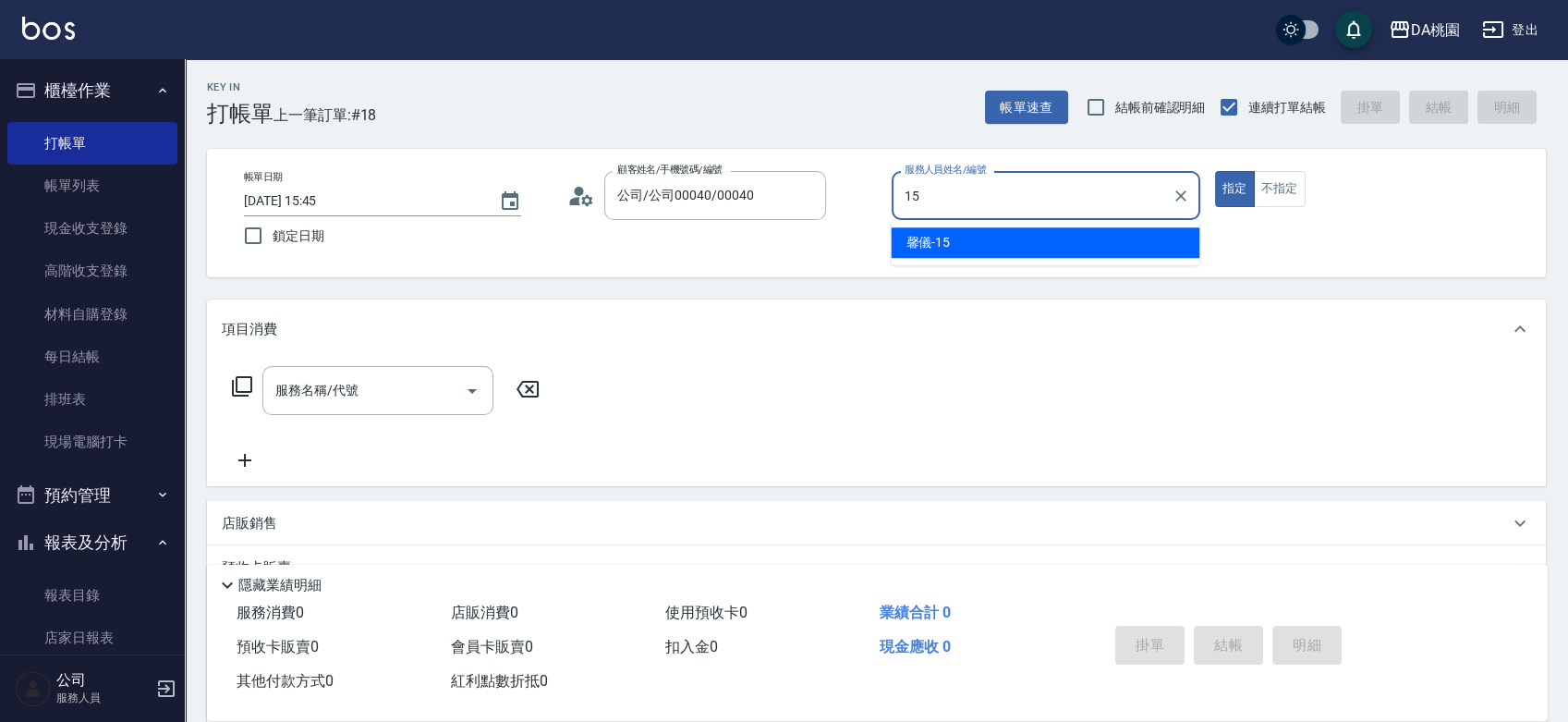
type input "馨儀-15"
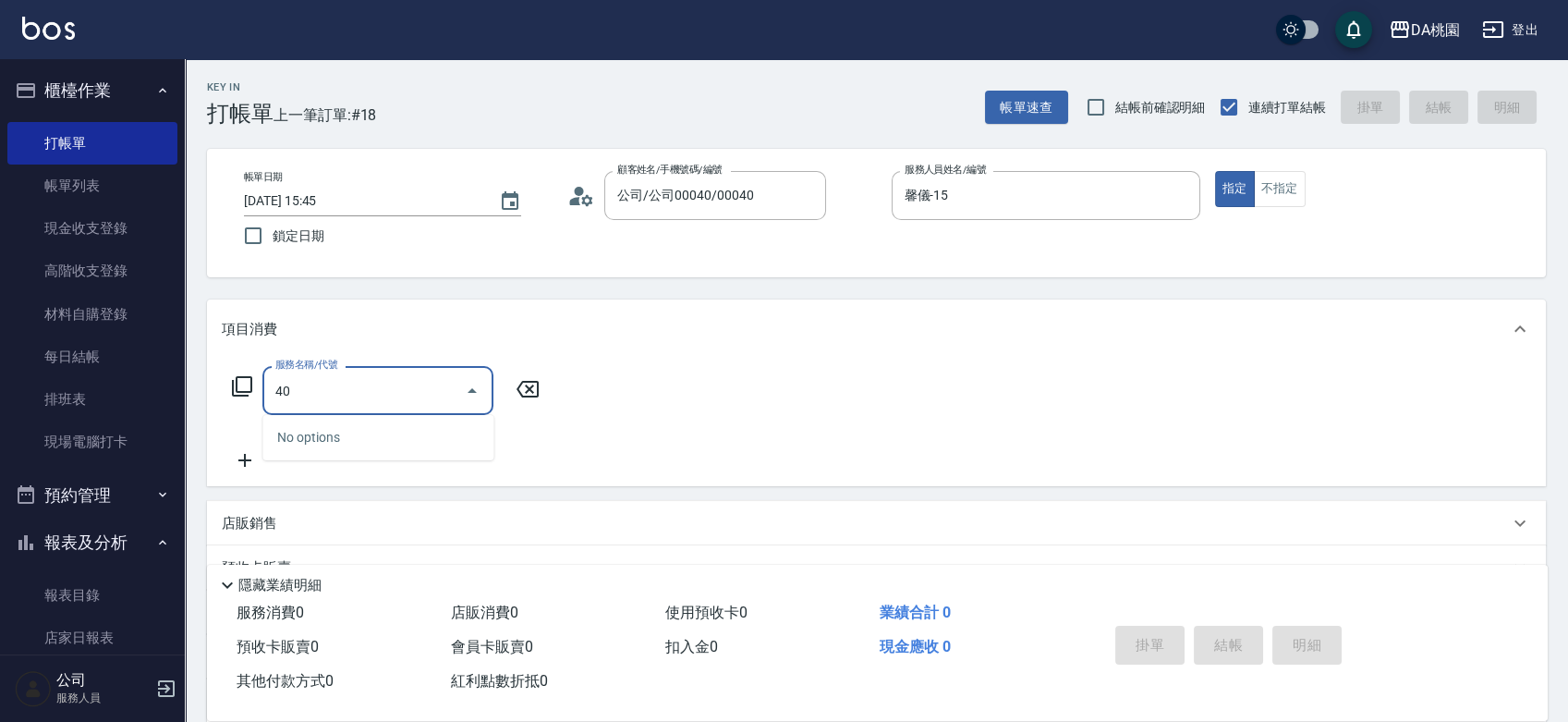
type input "400"
type input "150"
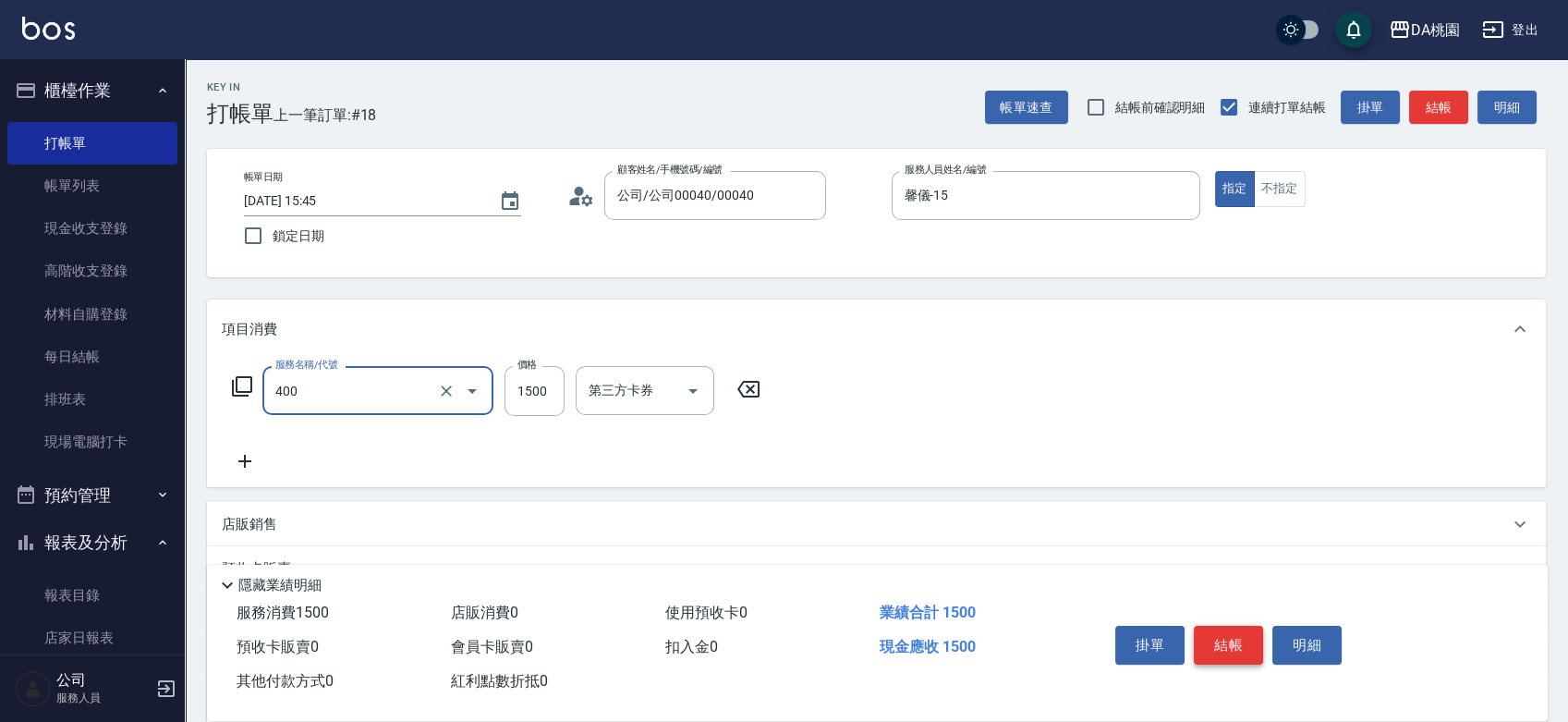
type input "染髮(400)"
type input "1"
type input "0"
type input "130"
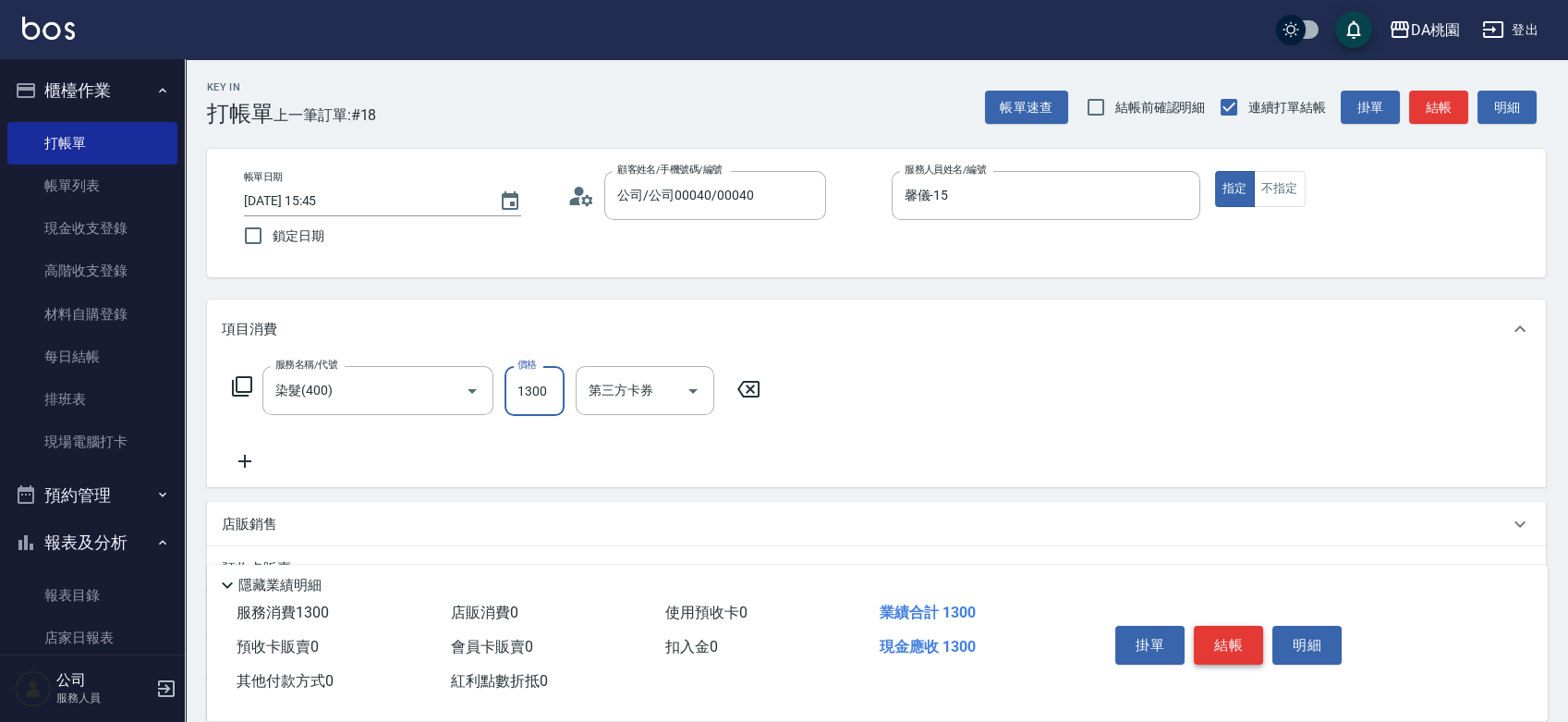
type input "1300"
click at [1206, 633] on button "結帳" at bounding box center [1228, 645] width 70 height 39
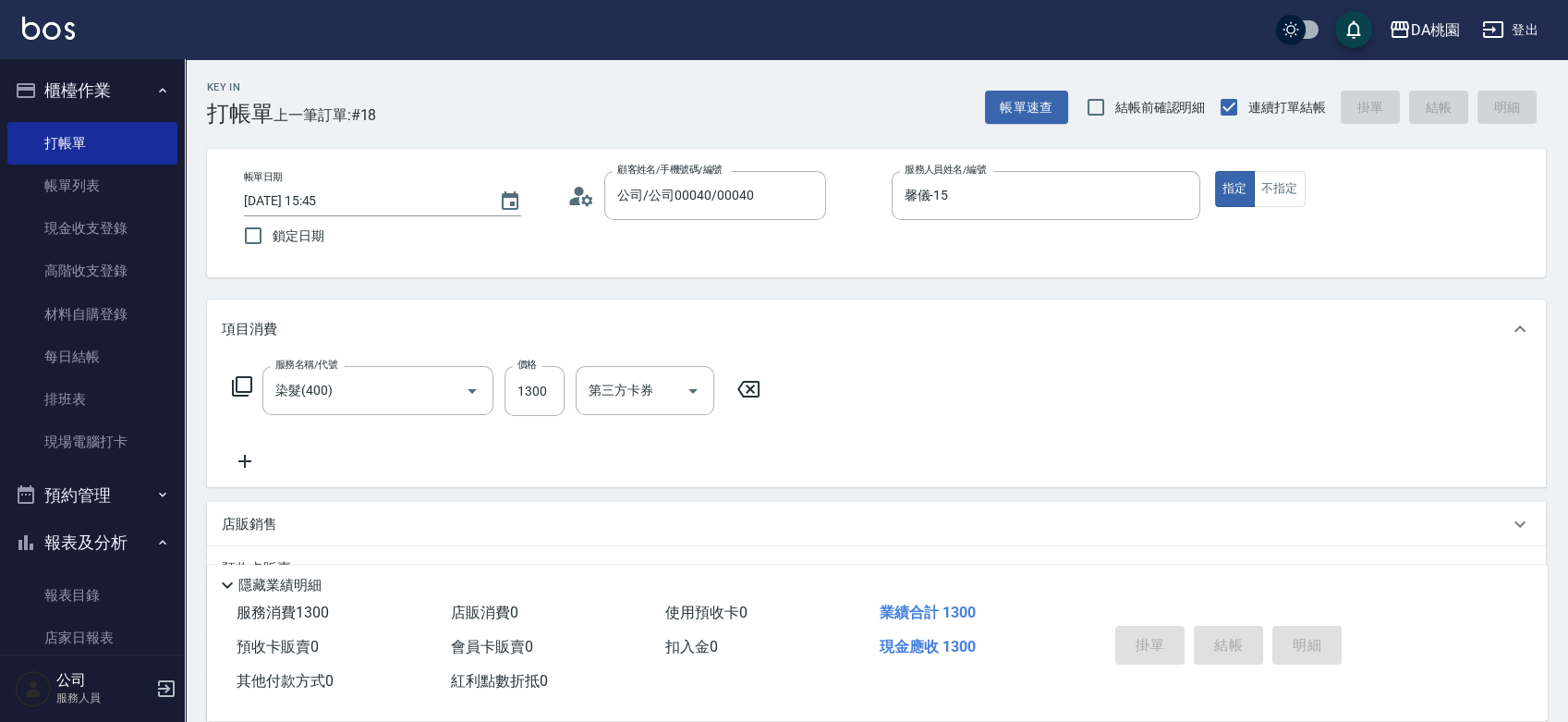
type input "0"
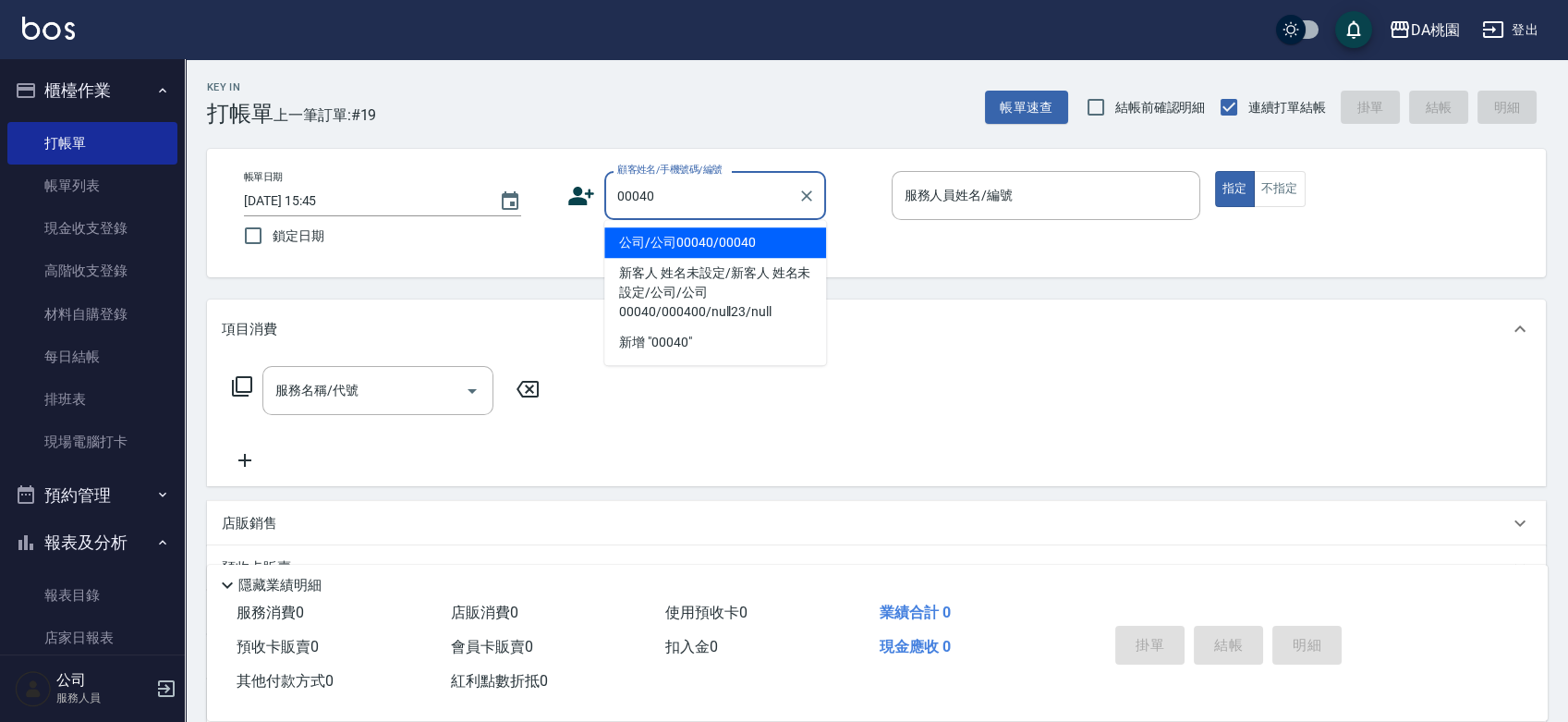
type input "公司/公司00040/00040"
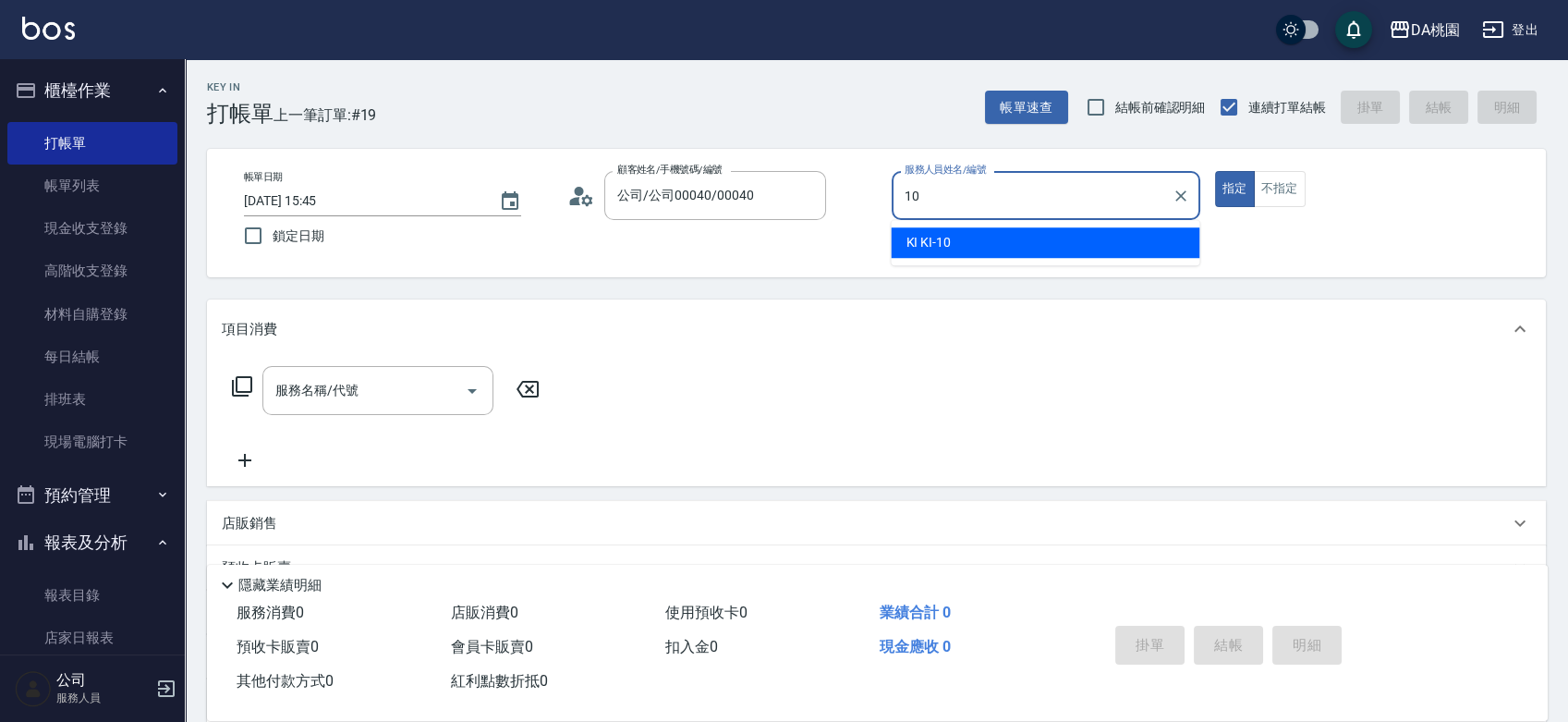
type input "KI KI -10"
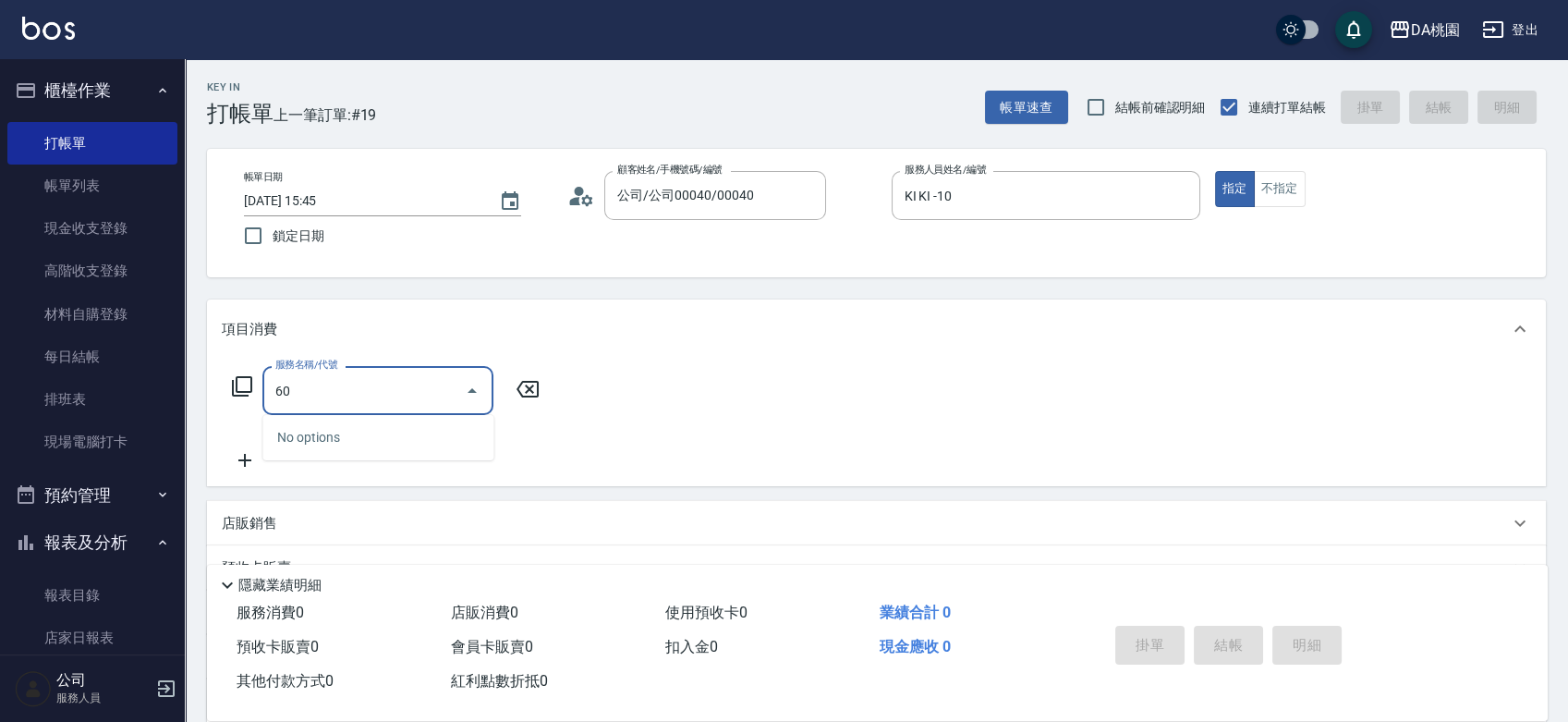
type input "607"
type input "100"
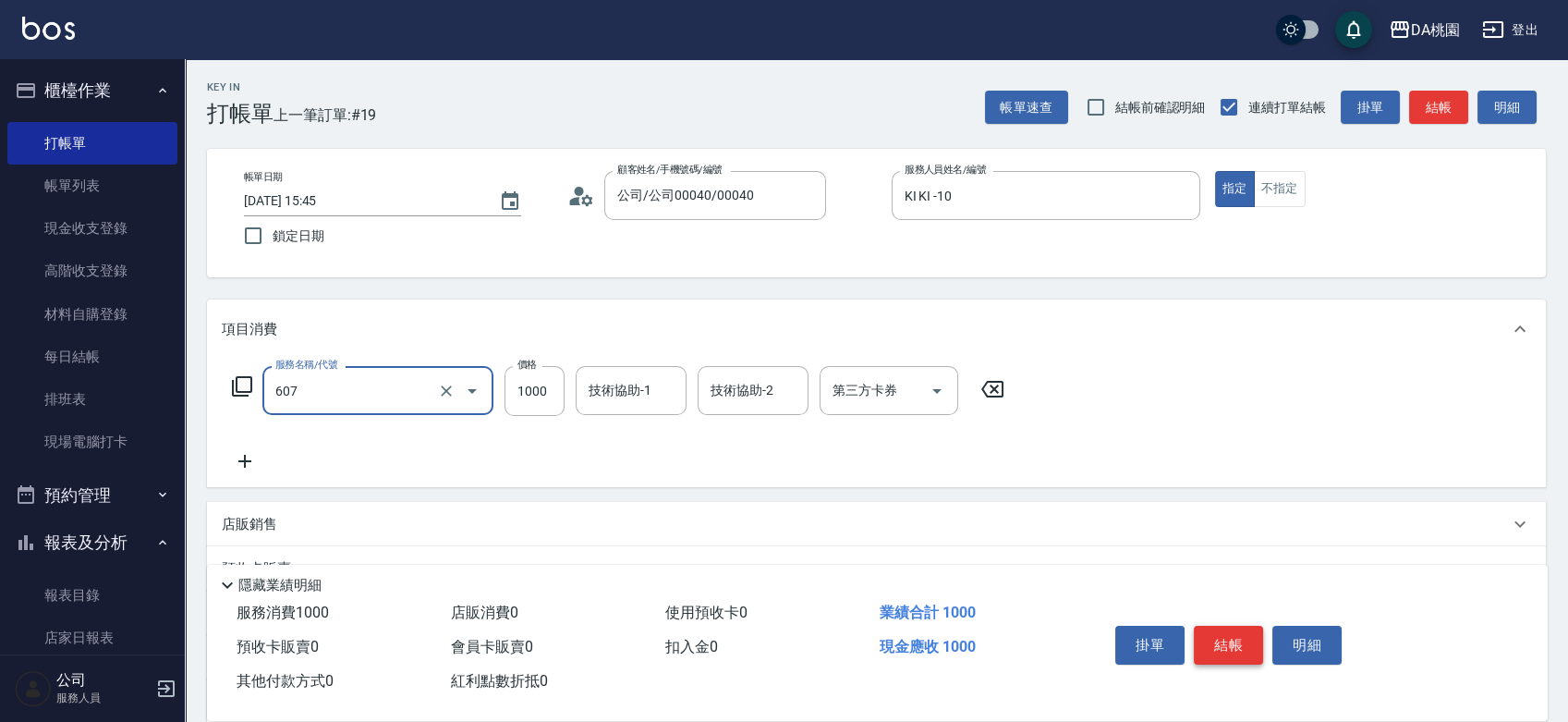
type input "小麥護髮(互助)(607)"
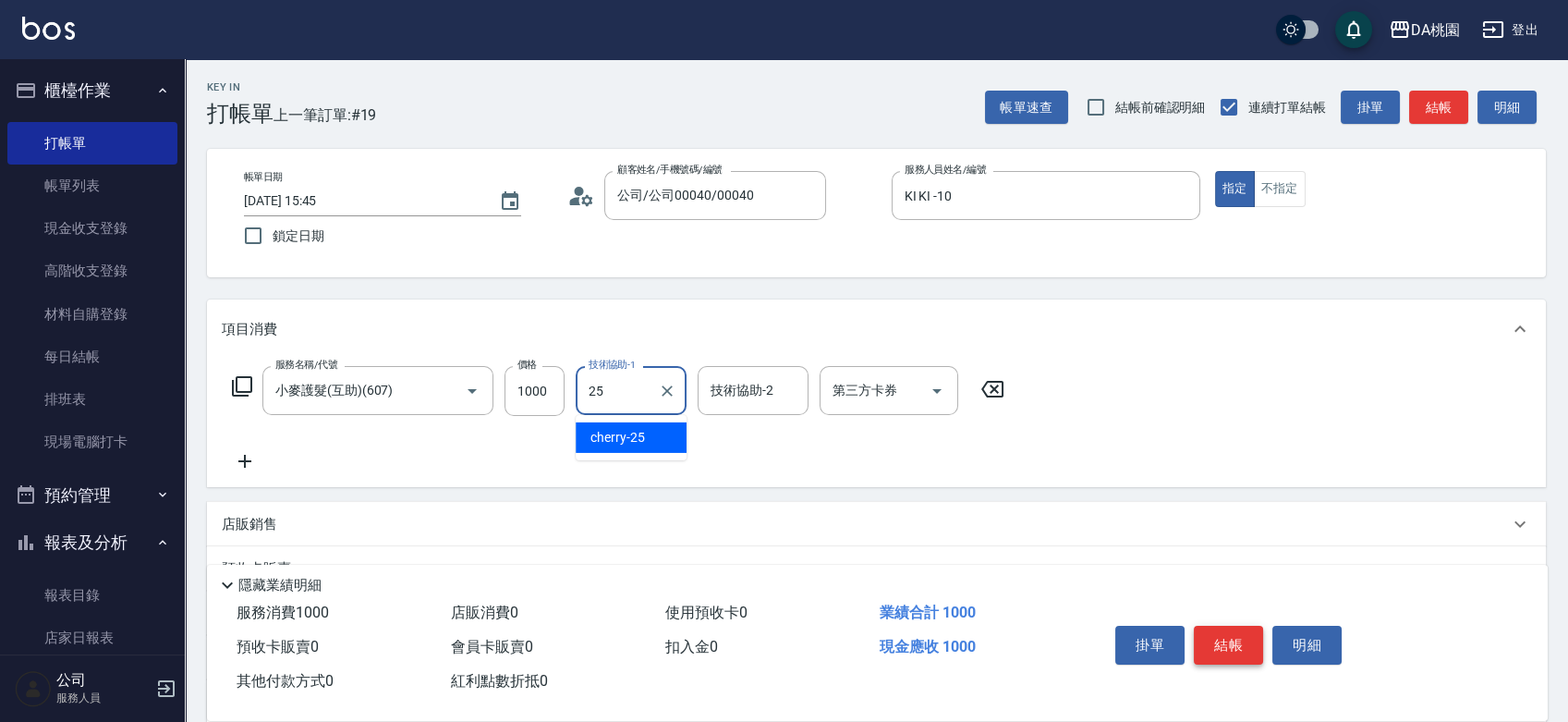
type input "cherry-25"
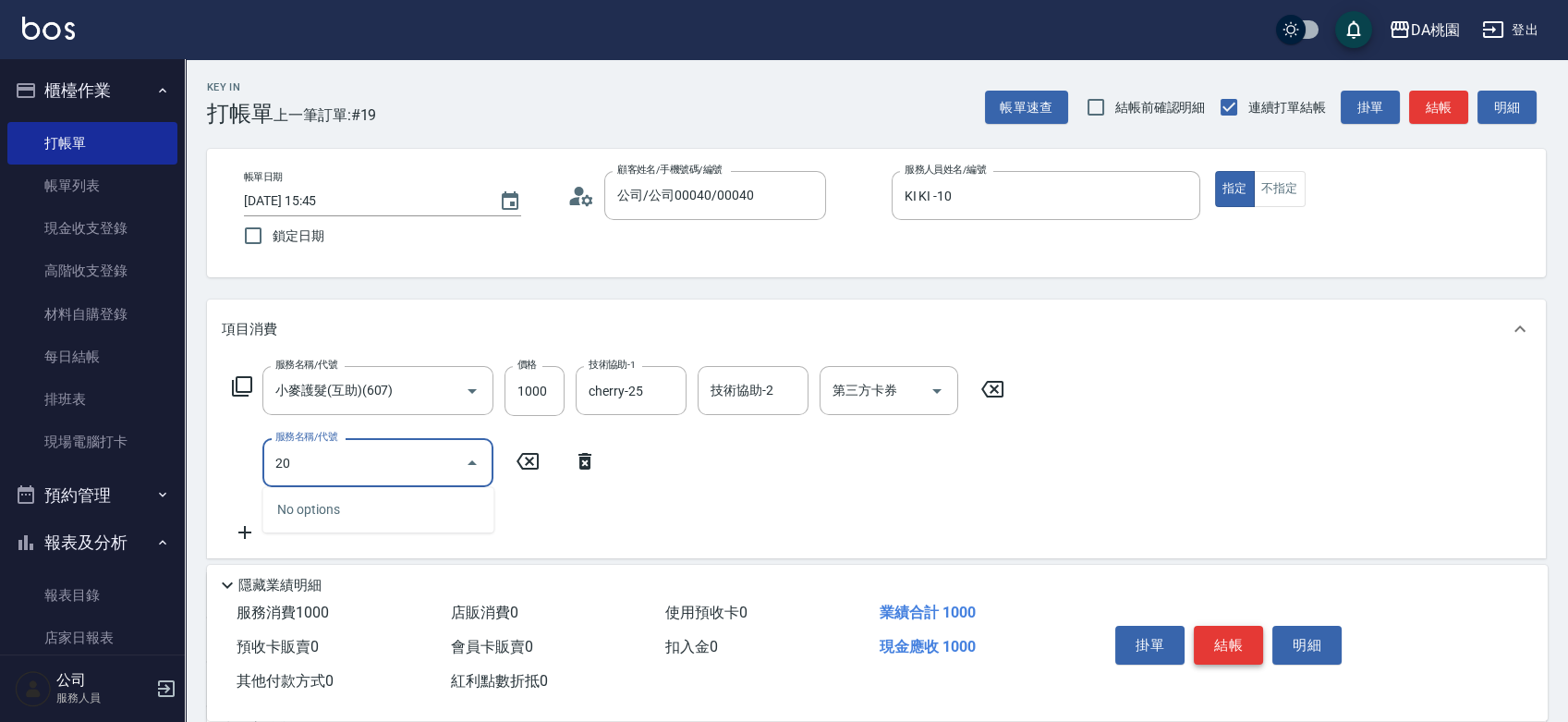
type input "201"
type input "250"
type input "離子燙-互助(201)"
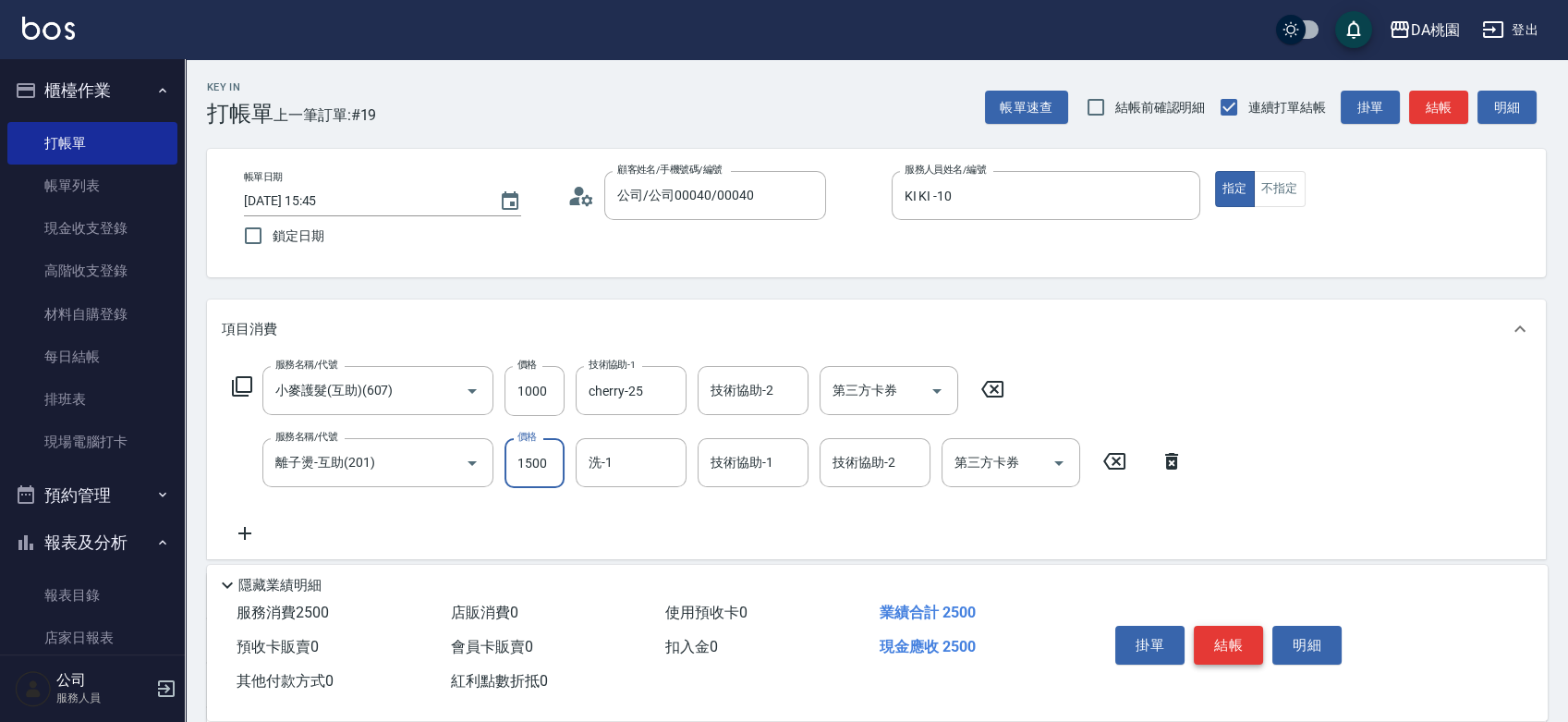
type input "2"
type input "100"
type input "219"
type input "120"
type input "2199"
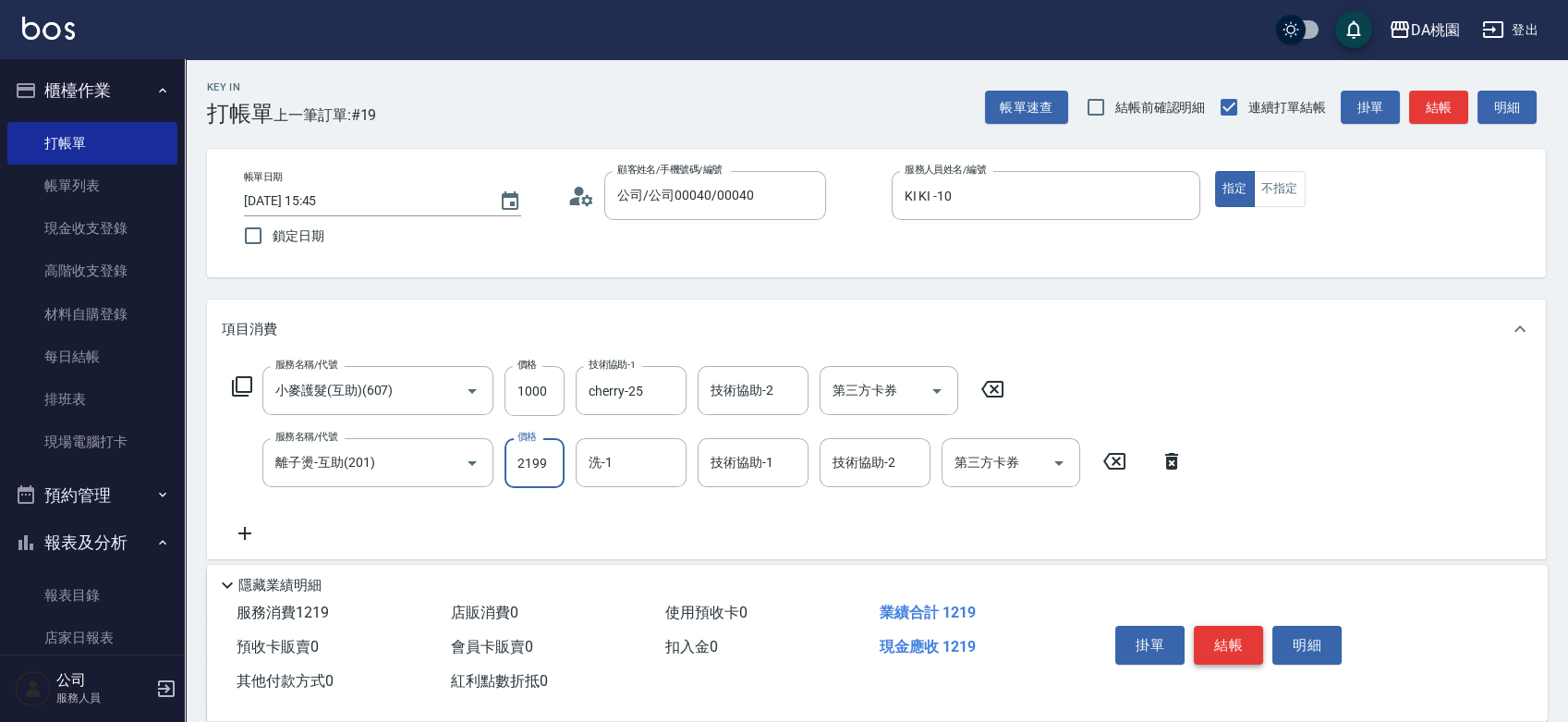
type input "310"
type input "2199"
type input "cherry-25"
click at [1224, 649] on button "結帳" at bounding box center [1228, 645] width 70 height 39
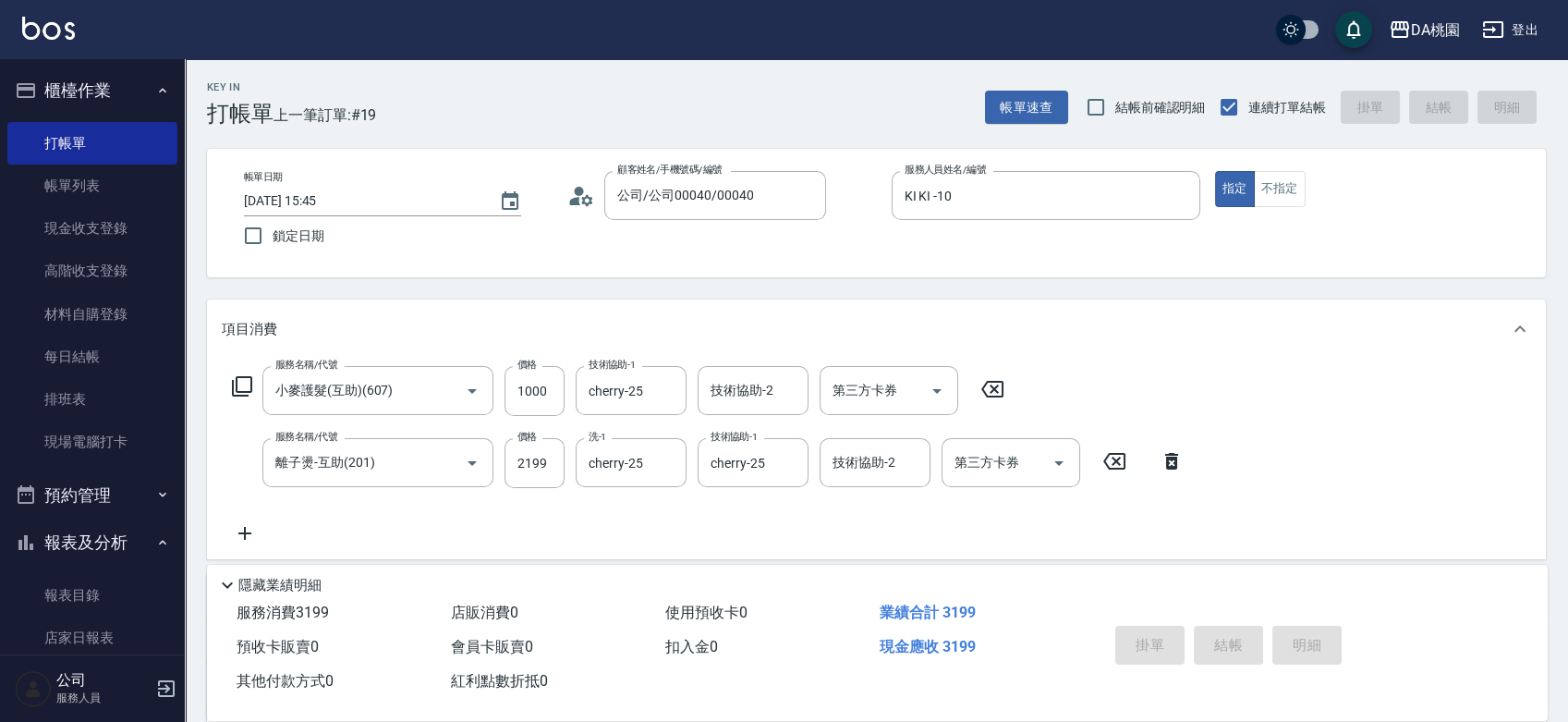
type input "2025/09/14 15:46"
type input "0"
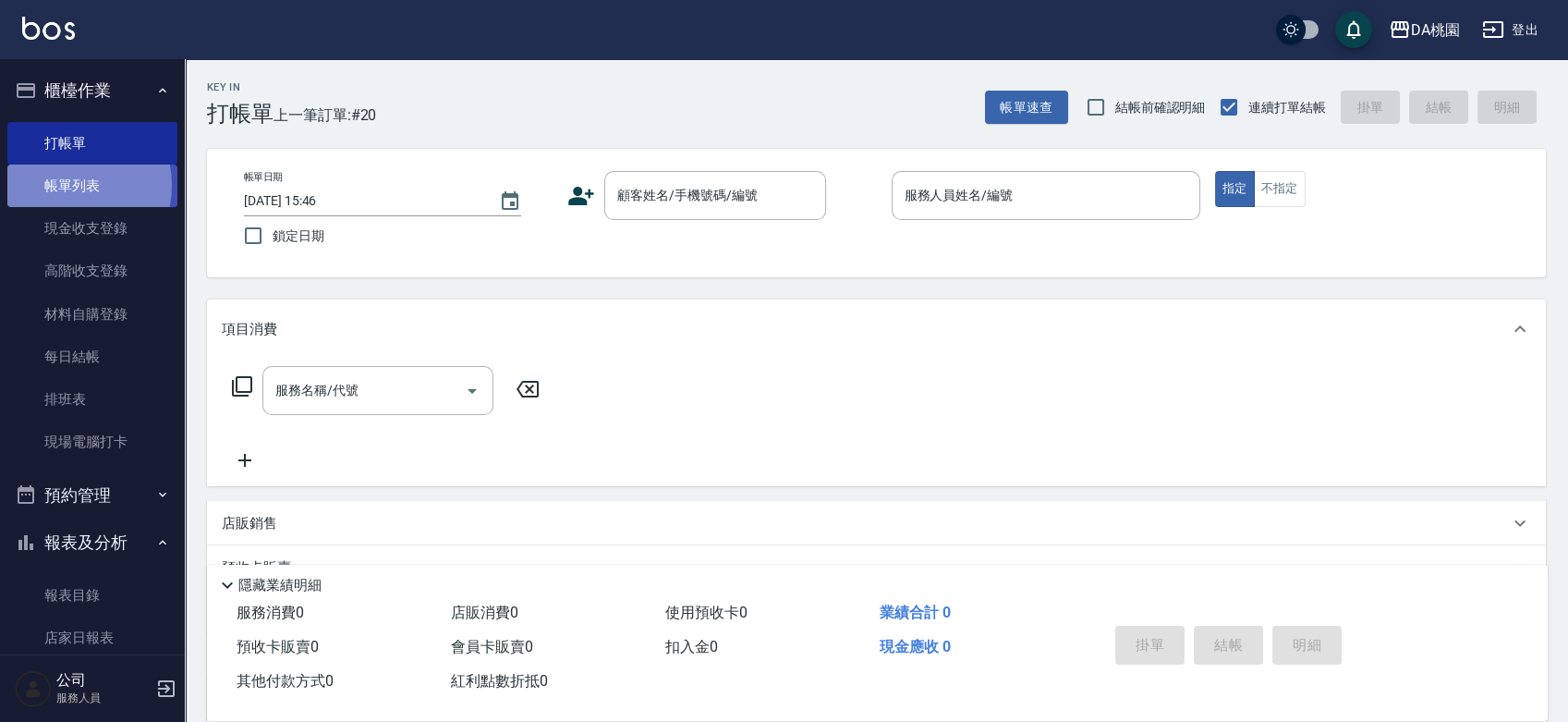
click at [67, 185] on link "帳單列表" at bounding box center [92, 186] width 170 height 43
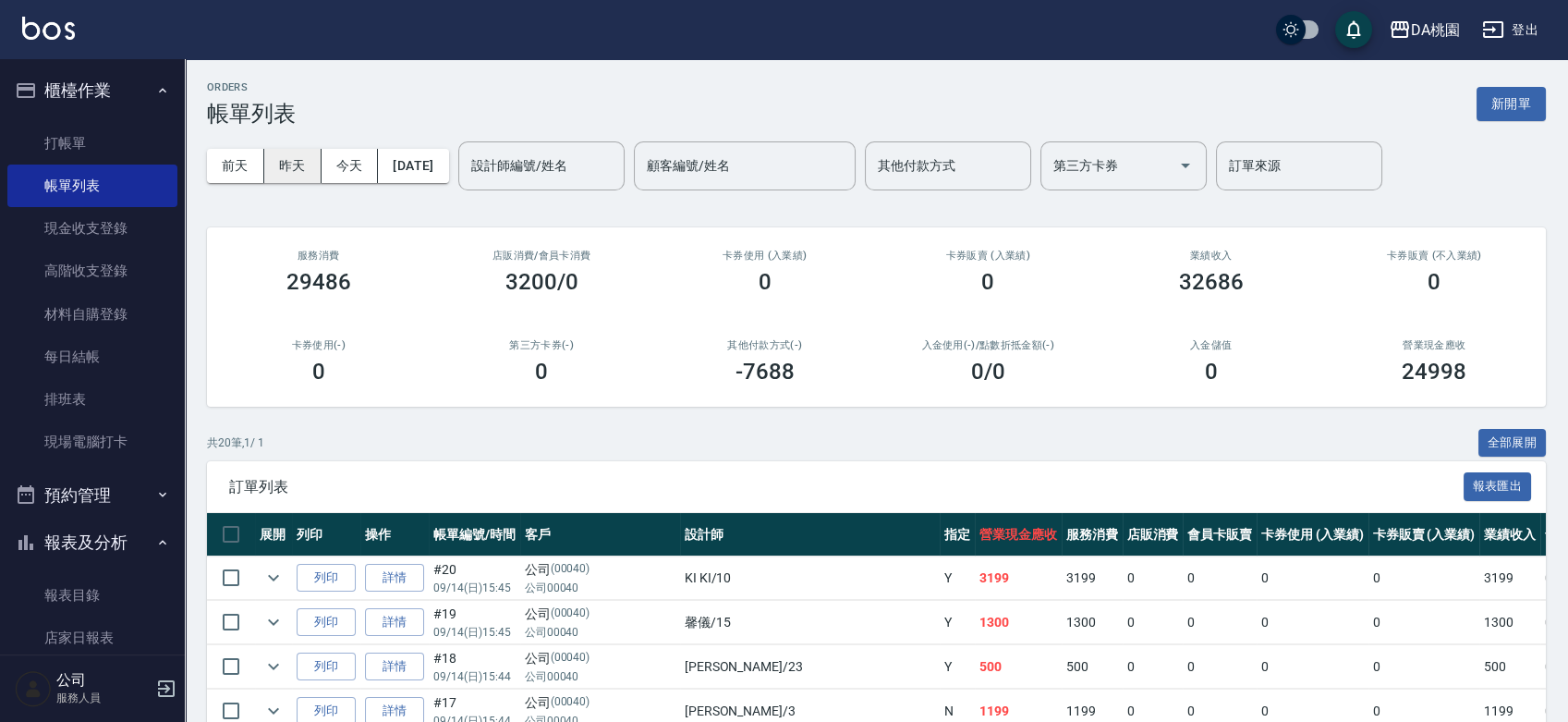
click at [279, 158] on button "昨天" at bounding box center [293, 166] width 57 height 34
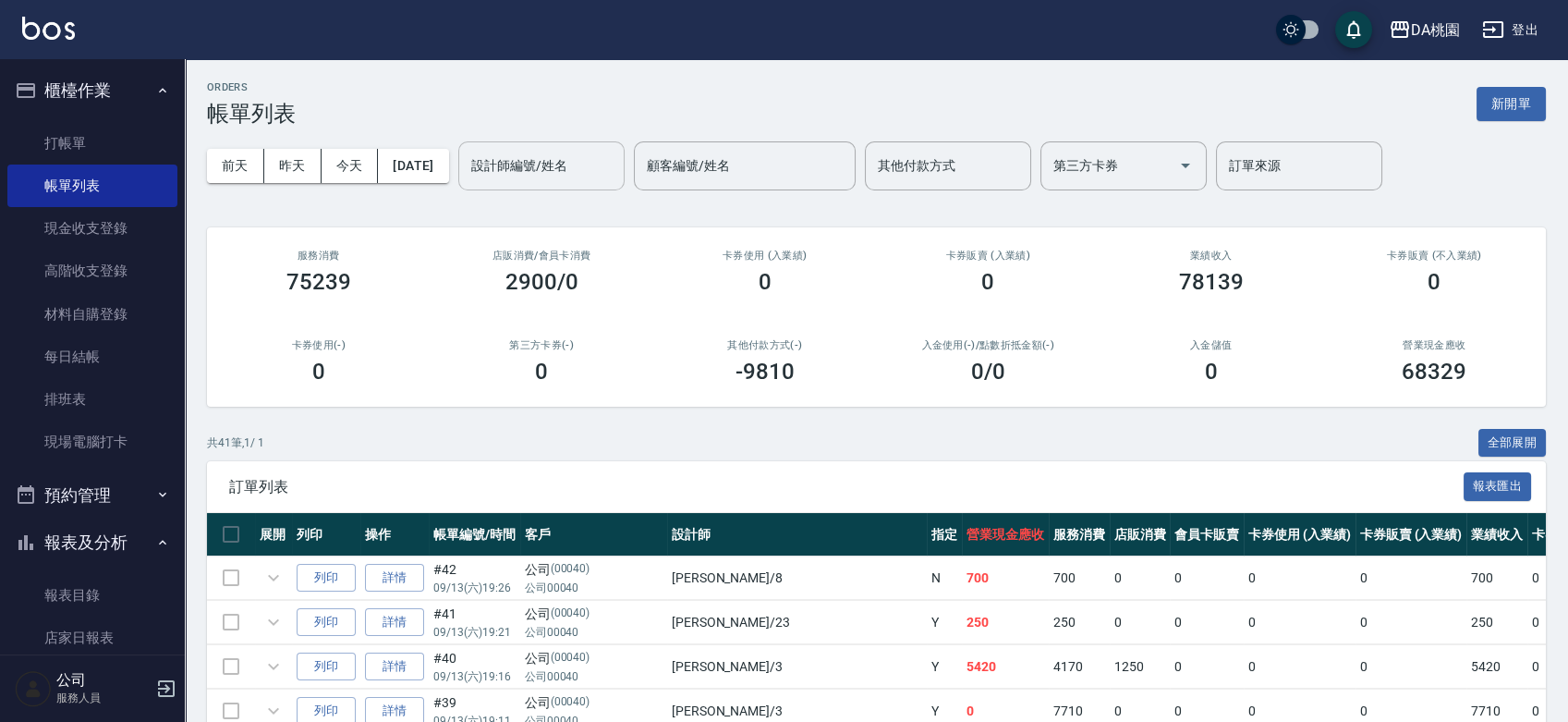
click at [557, 173] on div "設計師編號/姓名 設計師編號/姓名" at bounding box center [541, 166] width 166 height 49
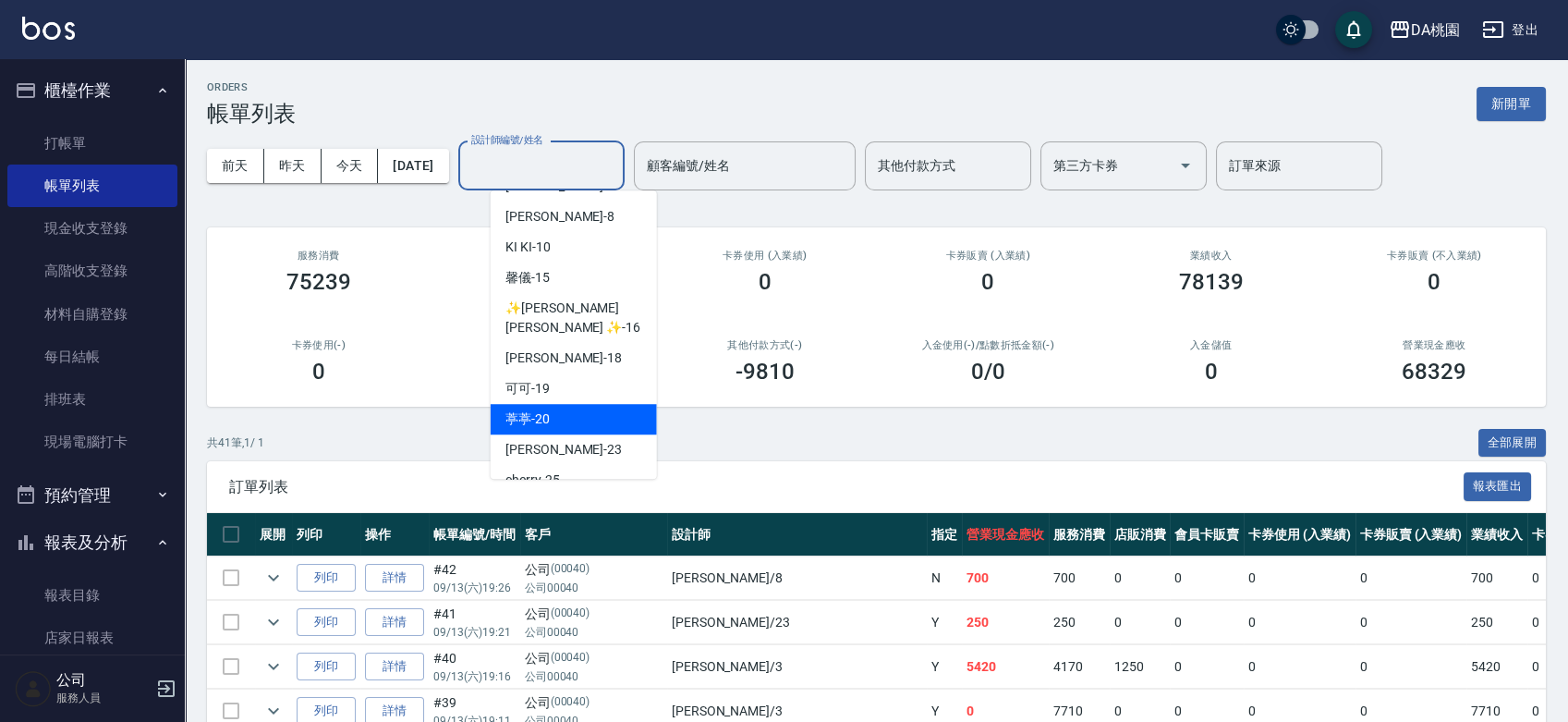
scroll to position [103, 0]
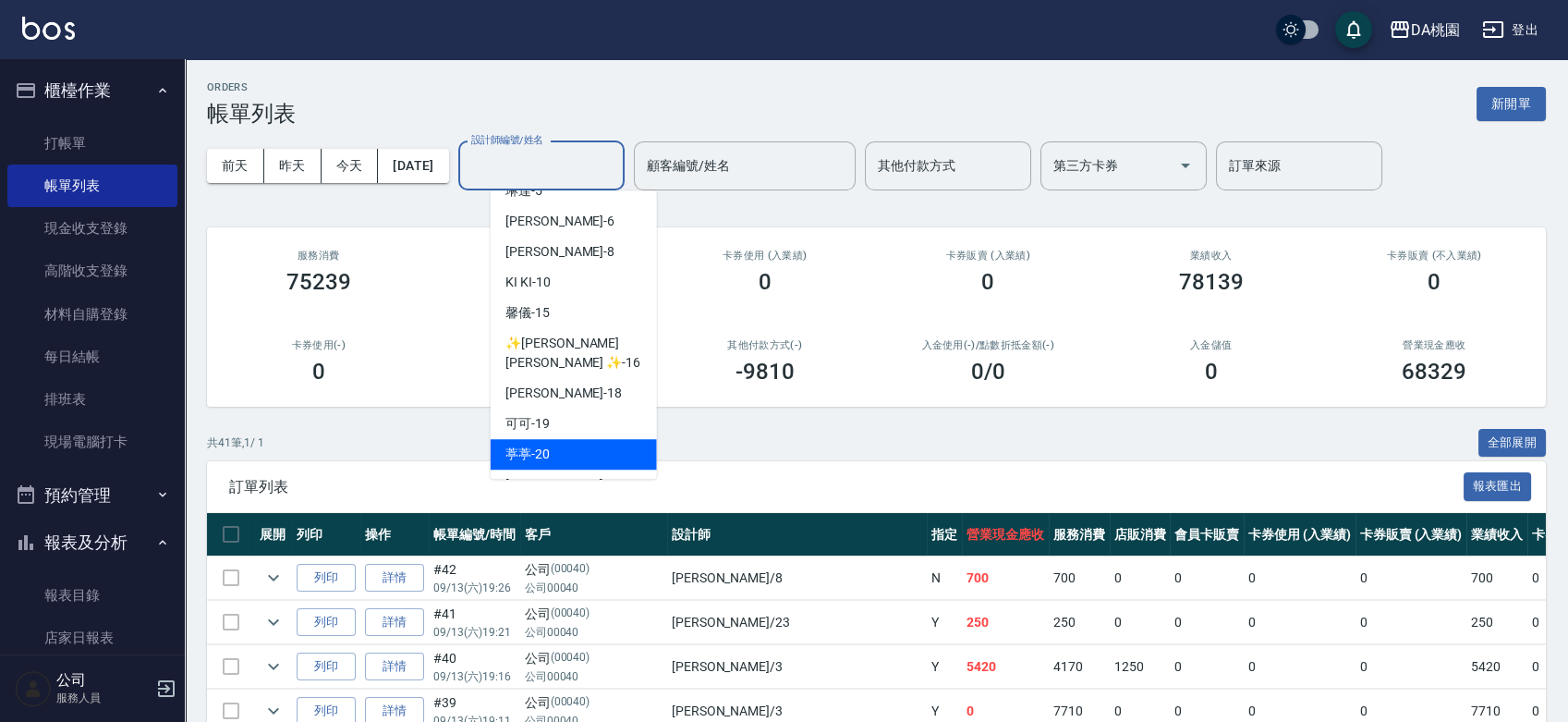
click at [537, 303] on span "馨儀 -15" at bounding box center [527, 312] width 44 height 19
type input "馨儀-15"
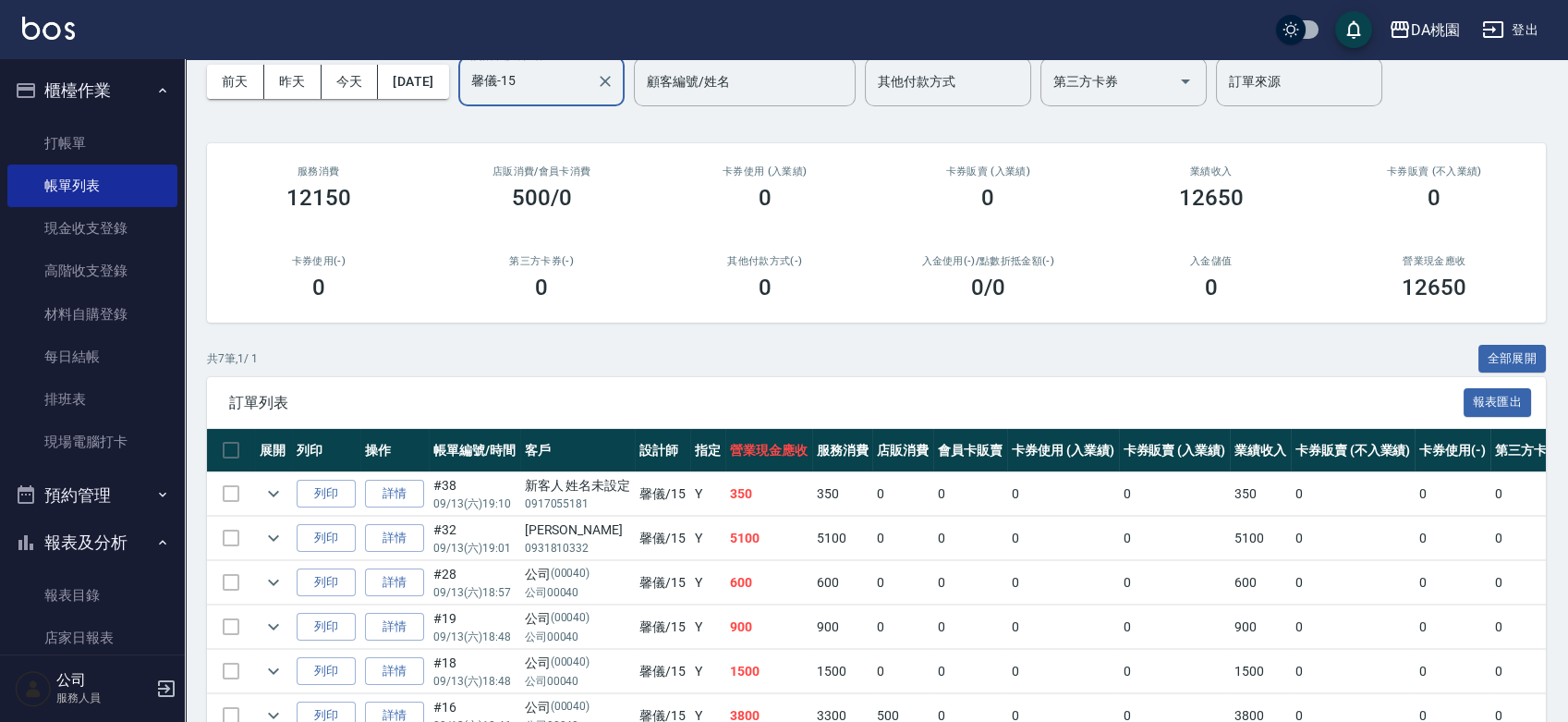
scroll to position [0, 0]
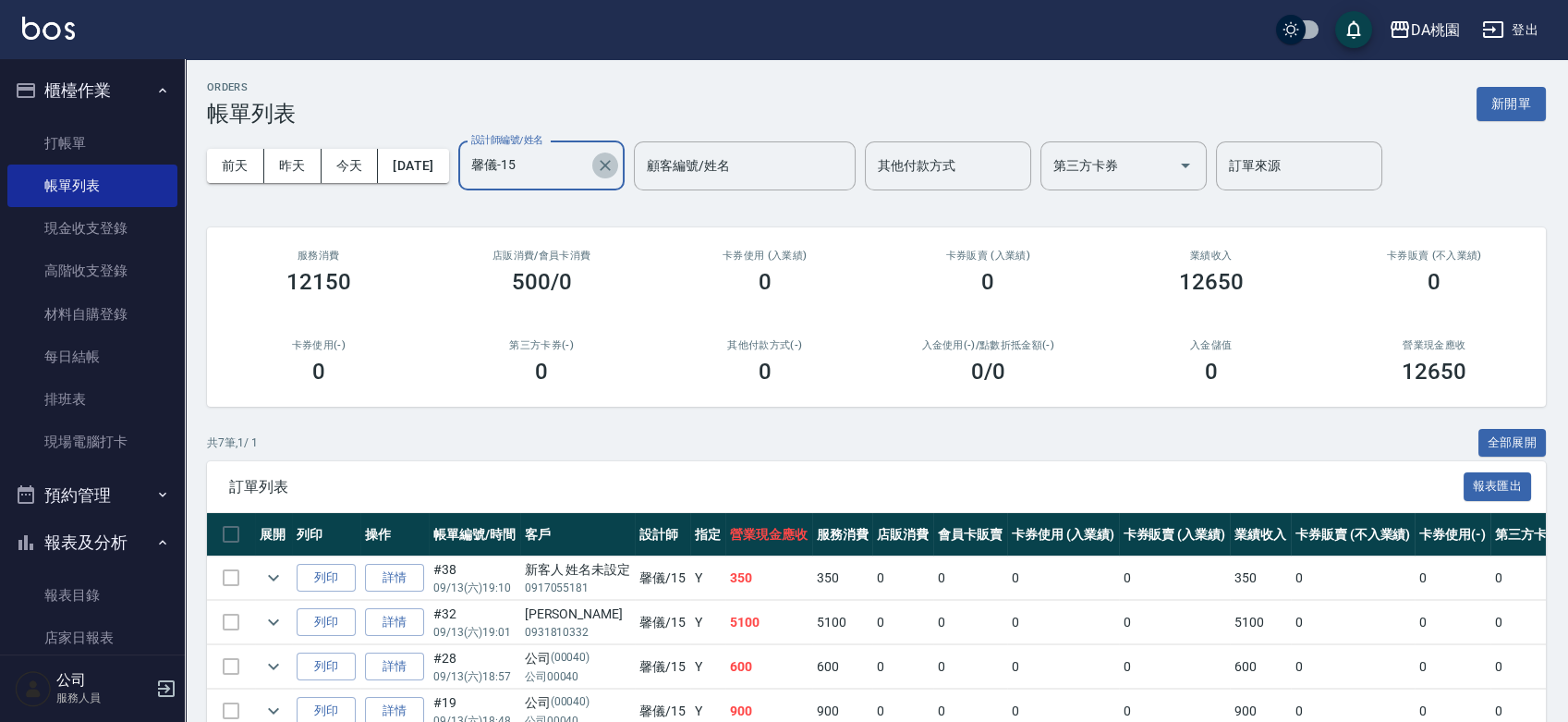
click at [614, 163] on icon "Clear" at bounding box center [605, 166] width 19 height 19
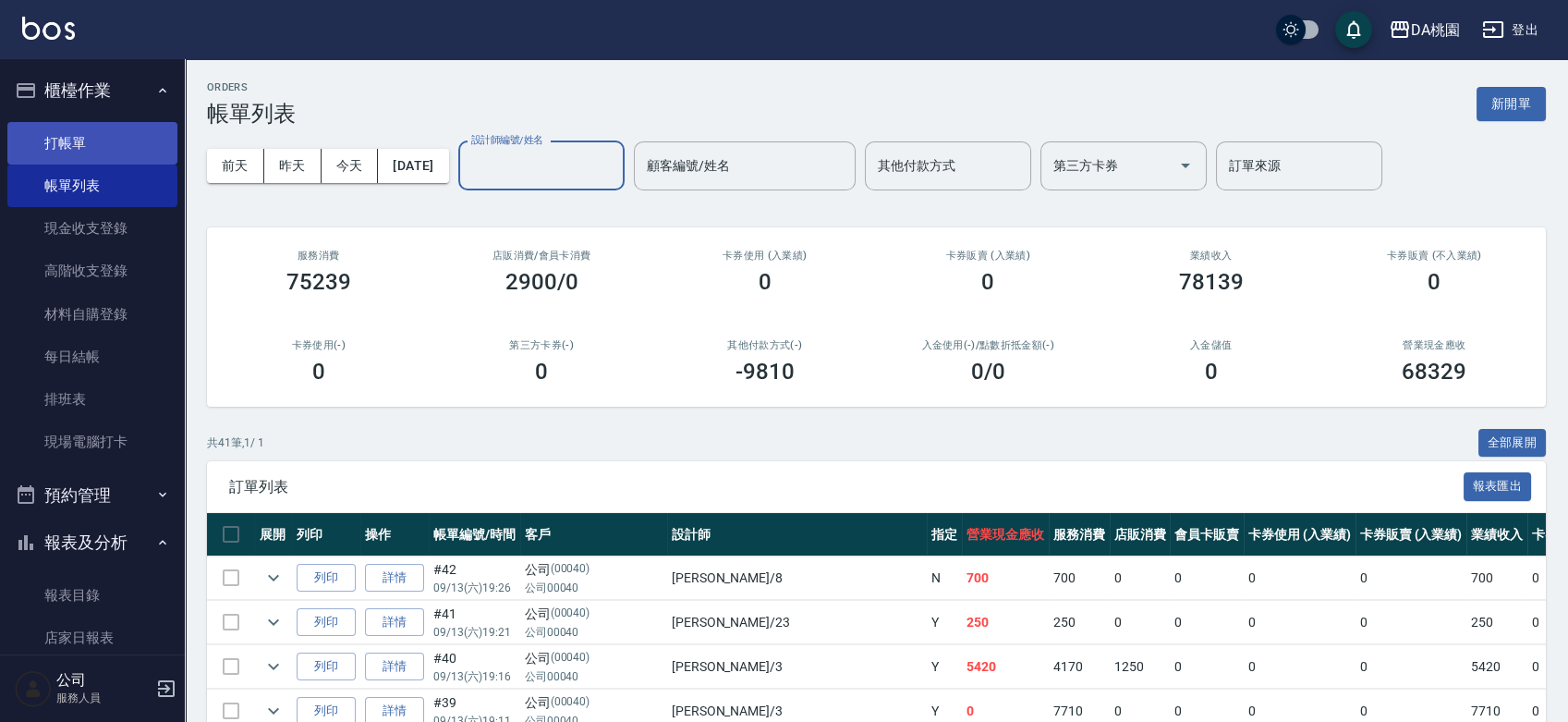
click at [60, 150] on link "打帳單" at bounding box center [92, 144] width 170 height 43
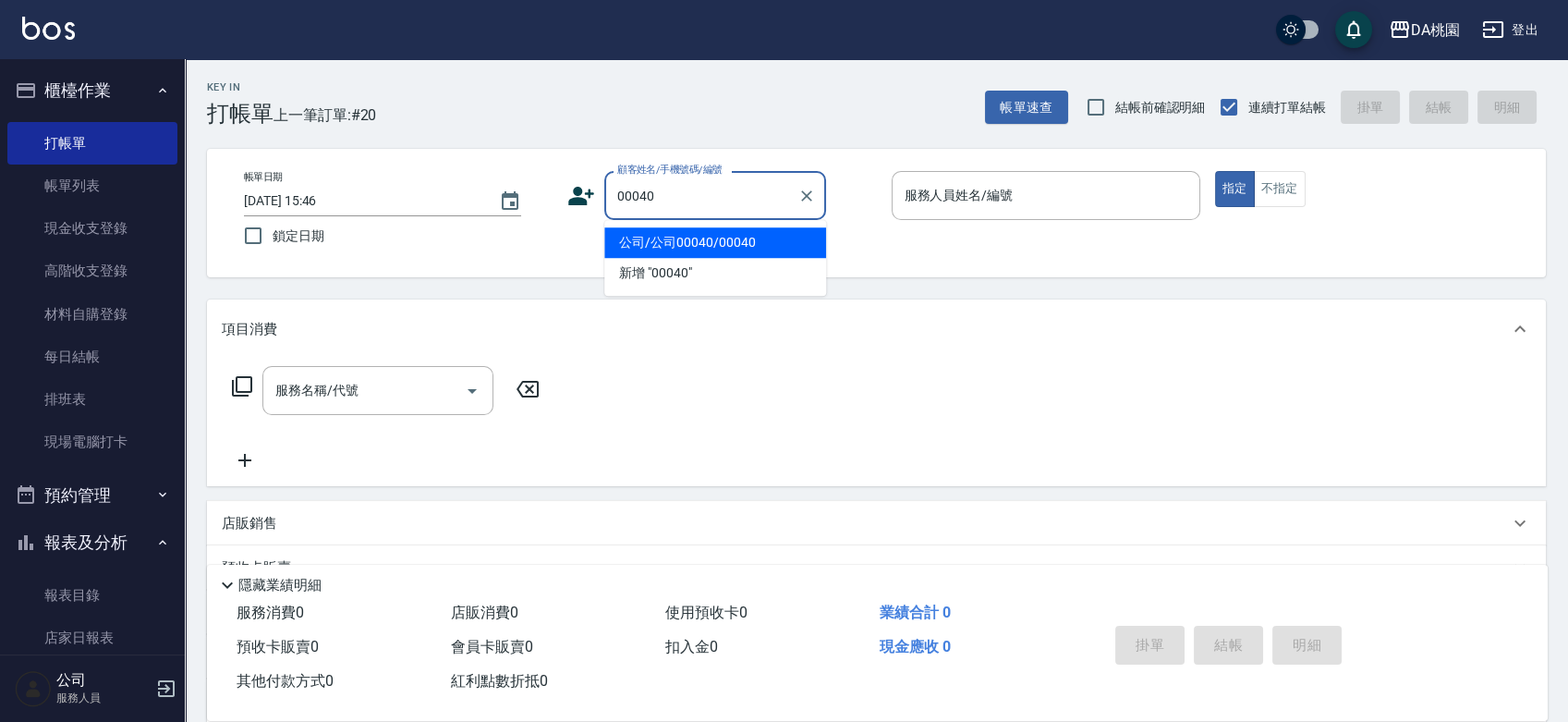
type input "公司/公司00040/00040"
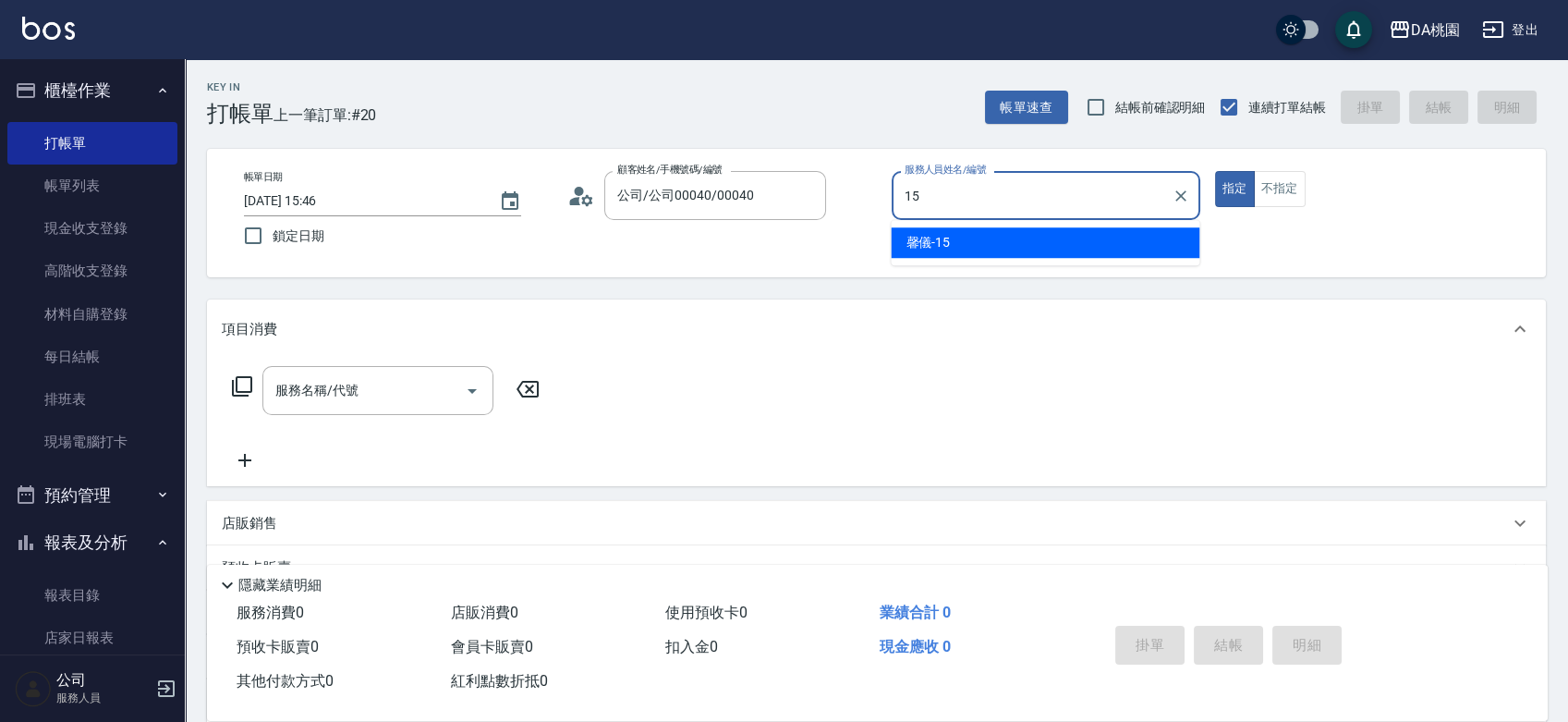
type input "馨儀-15"
type button "true"
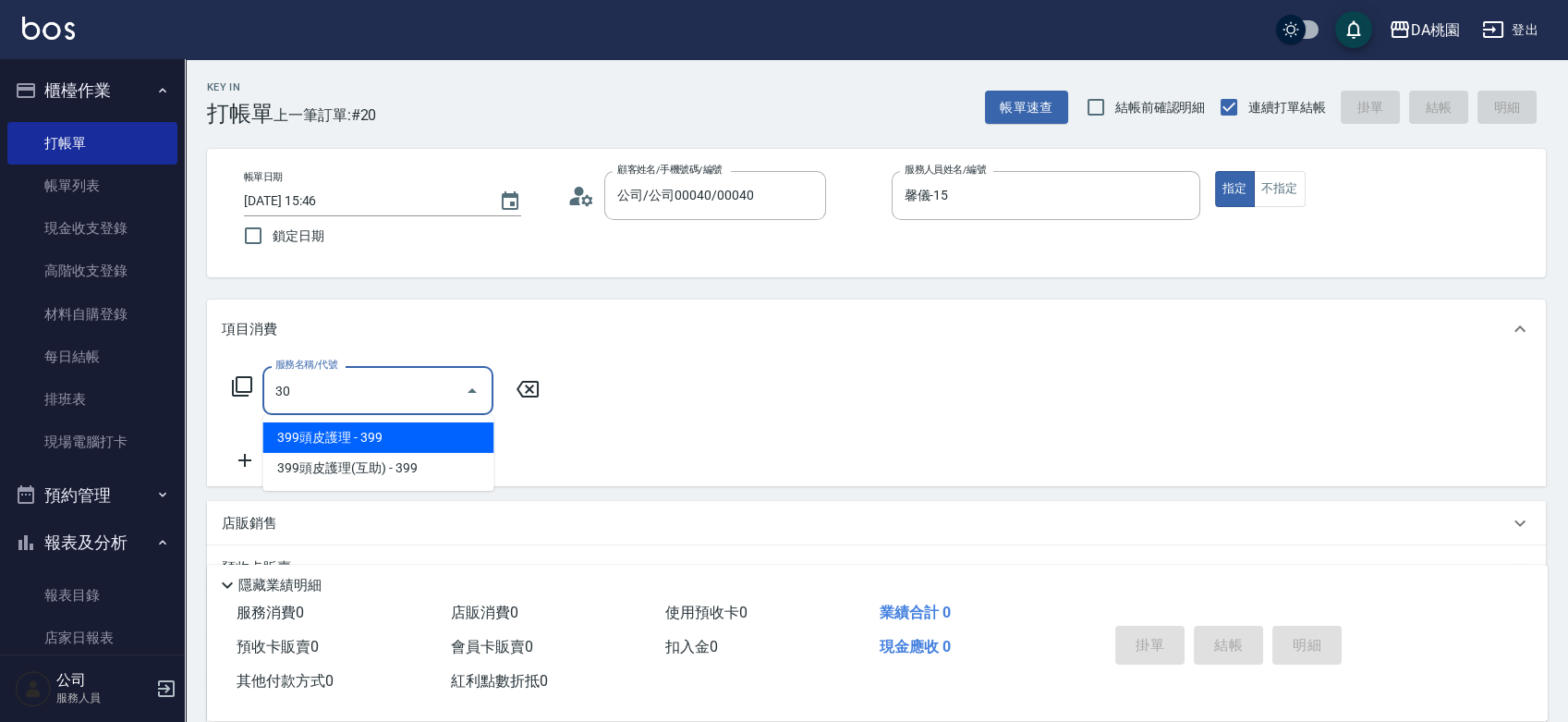
type input "303"
type input "30"
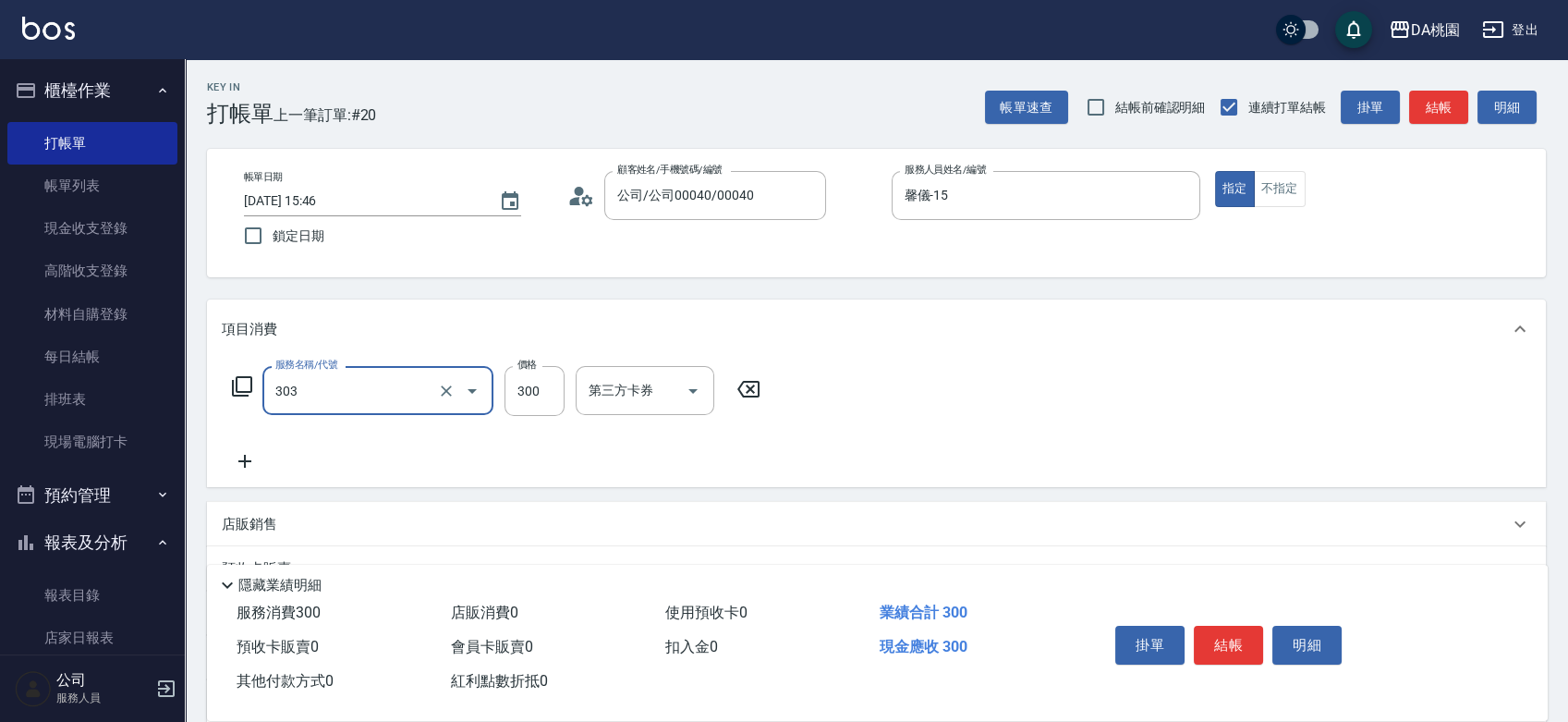
type input "A級剪髮(303)"
type input "6"
type input "0"
type input "600"
type input "60"
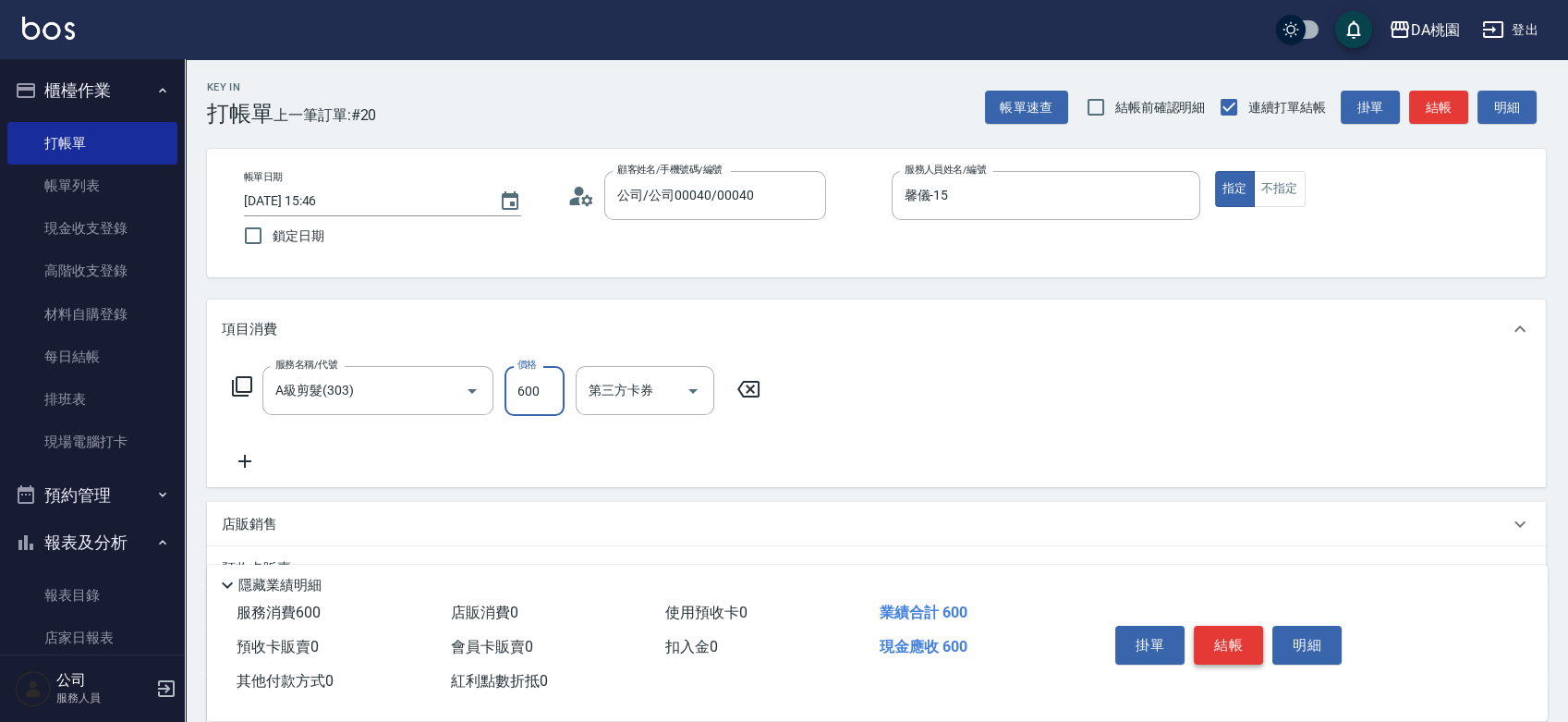
type input "600"
click at [1228, 633] on button "結帳" at bounding box center [1228, 645] width 70 height 39
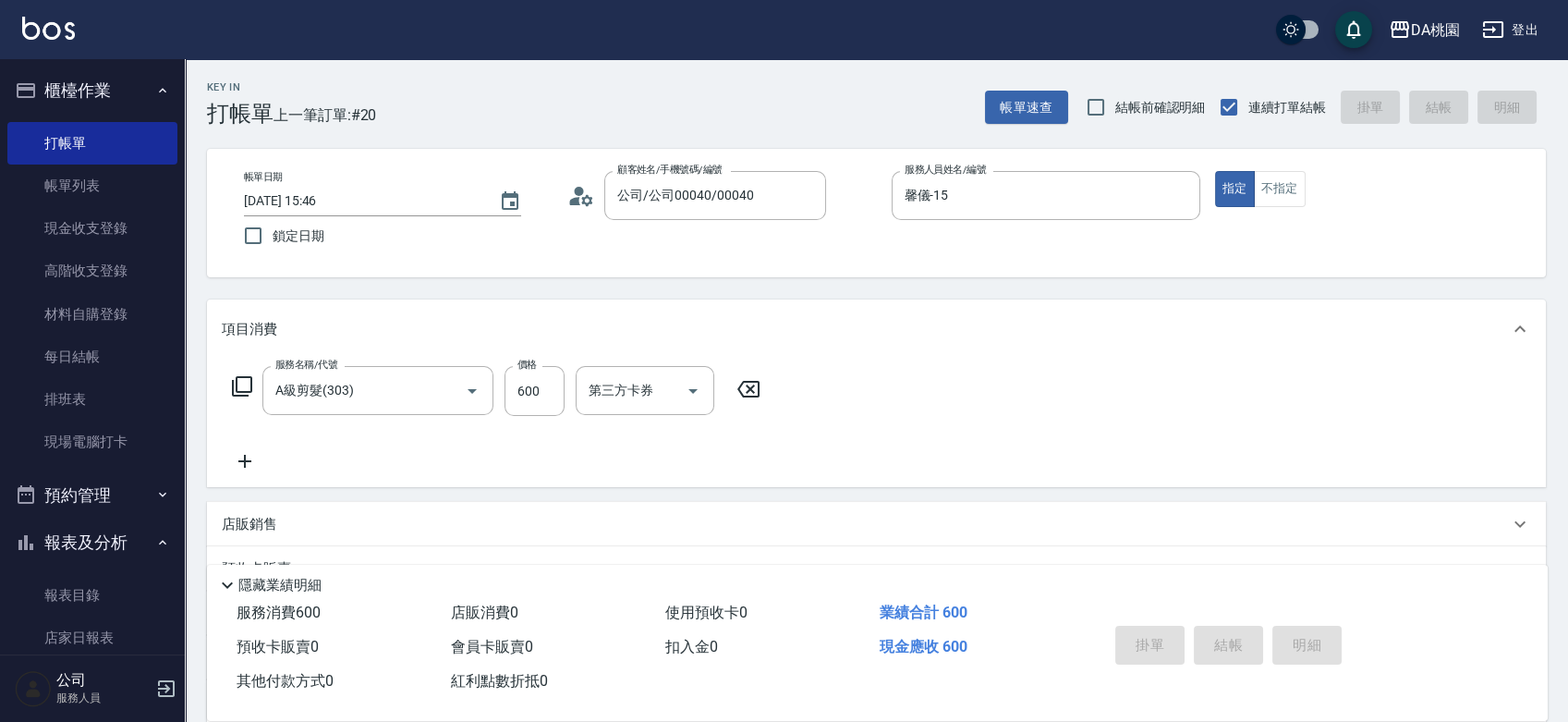
type input "2025/09/14 15:52"
type input "0"
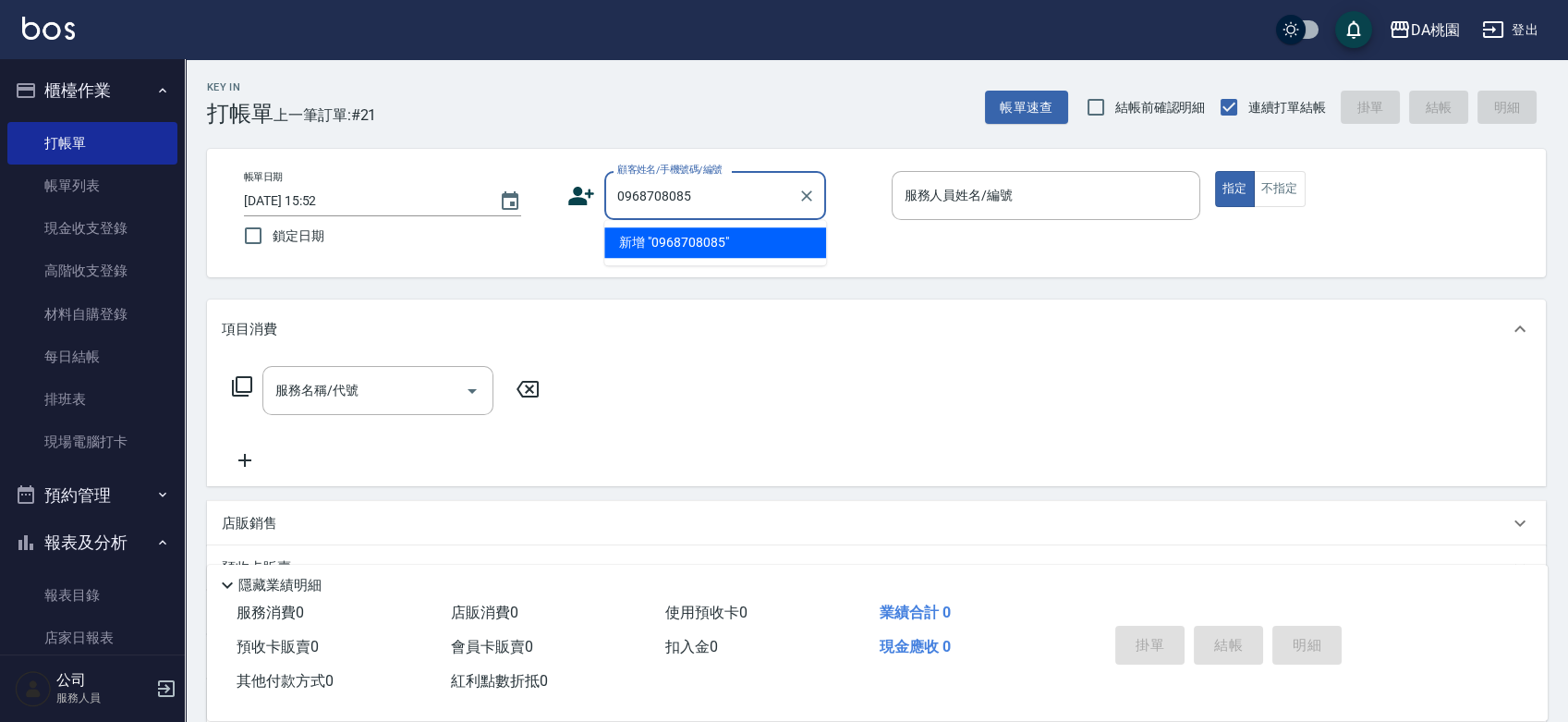
type input "0968708085"
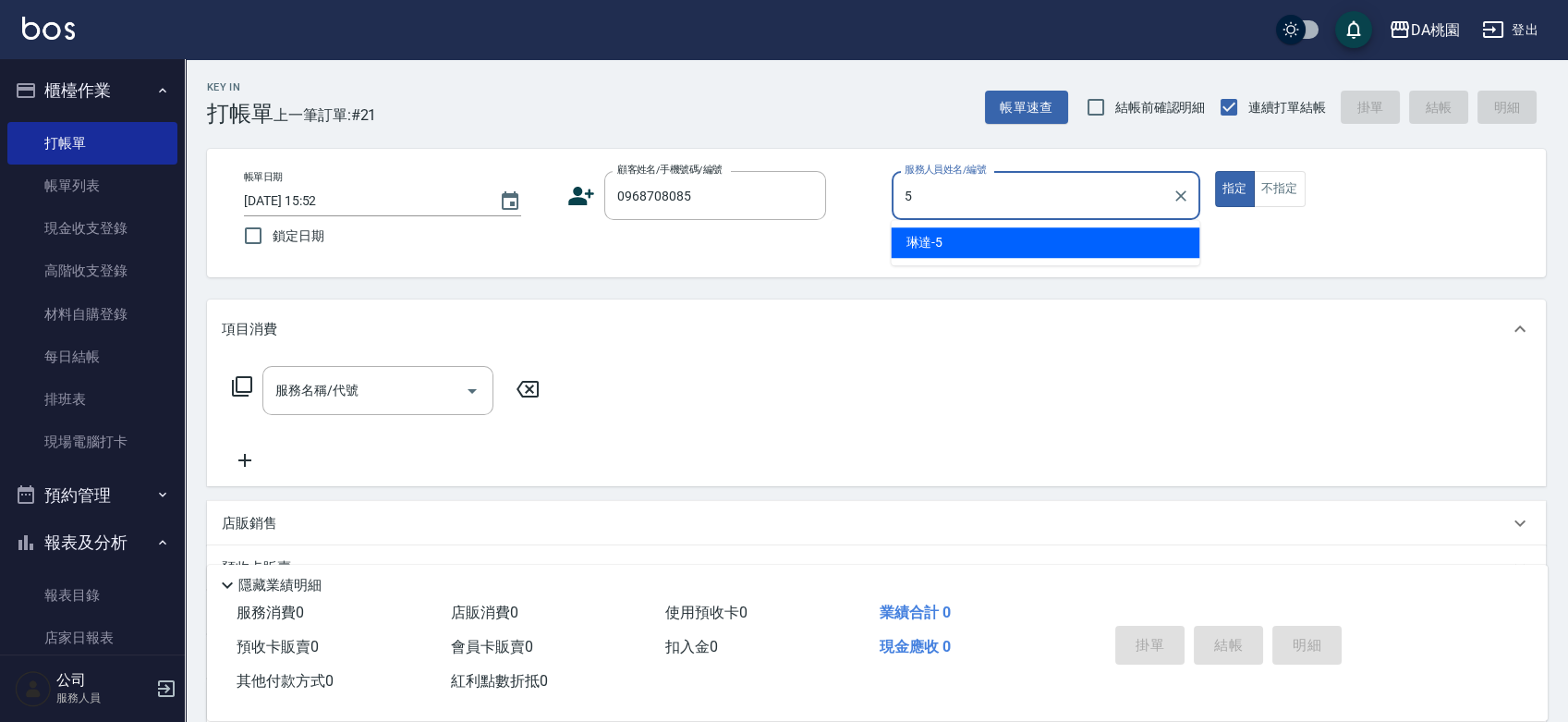
type input "琳達-5"
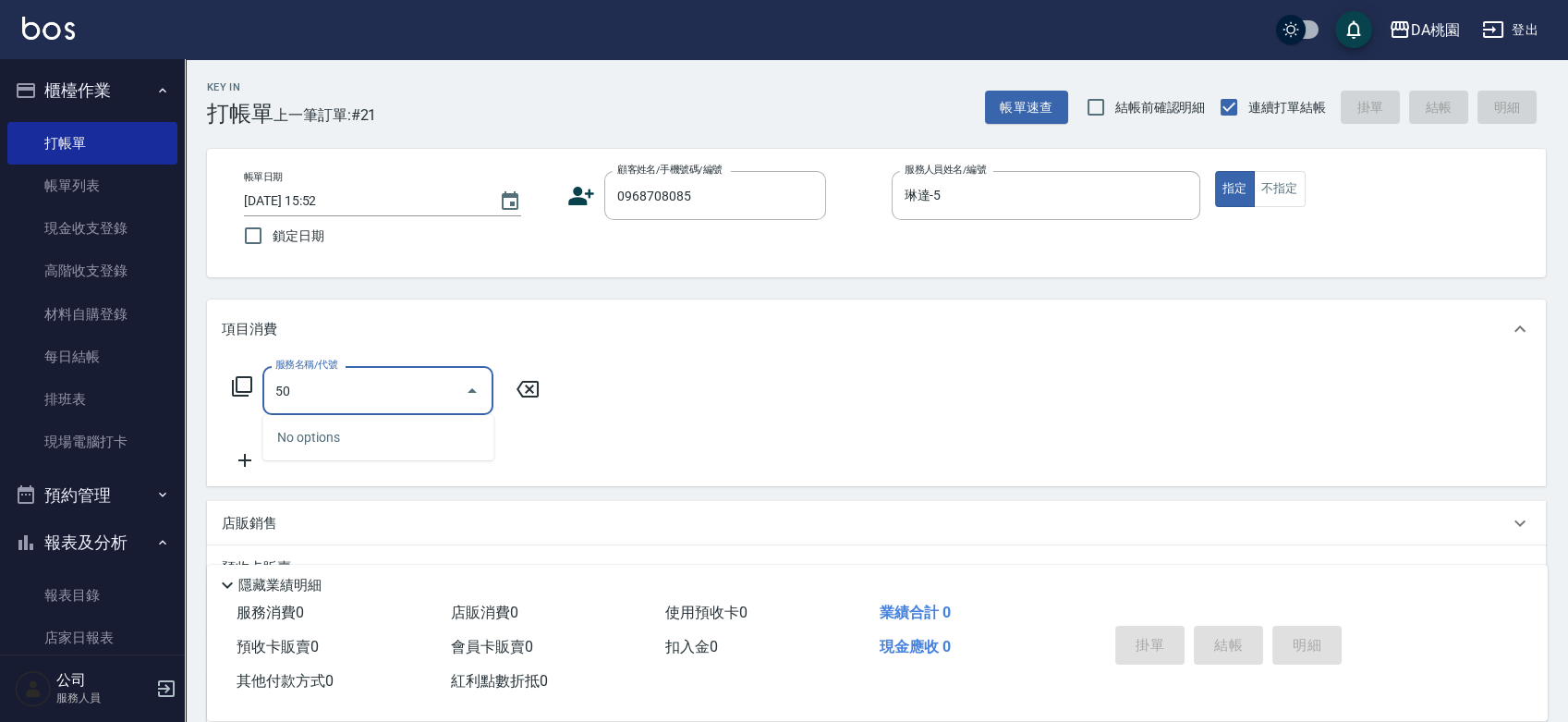
type input "501"
type input "20"
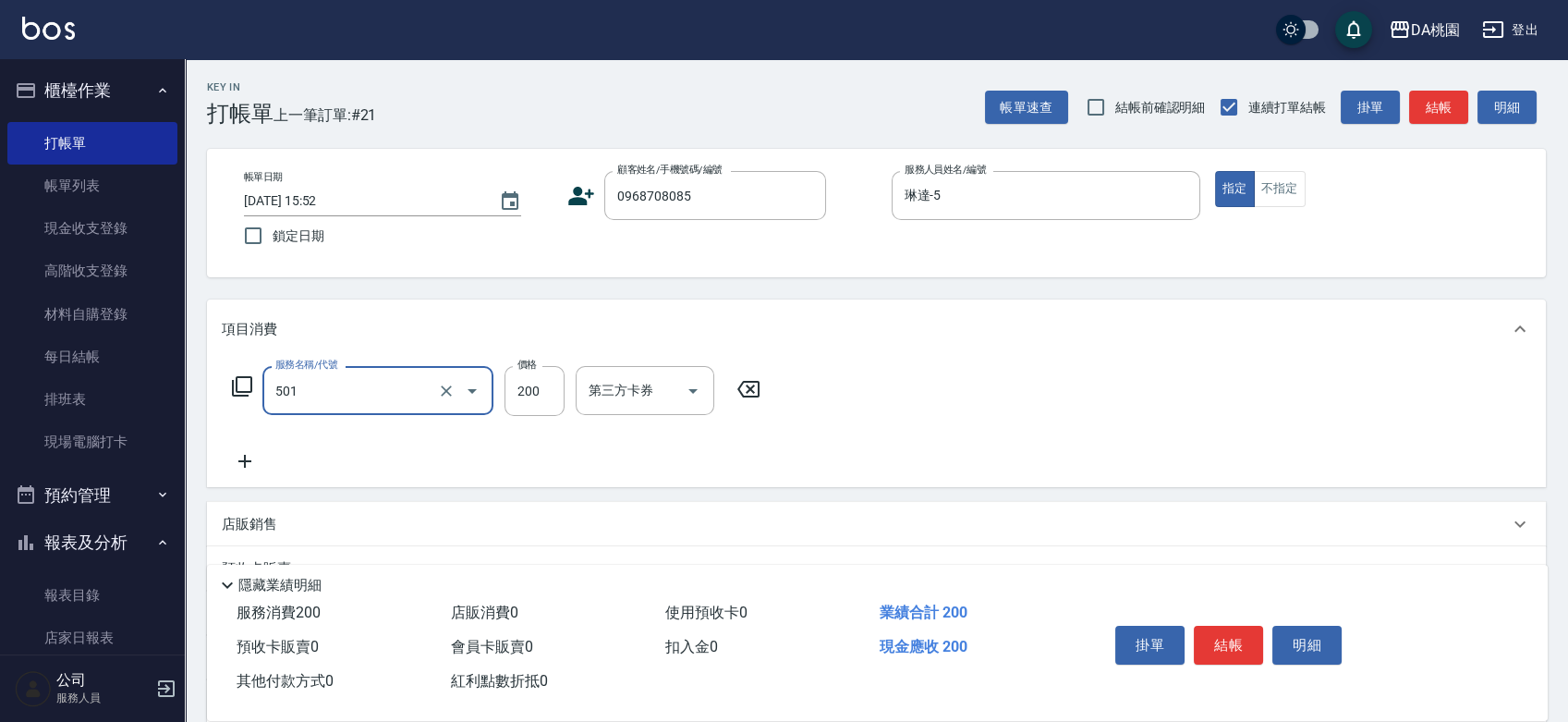
type input "洗髮(互助)(501)"
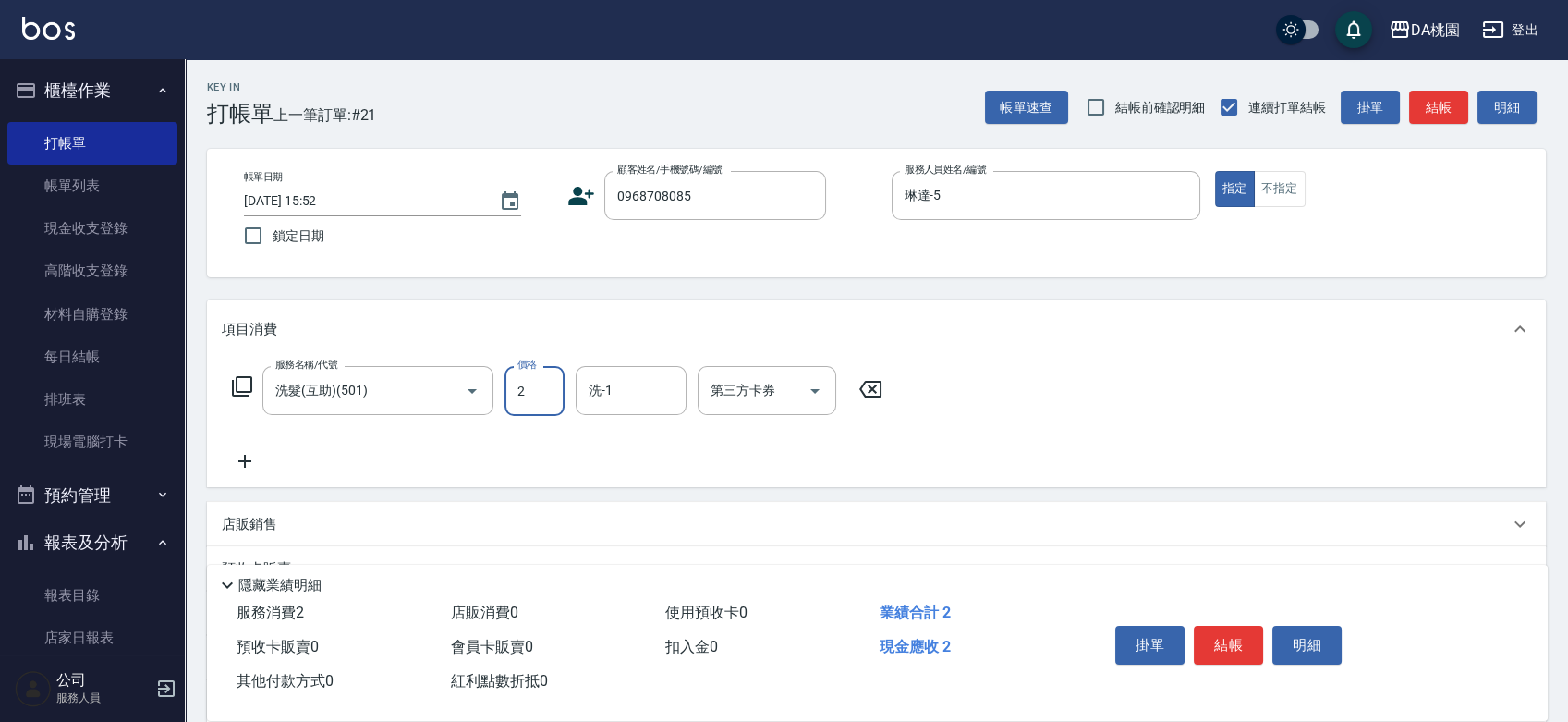
type input "0"
type input "25"
type input "20"
type input "250"
type input "小妤-18"
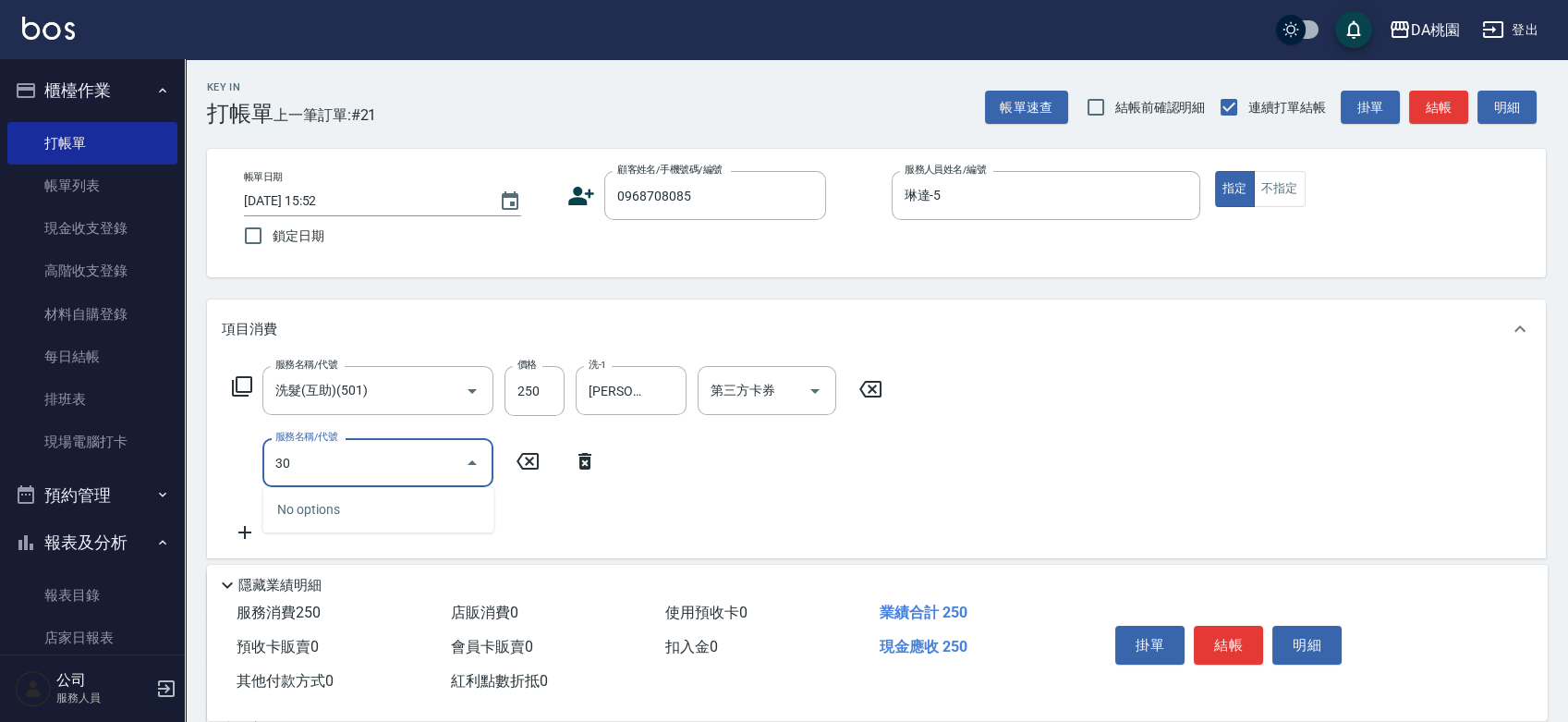
type input "303"
type input "50"
type input "A級剪髮(303)"
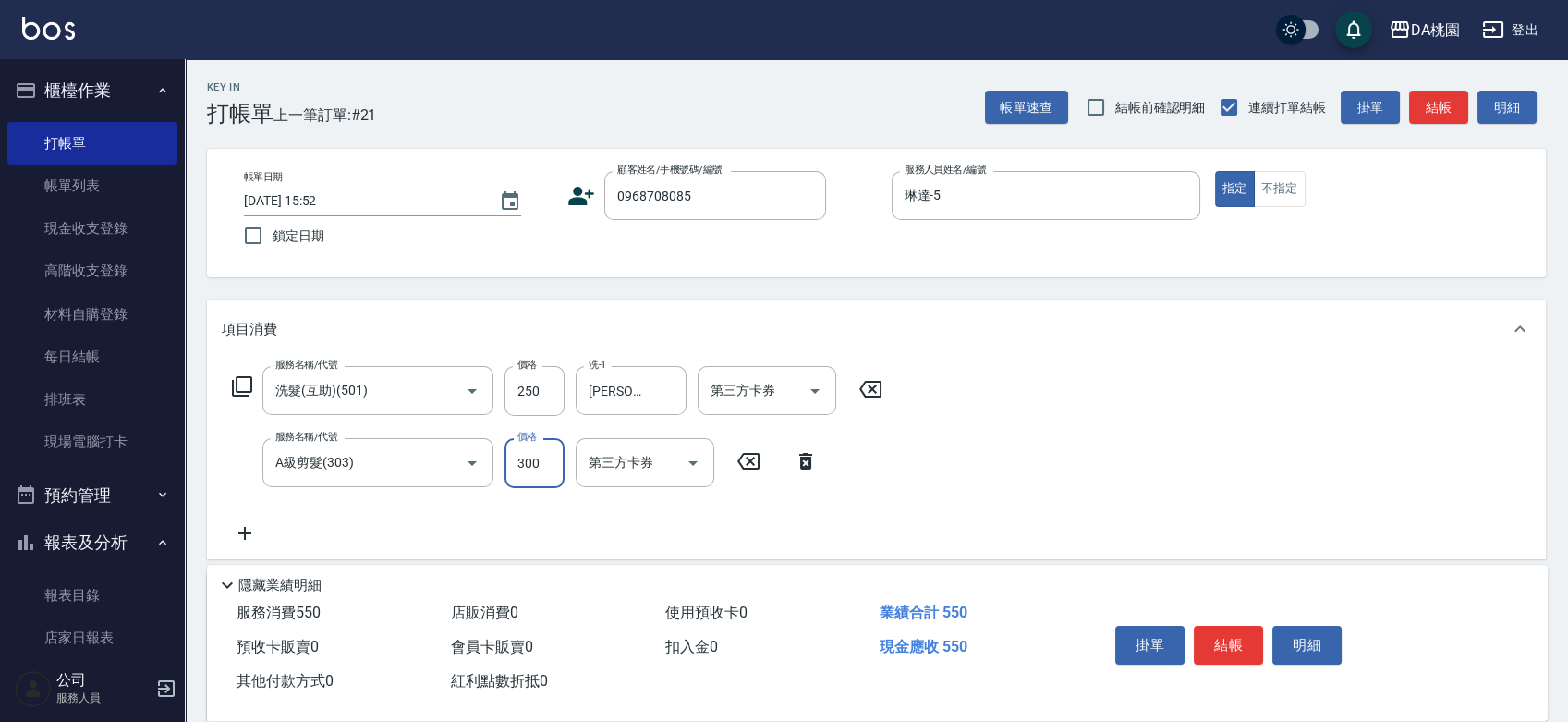
type input "20"
type input "35"
type input "60"
type input "350"
click at [1233, 634] on button "結帳" at bounding box center [1228, 645] width 70 height 39
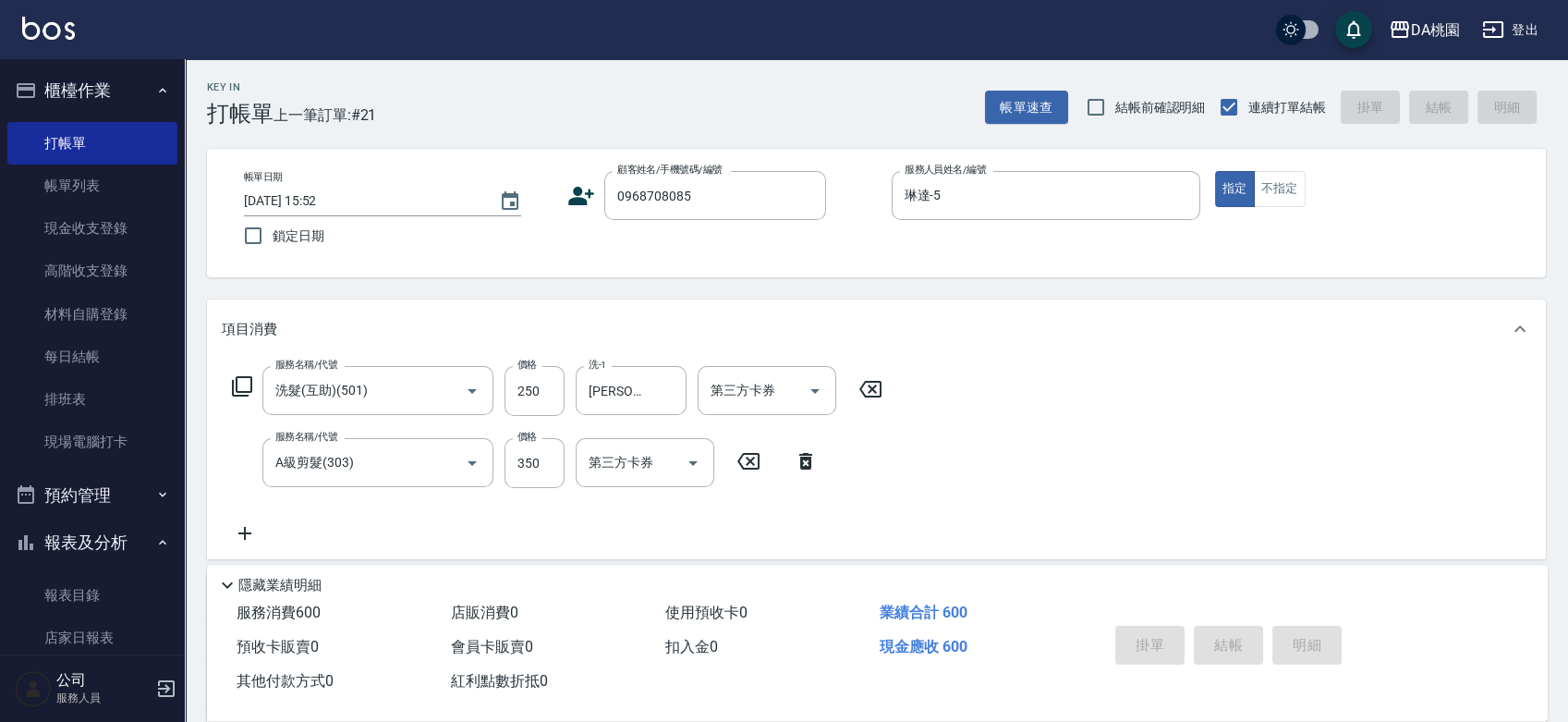
type input "2025/09/14 15:56"
type input "0"
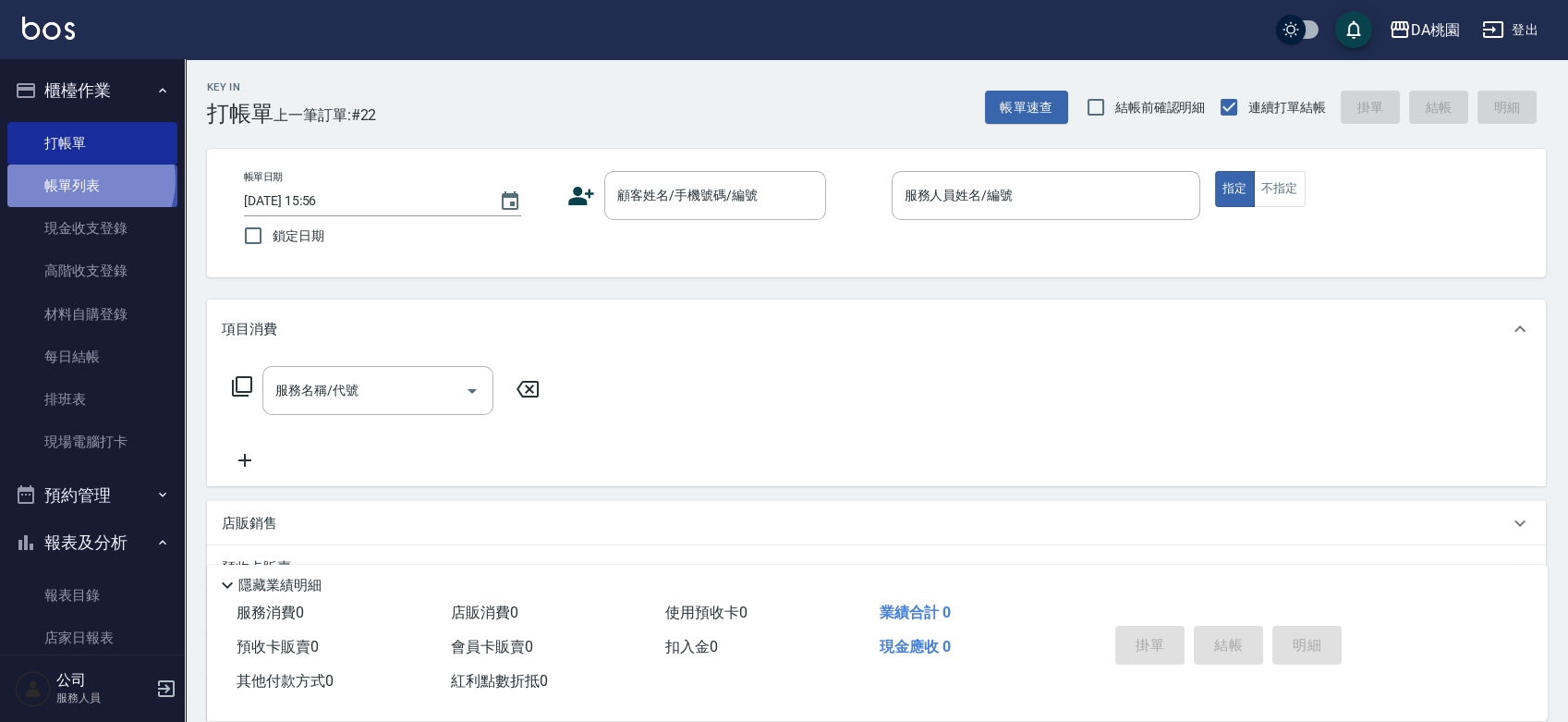
click at [89, 180] on link "帳單列表" at bounding box center [92, 186] width 170 height 43
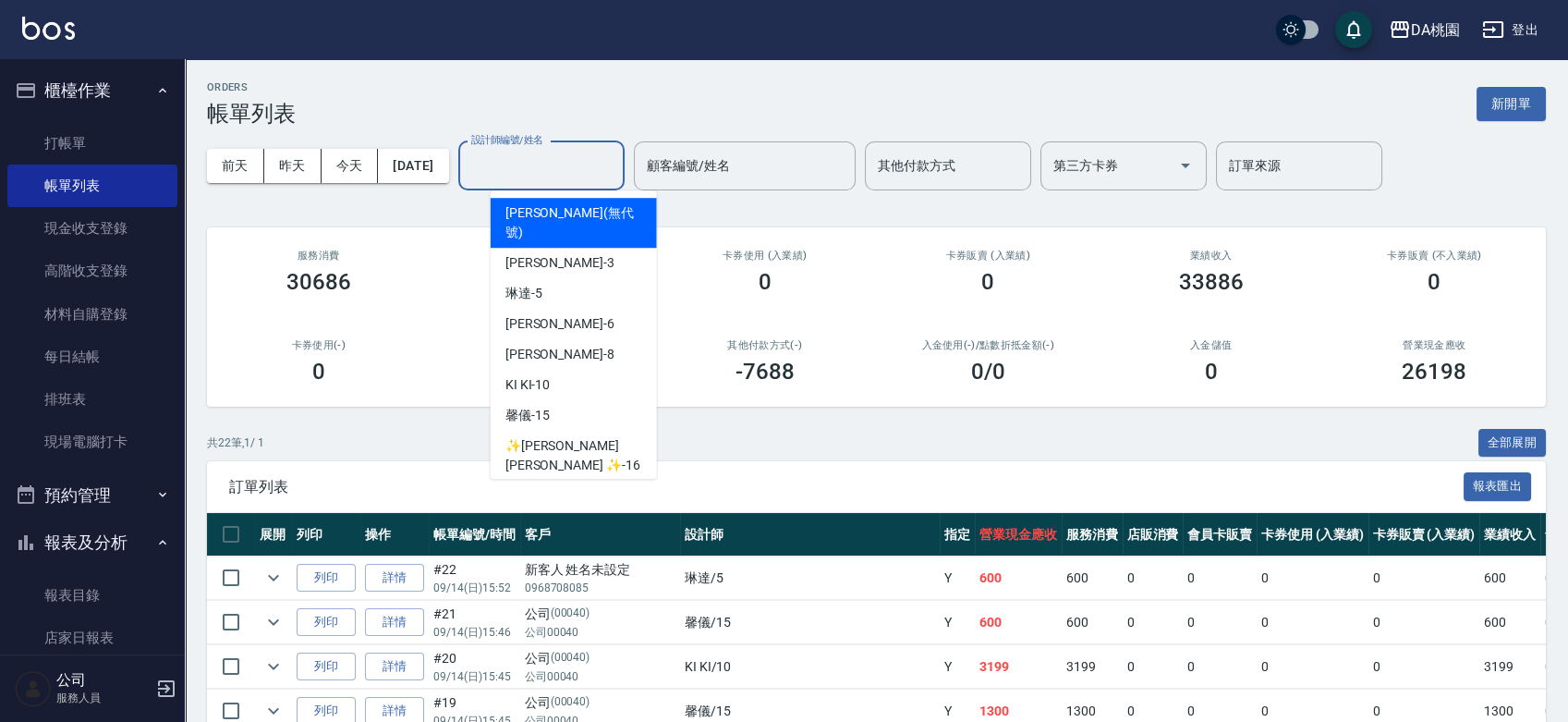
click at [551, 161] on input "設計師編號/姓名" at bounding box center [542, 166] width 150 height 32
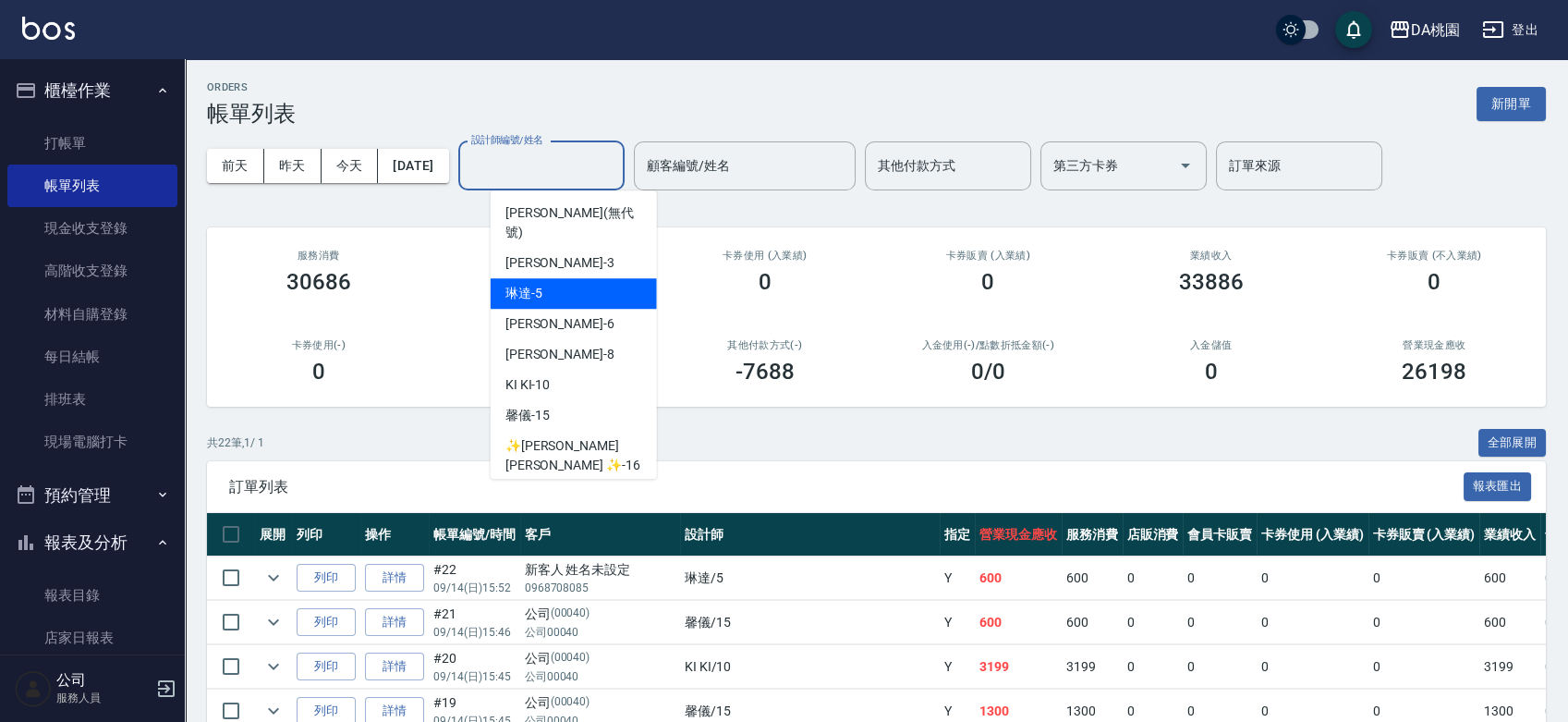
click at [550, 280] on div "琳達 -5" at bounding box center [574, 293] width 166 height 31
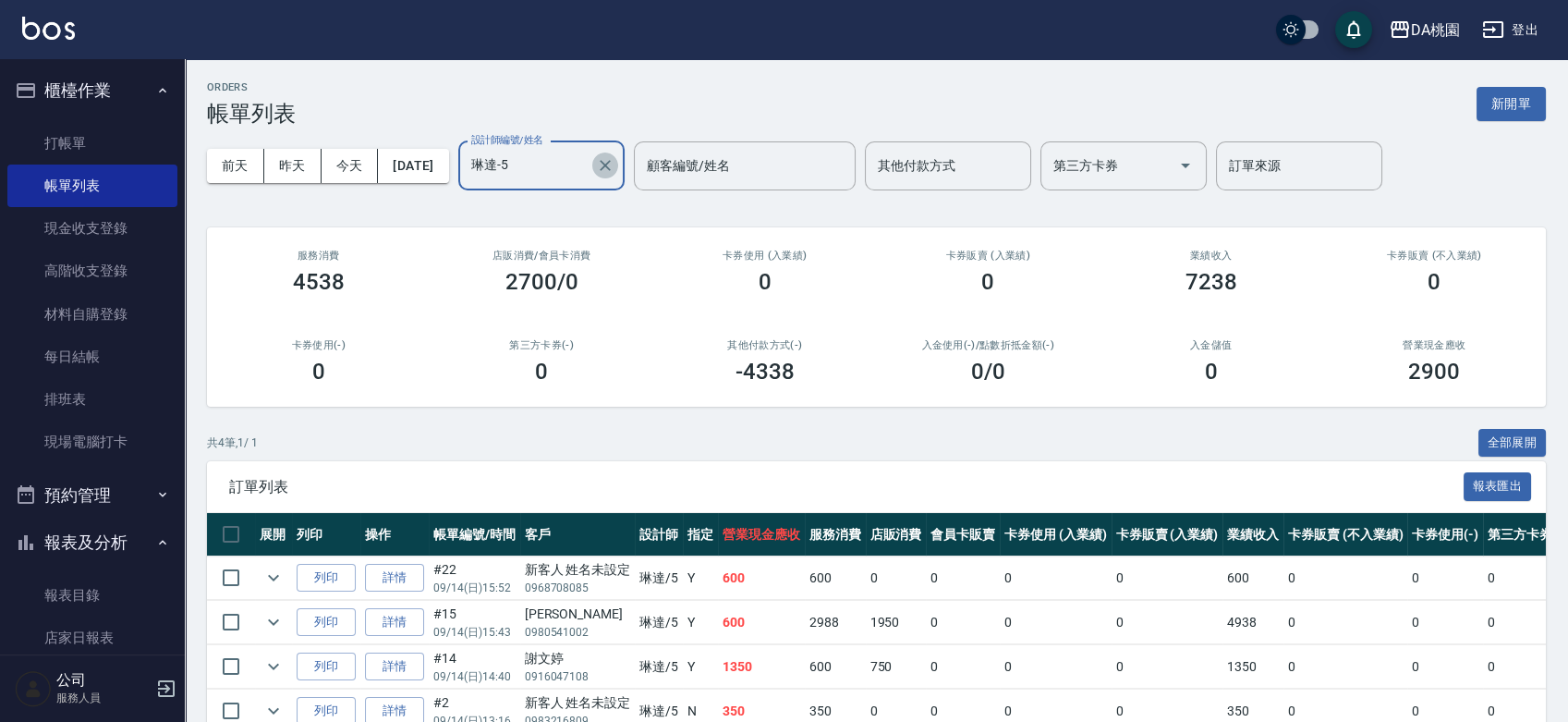
click at [614, 158] on icon "Clear" at bounding box center [605, 166] width 19 height 19
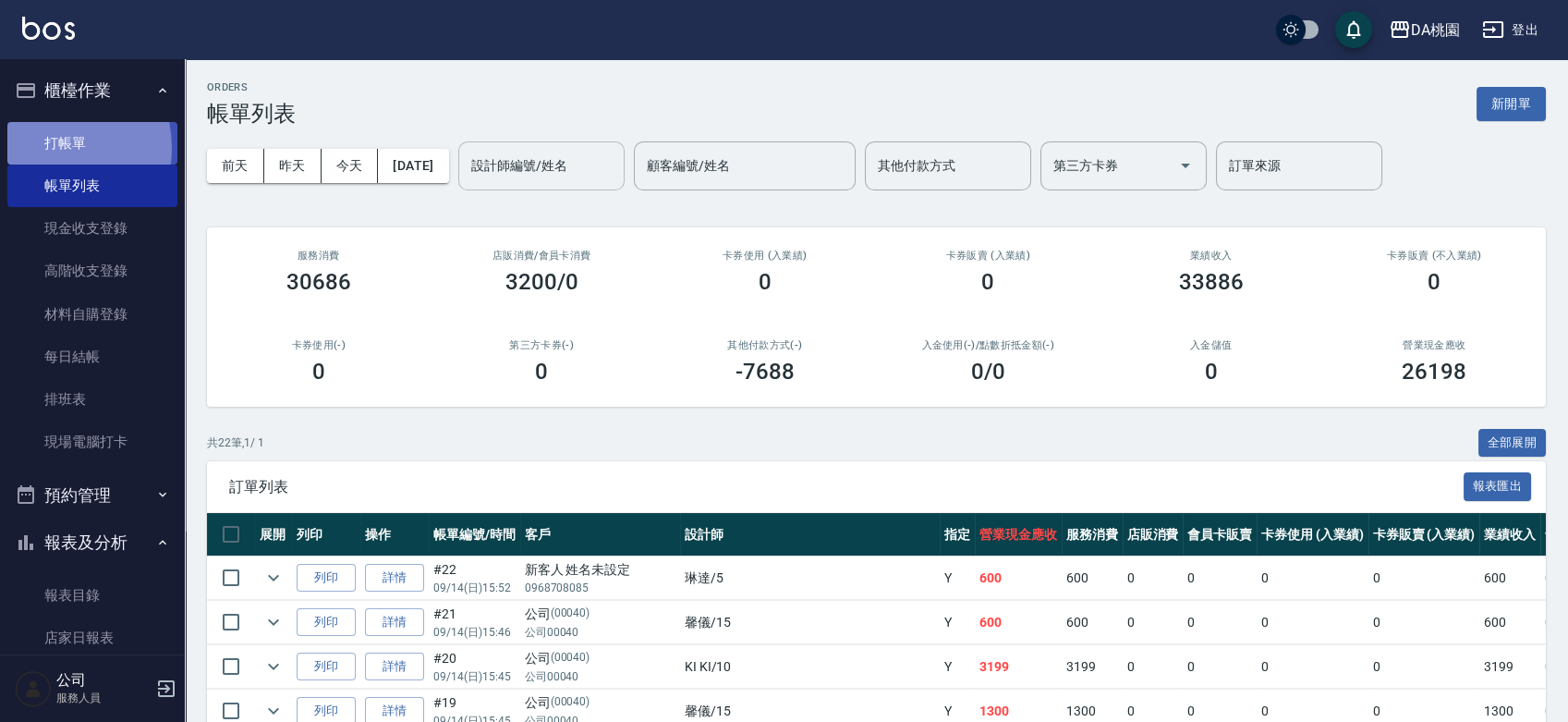
click at [41, 147] on link "打帳單" at bounding box center [92, 144] width 170 height 43
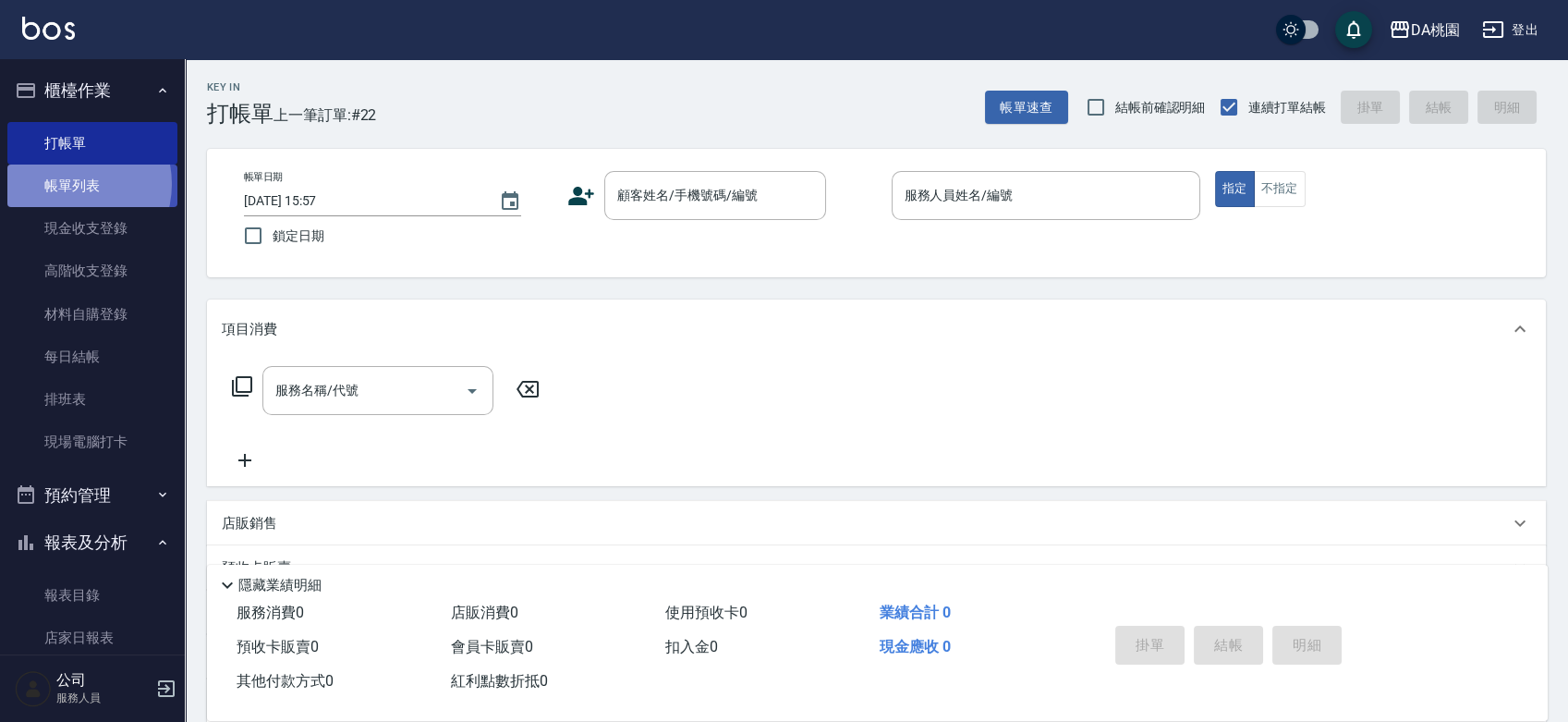
click at [67, 184] on link "帳單列表" at bounding box center [92, 186] width 170 height 43
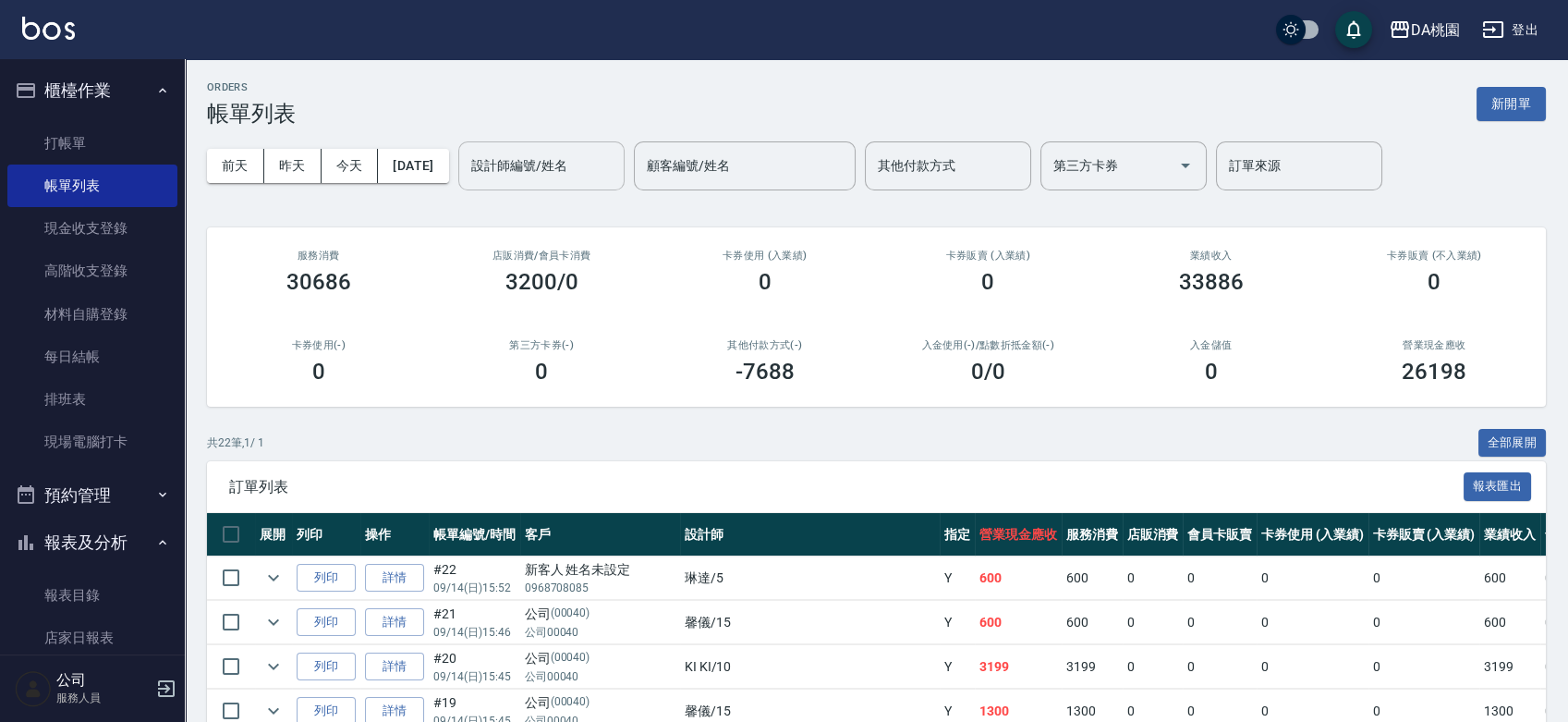
click at [549, 180] on input "設計師編號/姓名" at bounding box center [542, 166] width 150 height 32
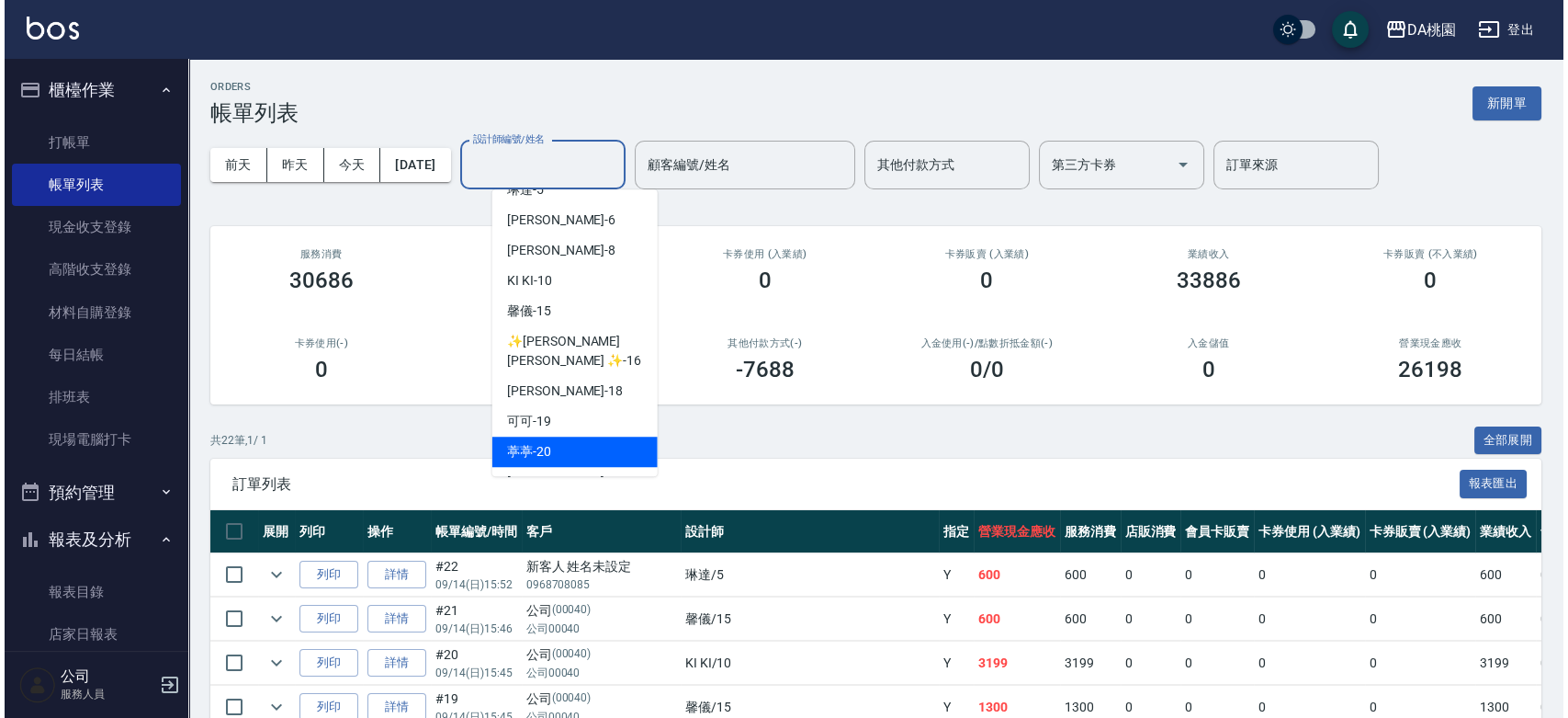
scroll to position [204, 0]
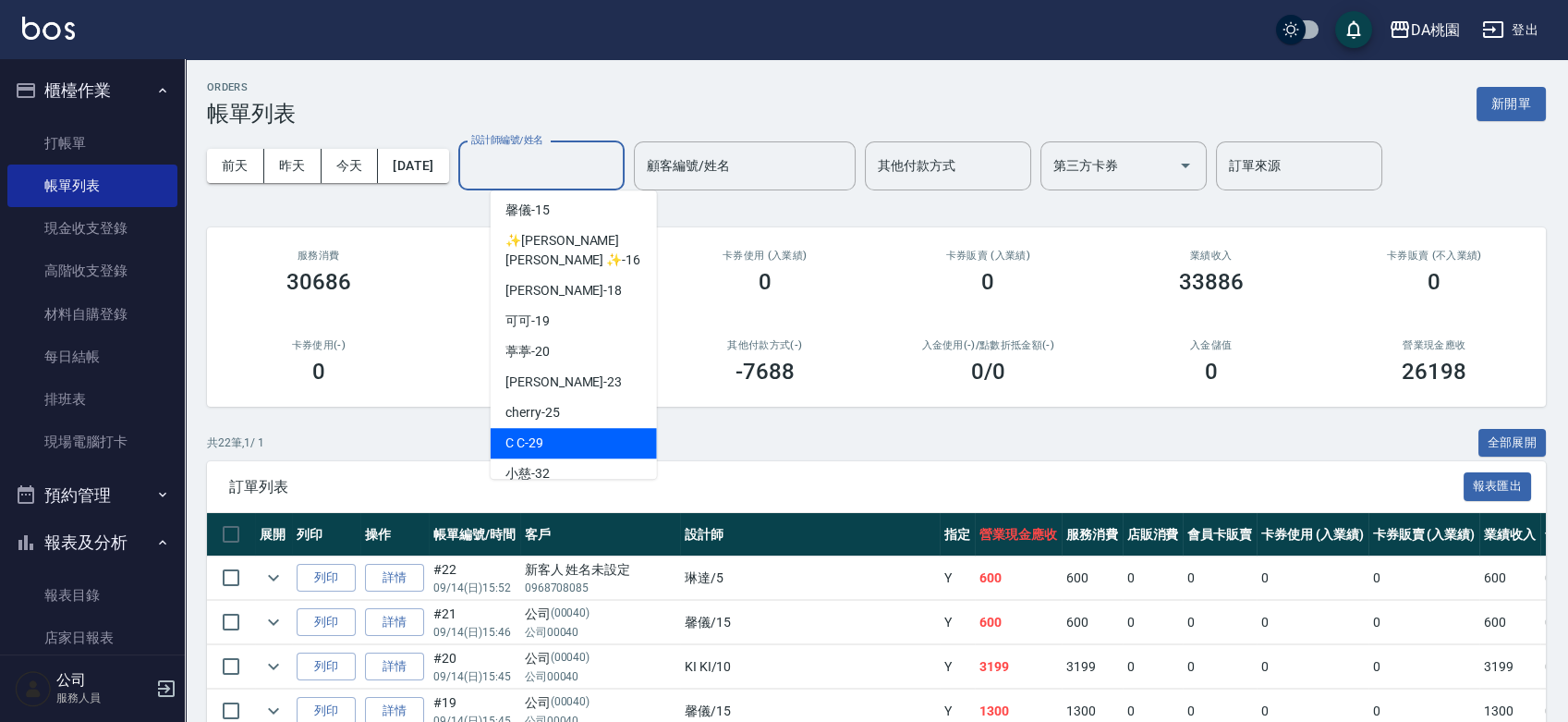
click at [554, 428] on div "C C -29" at bounding box center [574, 443] width 166 height 31
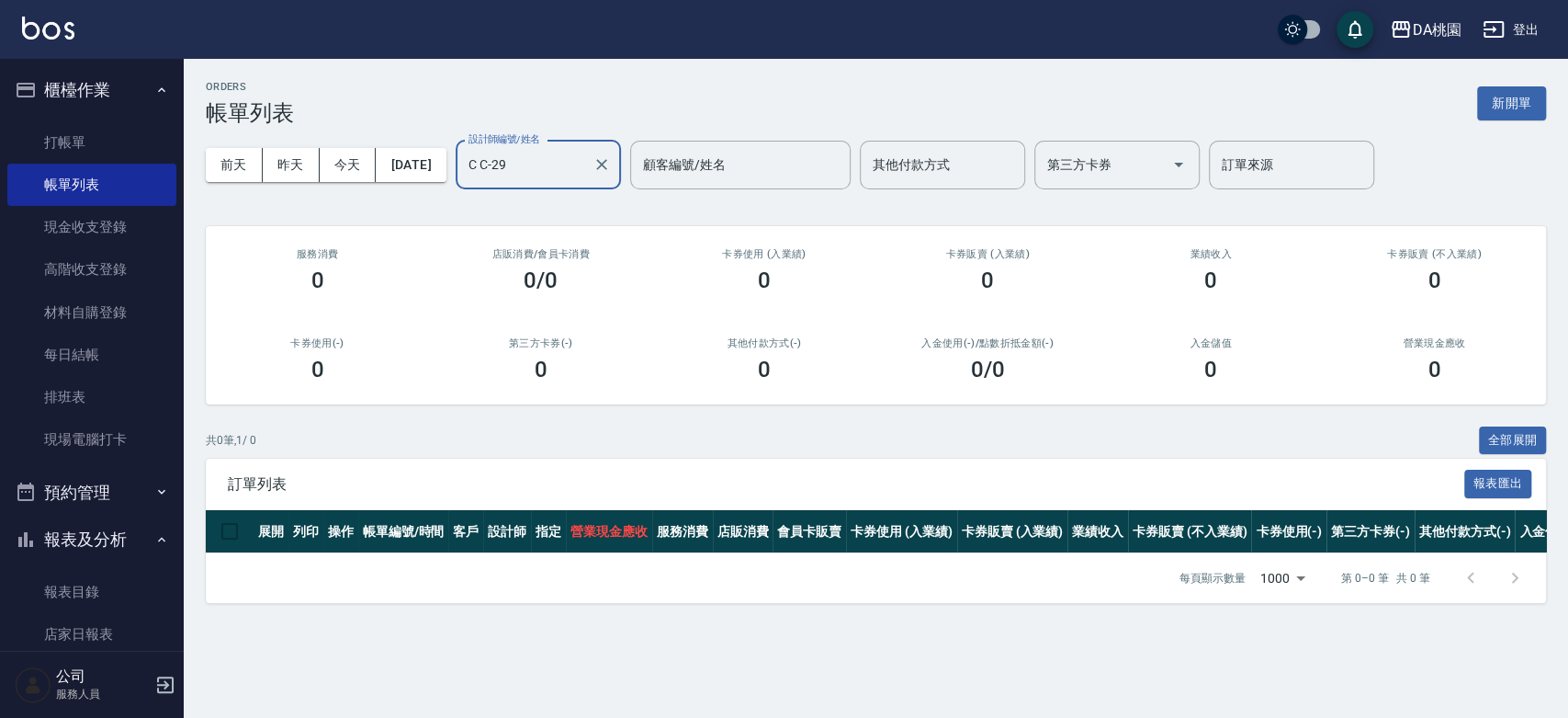
click at [585, 156] on input "C C-29" at bounding box center [525, 165] width 122 height 32
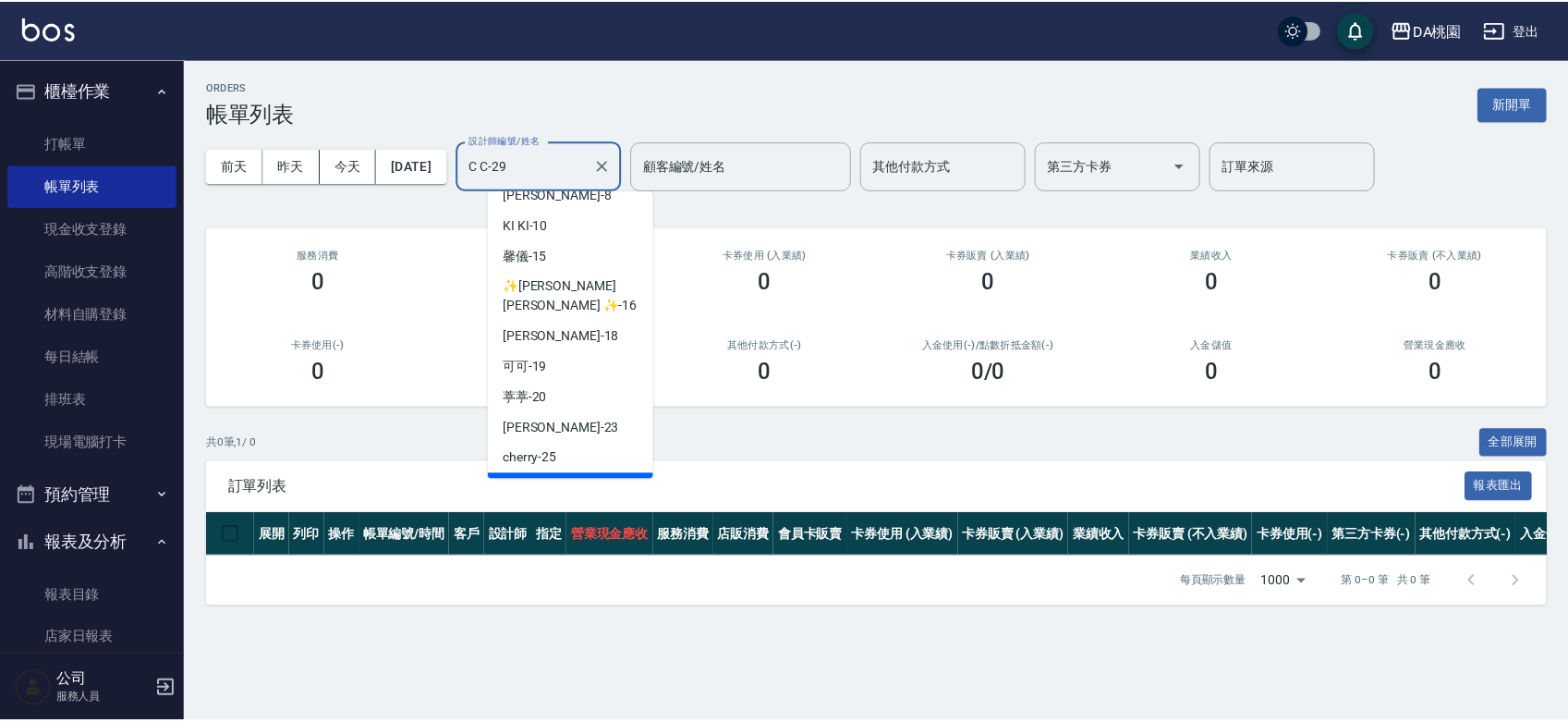
scroll to position [43, 0]
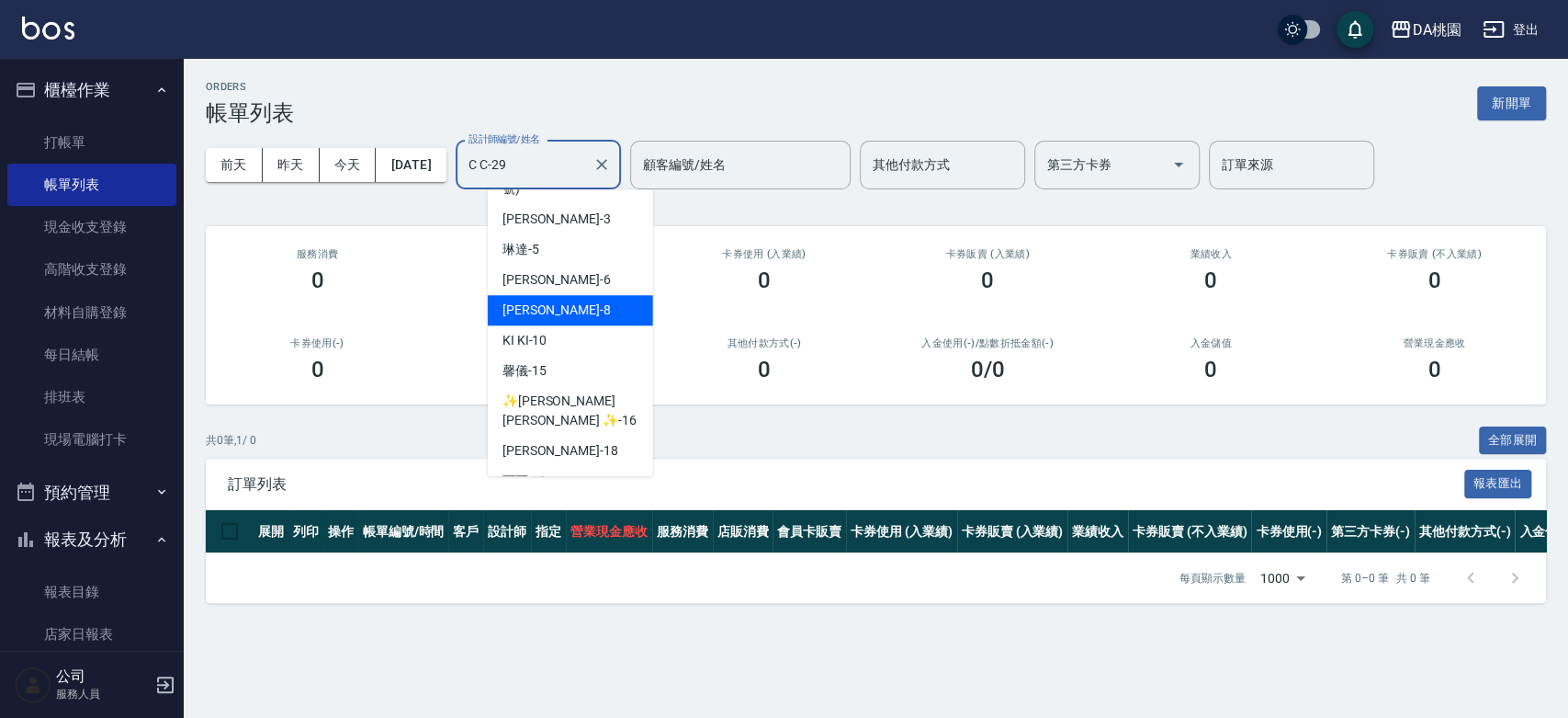
click at [566, 295] on div "桑妮 -8" at bounding box center [570, 310] width 165 height 30
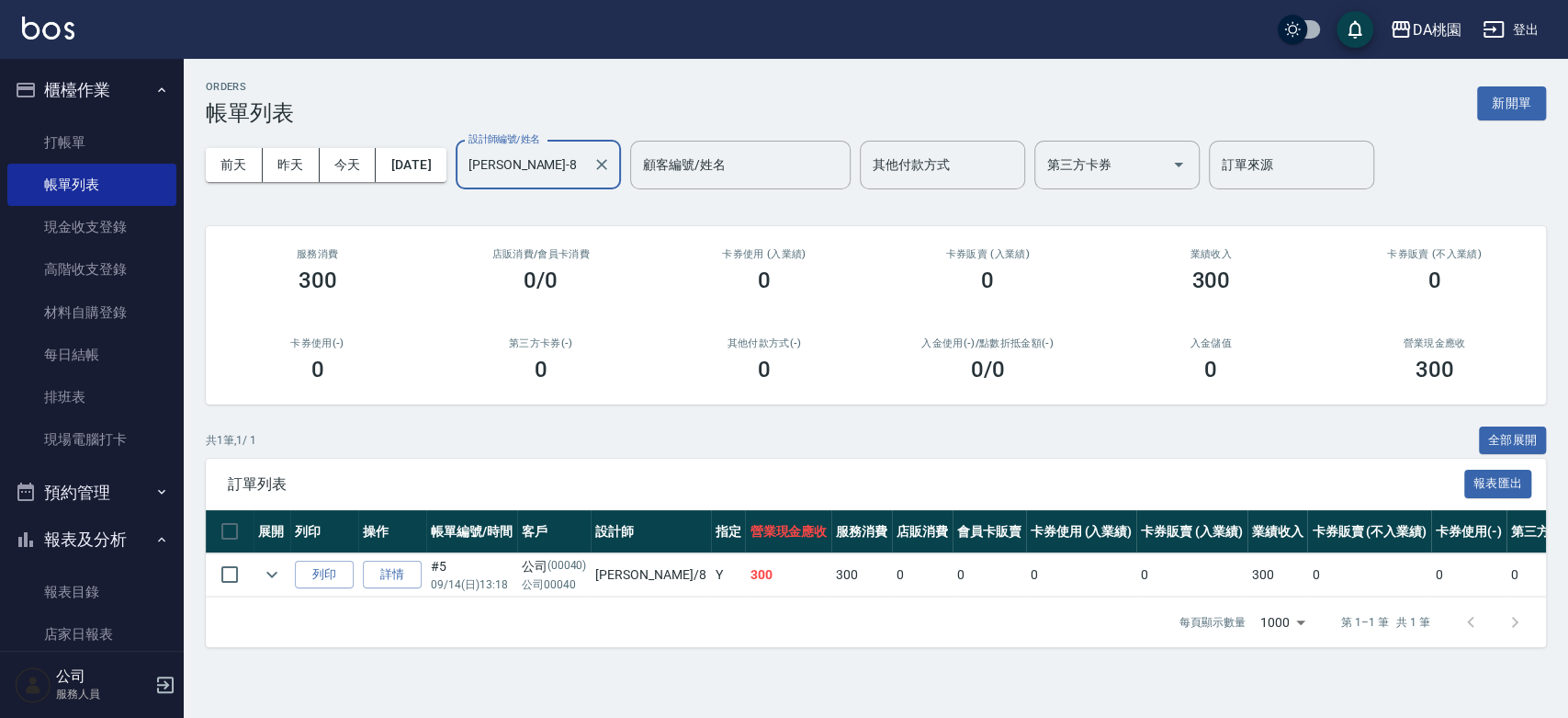
click at [565, 158] on input "桑妮-8" at bounding box center [525, 165] width 122 height 32
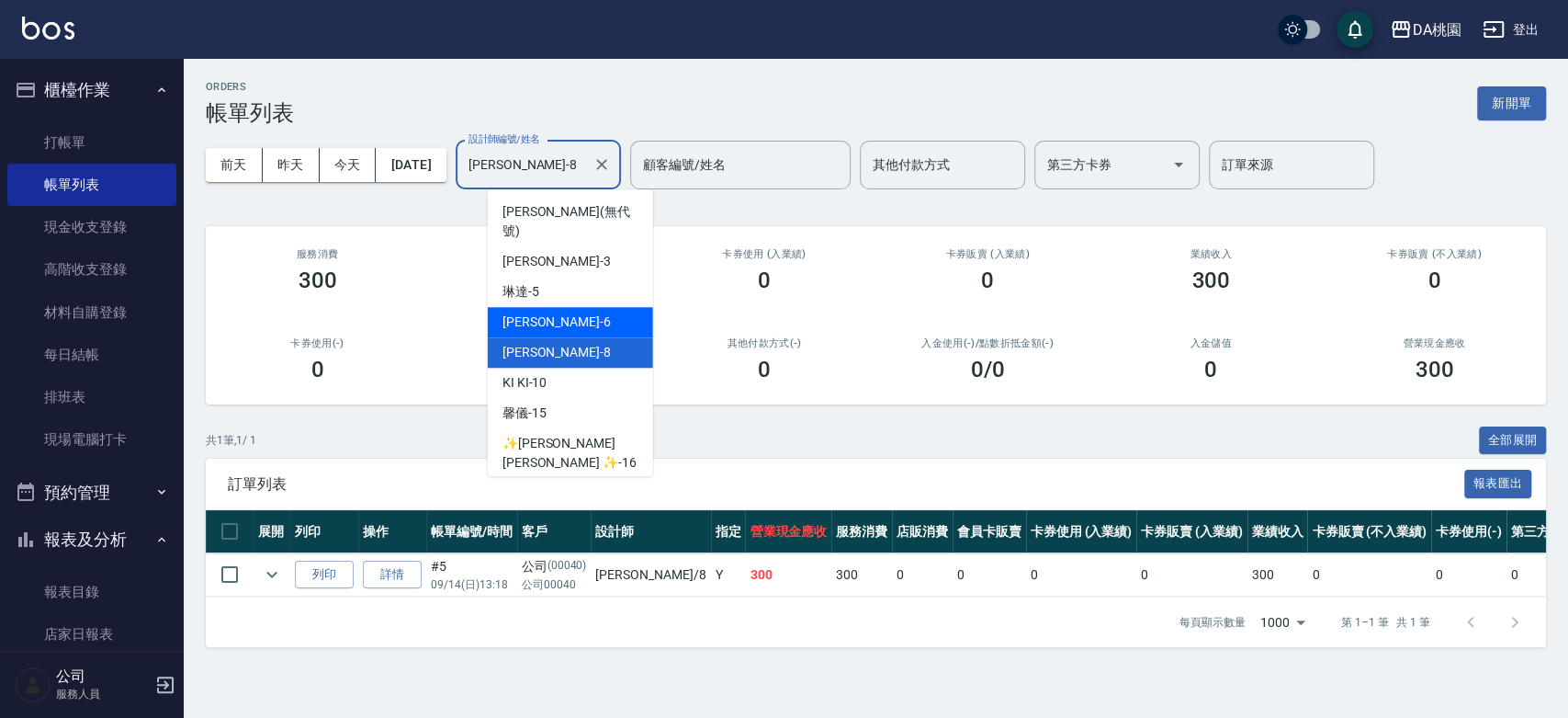
click at [551, 307] on div "貝菈 -6" at bounding box center [570, 322] width 165 height 30
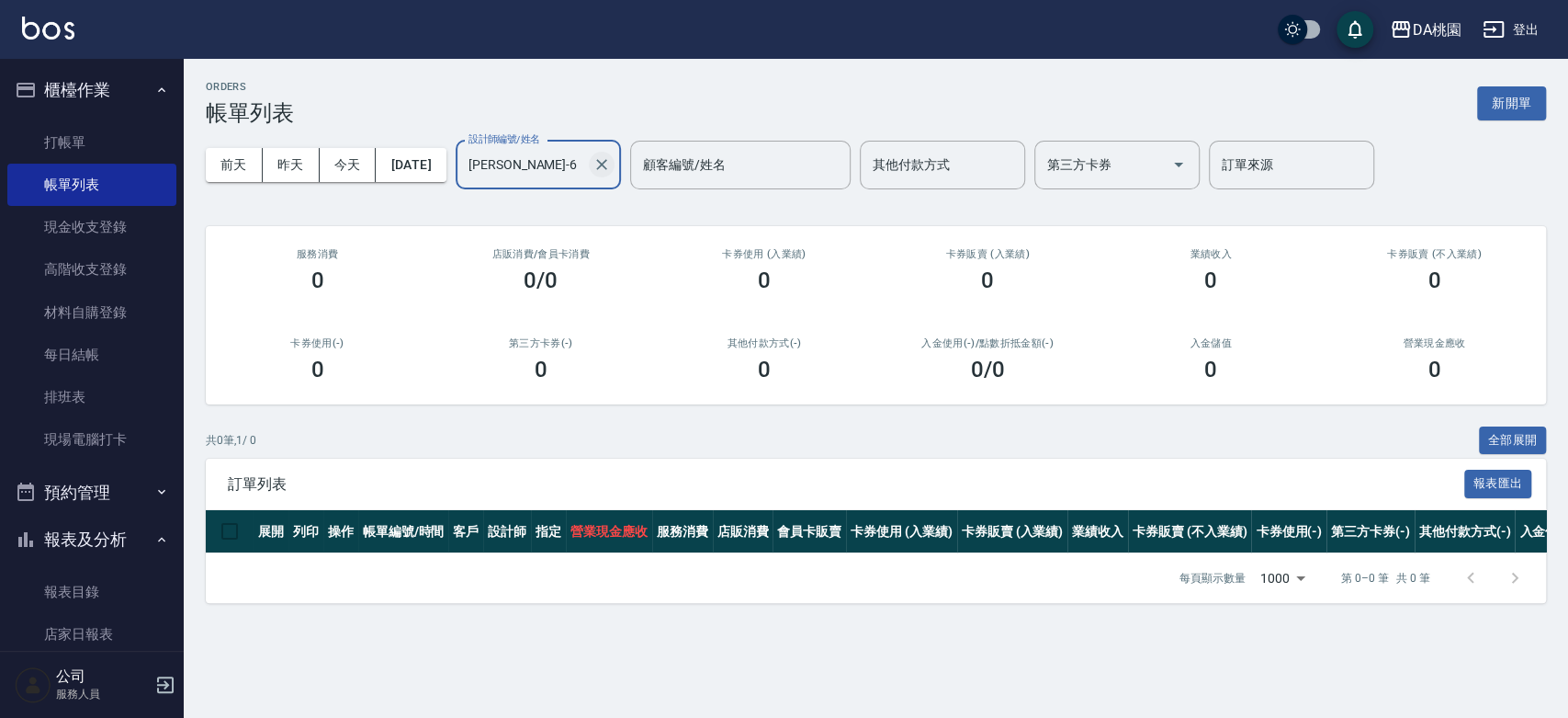
click at [611, 165] on icon "Clear" at bounding box center [602, 165] width 18 height 18
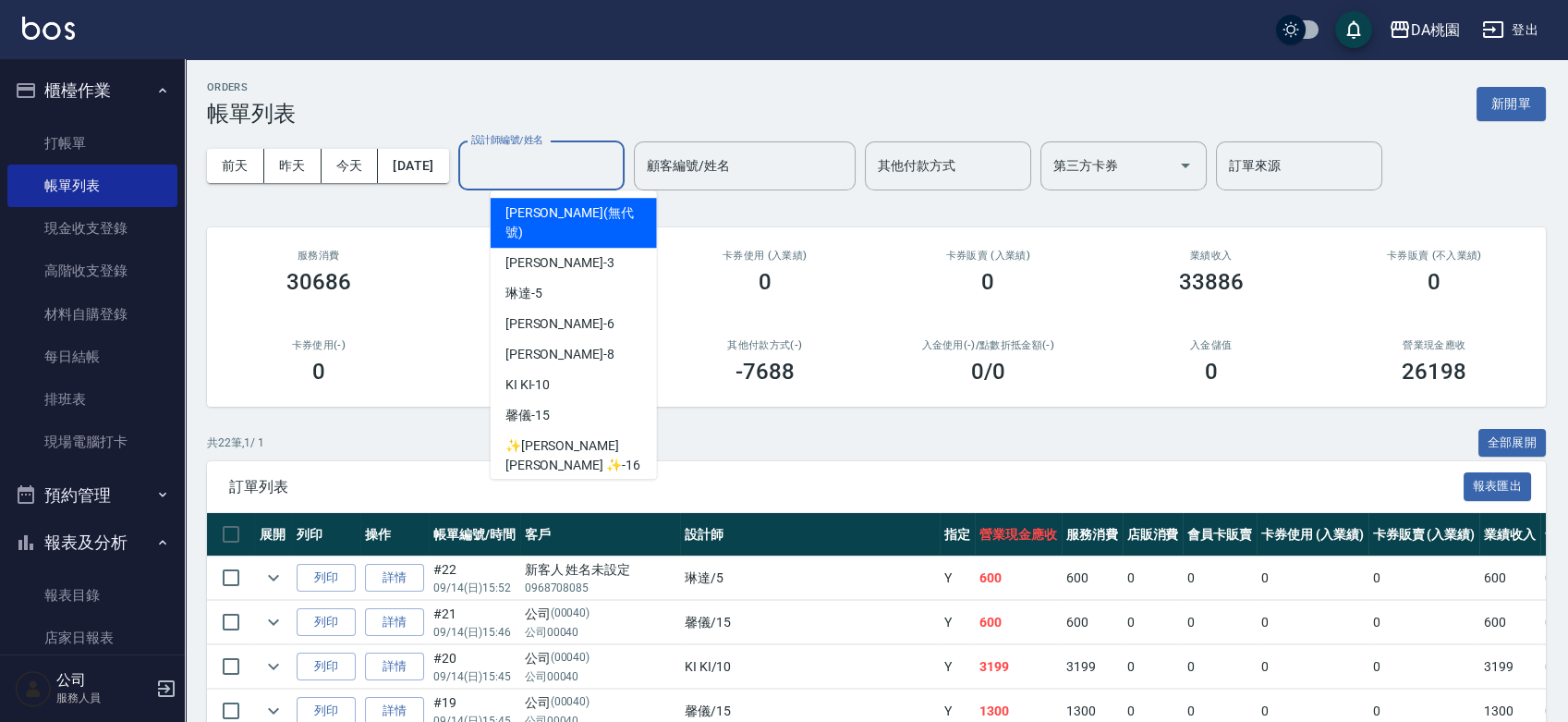
click at [552, 151] on input "設計師編號/姓名" at bounding box center [542, 166] width 150 height 32
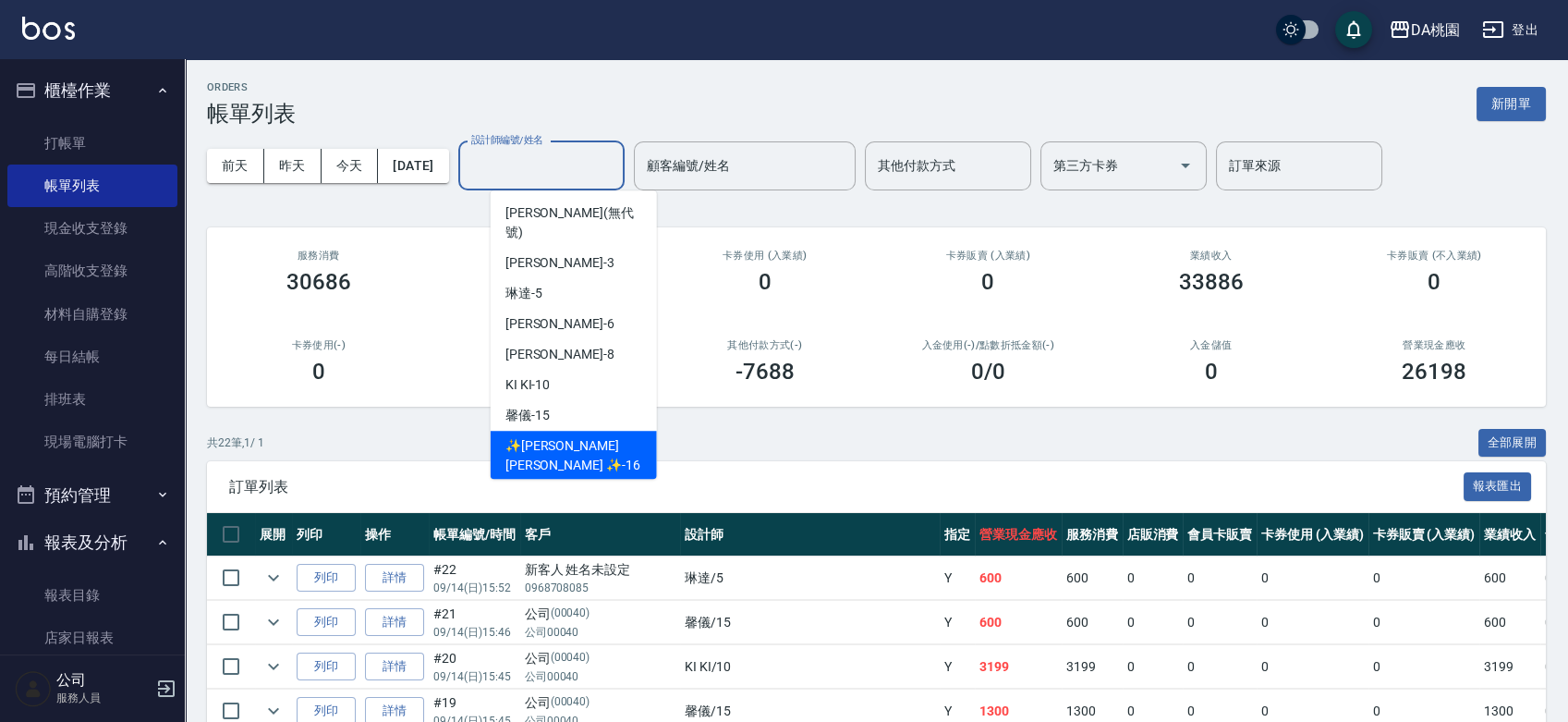
click at [549, 437] on span "✨GARY蓋瑞 ✨ -16" at bounding box center [574, 456] width 137 height 39
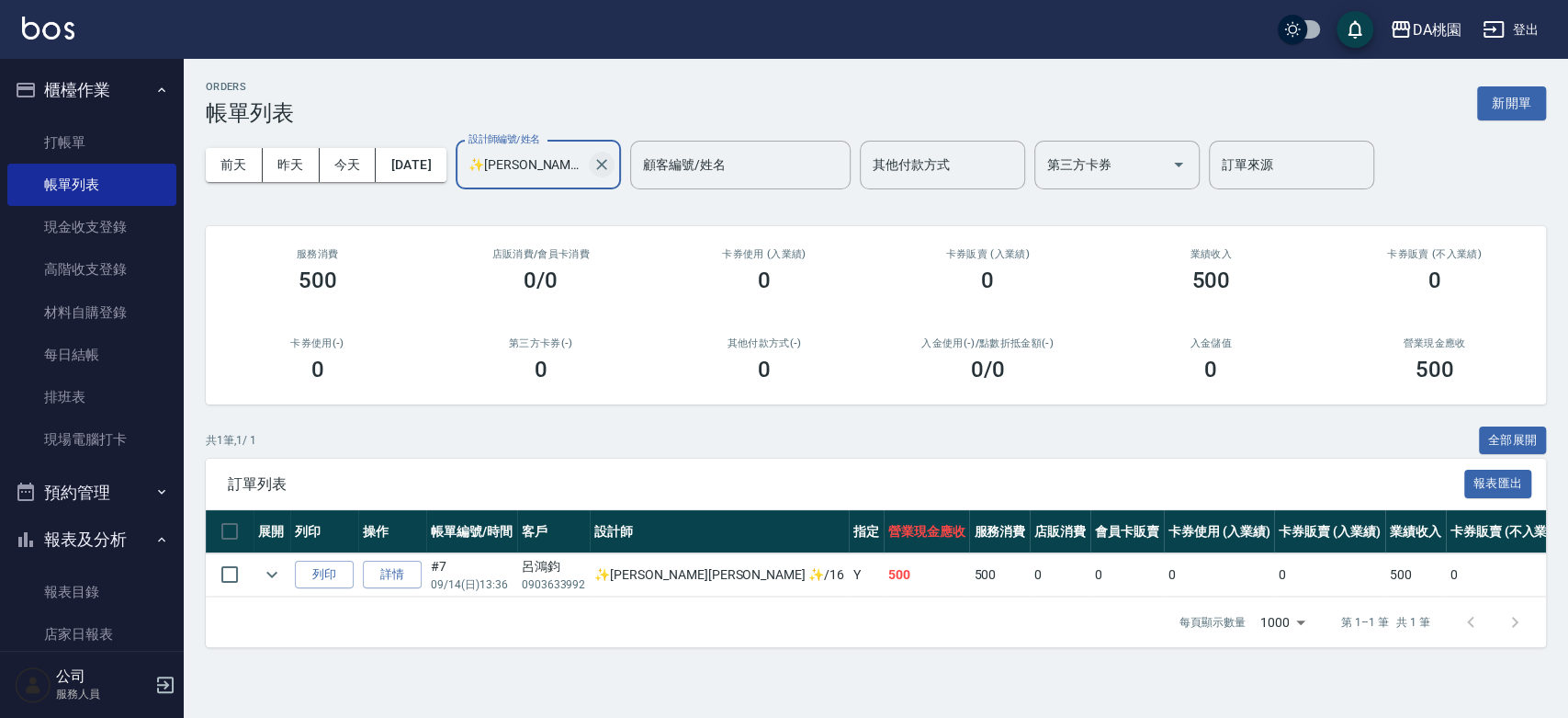
click at [607, 164] on icon "Clear" at bounding box center [602, 165] width 11 height 11
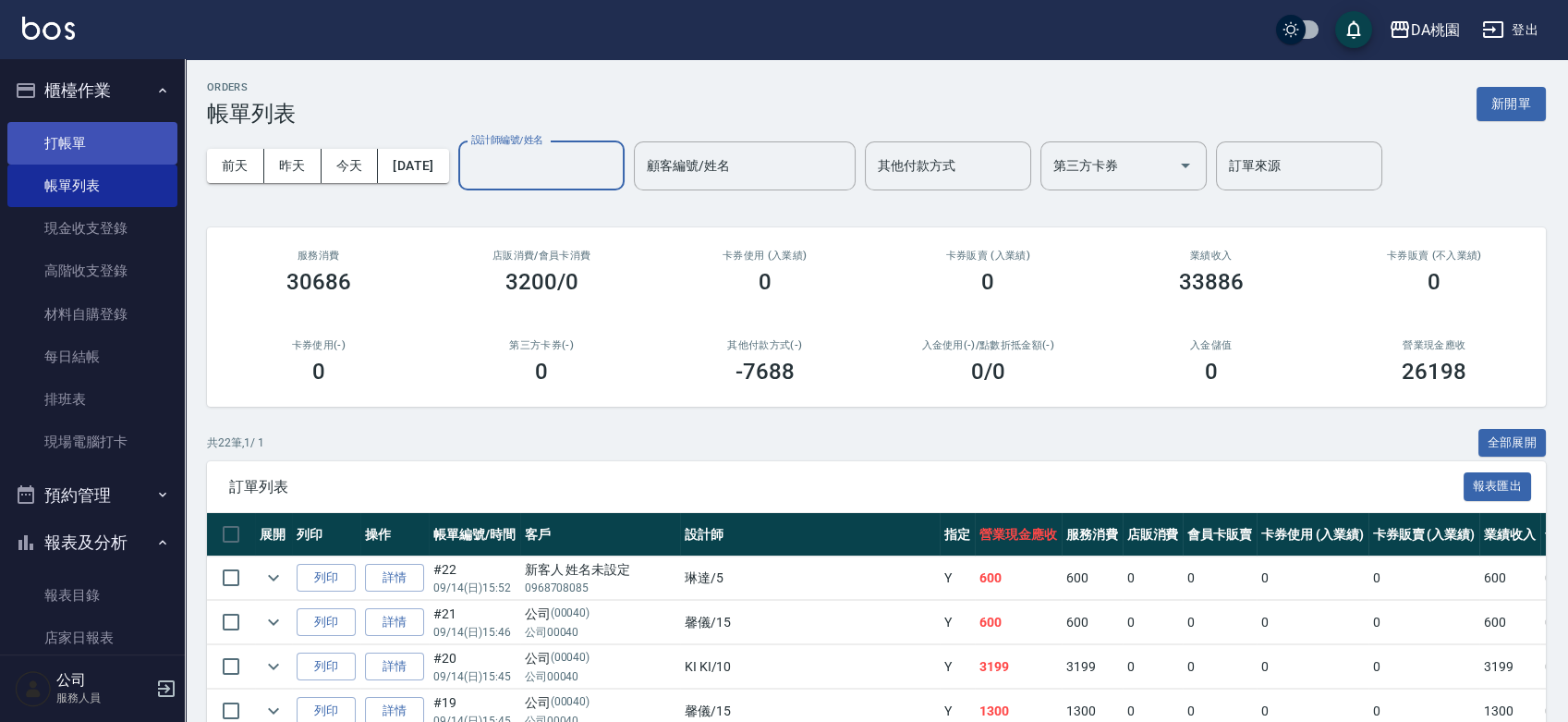
click at [74, 154] on link "打帳單" at bounding box center [92, 144] width 170 height 43
